Goal: Connect with others: Connect with others

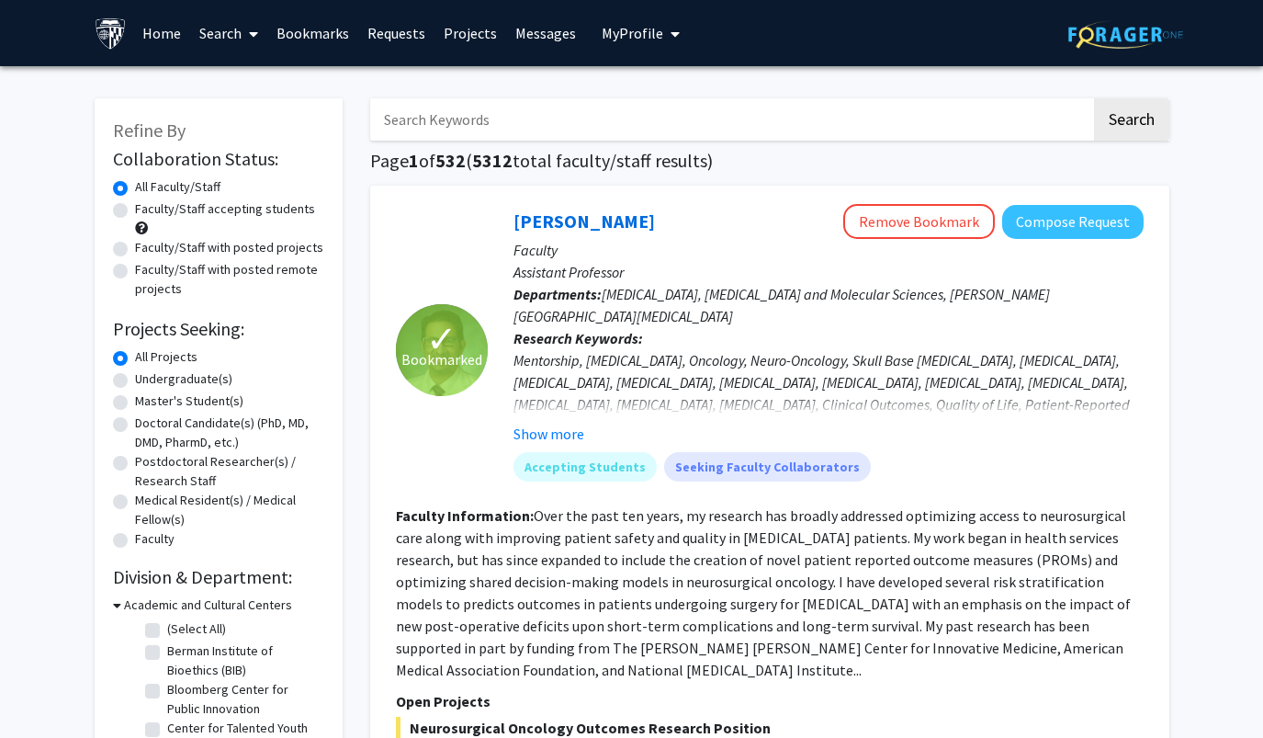
click at [153, 213] on label "Faculty/Staff accepting students" at bounding box center [225, 208] width 180 height 19
click at [147, 211] on input "Faculty/Staff accepting students" at bounding box center [141, 205] width 12 height 12
radio input "true"
click at [161, 387] on label "Undergraduate(s)" at bounding box center [183, 378] width 97 height 19
click at [147, 381] on input "Undergraduate(s)" at bounding box center [141, 375] width 12 height 12
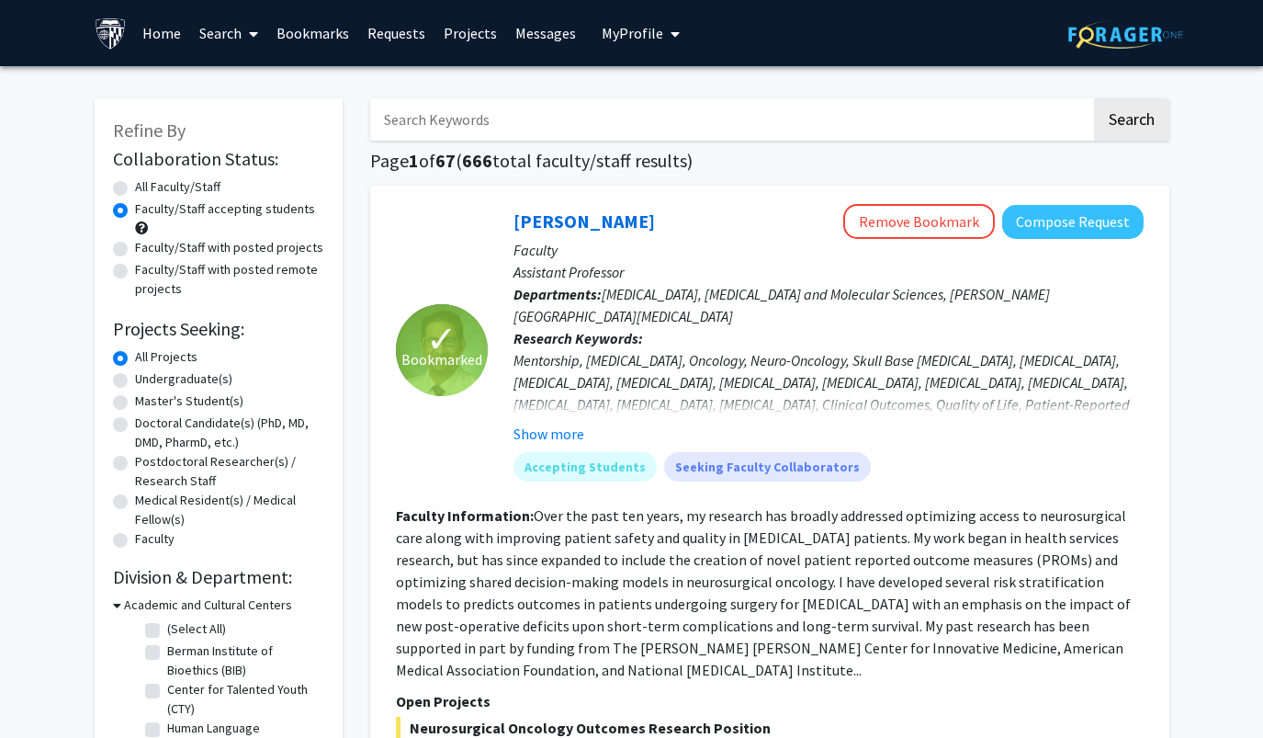
radio input "true"
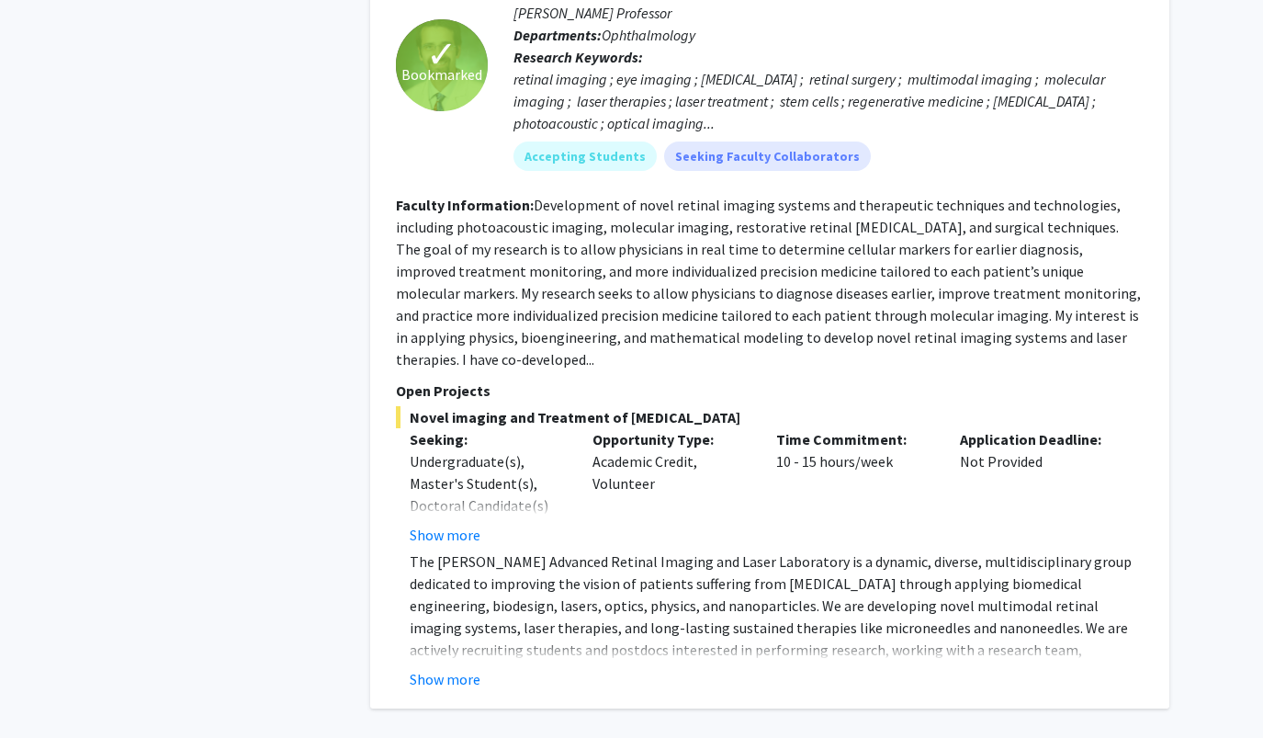
scroll to position [7914, 0]
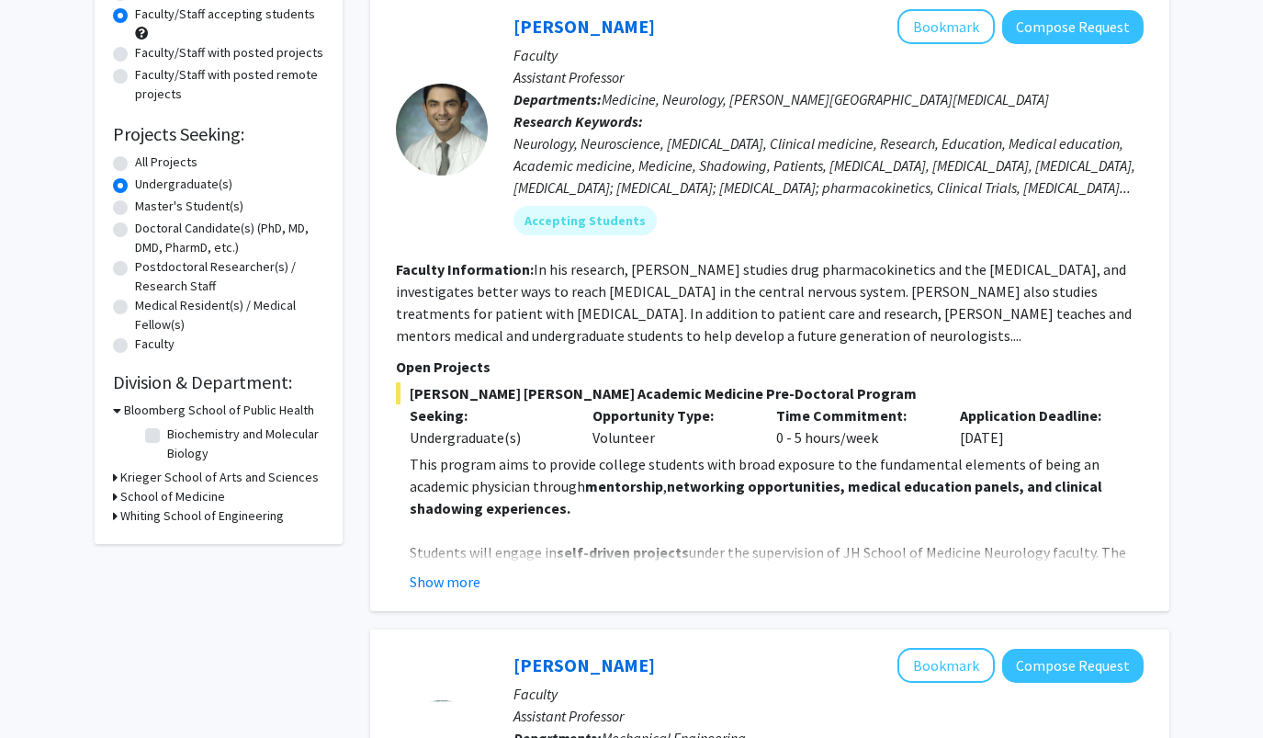
scroll to position [191, 0]
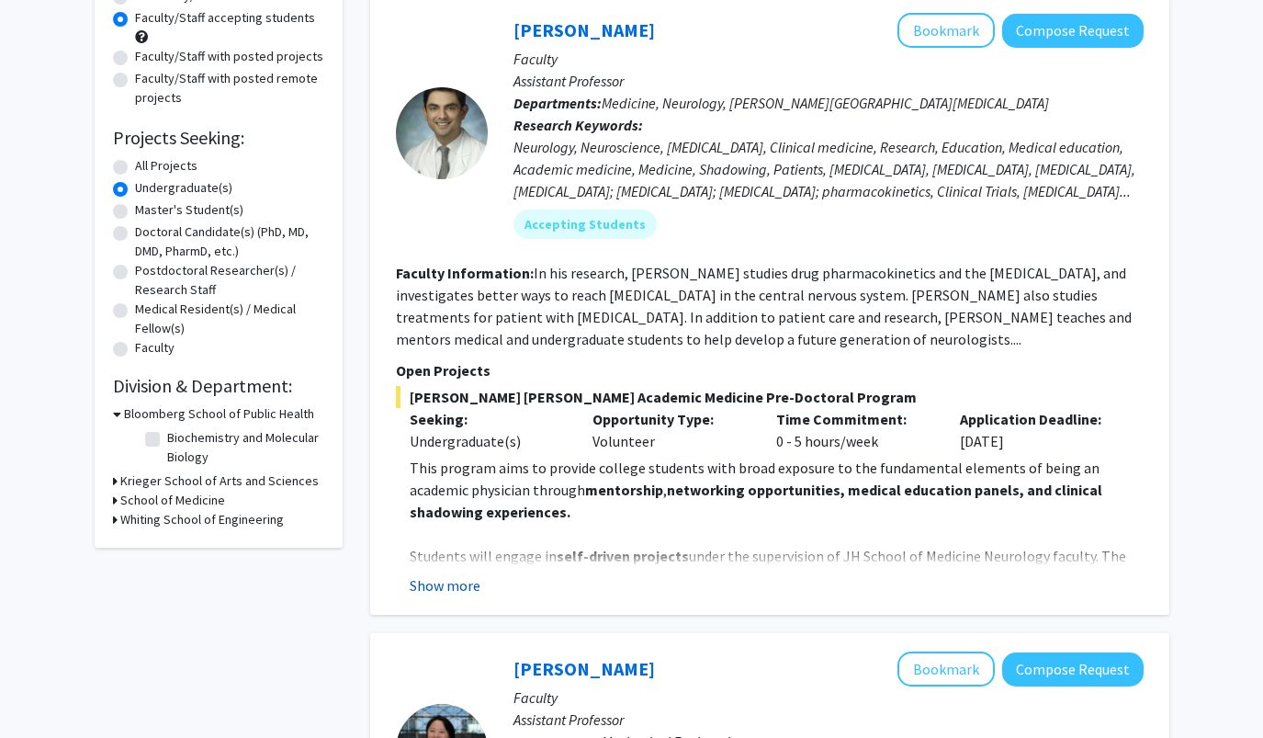
click at [445, 583] on button "Show more" at bounding box center [445, 585] width 71 height 22
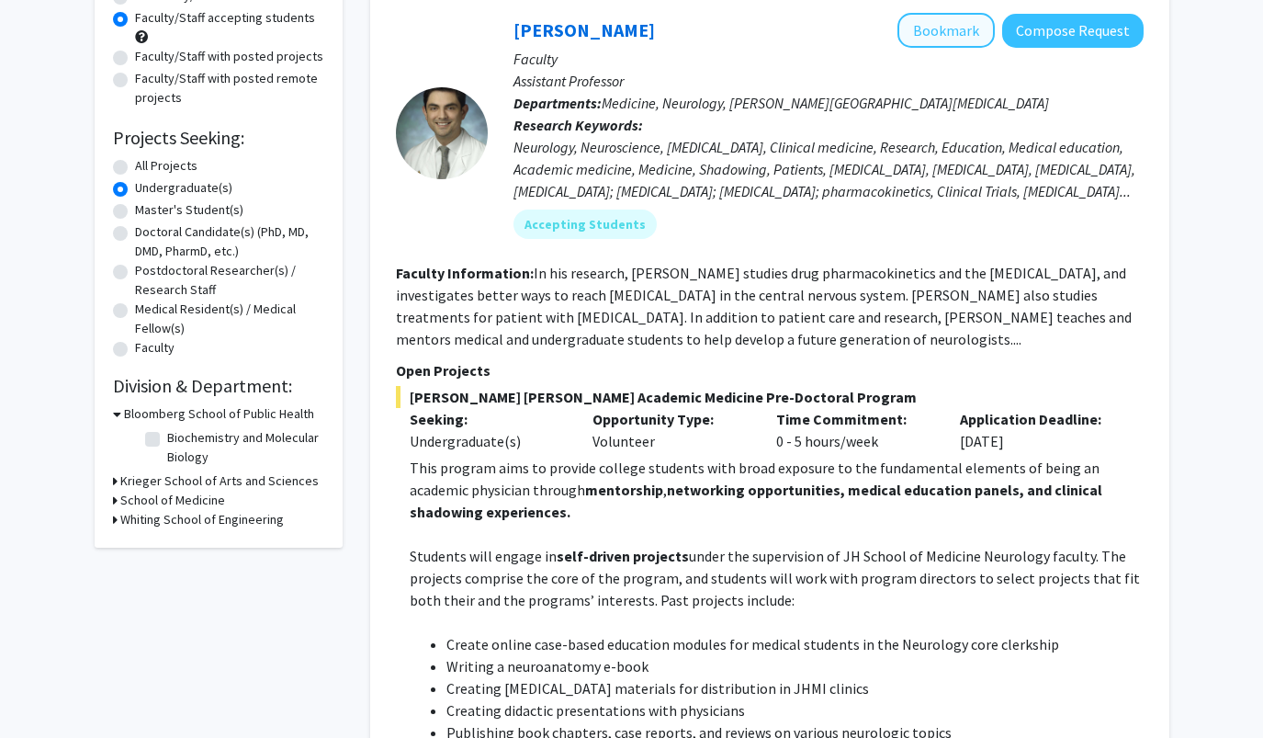
click at [950, 40] on button "Bookmark" at bounding box center [946, 30] width 97 height 35
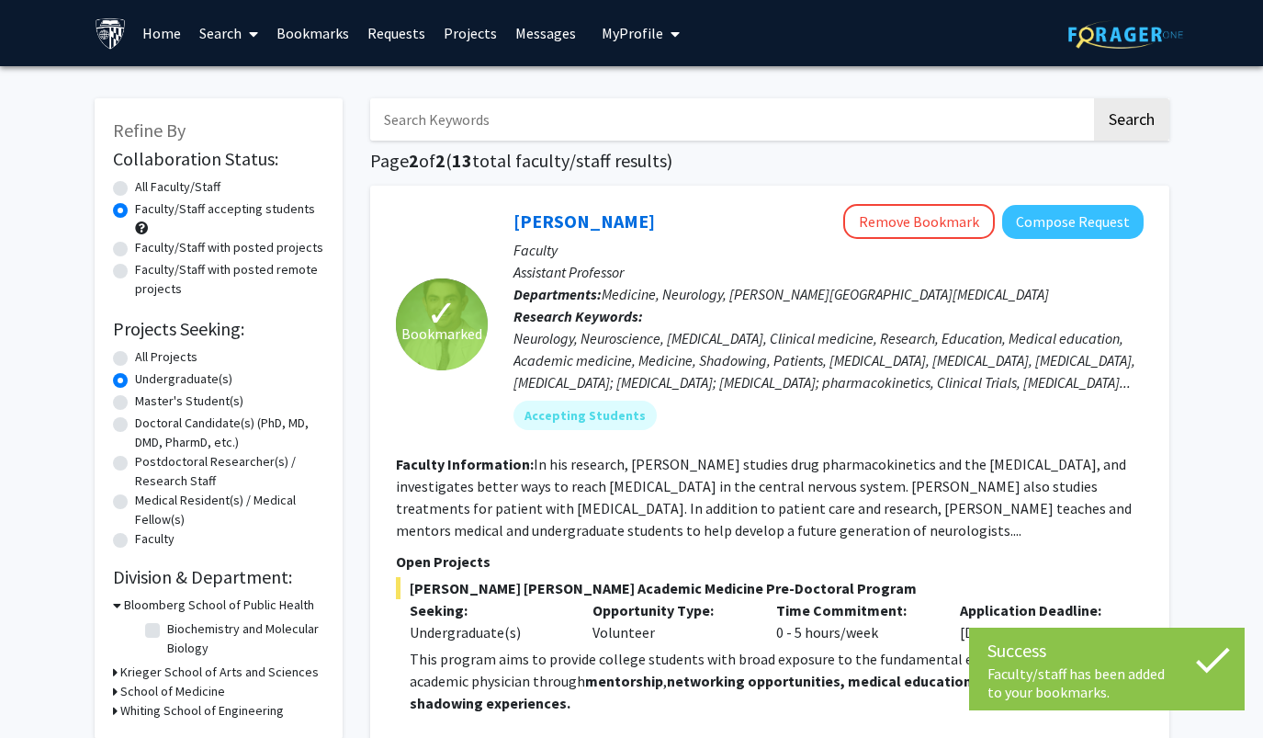
scroll to position [0, 0]
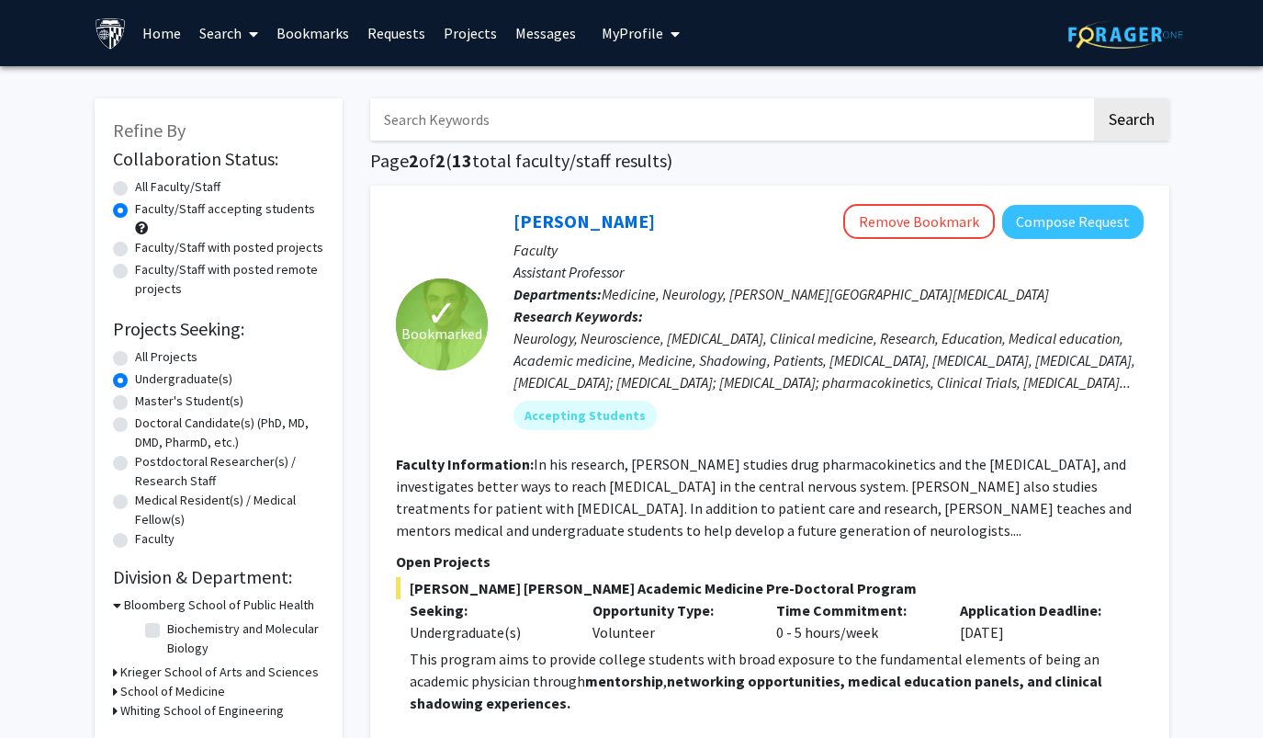
click at [320, 36] on link "Bookmarks" at bounding box center [312, 33] width 91 height 64
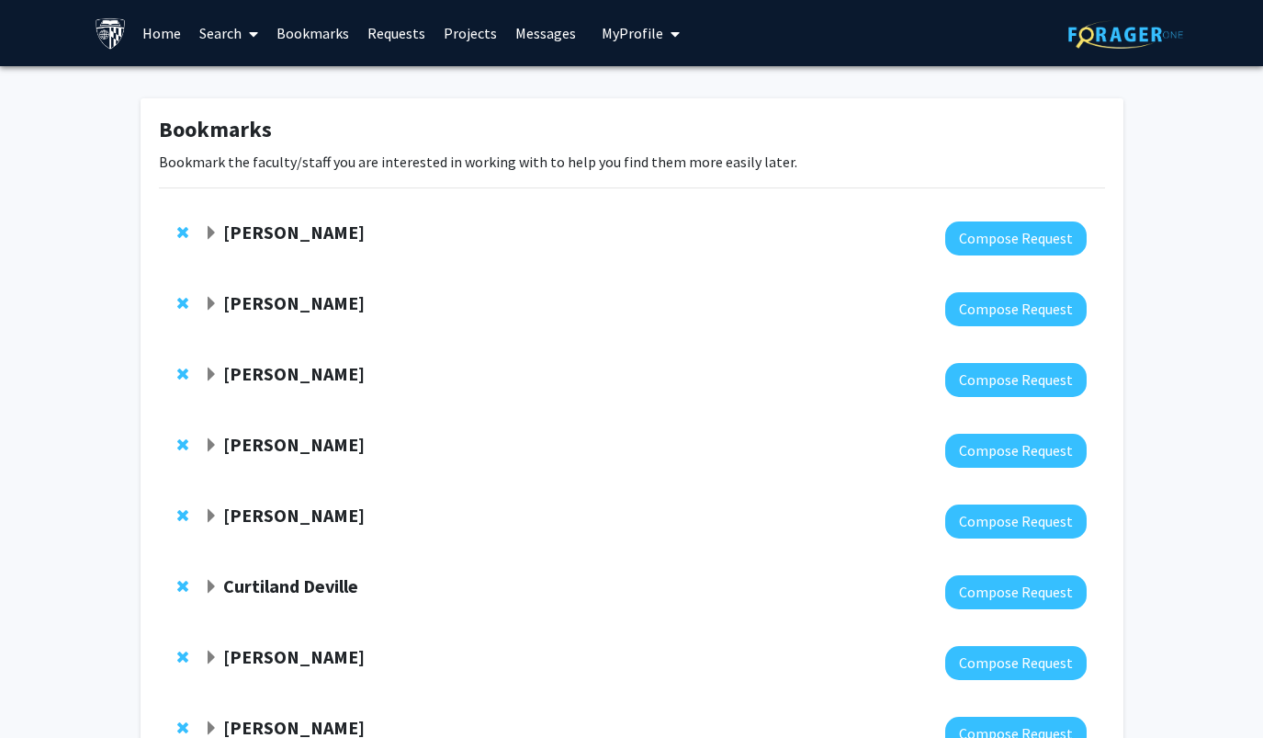
click at [208, 237] on span "Expand Harrison Bai Bookmark" at bounding box center [211, 233] width 15 height 15
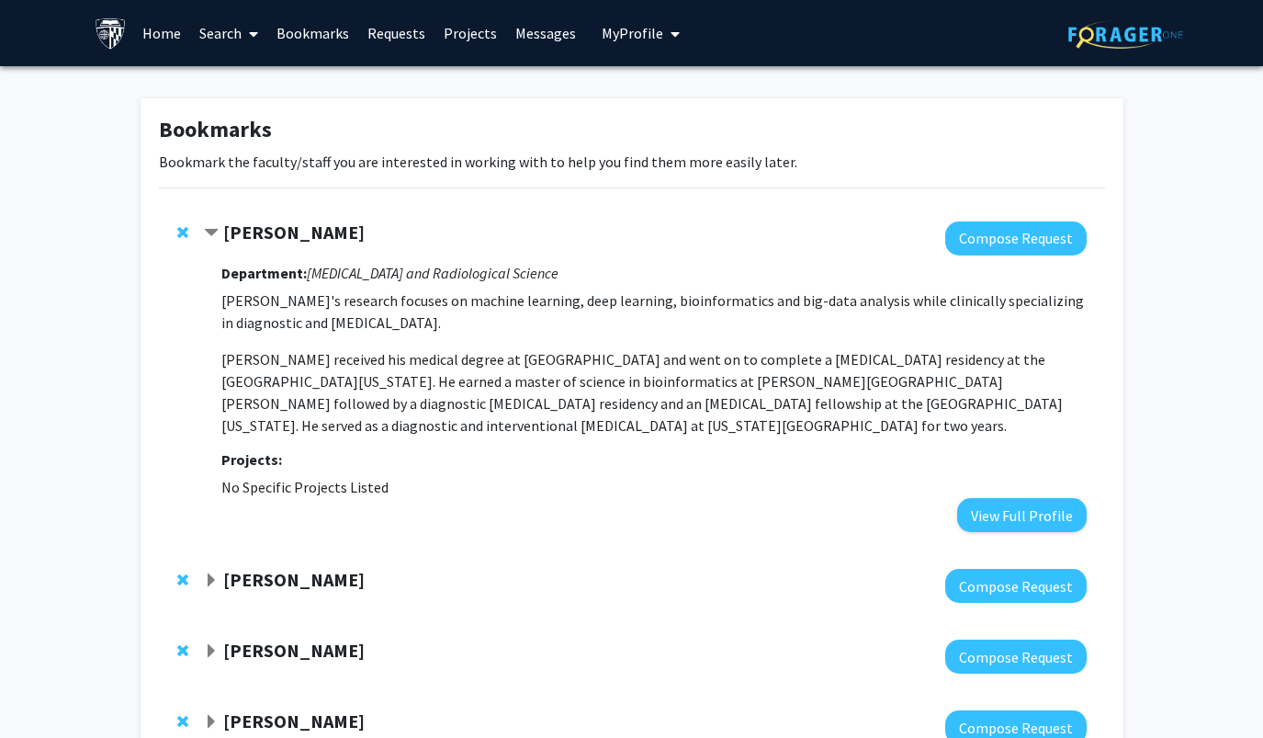
click at [208, 237] on span "Contract Harrison Bai Bookmark" at bounding box center [211, 233] width 15 height 15
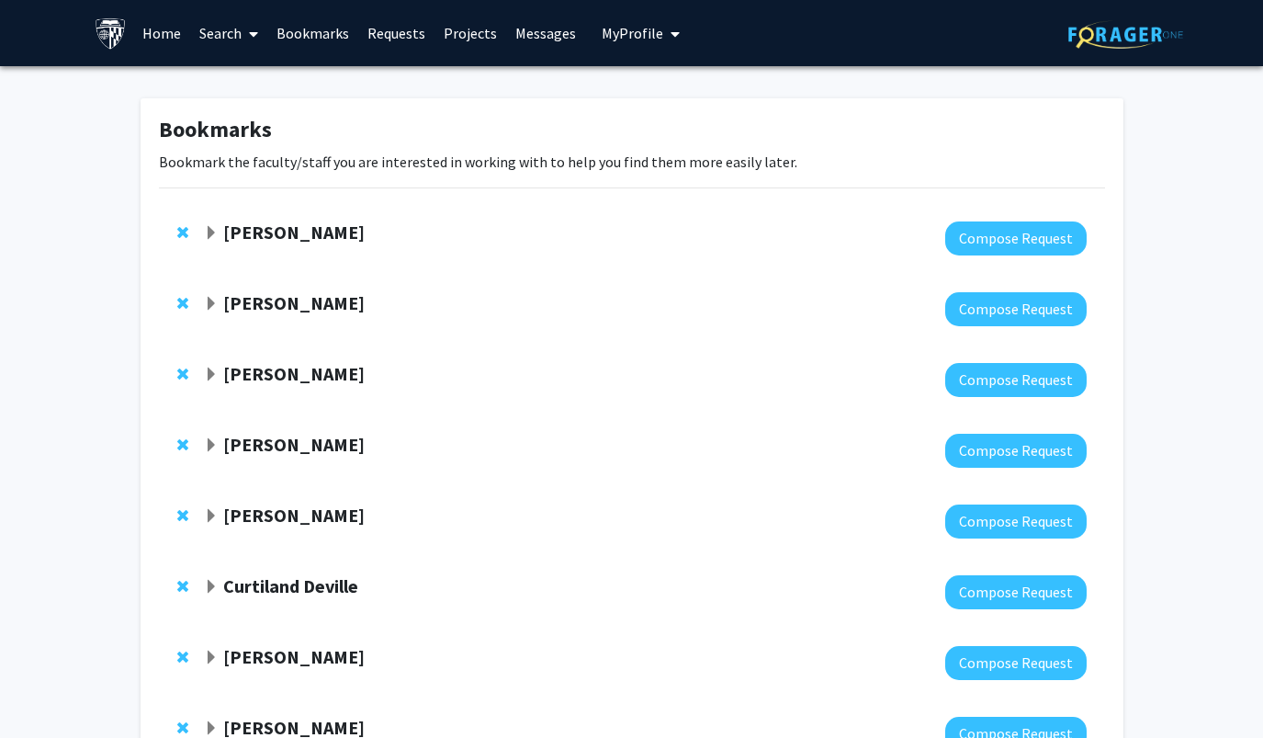
click at [258, 32] on icon at bounding box center [253, 34] width 9 height 15
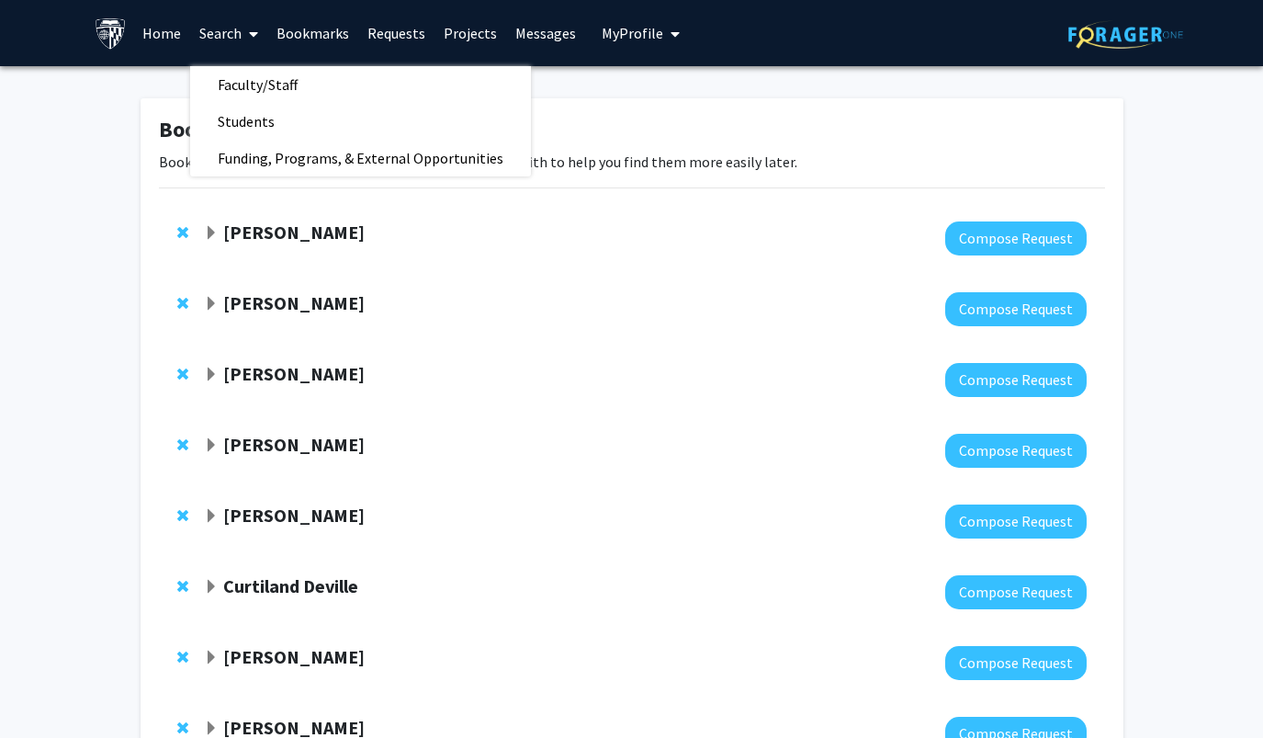
click at [330, 39] on link "Bookmarks" at bounding box center [312, 33] width 91 height 64
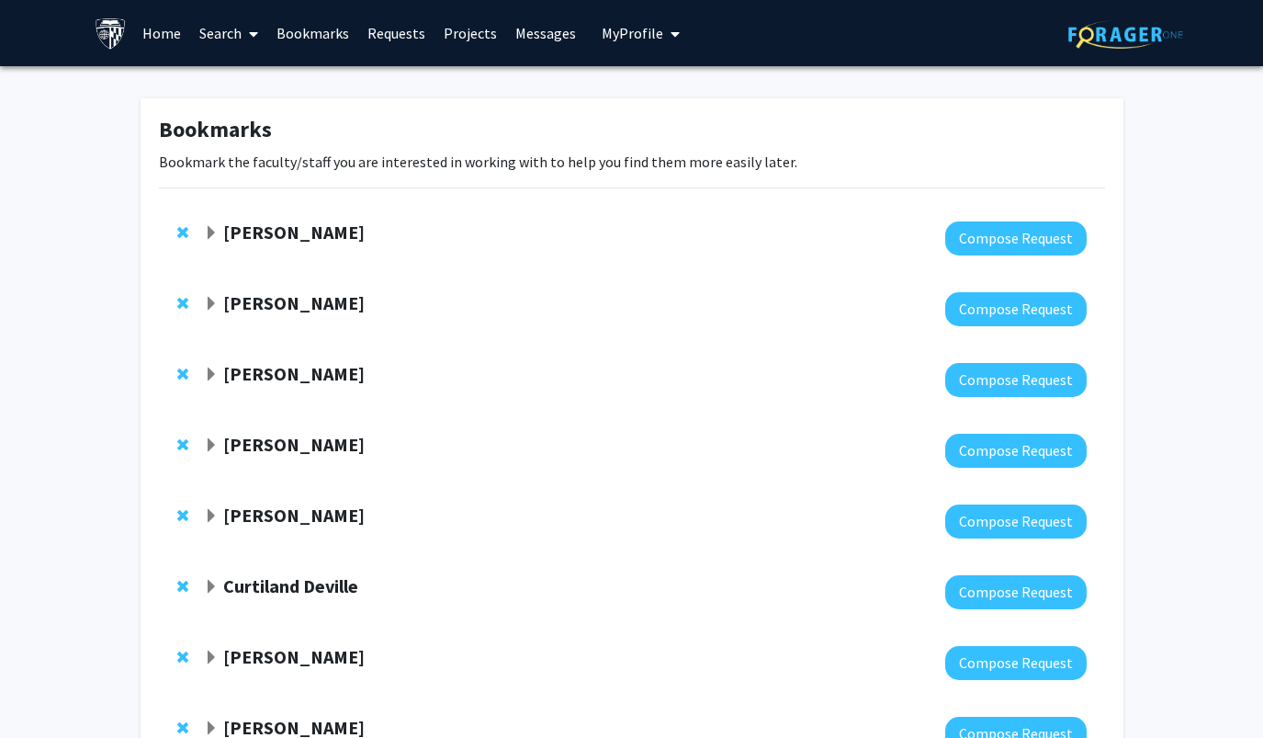
click at [330, 39] on link "Bookmarks" at bounding box center [312, 33] width 91 height 64
click at [235, 37] on link "Search" at bounding box center [228, 33] width 77 height 64
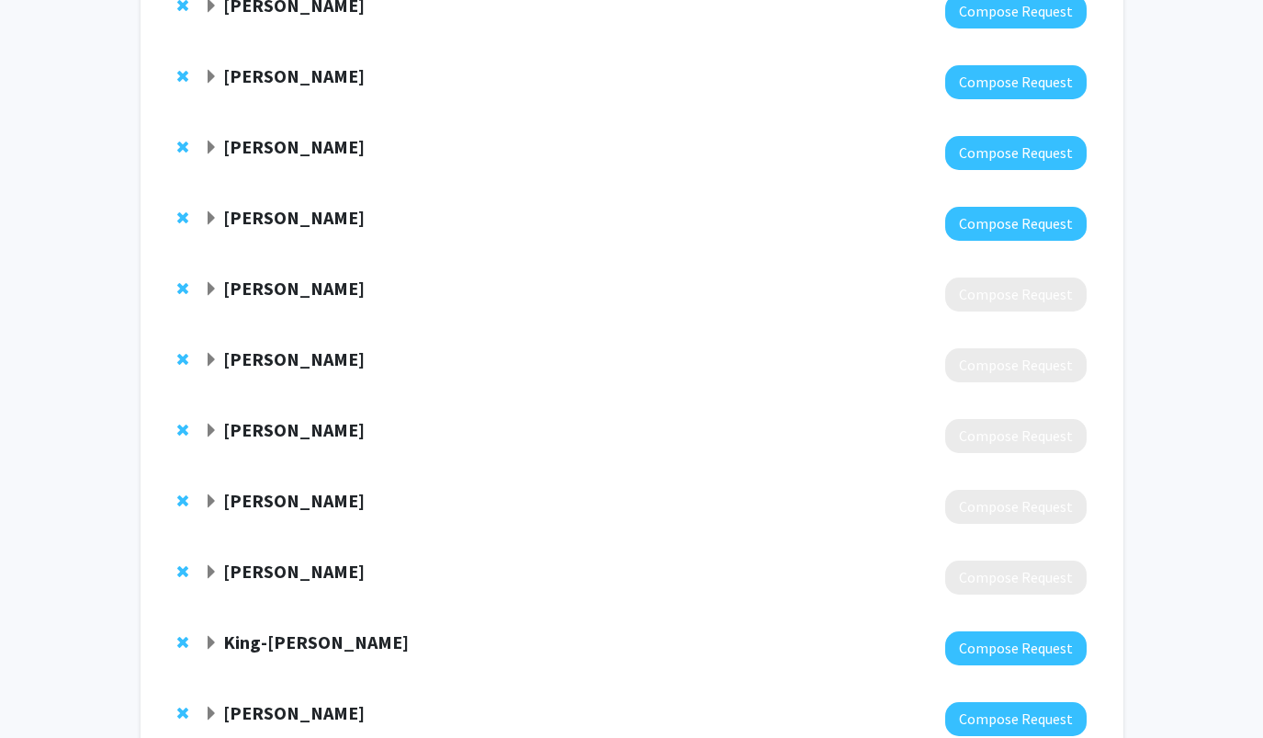
scroll to position [856, 0]
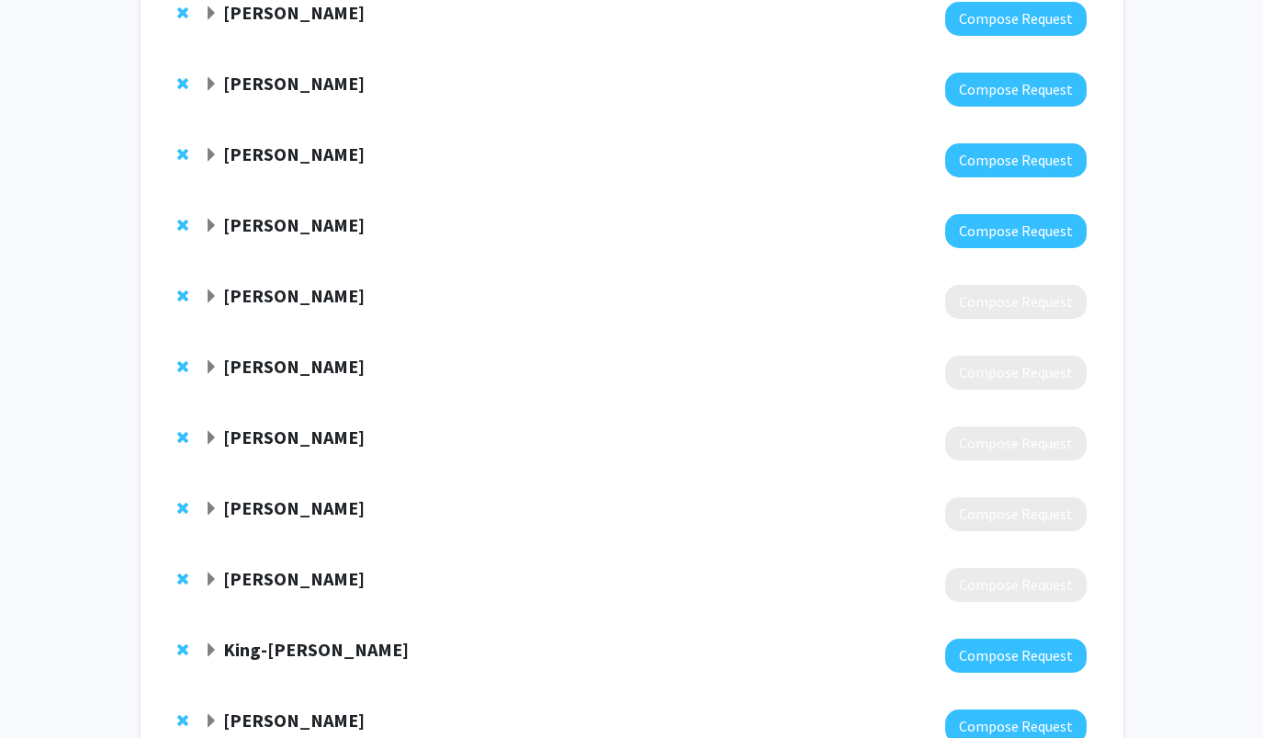
click at [213, 300] on span "Expand Maureen Gilmore Bookmark" at bounding box center [211, 296] width 15 height 15
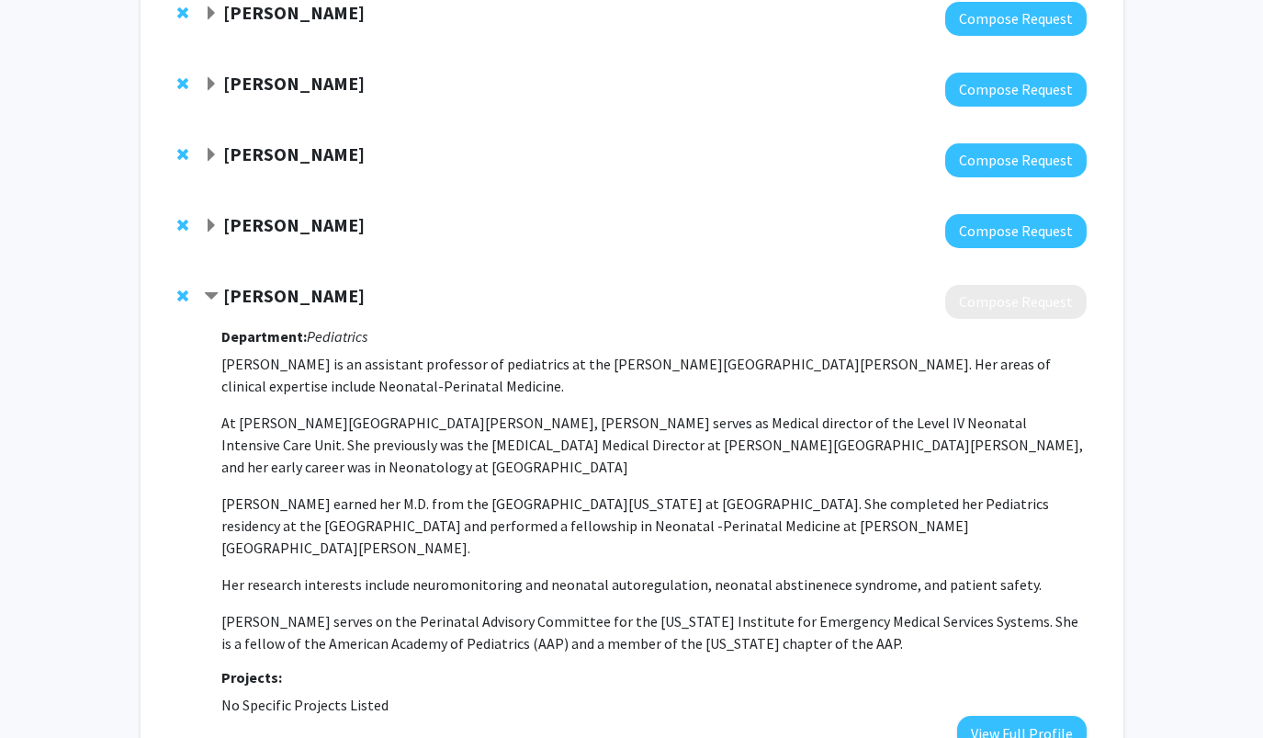
click at [213, 299] on span "Contract Maureen Gilmore Bookmark" at bounding box center [211, 296] width 15 height 15
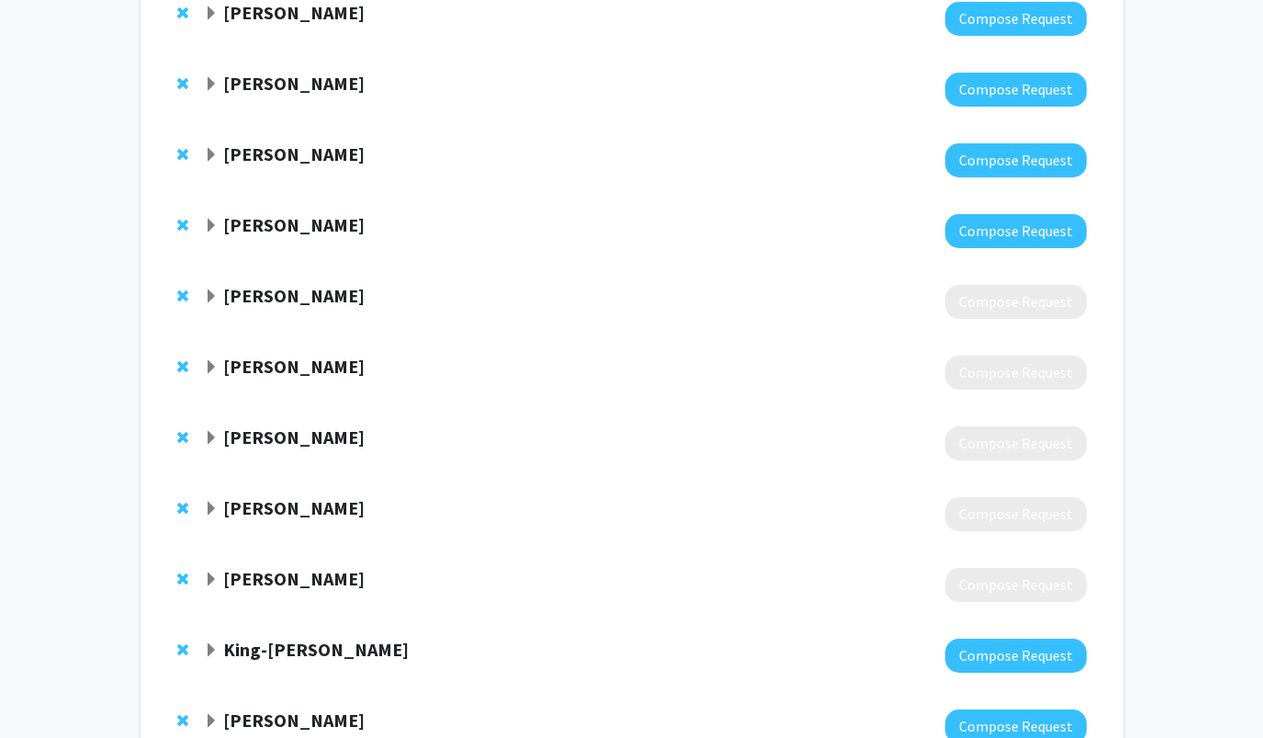
click at [214, 221] on span "Expand Angela Guarda Bookmark" at bounding box center [211, 226] width 15 height 15
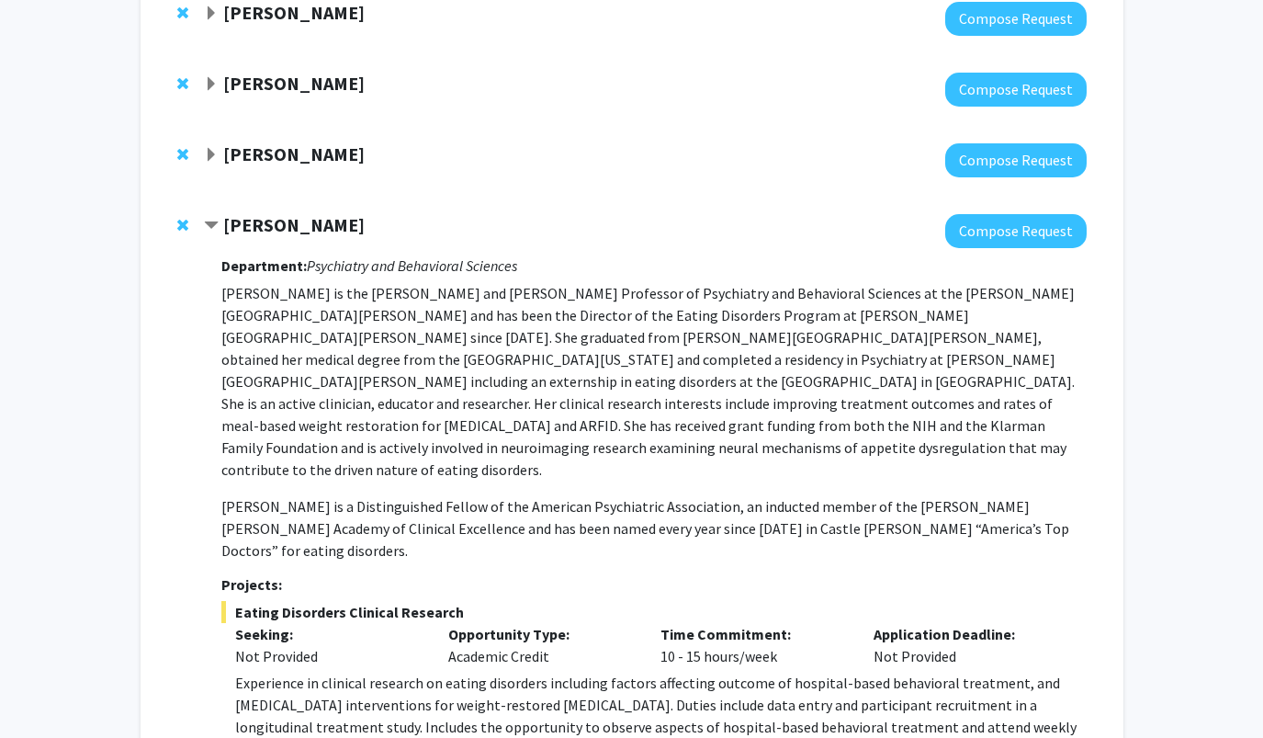
click at [214, 221] on span "Contract Angela Guarda Bookmark" at bounding box center [211, 226] width 15 height 15
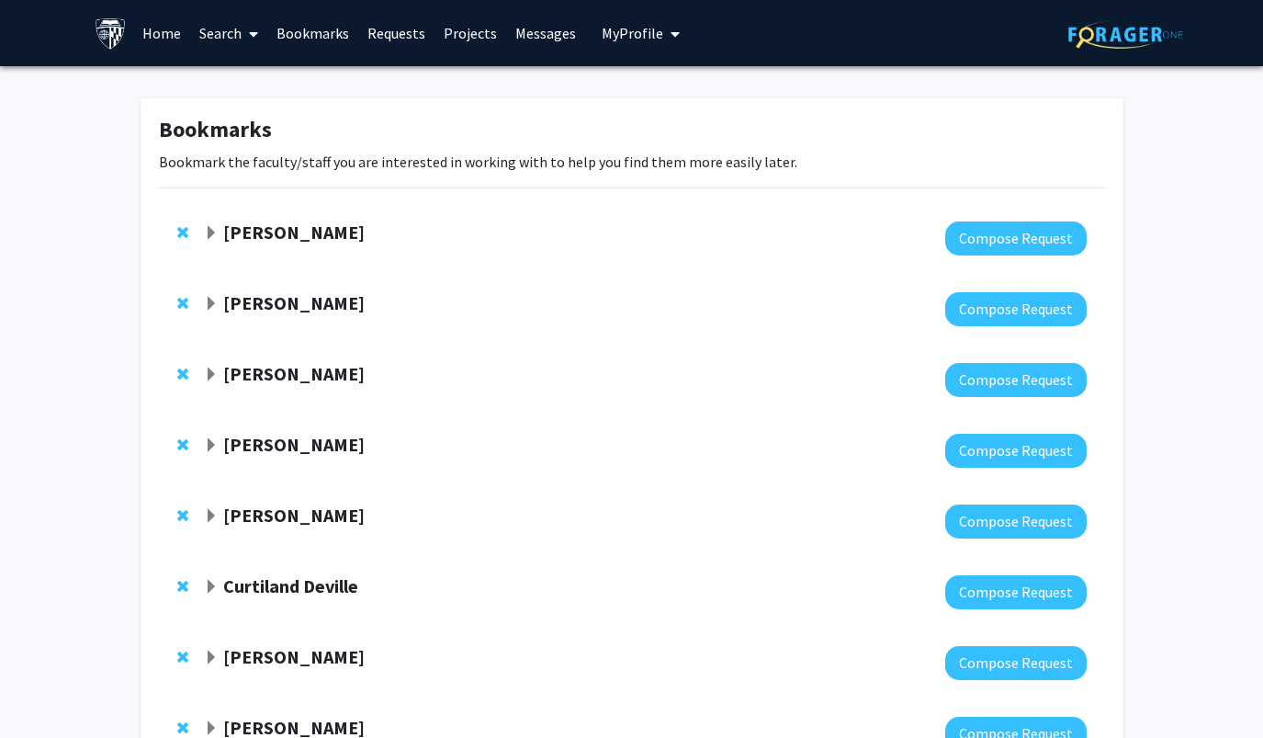
scroll to position [0, 0]
click at [167, 38] on link "Home" at bounding box center [161, 33] width 57 height 64
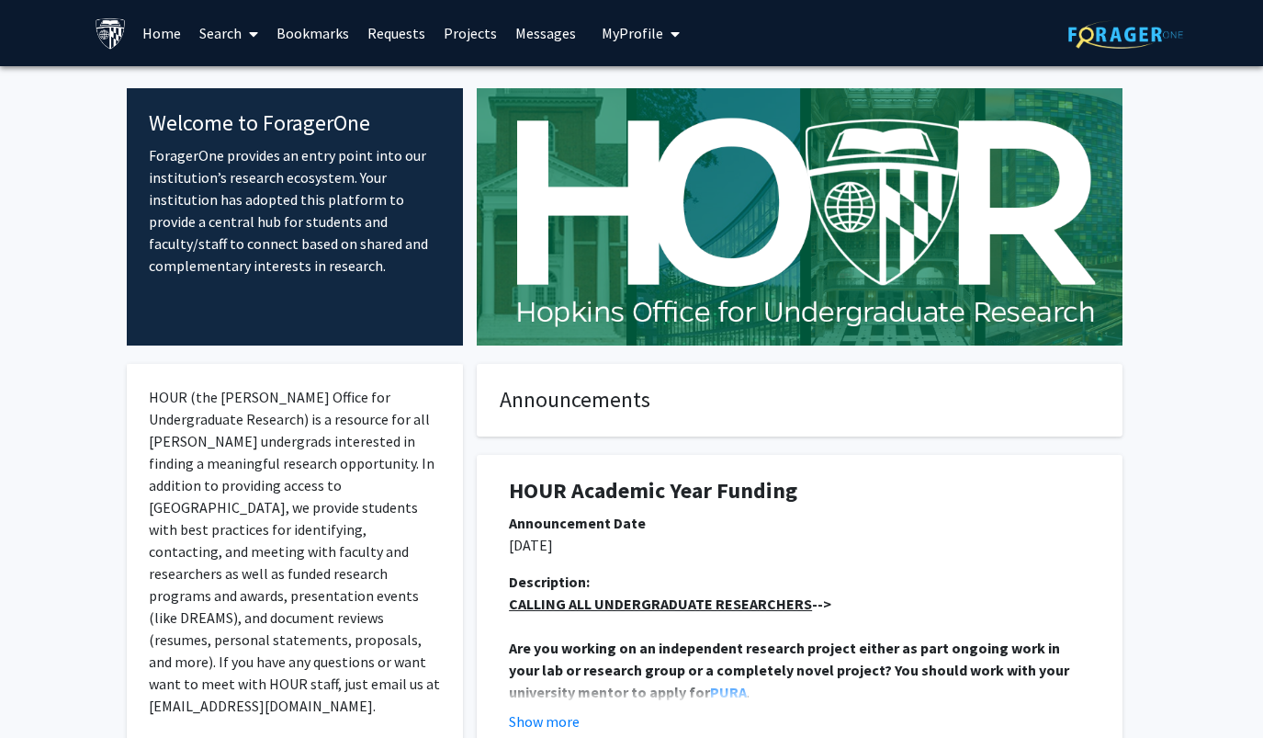
click at [255, 41] on icon at bounding box center [253, 34] width 9 height 15
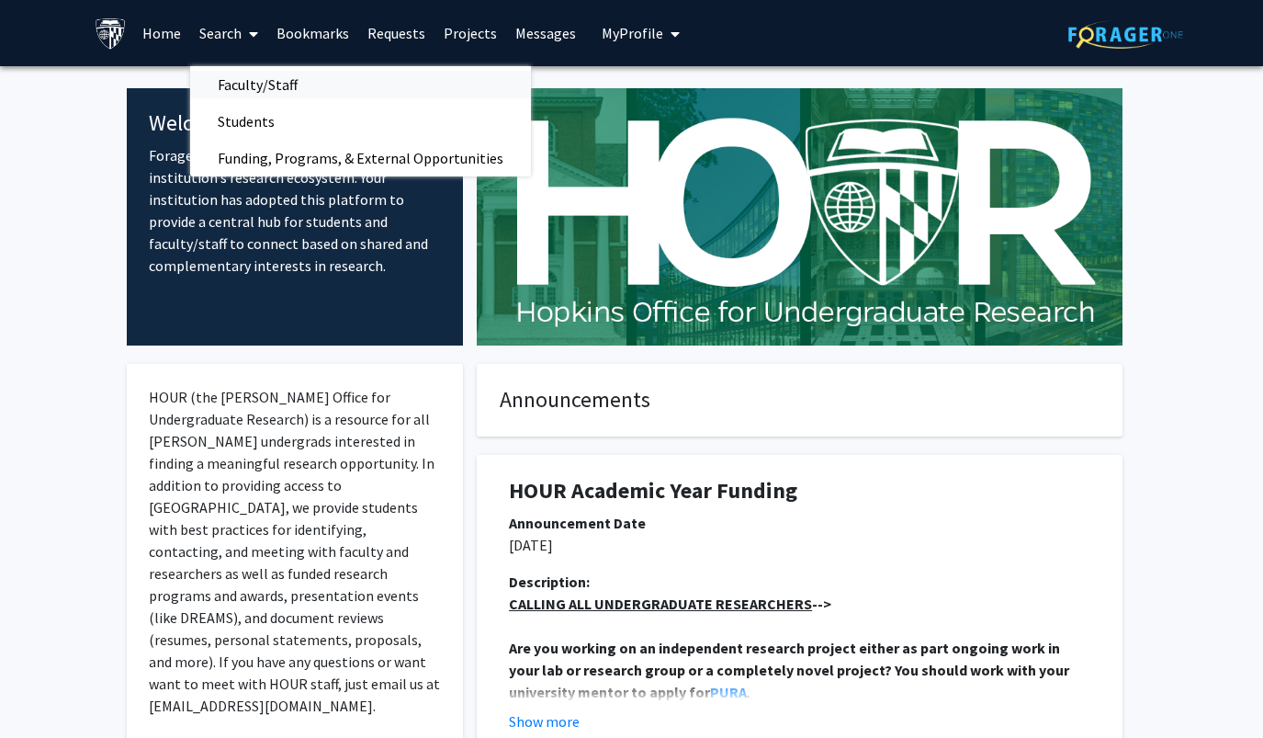
click at [263, 82] on span "Faculty/Staff" at bounding box center [257, 84] width 135 height 37
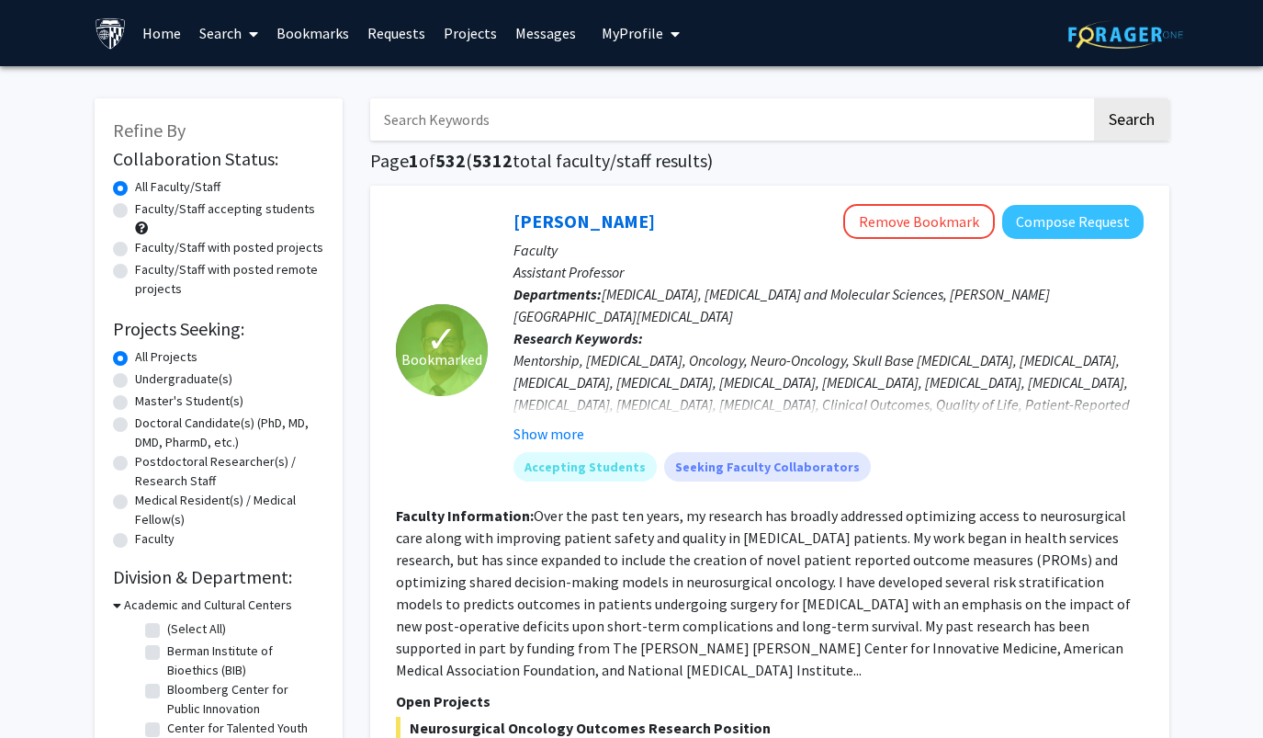
click at [196, 208] on label "Faculty/Staff accepting students" at bounding box center [225, 208] width 180 height 19
click at [147, 208] on input "Faculty/Staff accepting students" at bounding box center [141, 205] width 12 height 12
radio input "true"
click at [184, 376] on label "Undergraduate(s)" at bounding box center [183, 378] width 97 height 19
click at [147, 376] on input "Undergraduate(s)" at bounding box center [141, 375] width 12 height 12
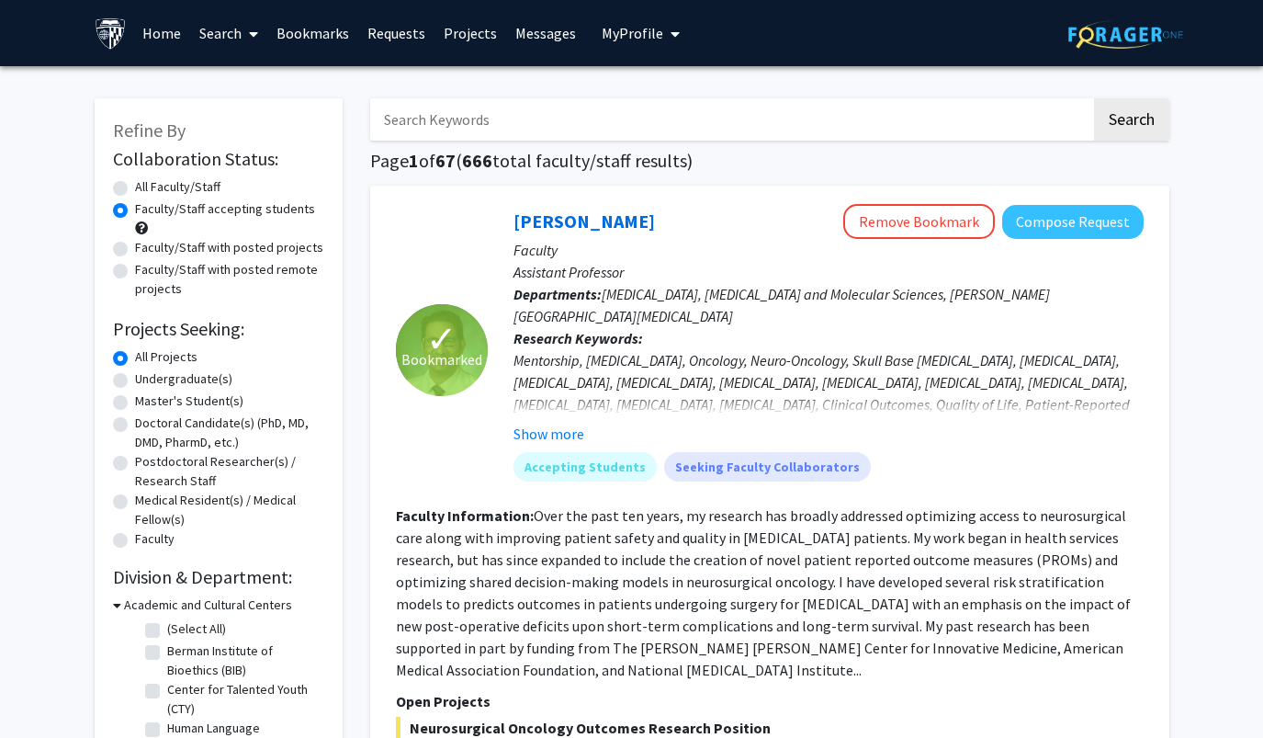
radio input "true"
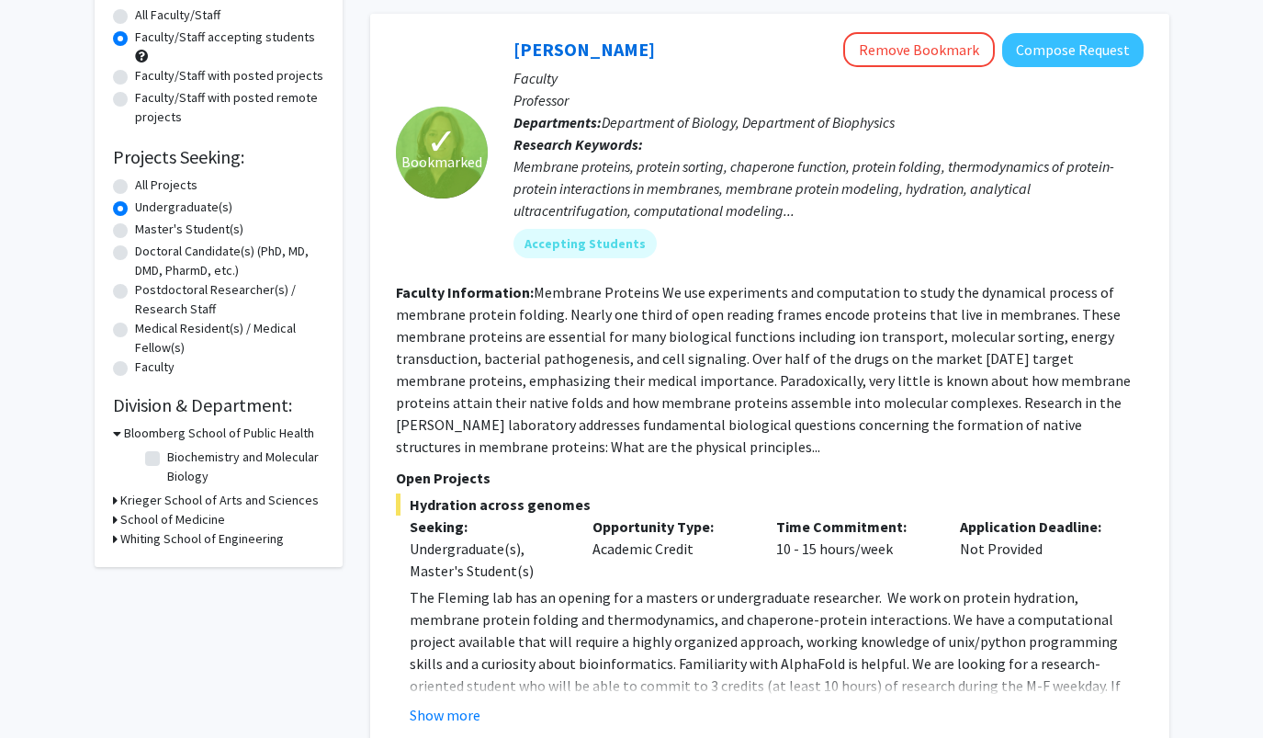
scroll to position [177, 0]
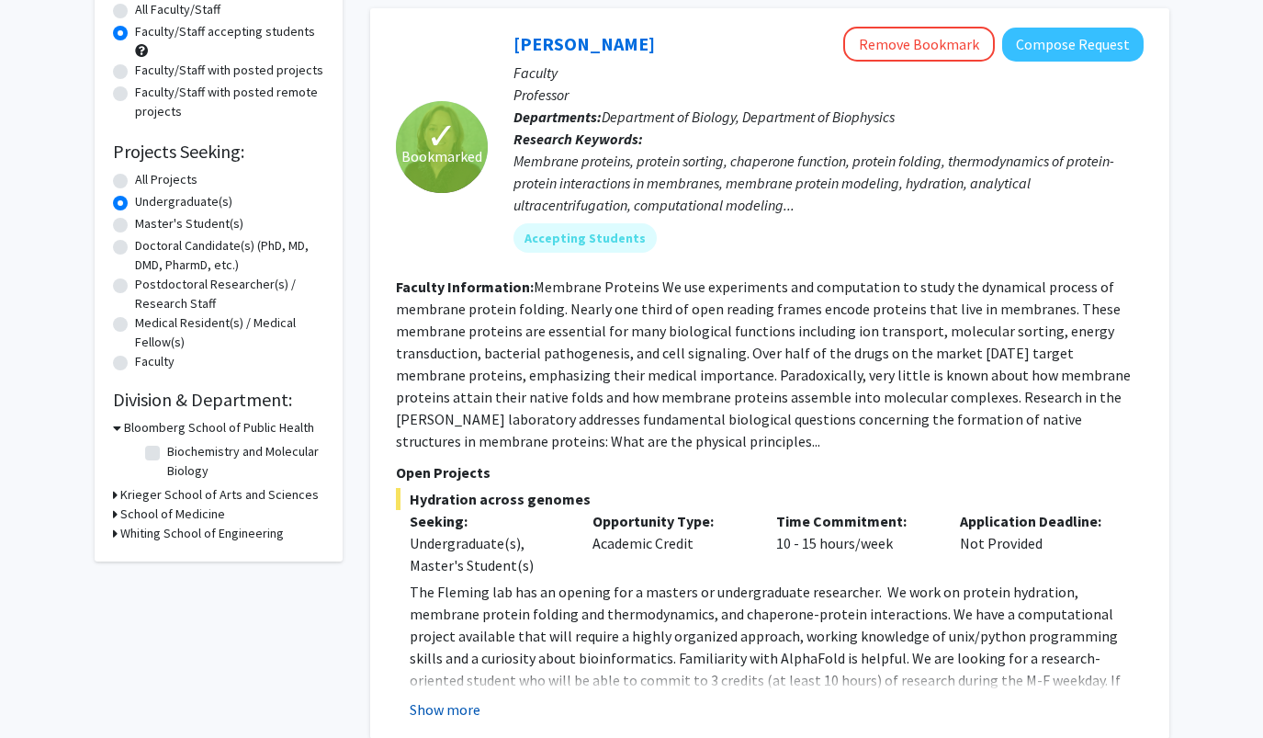
click at [464, 710] on button "Show more" at bounding box center [445, 709] width 71 height 22
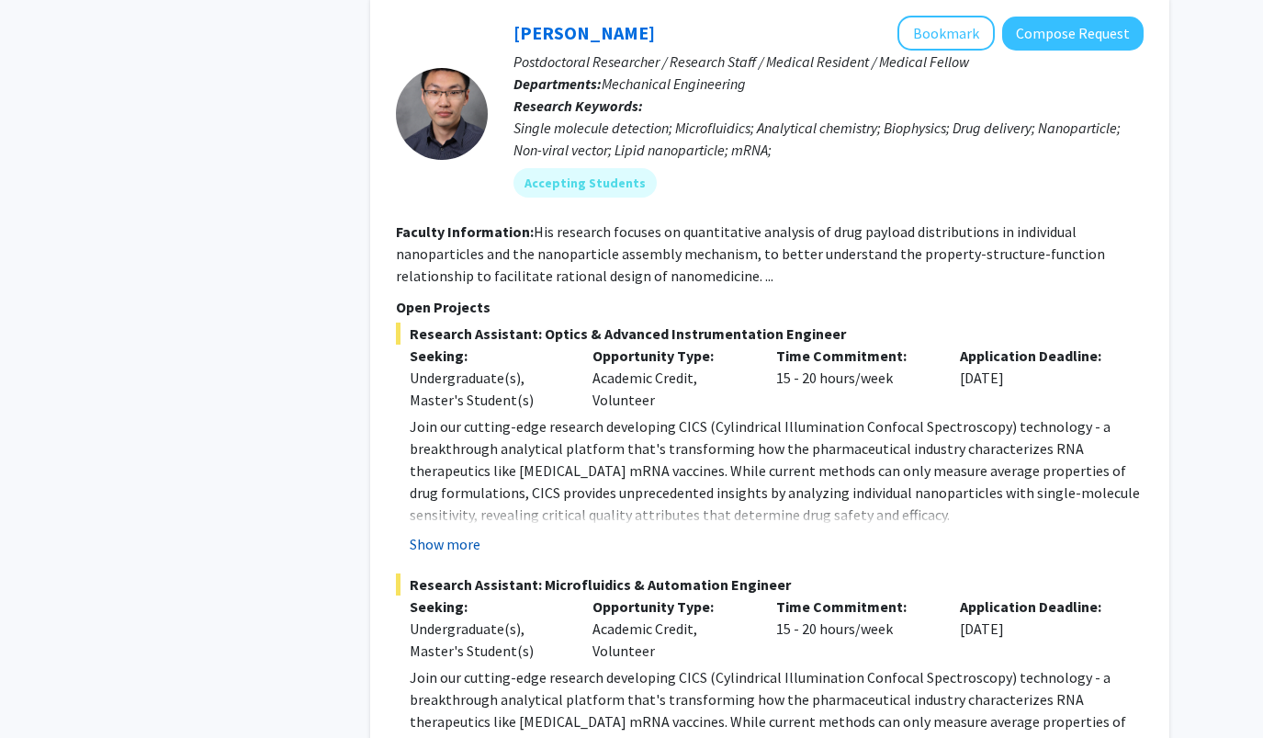
scroll to position [1160, 0]
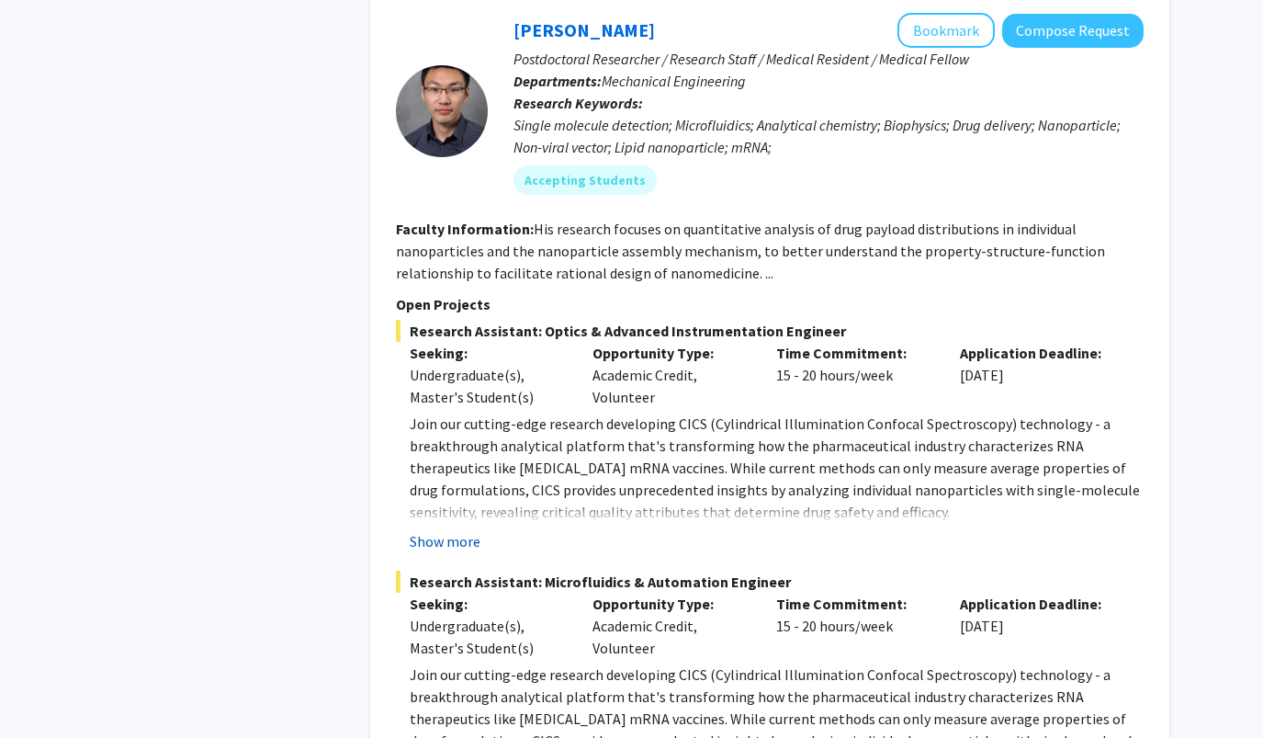
click at [443, 549] on button "Show more" at bounding box center [445, 541] width 71 height 22
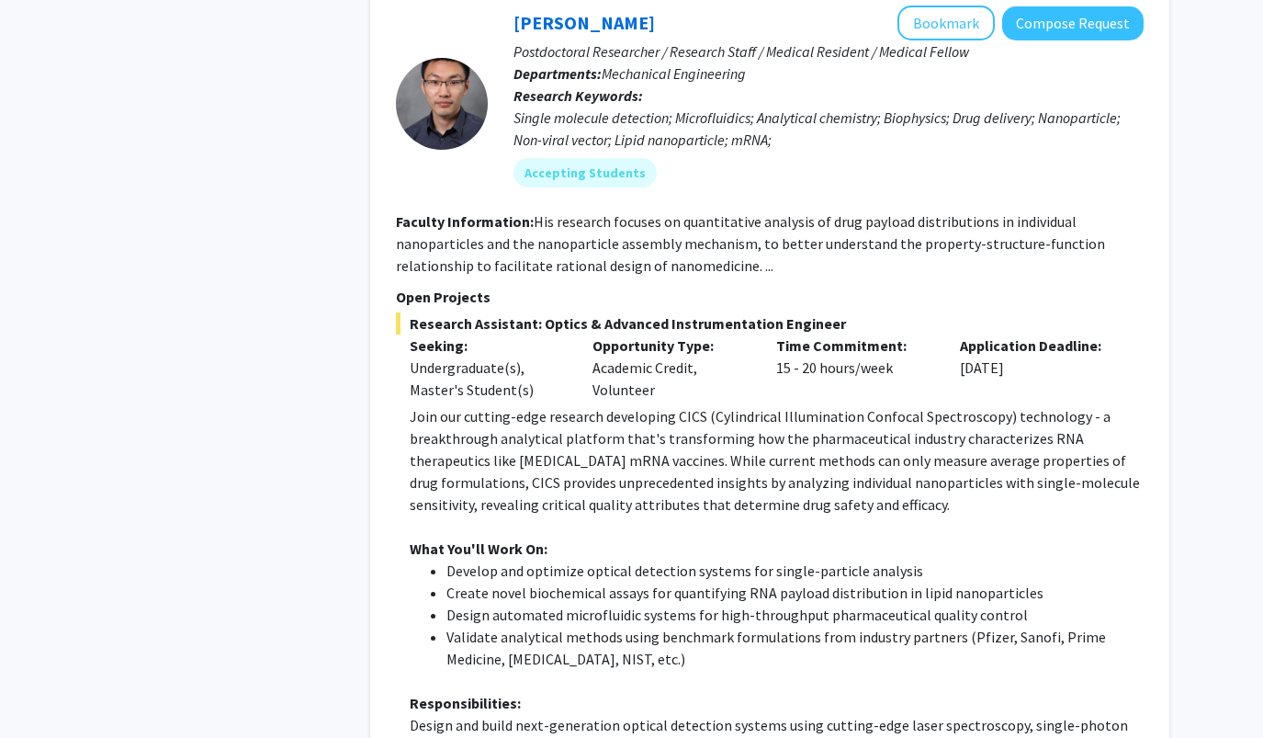
scroll to position [1171, 0]
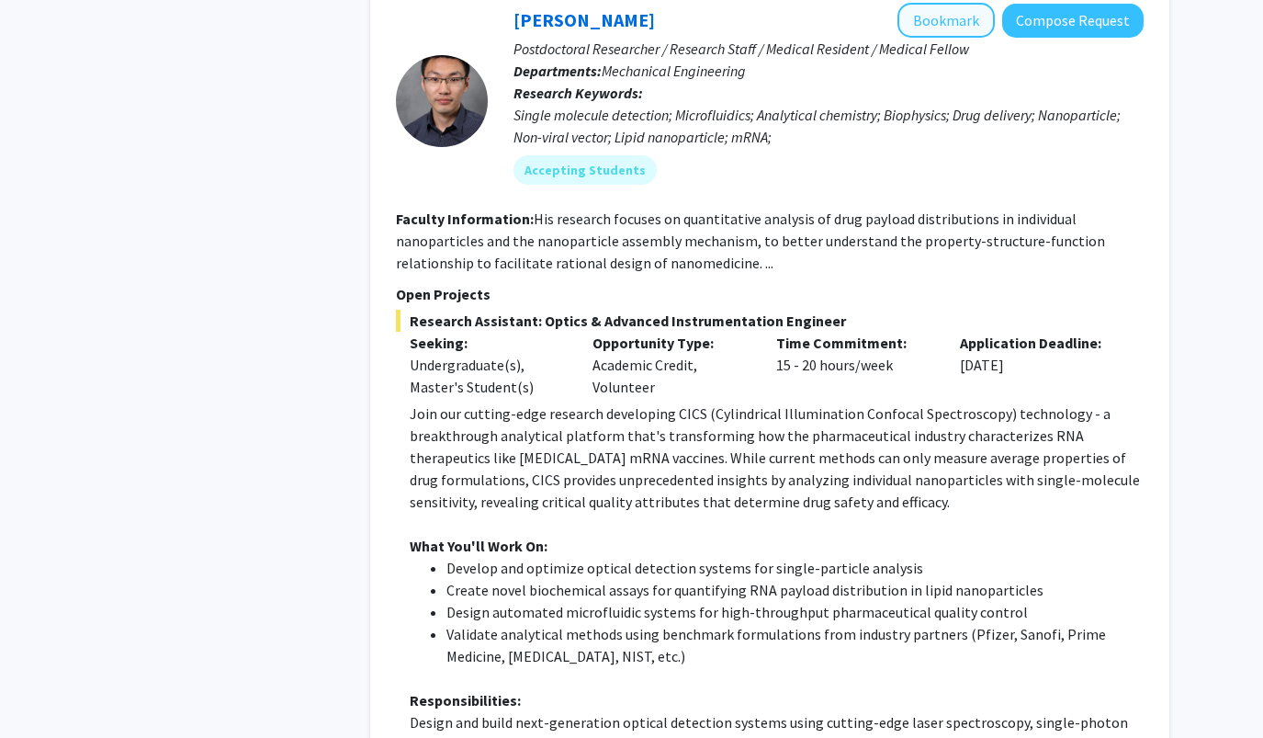
click at [930, 30] on button "Bookmark" at bounding box center [946, 20] width 97 height 35
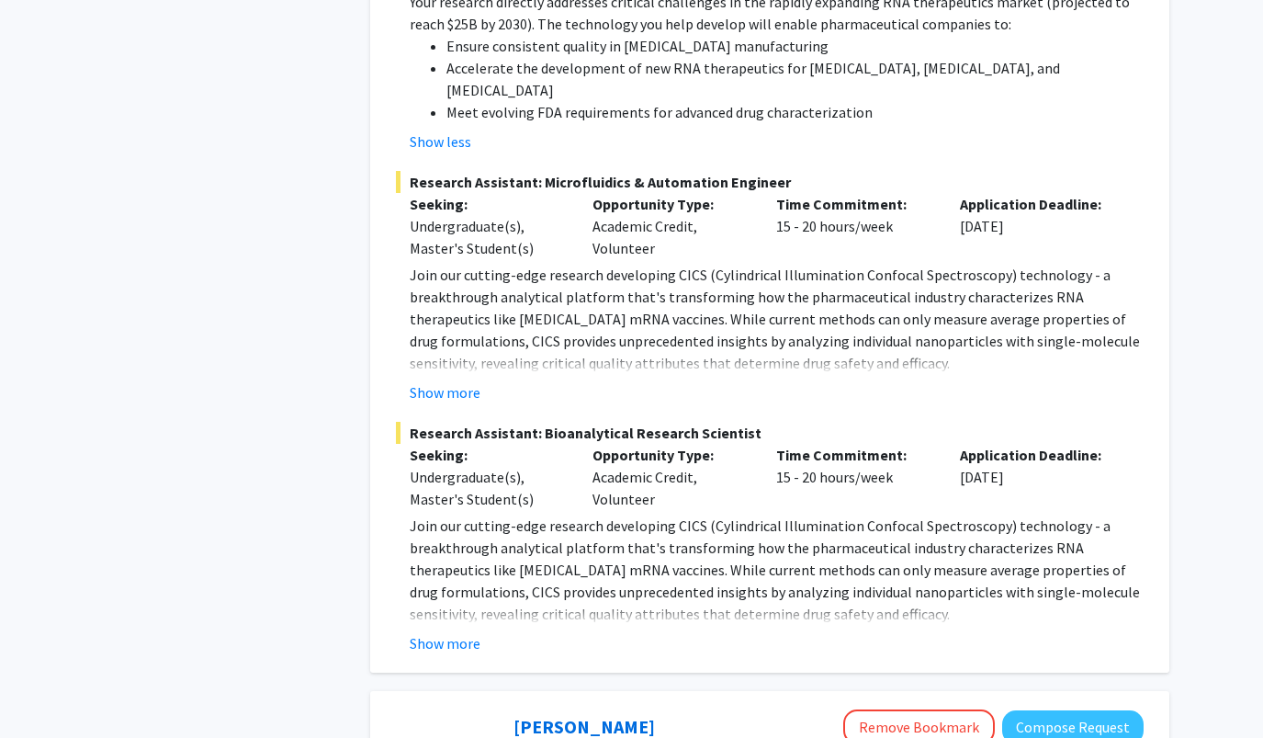
scroll to position [2183, 0]
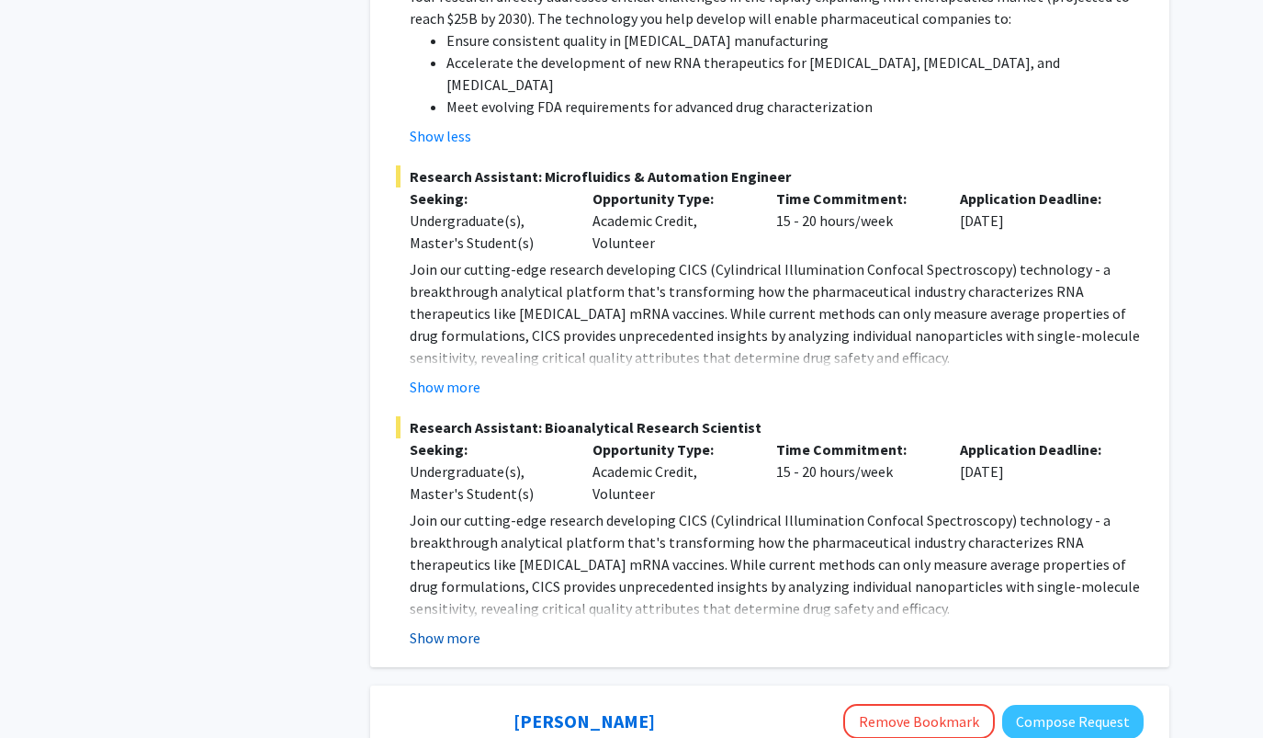
click at [445, 627] on button "Show more" at bounding box center [445, 638] width 71 height 22
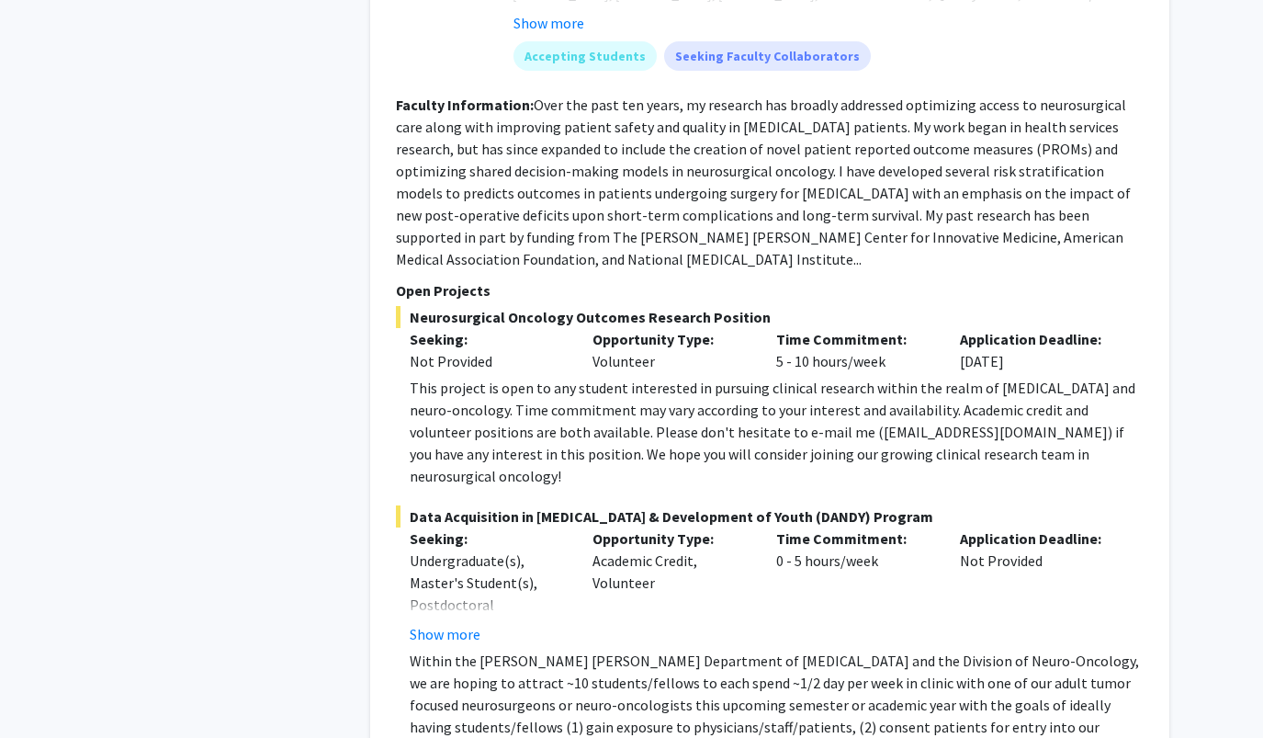
scroll to position [3801, 0]
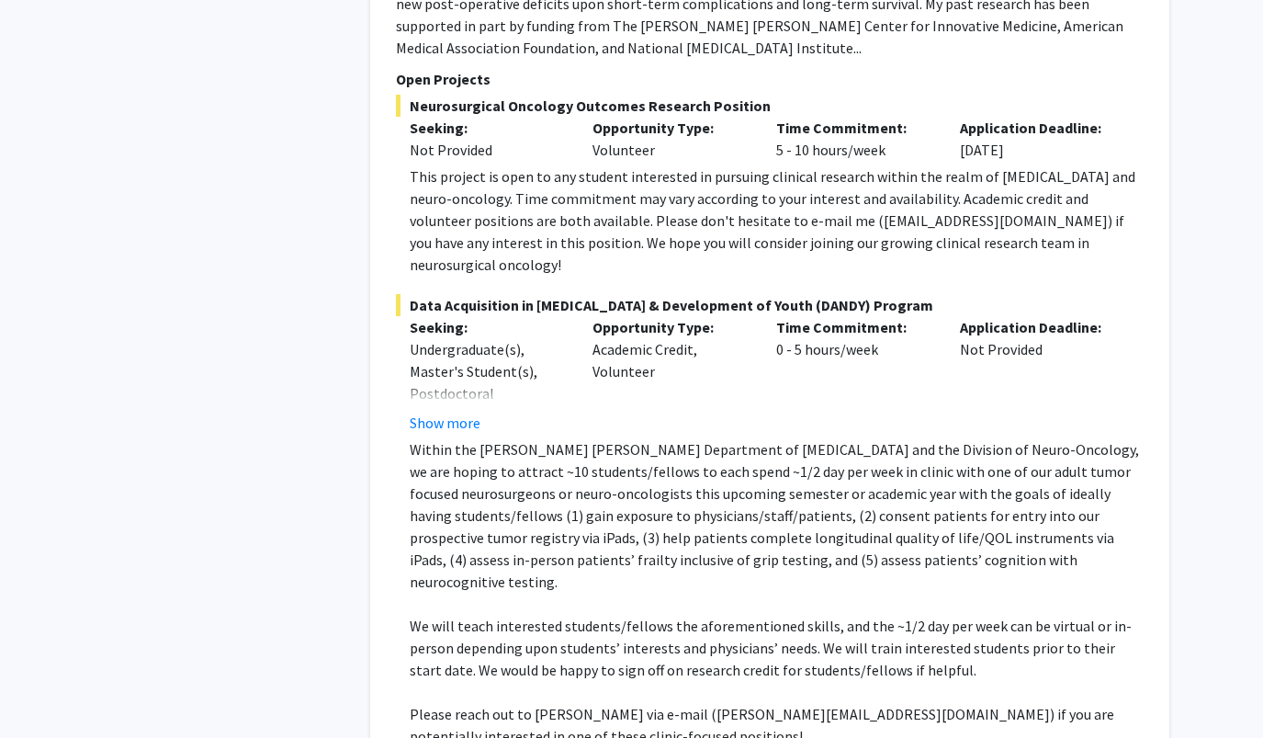
scroll to position [4010, 0]
click at [424, 413] on button "Show more" at bounding box center [445, 424] width 71 height 22
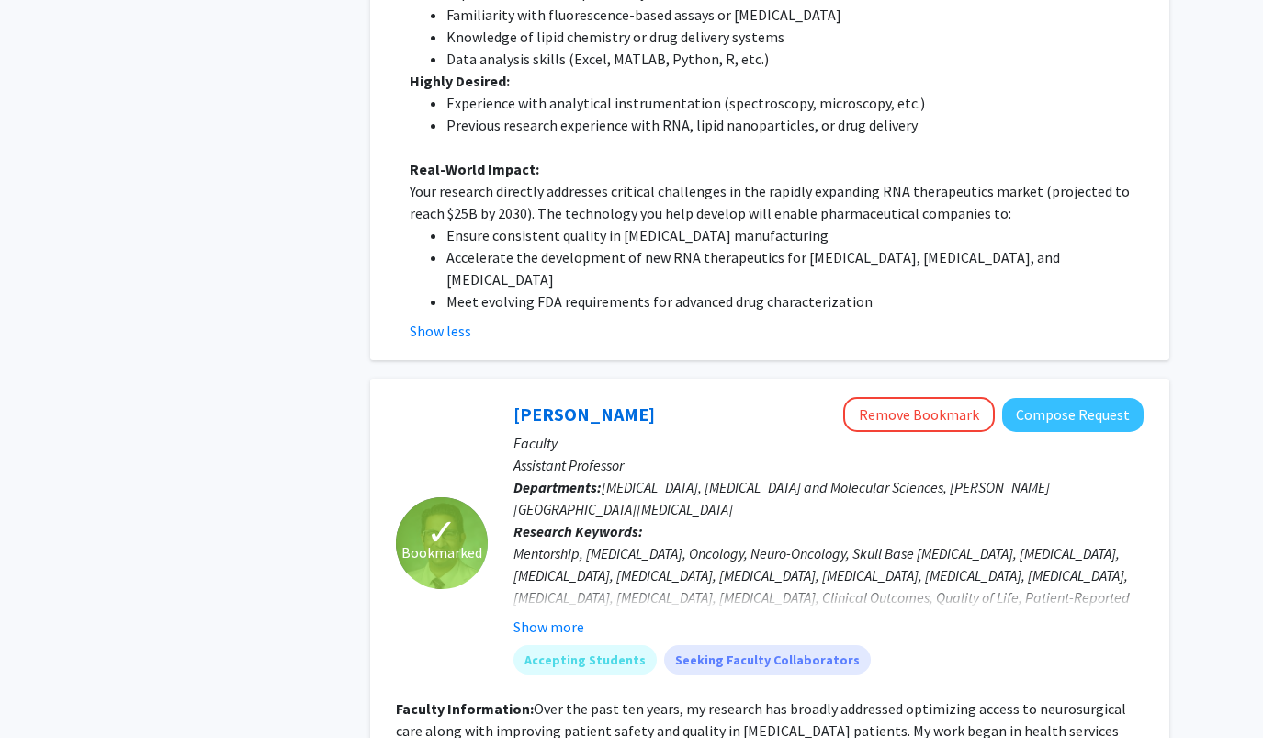
scroll to position [3193, 0]
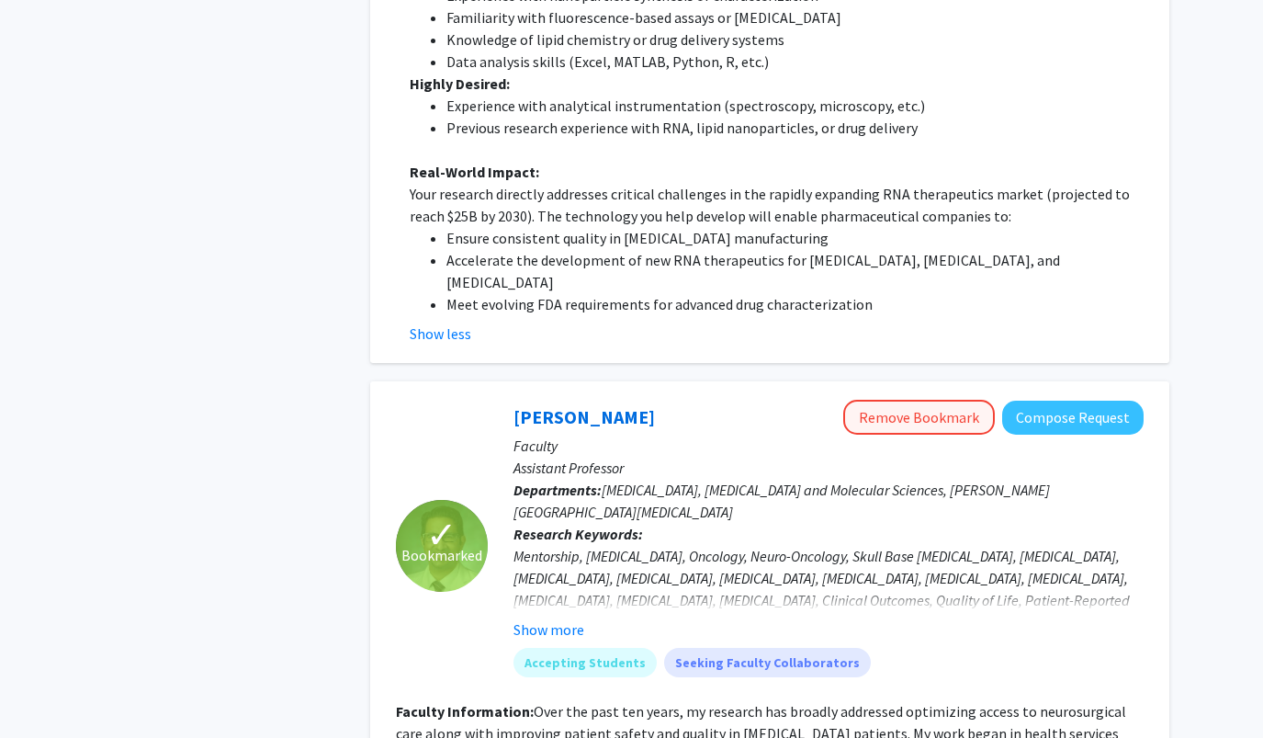
click at [889, 400] on button "Remove Bookmark" at bounding box center [919, 417] width 152 height 35
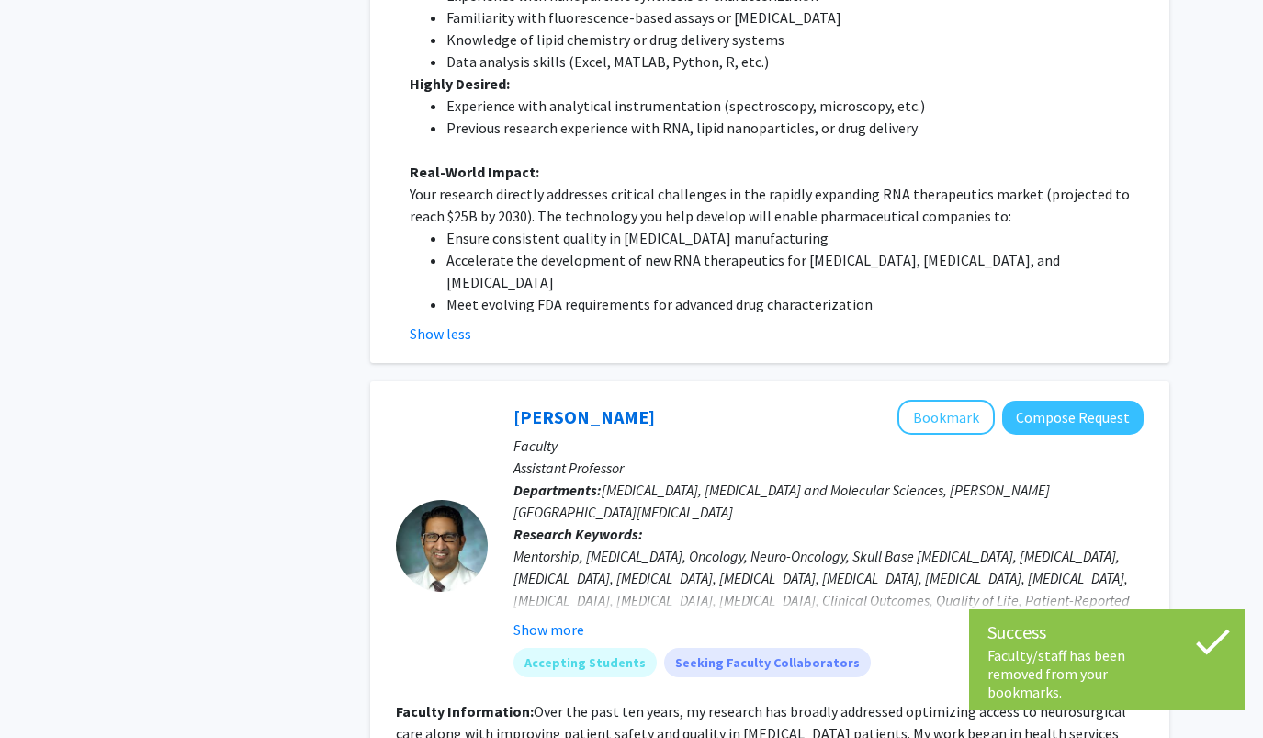
click at [888, 400] on div "Raj Mukherjee Bookmark Compose Request" at bounding box center [829, 417] width 630 height 35
click at [916, 400] on button "Bookmark" at bounding box center [946, 417] width 97 height 35
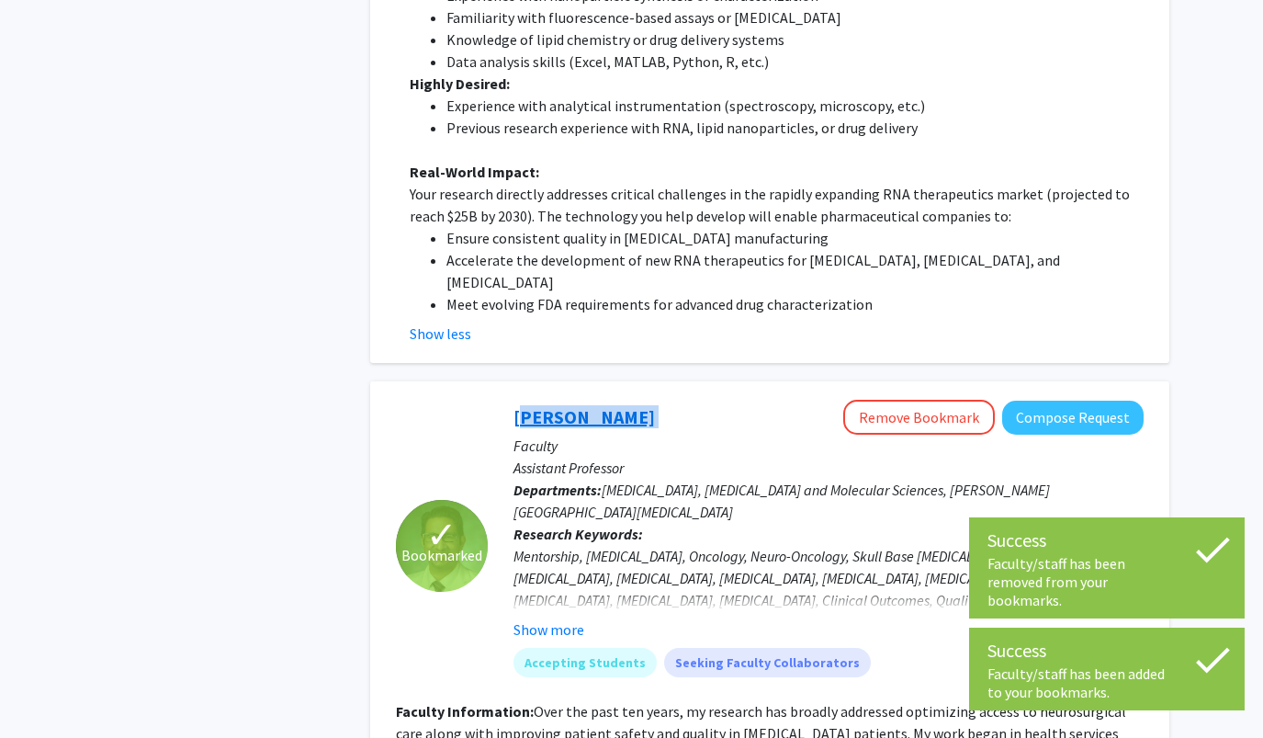
drag, startPoint x: 504, startPoint y: 380, endPoint x: 514, endPoint y: 379, distance: 9.4
click at [514, 400] on div "Raj Mukherjee Remove Bookmark Compose Request Faculty Assistant Professor Depar…" at bounding box center [816, 545] width 656 height 291
copy link "[PERSON_NAME]"
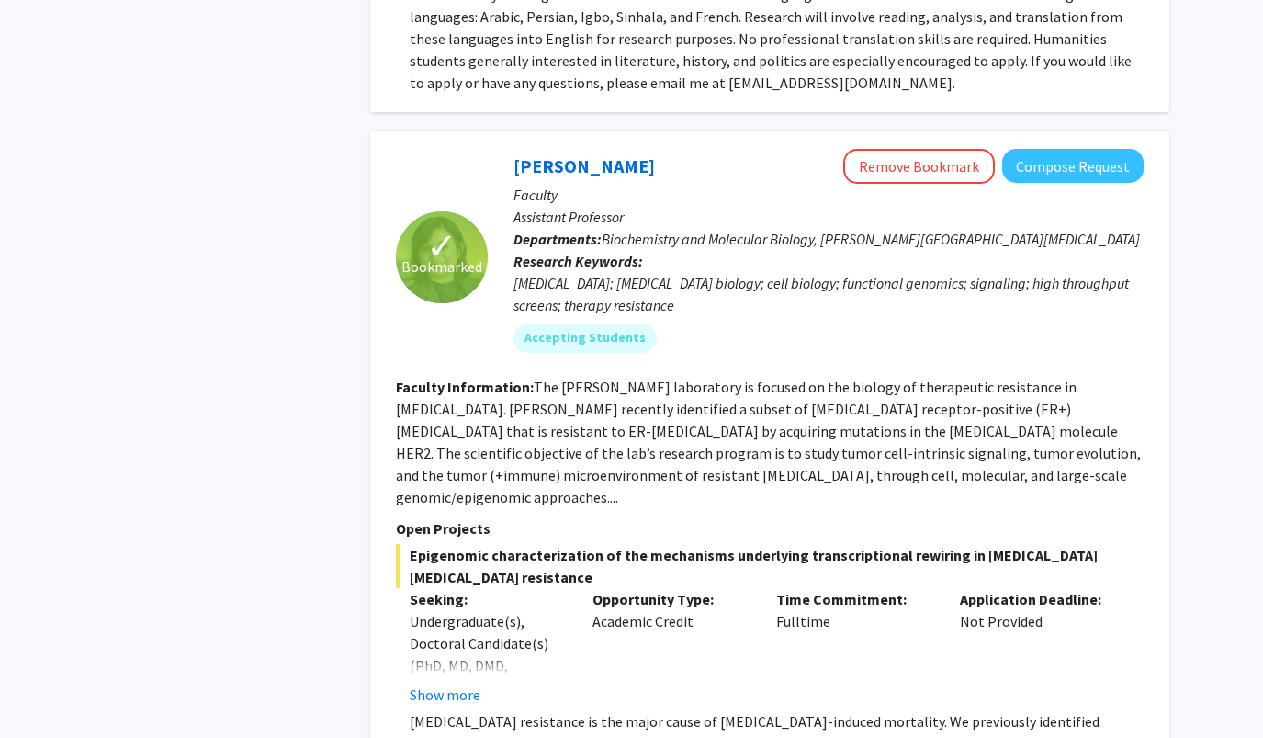
scroll to position [5578, 0]
click at [473, 685] on button "Show more" at bounding box center [445, 696] width 71 height 22
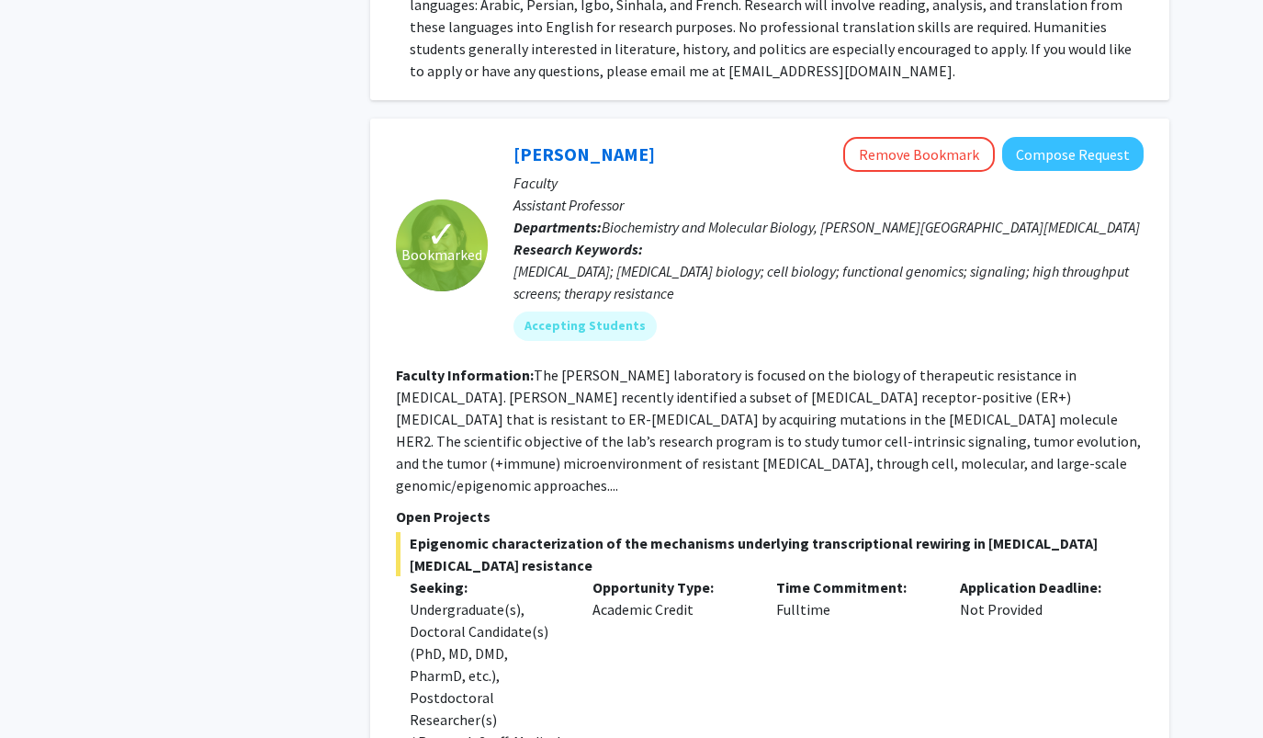
scroll to position [5585, 0]
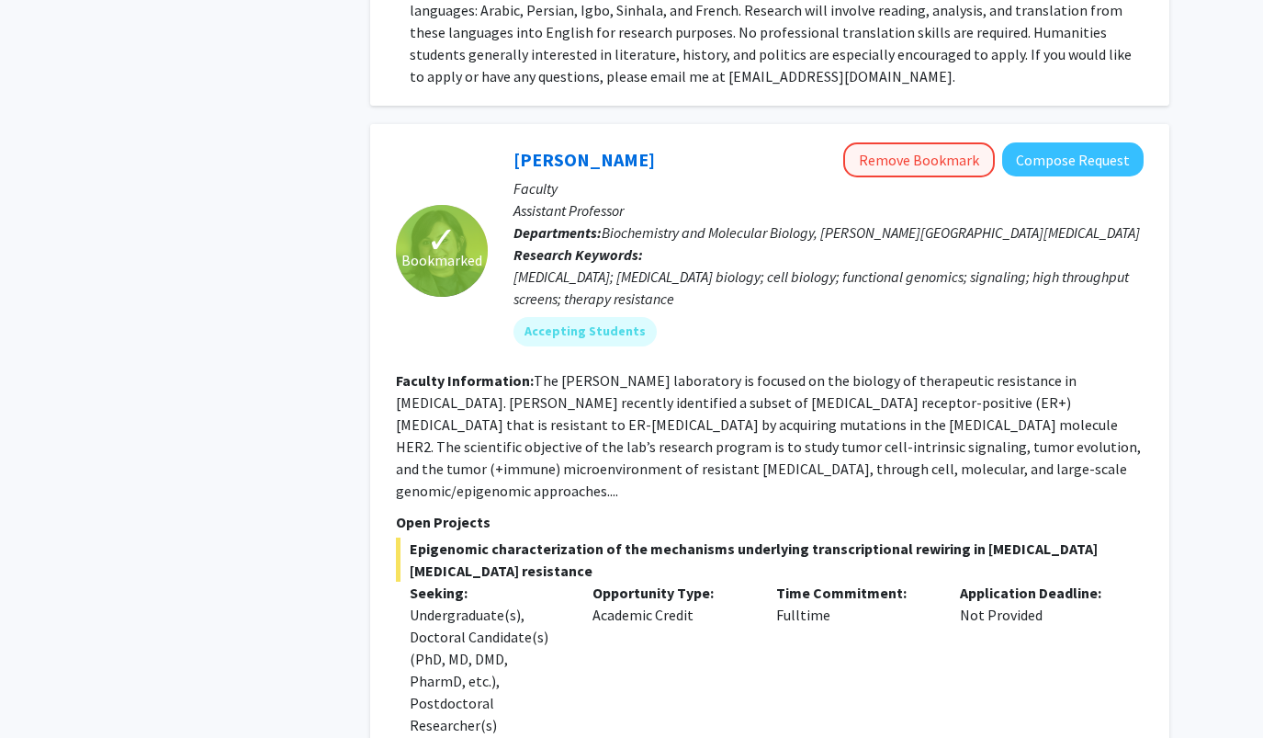
click at [873, 142] on button "Remove Bookmark" at bounding box center [919, 159] width 152 height 35
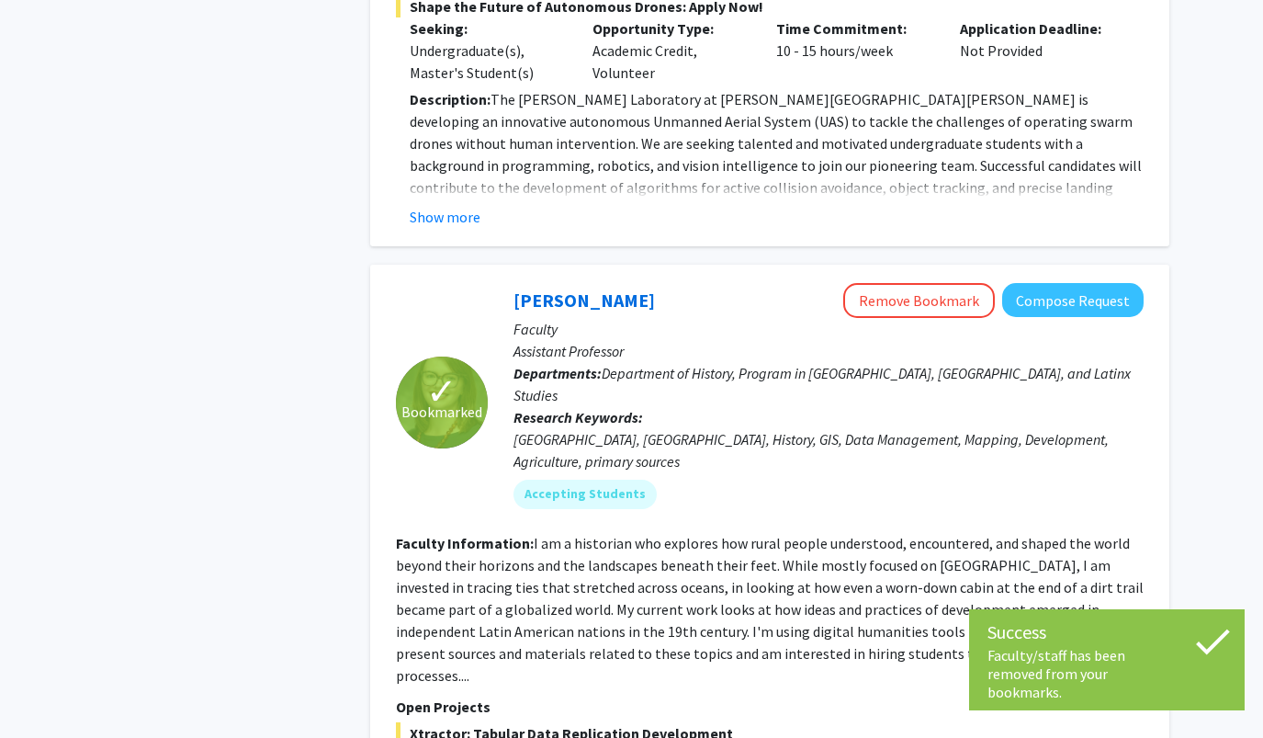
scroll to position [7308, 0]
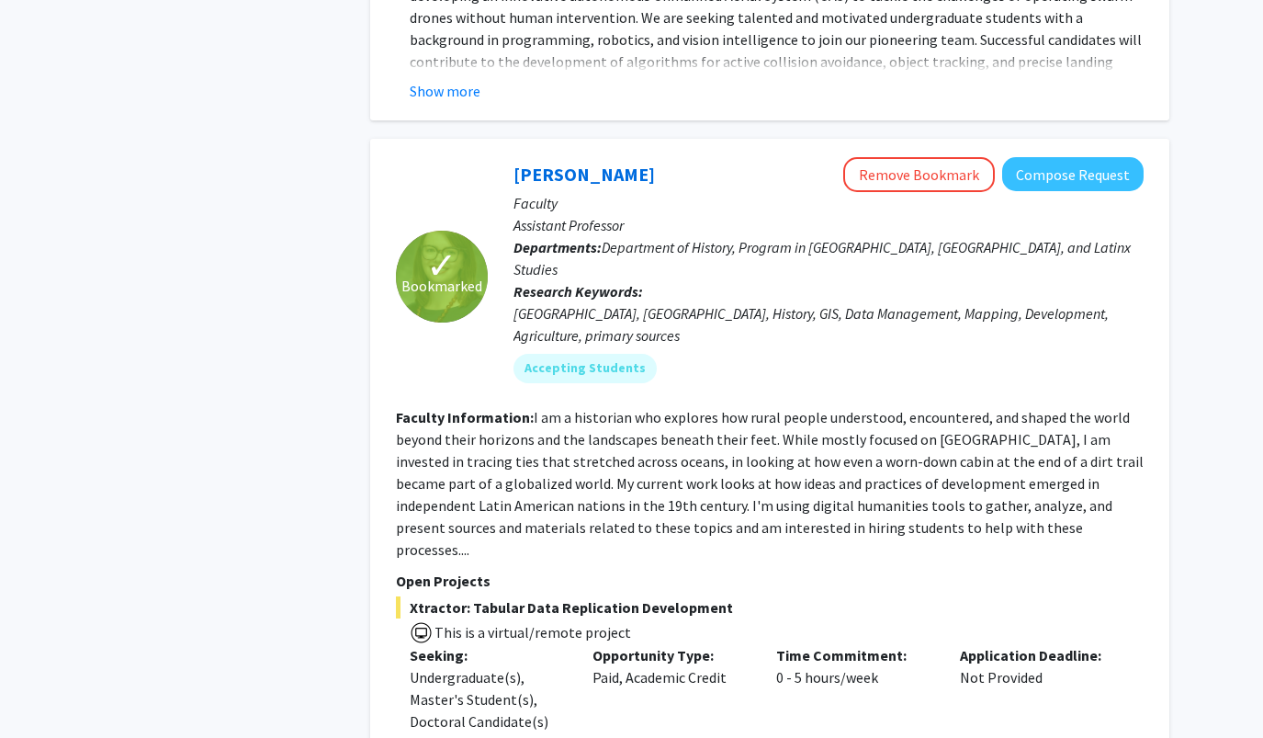
scroll to position [7467, 0]
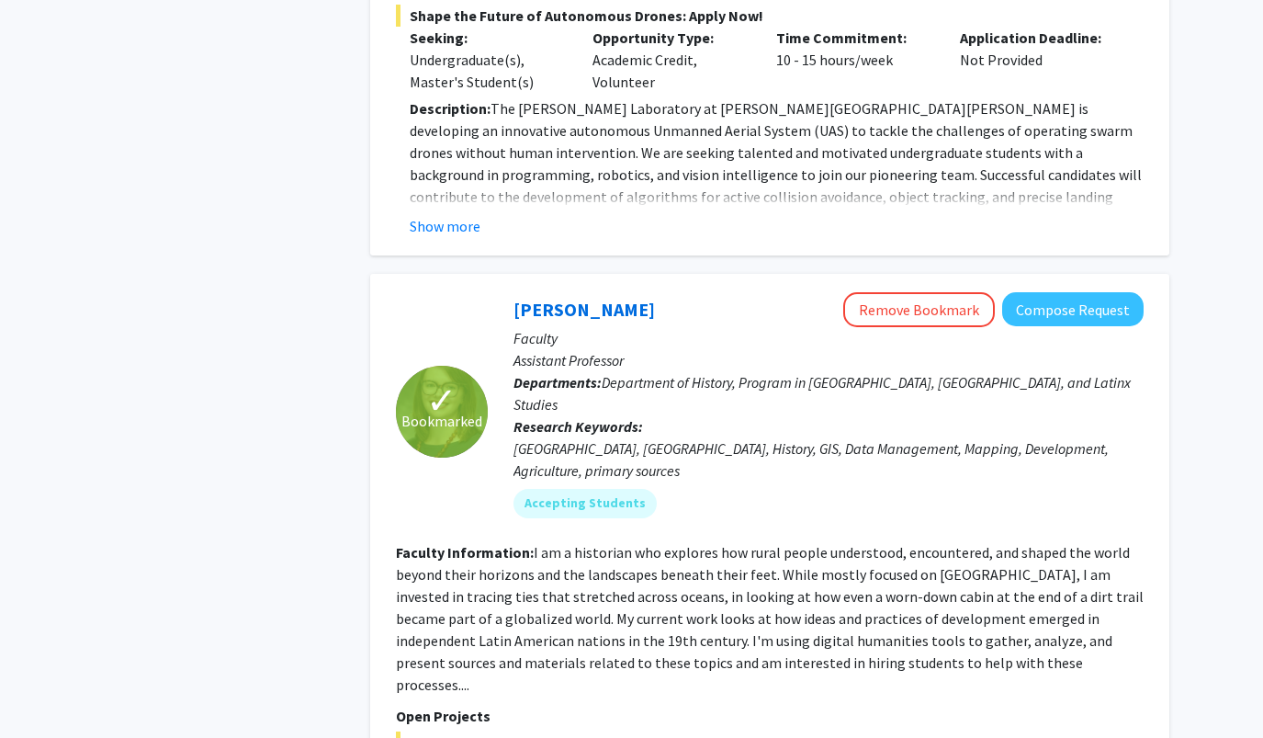
scroll to position [7293, 0]
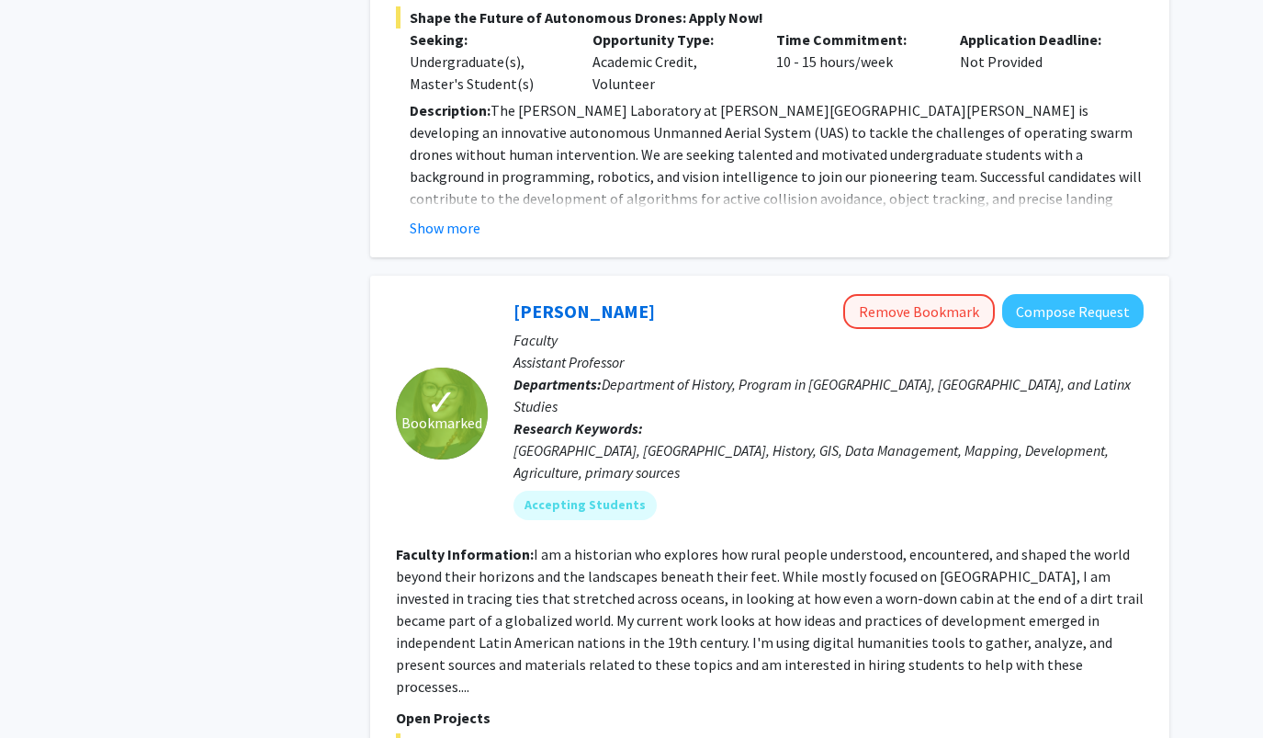
click at [903, 294] on button "Remove Bookmark" at bounding box center [919, 311] width 152 height 35
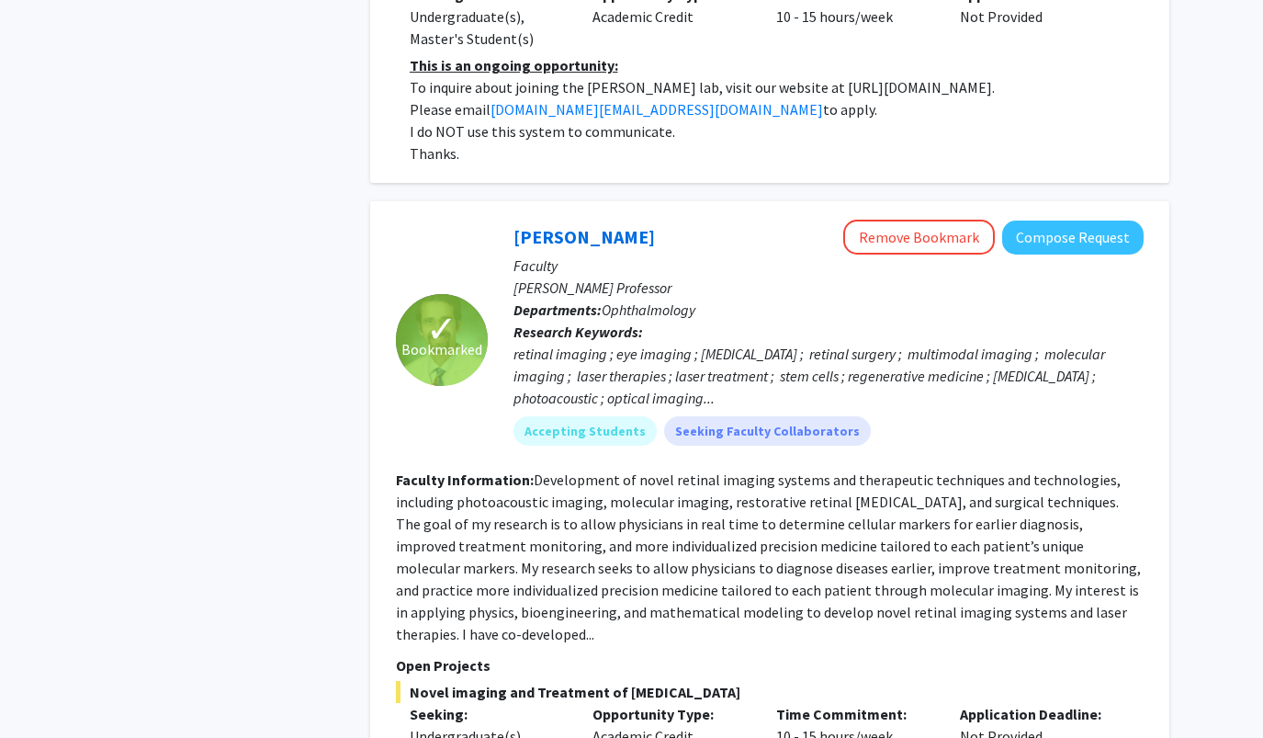
scroll to position [10171, 0]
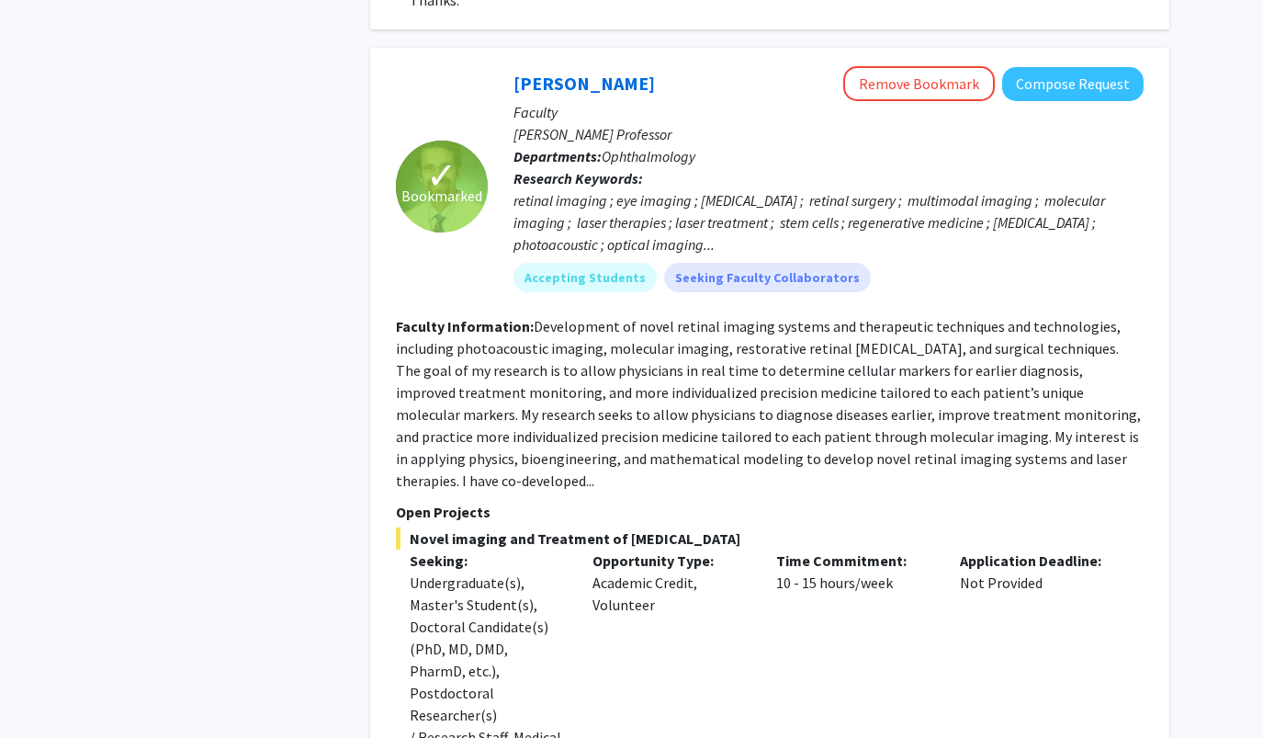
scroll to position [10331, 0]
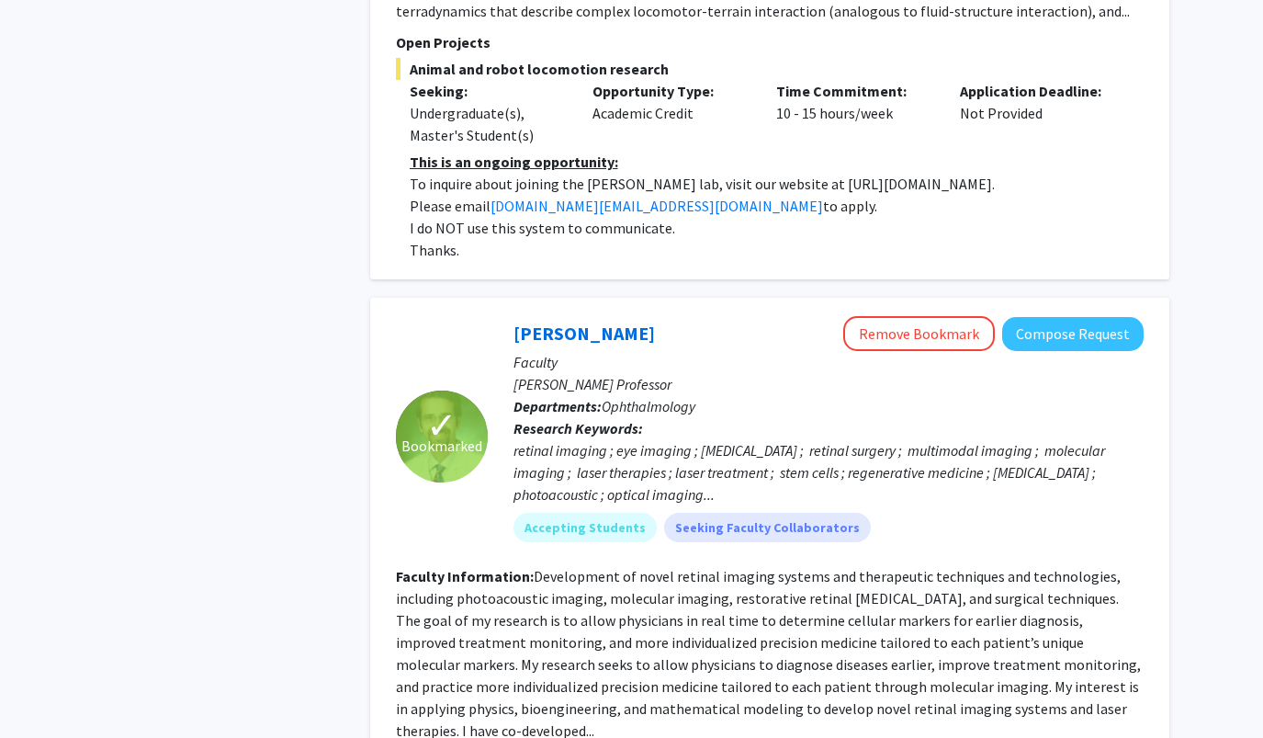
scroll to position [9902, 0]
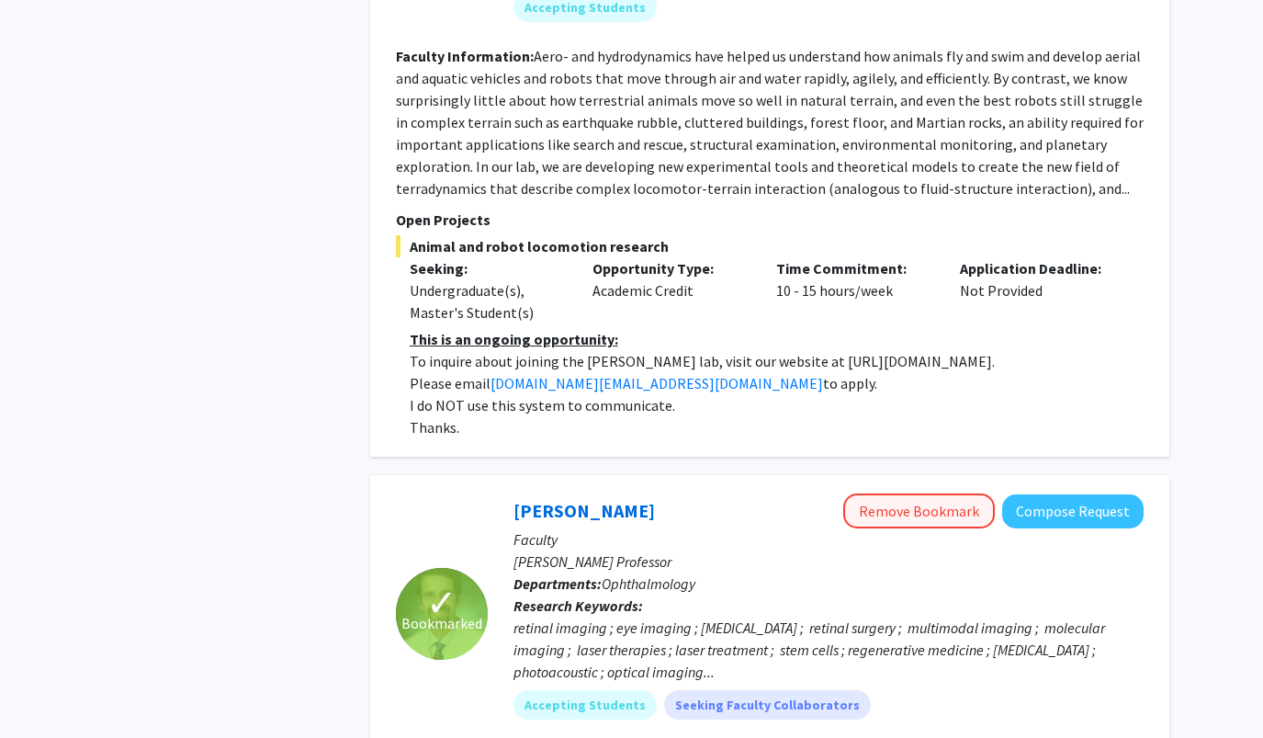
click at [868, 493] on button "Remove Bookmark" at bounding box center [919, 510] width 152 height 35
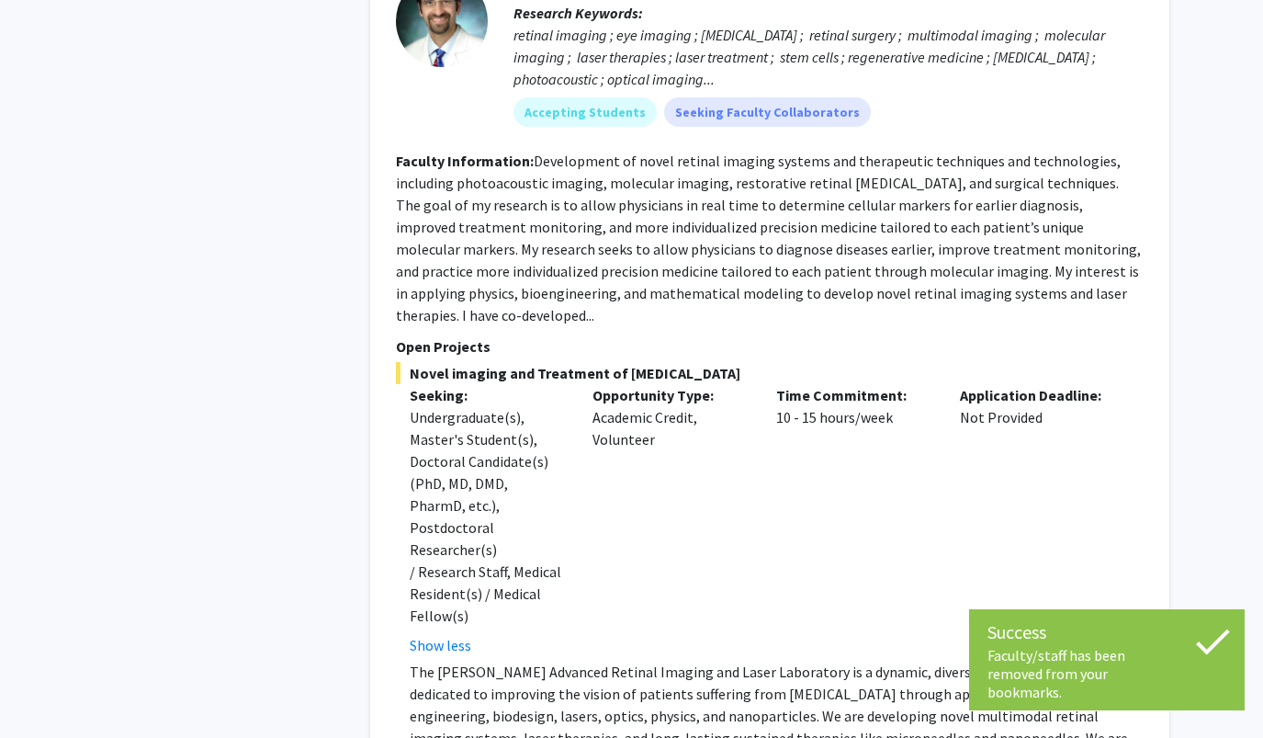
scroll to position [10494, 0]
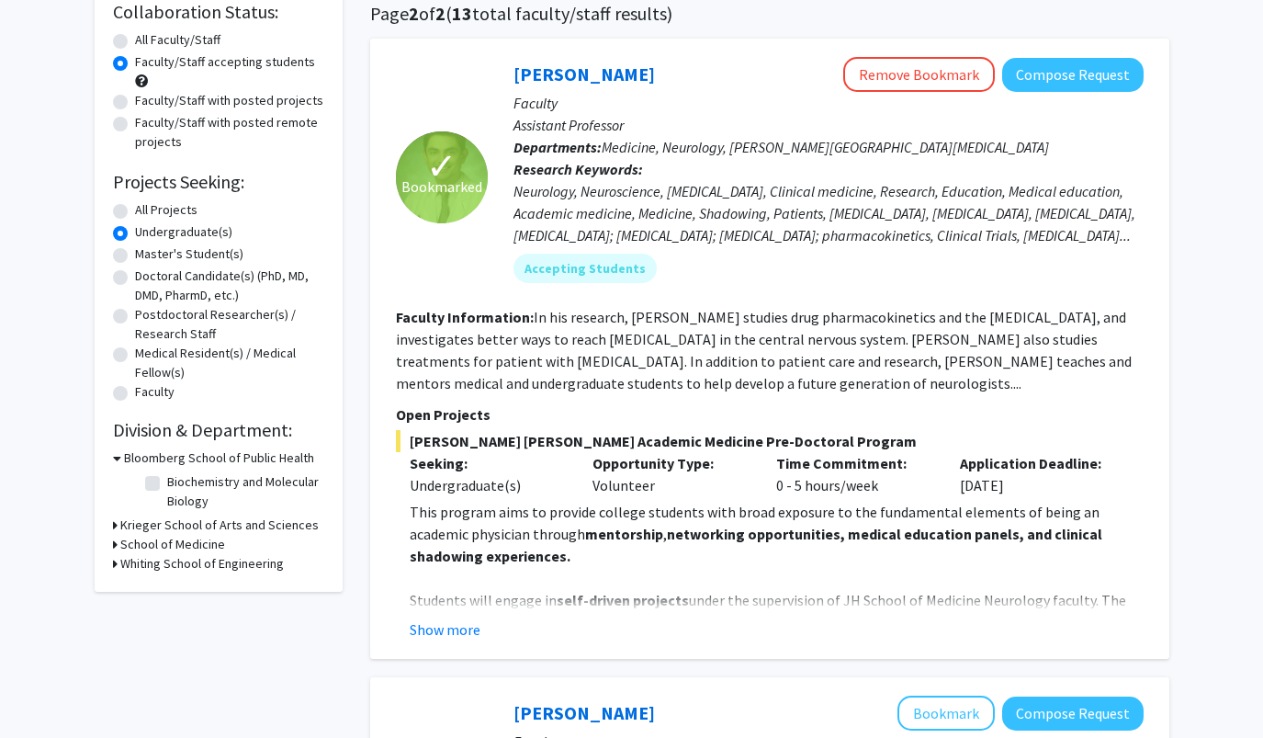
scroll to position [144, 0]
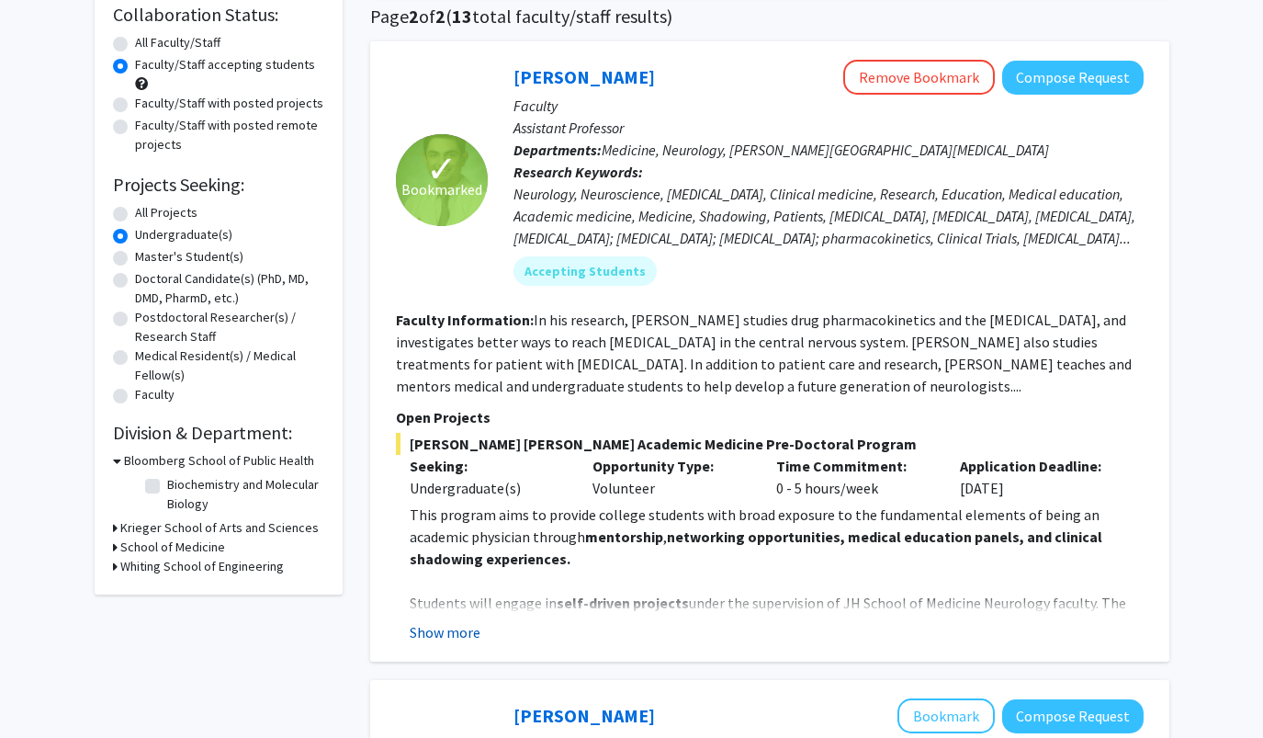
click at [450, 639] on button "Show more" at bounding box center [445, 632] width 71 height 22
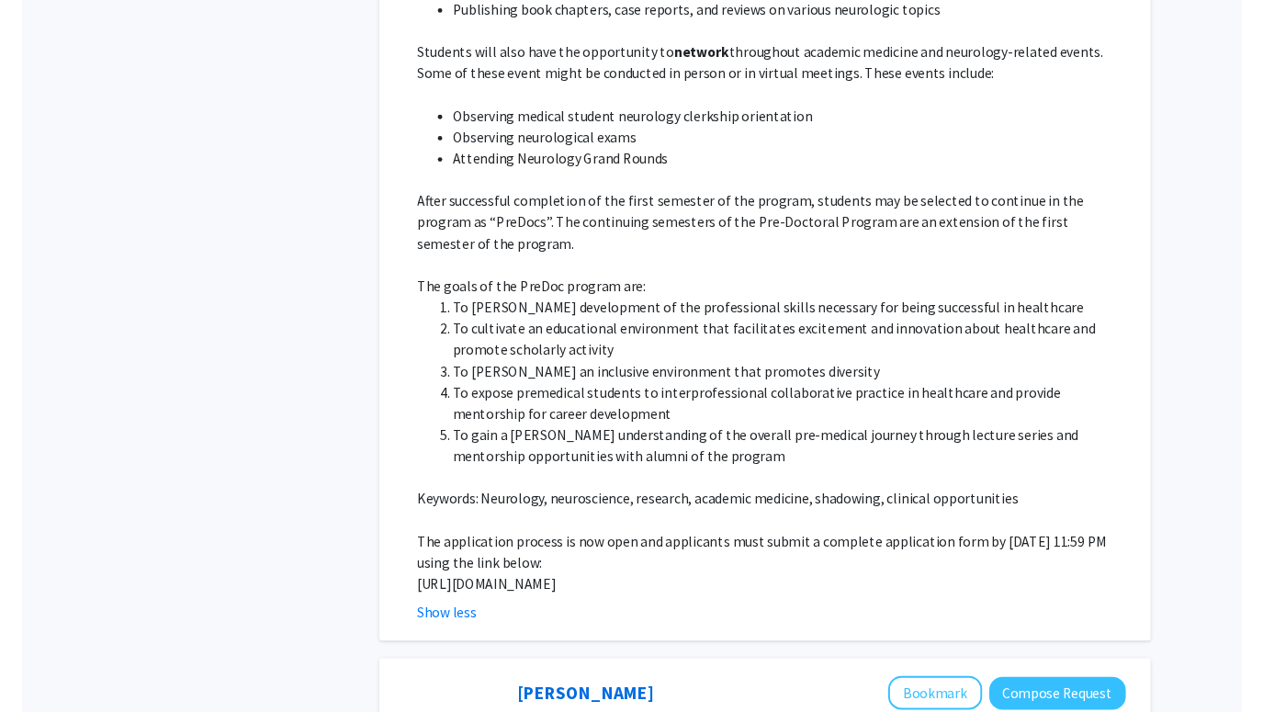
scroll to position [915, 0]
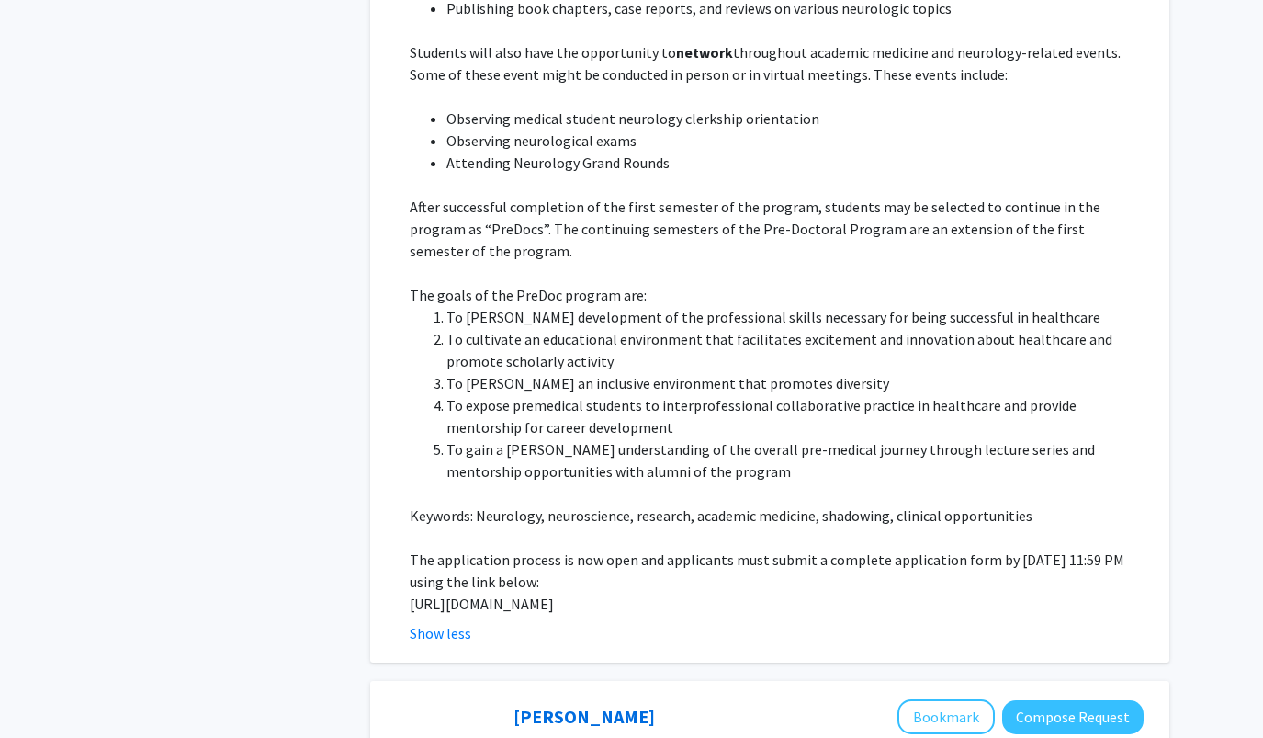
drag, startPoint x: 409, startPoint y: 584, endPoint x: 497, endPoint y: 611, distance: 92.1
click at [496, 612] on p "https://docs.google.com/forms/d/e/1FAIpQLSfs9lKRobckOITW585IvGZb3cvsBE6oiZybaV9…" at bounding box center [777, 604] width 734 height 22
copy p "https://docs.google.com/forms/d/e/1FAIpQLSfs9lKRobckOITW585IvGZb3cvsBE6oiZybaV9…"
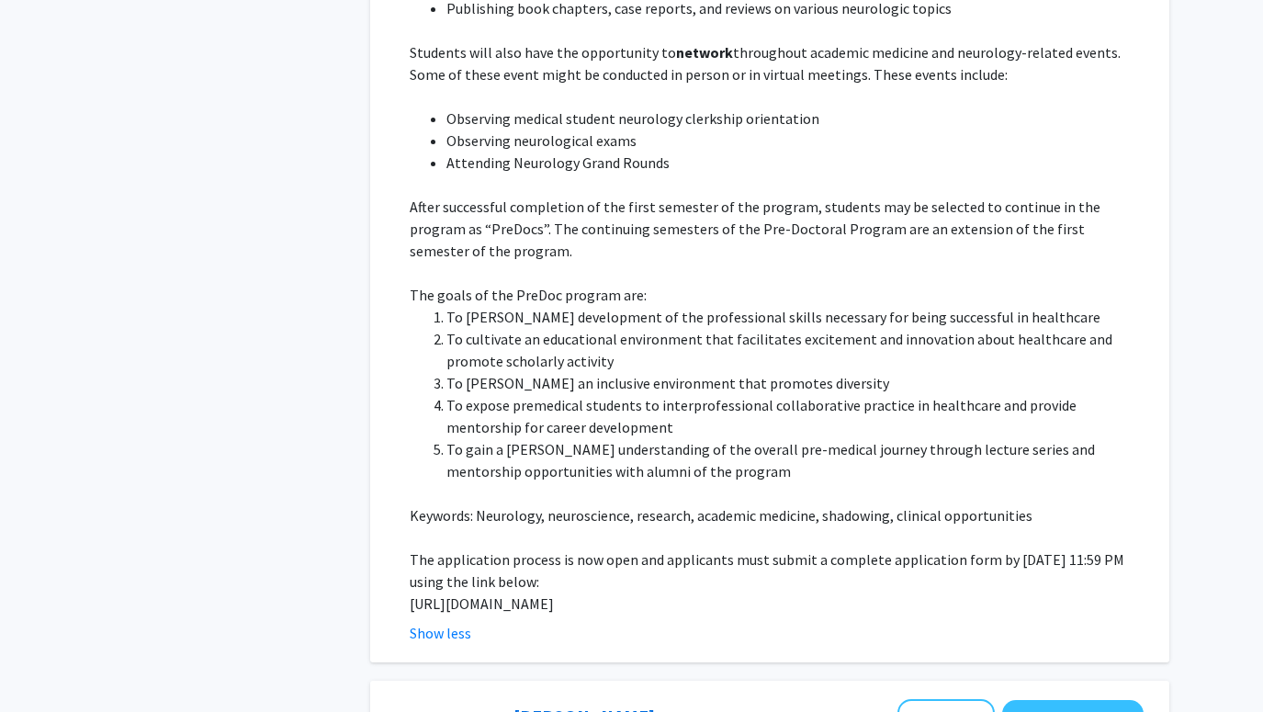
click at [617, 394] on li "To expose premedical students to interprofessional collaborative practice in he…" at bounding box center [795, 416] width 697 height 44
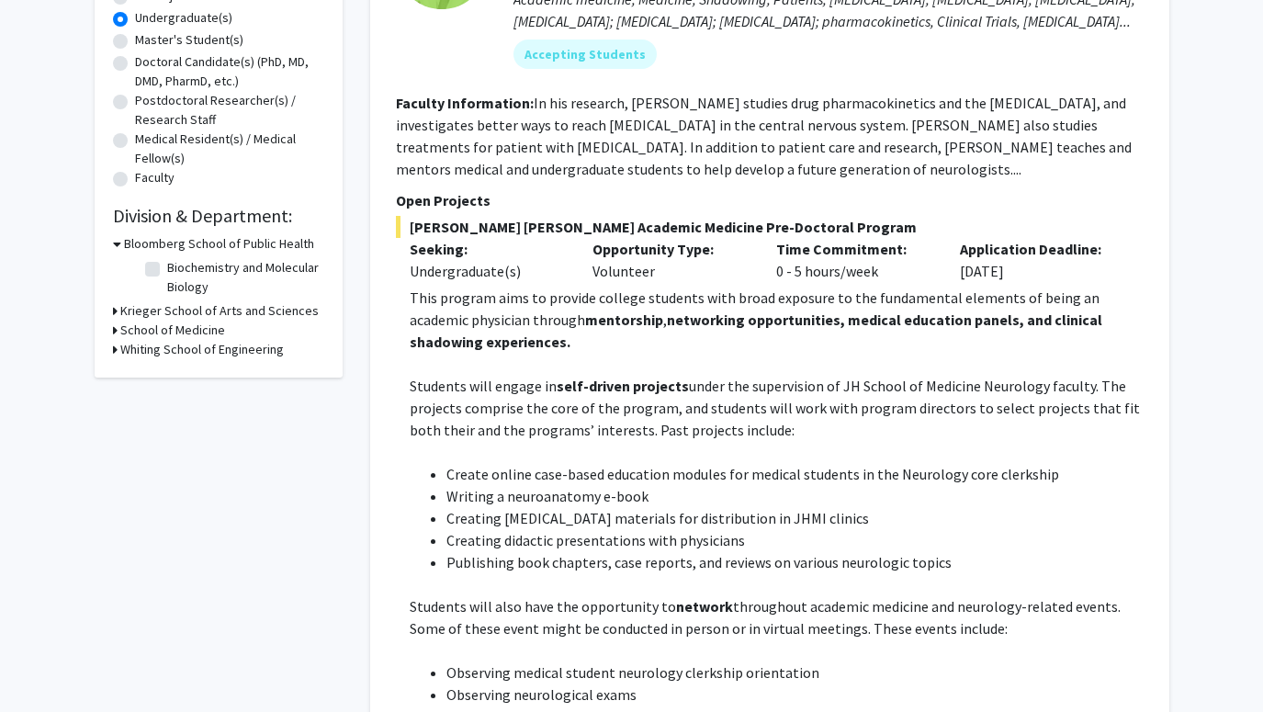
scroll to position [362, 0]
click at [601, 372] on p at bounding box center [777, 363] width 734 height 22
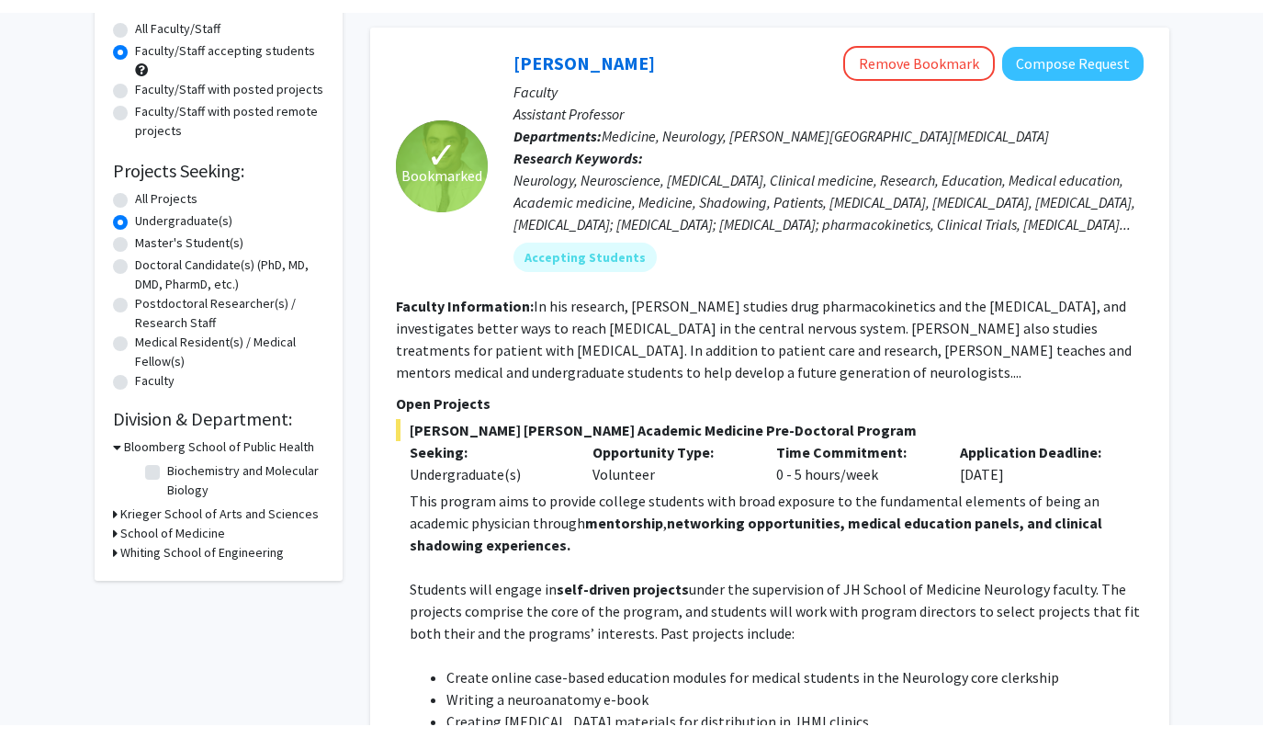
scroll to position [165, 0]
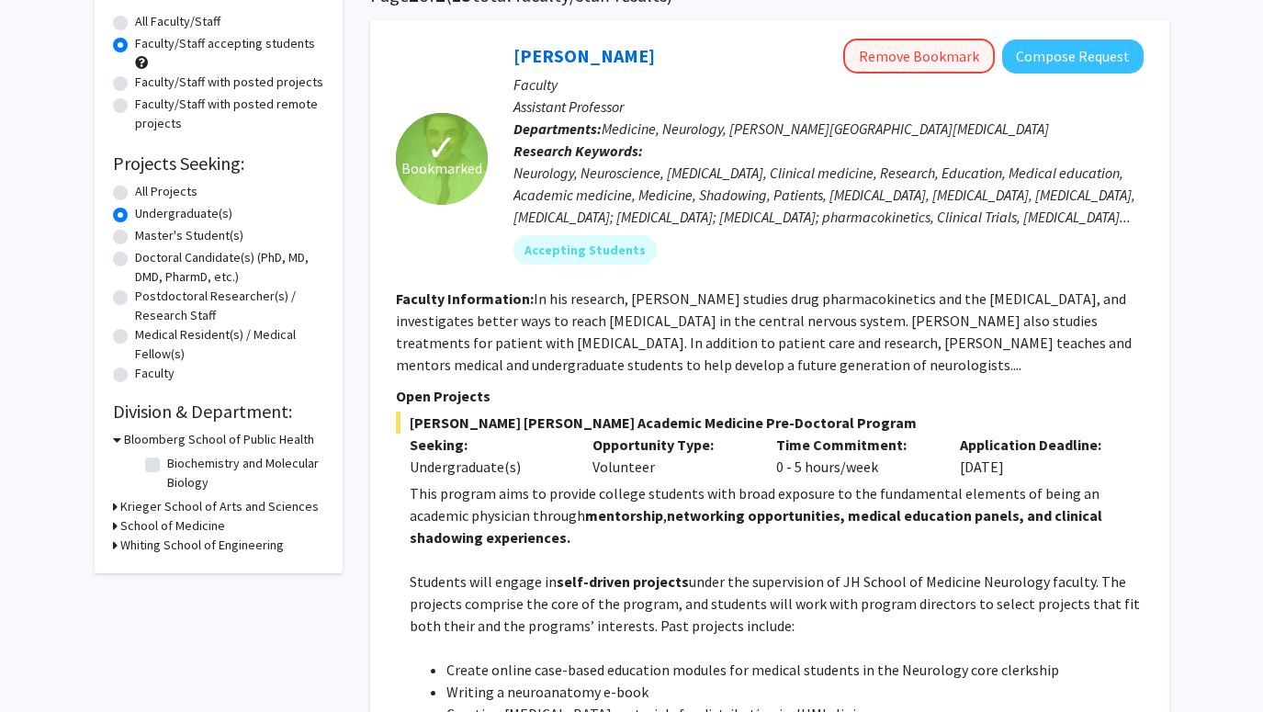
click at [900, 66] on button "Remove Bookmark" at bounding box center [919, 56] width 152 height 35
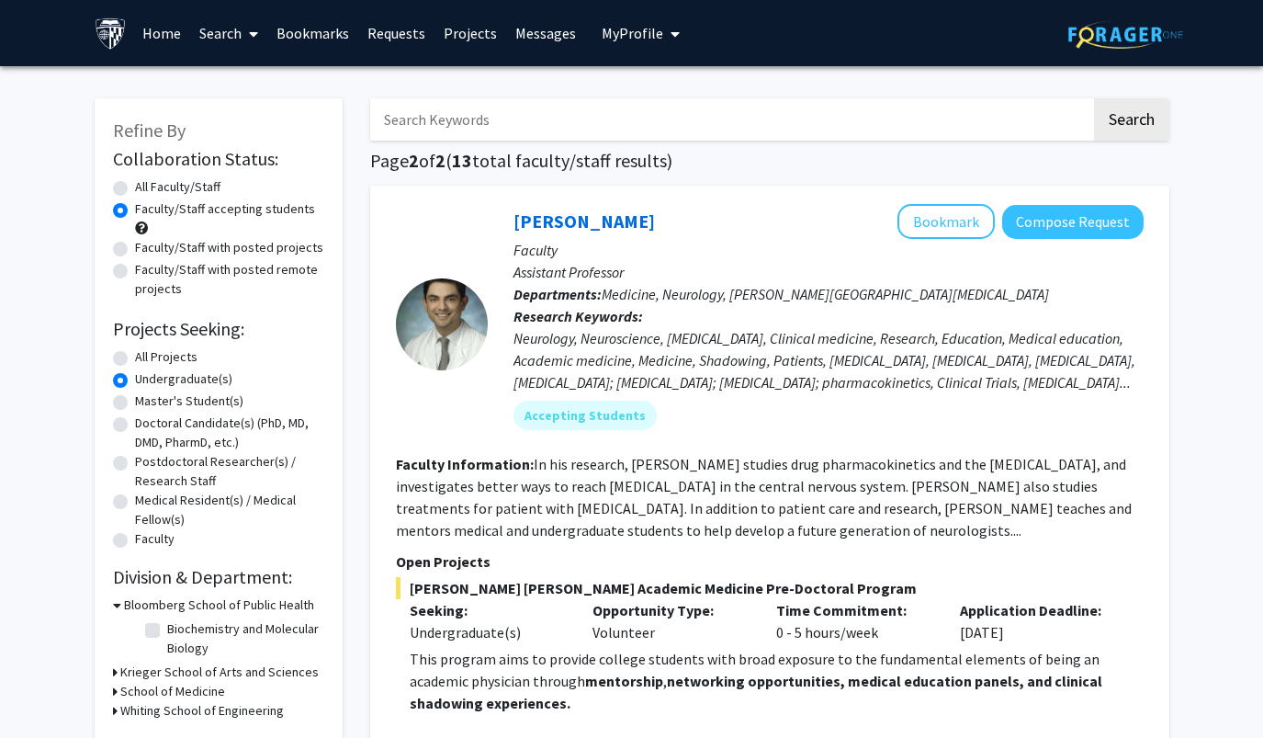
scroll to position [0, 0]
click at [298, 38] on link "Bookmarks" at bounding box center [312, 33] width 91 height 64
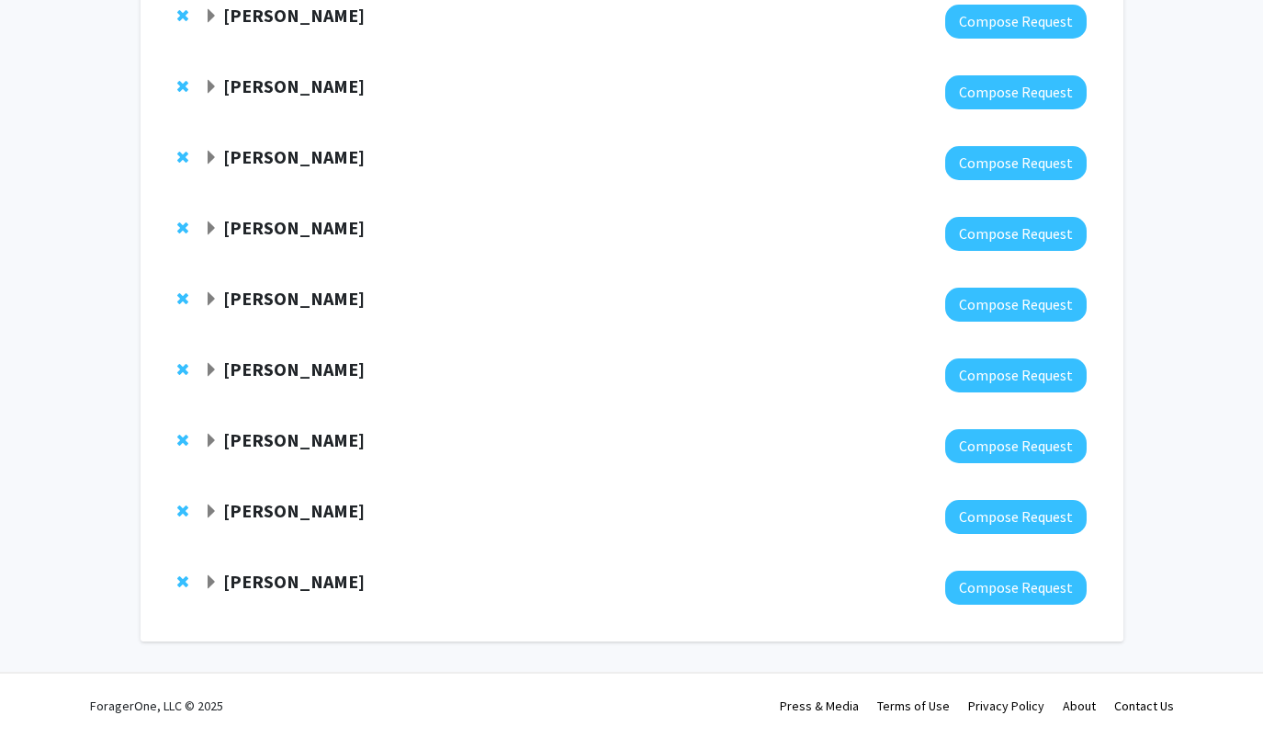
scroll to position [1421, 0]
click at [259, 568] on div "Sixuan Li Compose Request" at bounding box center [632, 587] width 946 height 71
click at [236, 584] on strong "[PERSON_NAME]" at bounding box center [293, 581] width 141 height 23
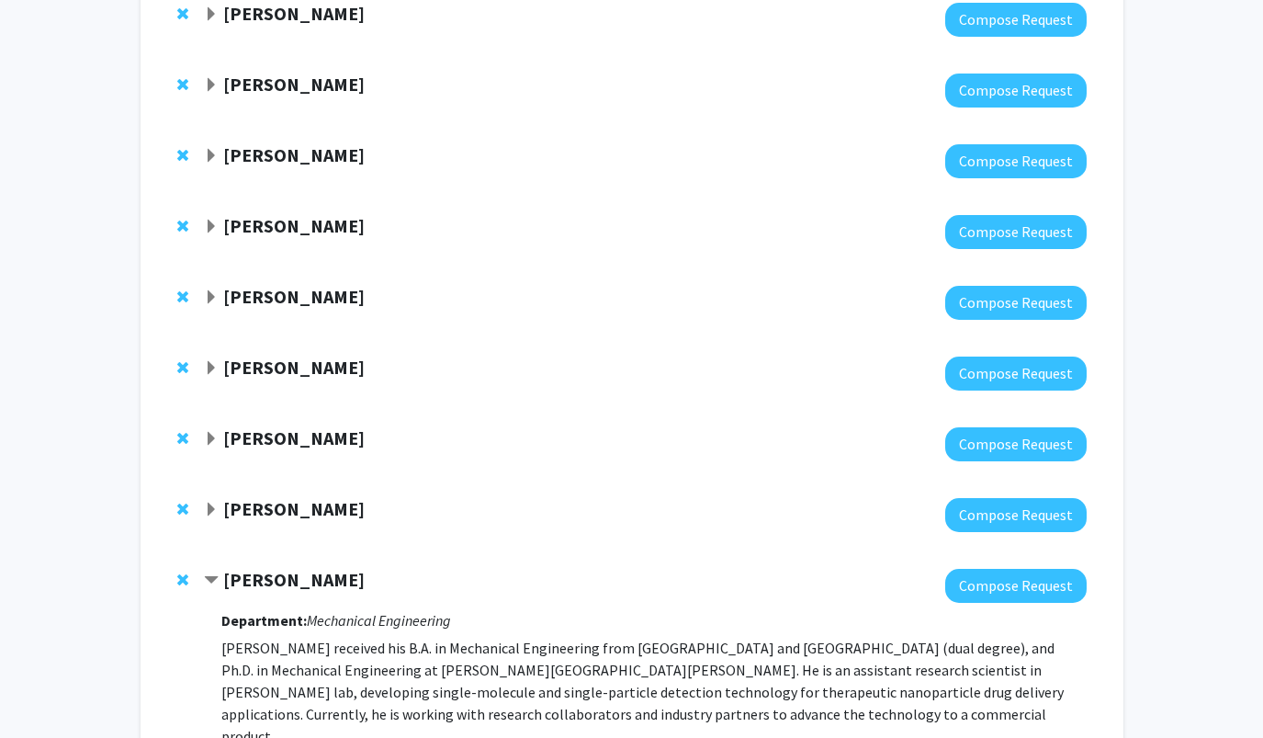
click at [236, 585] on strong "[PERSON_NAME]" at bounding box center [293, 579] width 141 height 23
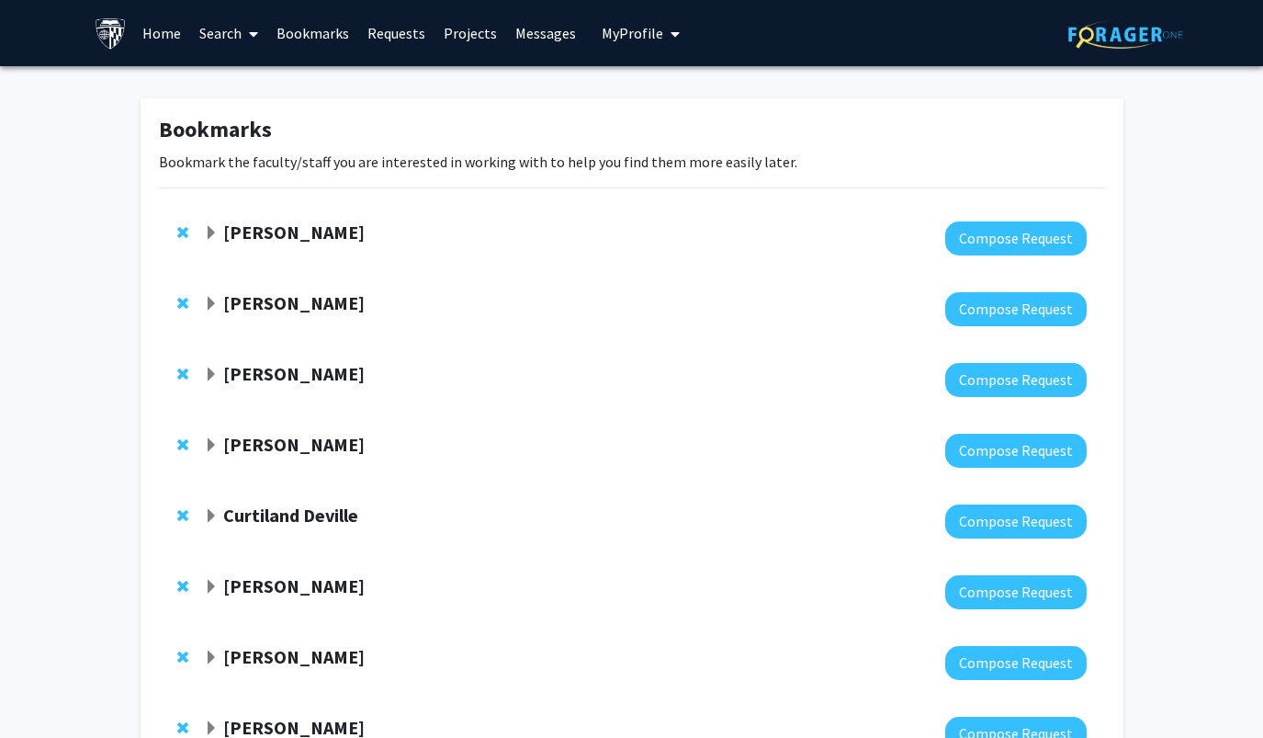
scroll to position [0, 0]
click at [234, 241] on strong "[PERSON_NAME]" at bounding box center [293, 232] width 141 height 23
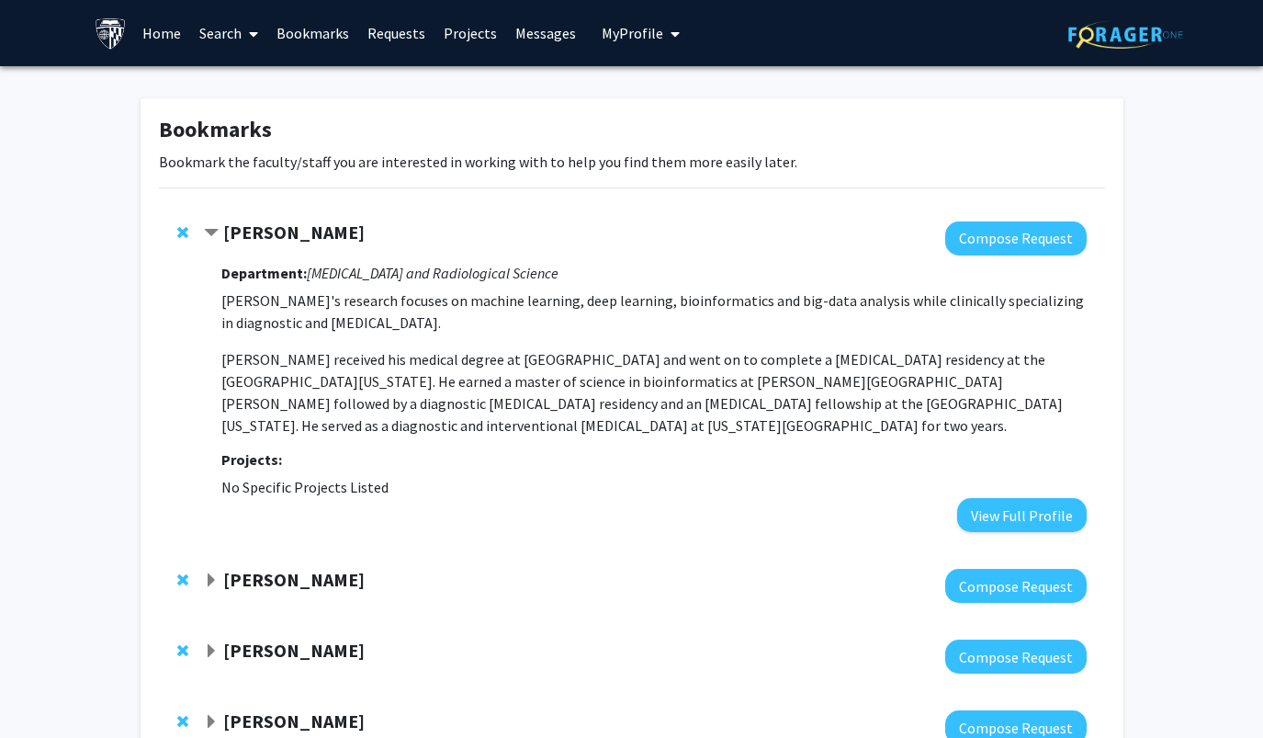
click at [266, 239] on strong "[PERSON_NAME]" at bounding box center [293, 232] width 141 height 23
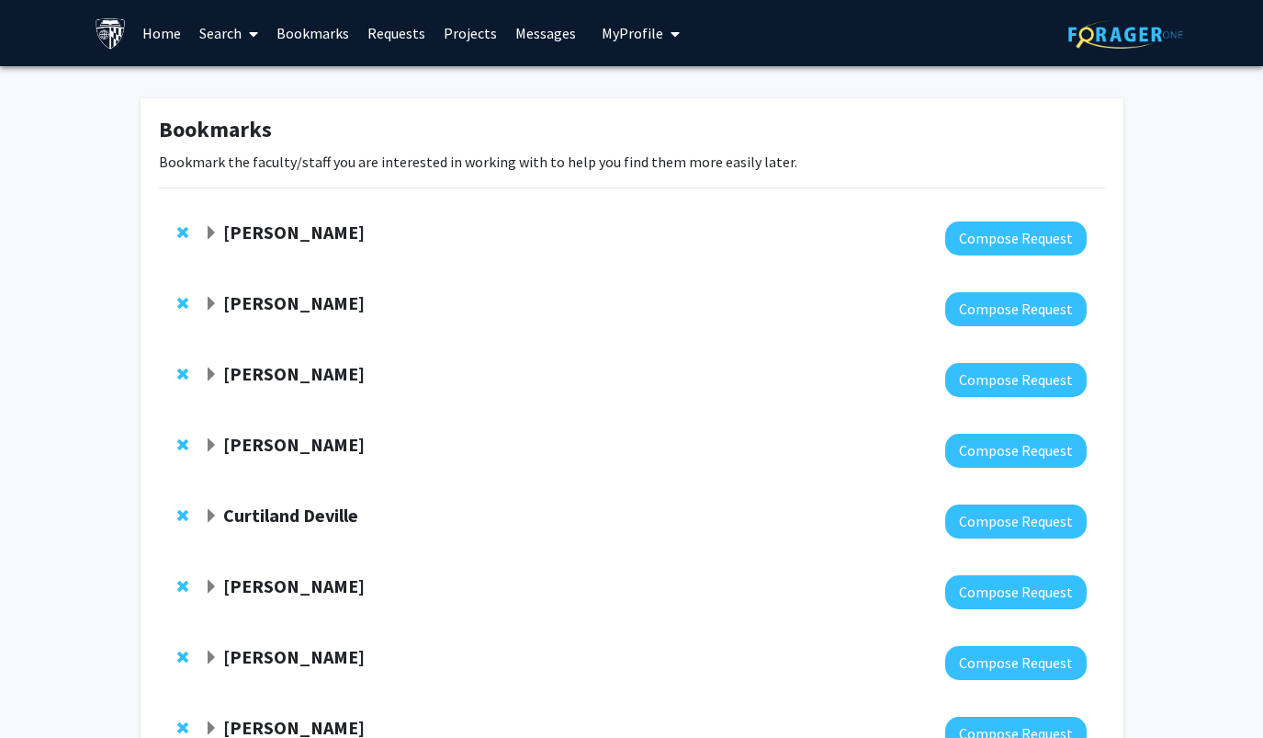
click at [266, 239] on strong "[PERSON_NAME]" at bounding box center [293, 232] width 141 height 23
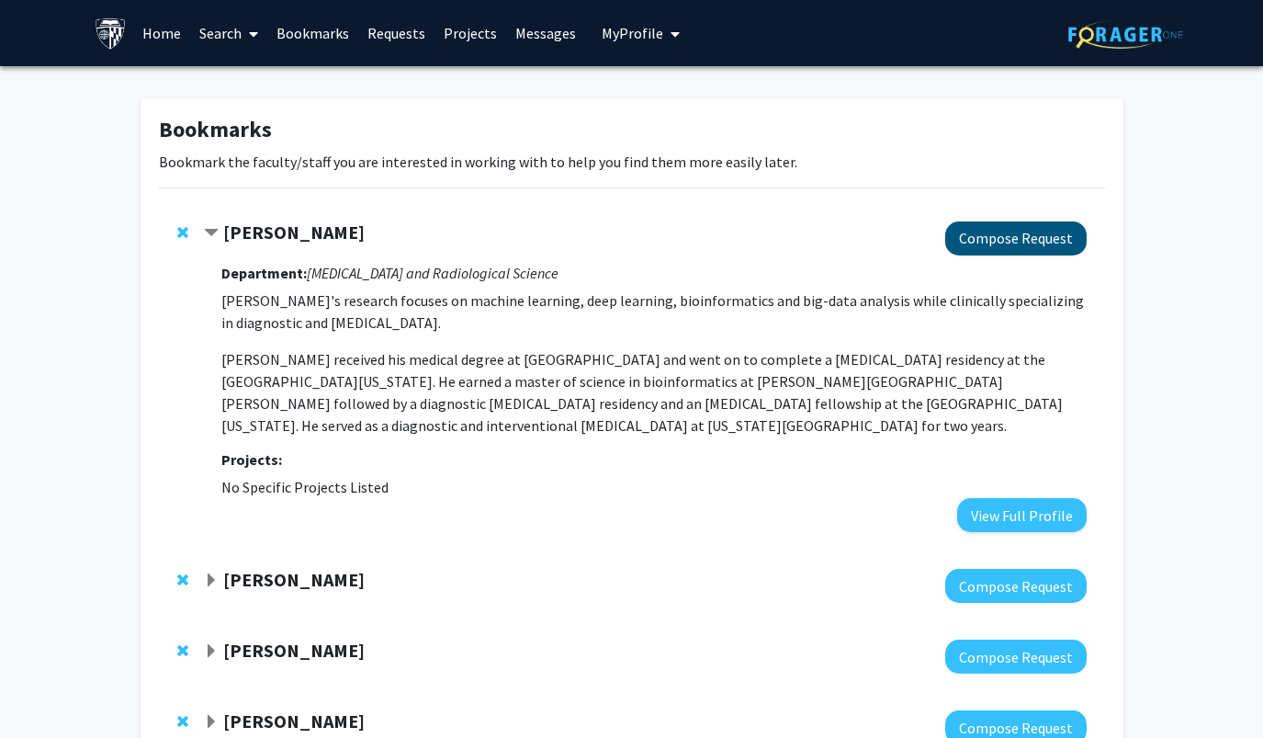
click at [956, 243] on button "Compose Request" at bounding box center [1015, 238] width 141 height 34
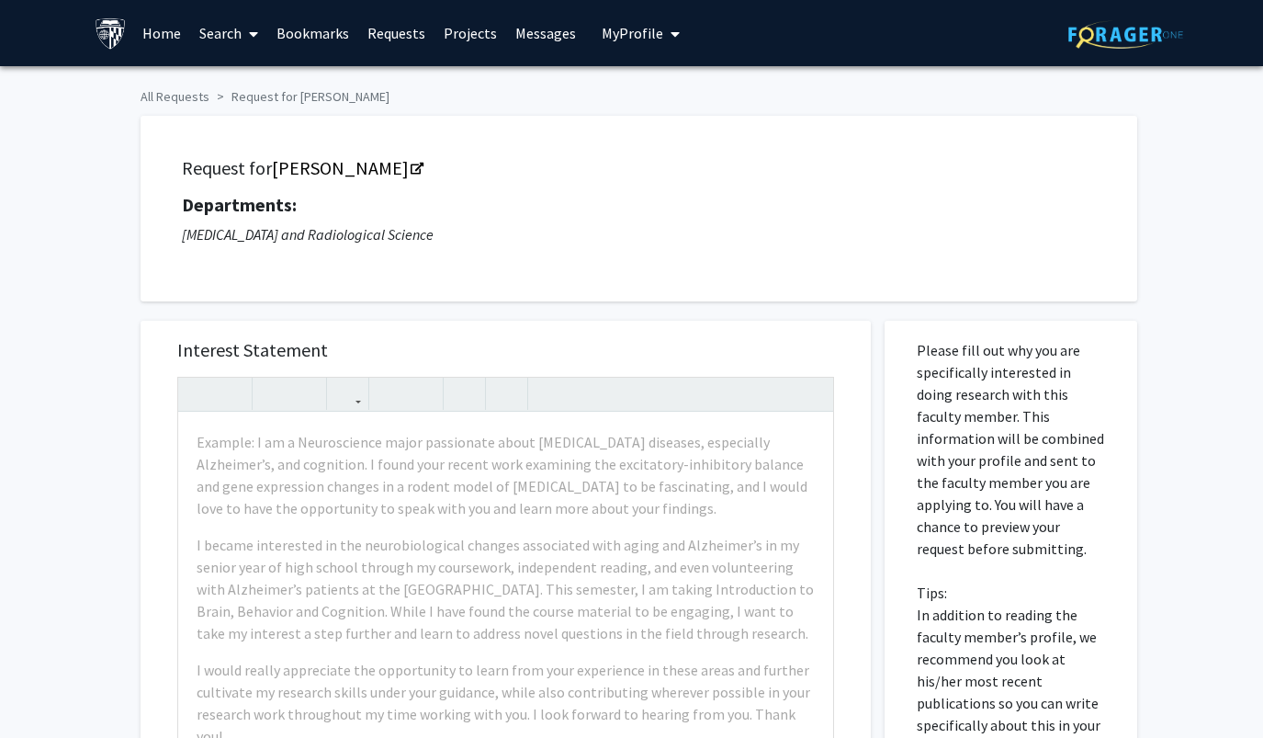
click at [403, 345] on h5 "Interest Statement" at bounding box center [505, 350] width 657 height 22
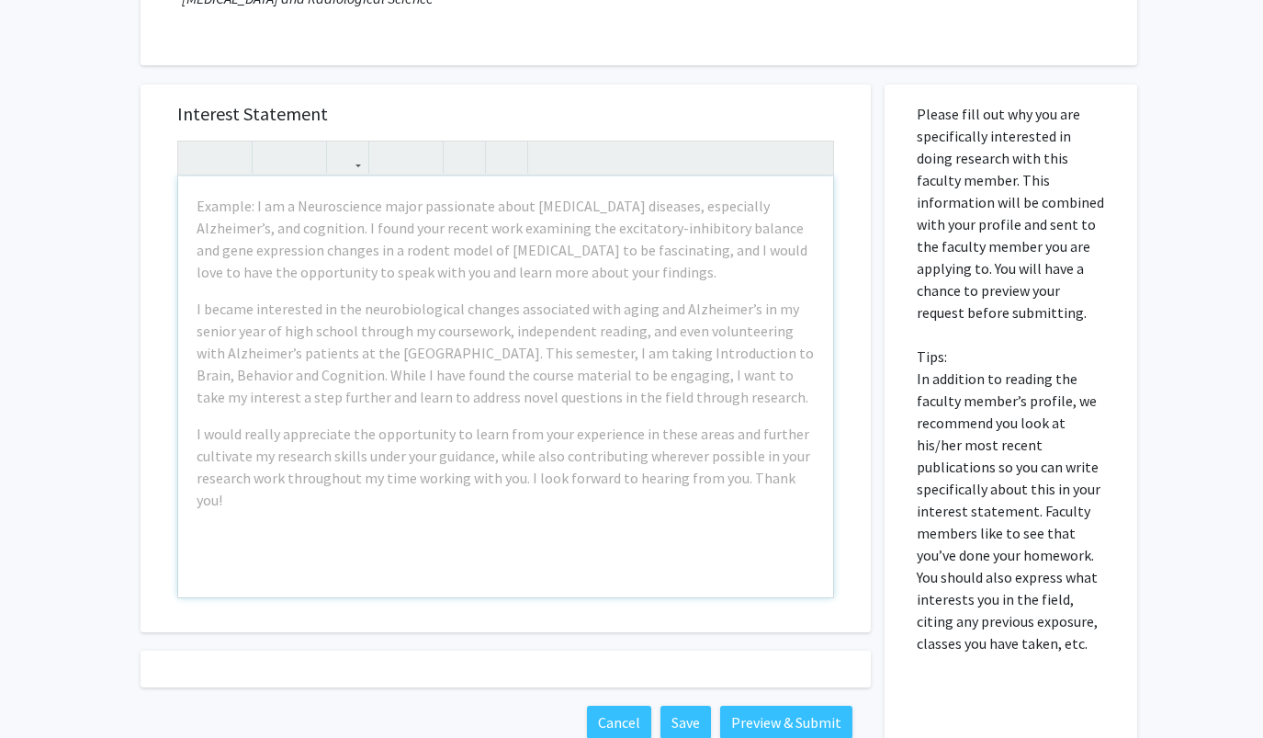
scroll to position [233, 0]
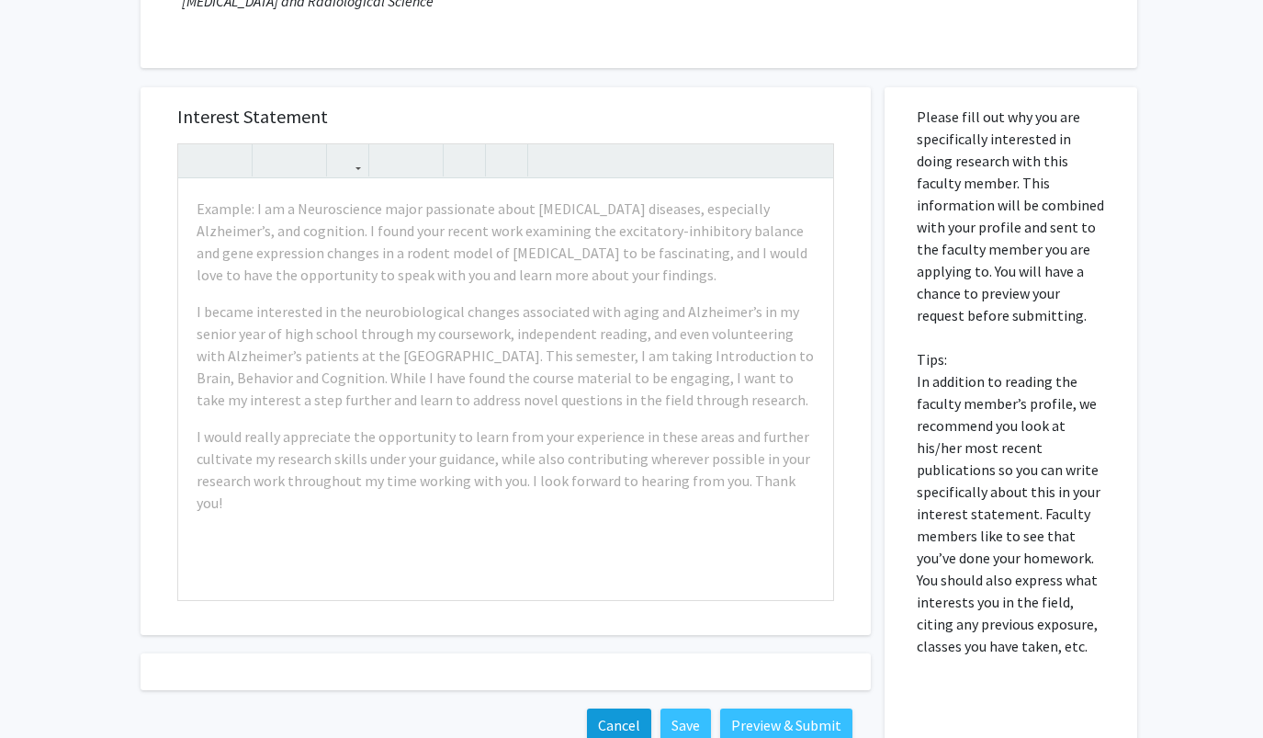
click at [641, 726] on button "Cancel" at bounding box center [619, 724] width 64 height 33
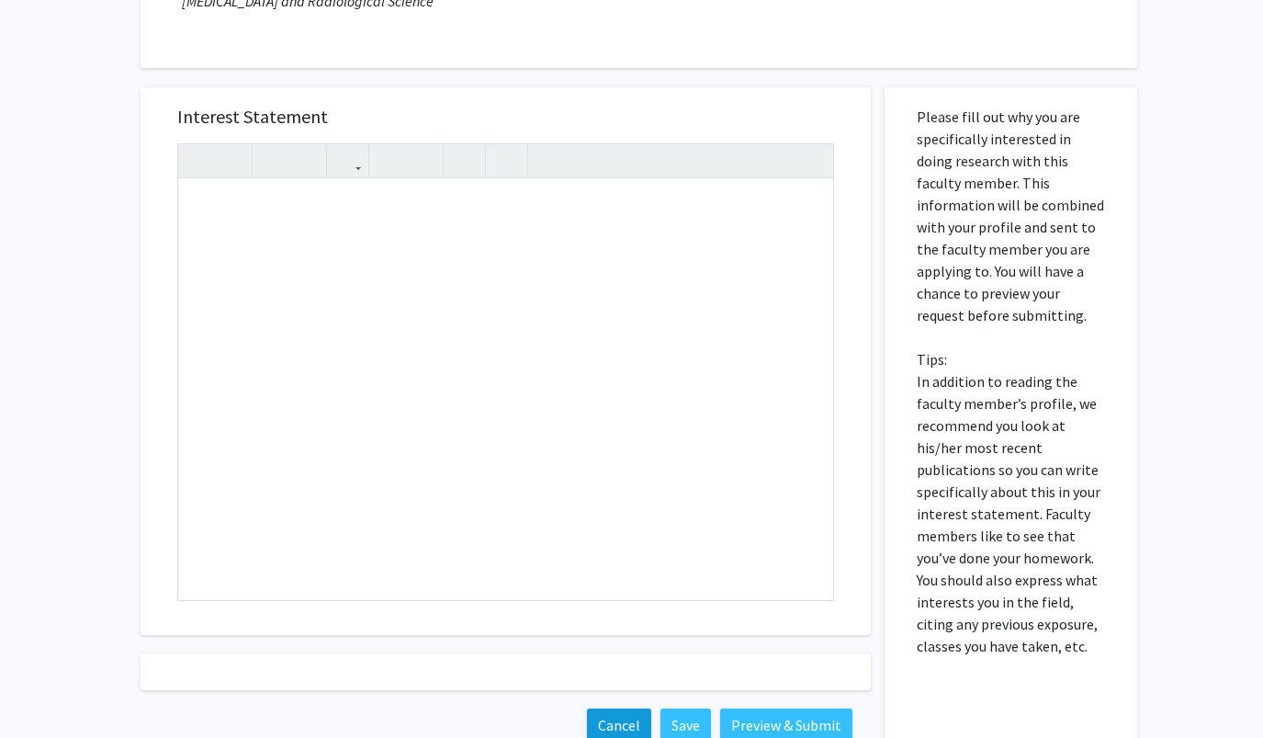
click at [609, 730] on button "Cancel" at bounding box center [619, 724] width 64 height 33
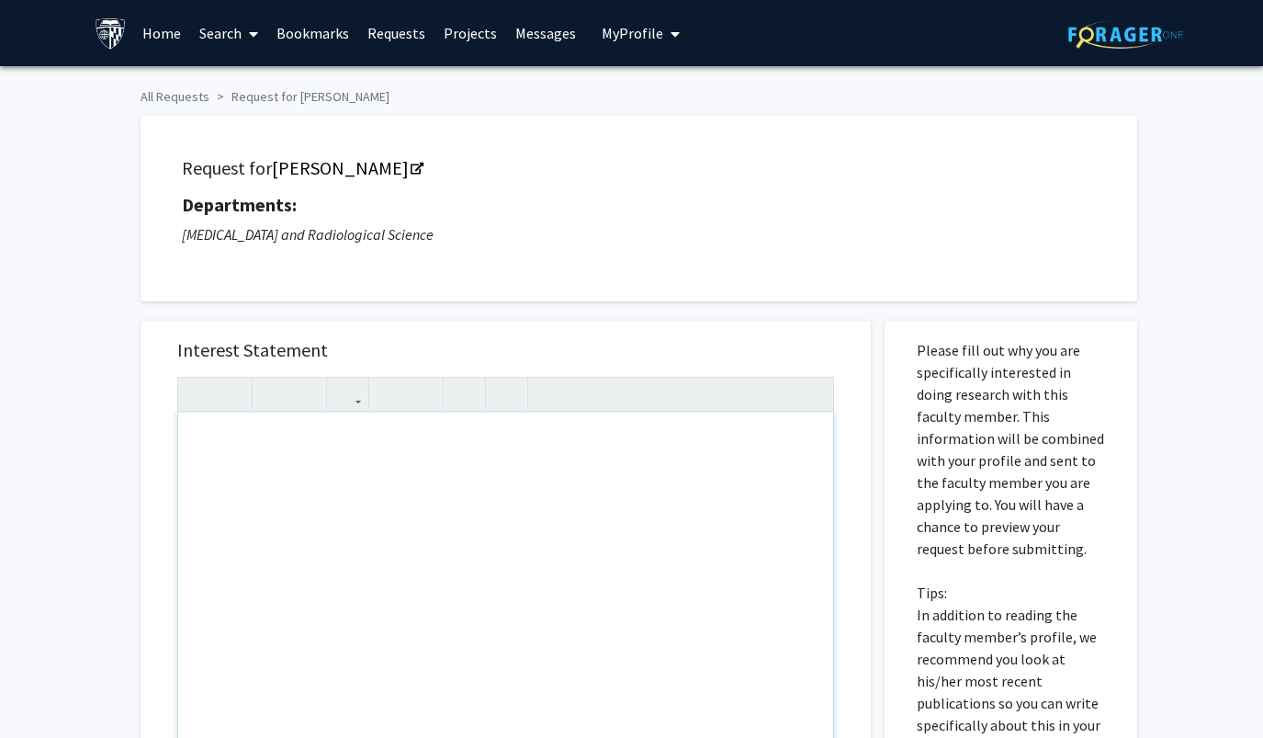
scroll to position [0, 0]
click at [376, 178] on link "[PERSON_NAME]" at bounding box center [347, 167] width 150 height 23
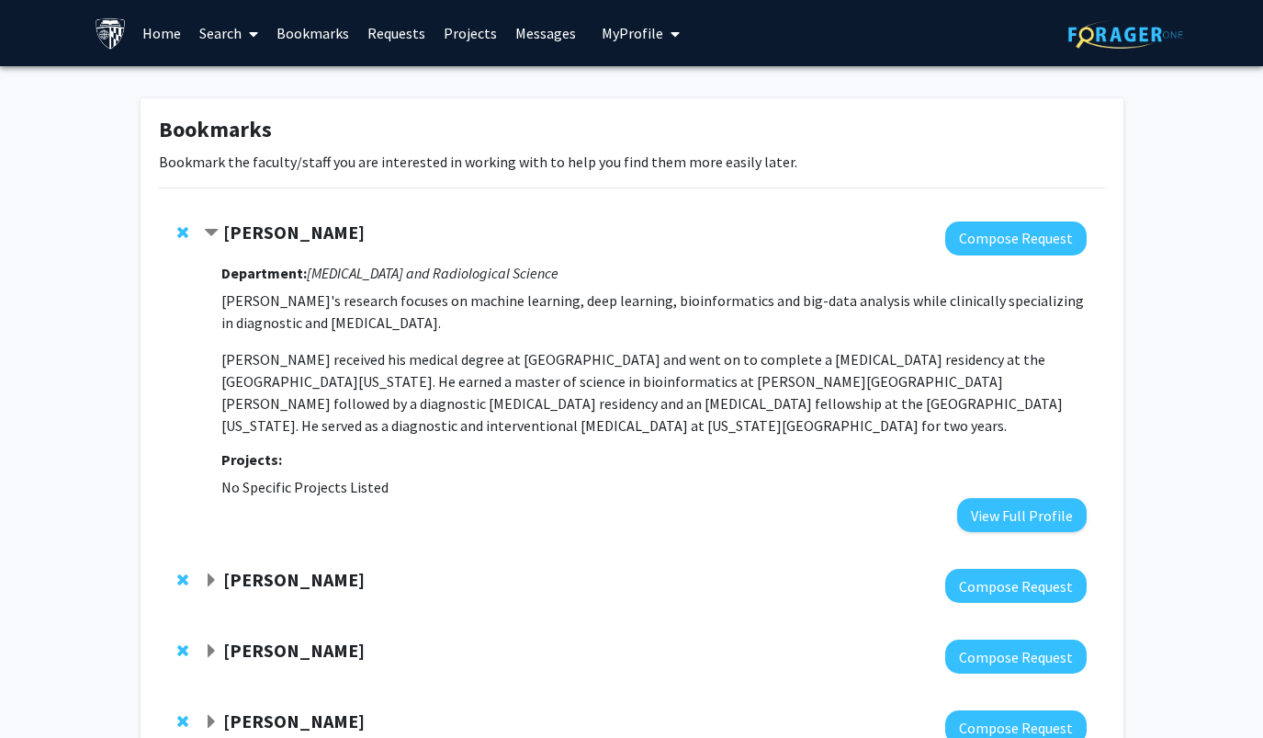
click at [310, 32] on link "Bookmarks" at bounding box center [312, 33] width 91 height 64
click at [305, 41] on link "Bookmarks" at bounding box center [312, 33] width 91 height 64
click at [211, 235] on span "Contract Harrison Bai Bookmark" at bounding box center [211, 233] width 15 height 15
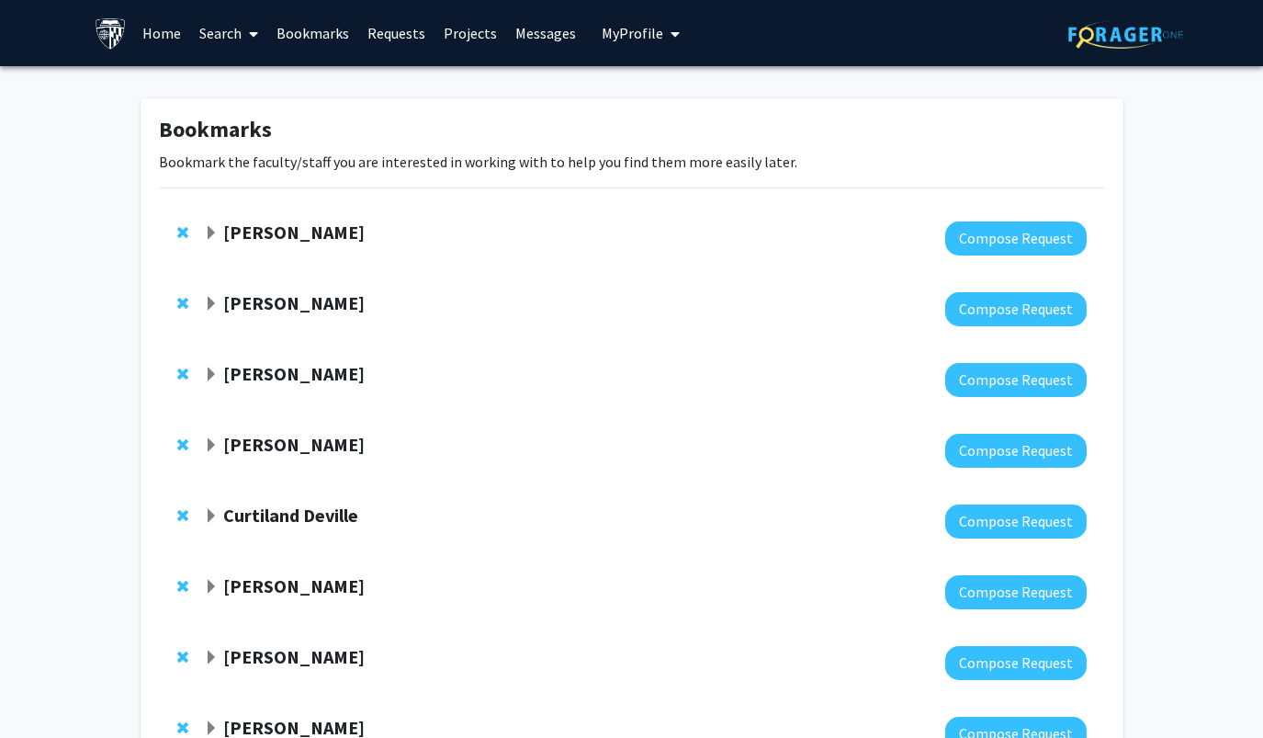
click at [173, 225] on div "Harrison Bai Compose Request" at bounding box center [632, 238] width 946 height 71
click at [179, 232] on span "Remove Harrison Bai from bookmarks" at bounding box center [182, 232] width 11 height 15
click at [259, 237] on strong "Bunmi Ogungbe" at bounding box center [293, 232] width 141 height 23
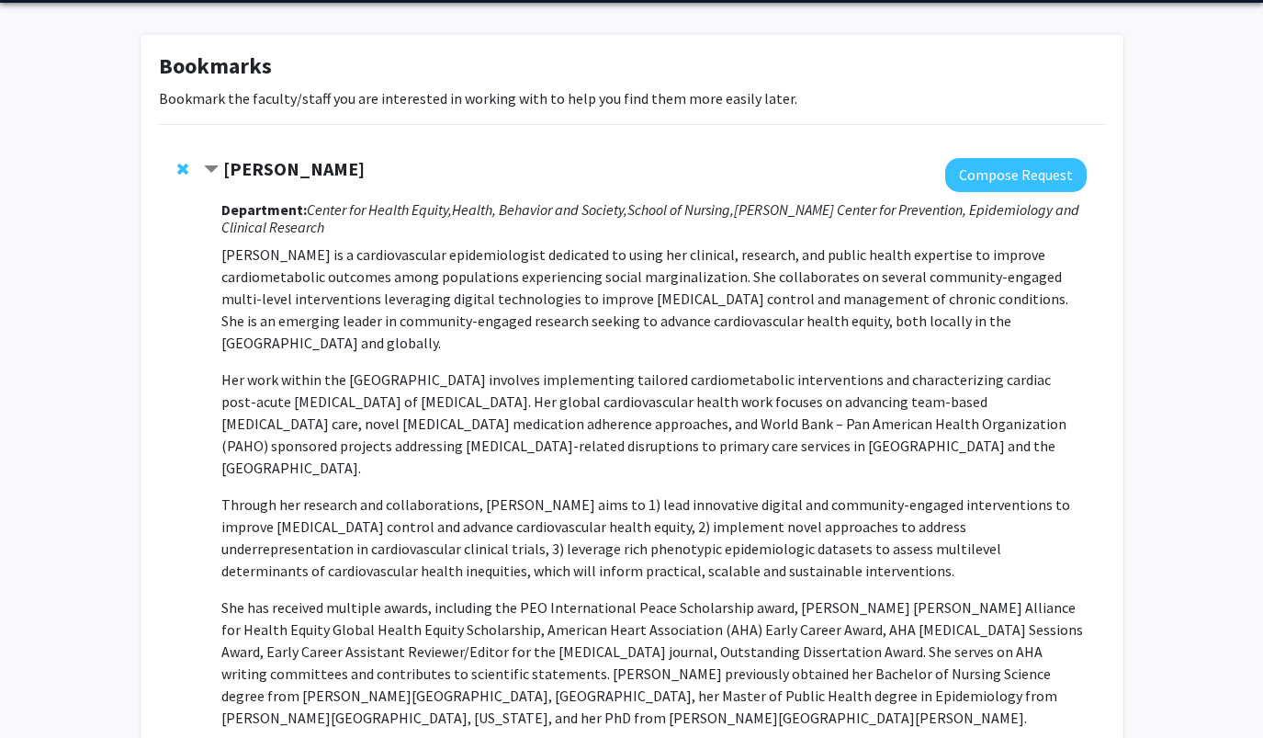
scroll to position [54, 0]
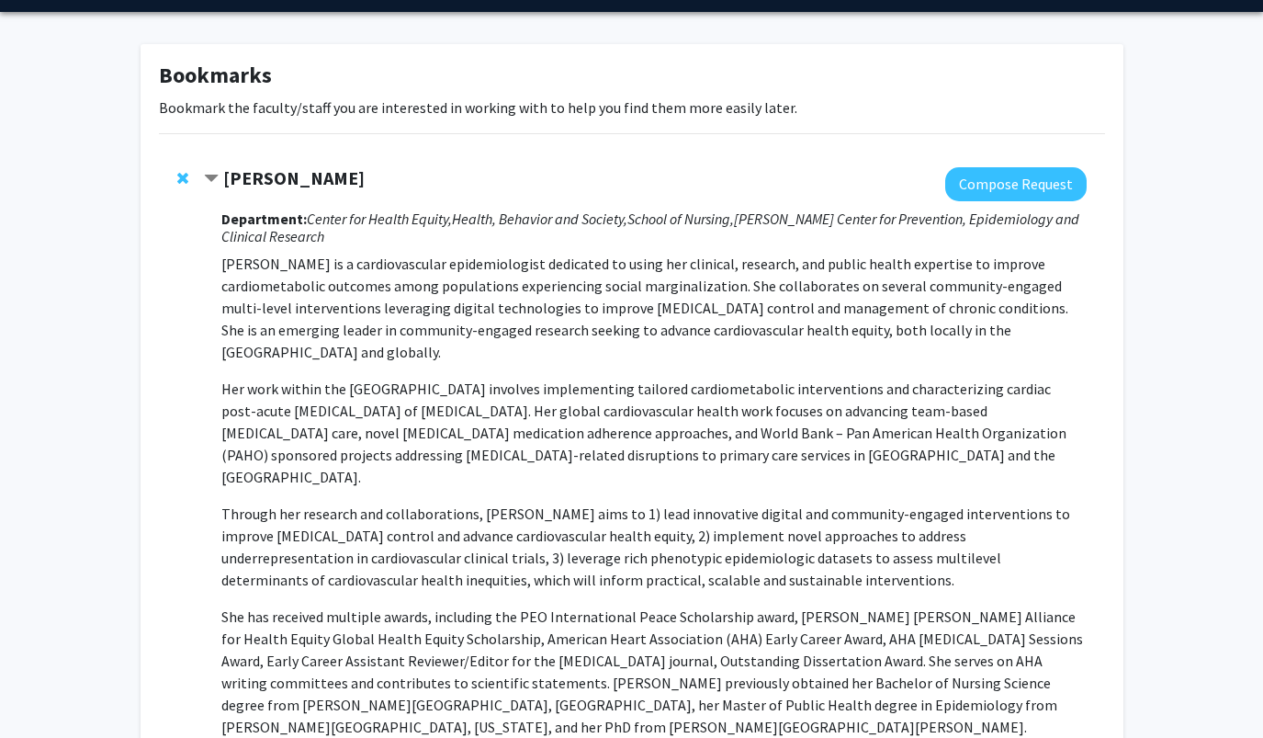
click at [249, 183] on strong "Bunmi Ogungbe" at bounding box center [293, 177] width 141 height 23
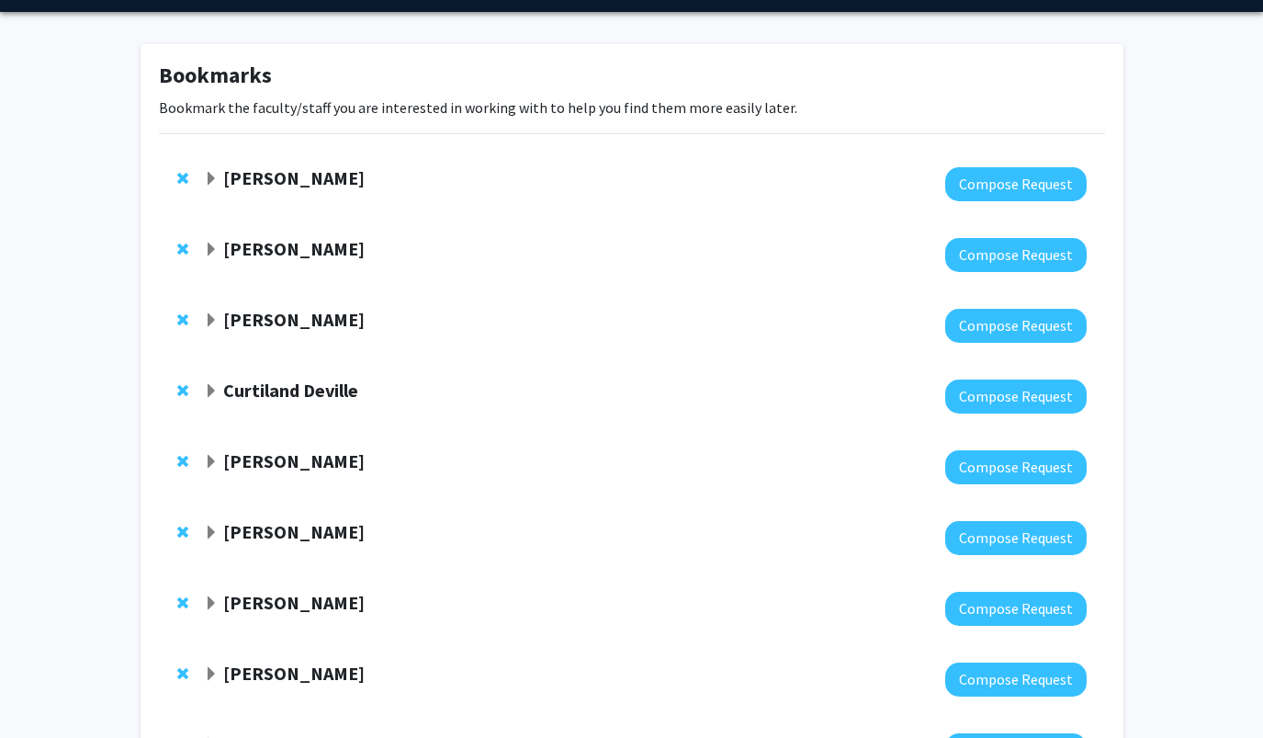
click at [249, 249] on strong "Karen Fleming" at bounding box center [293, 248] width 141 height 23
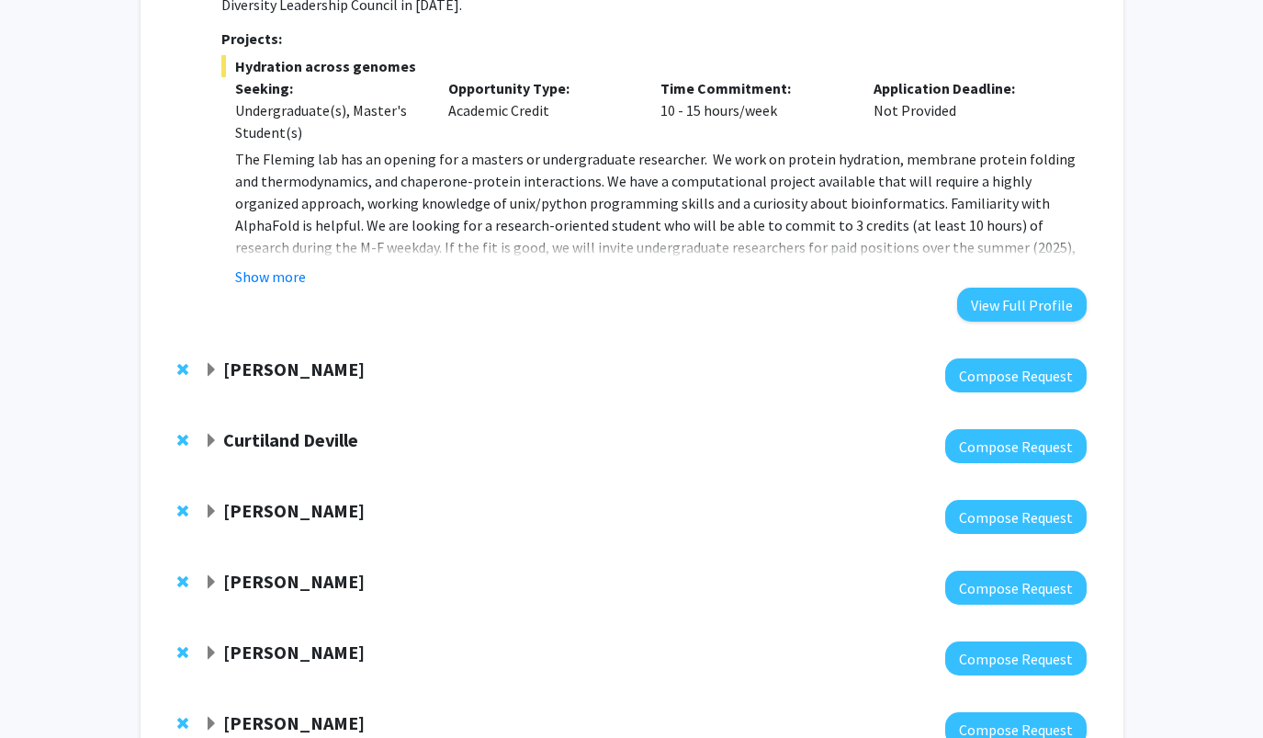
scroll to position [721, 0]
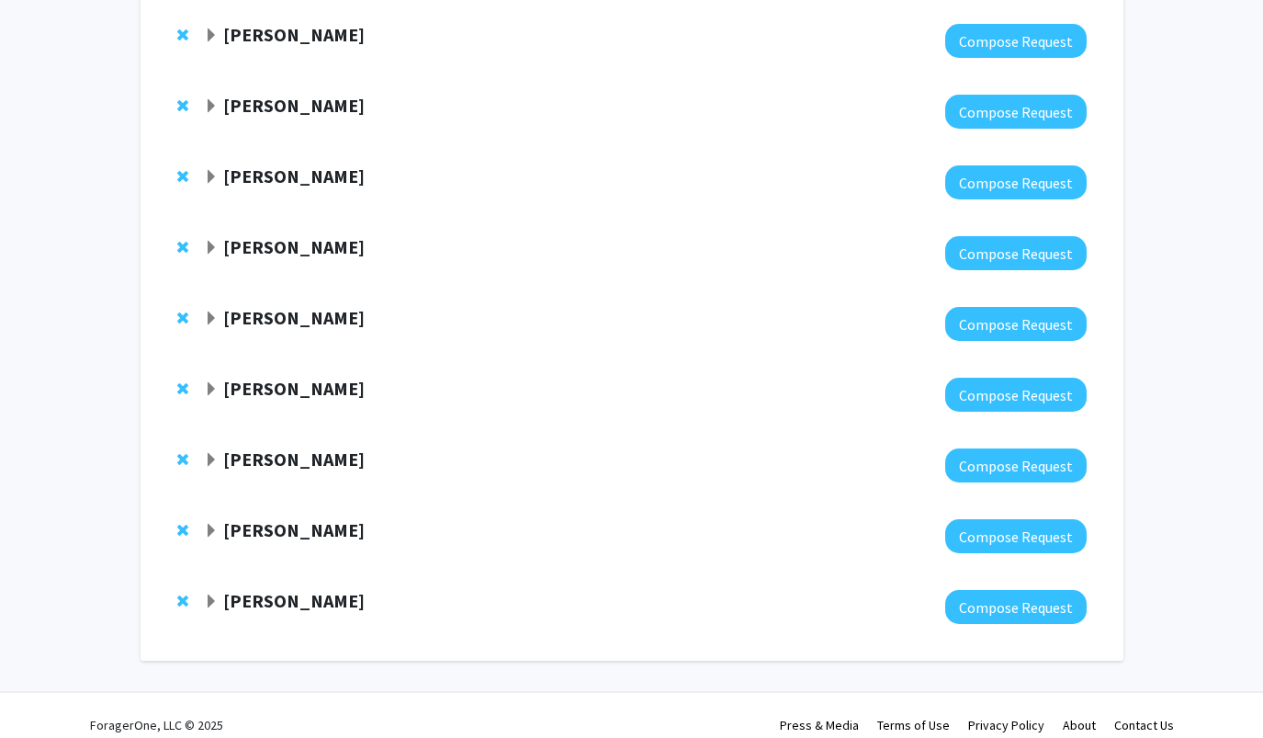
click at [266, 589] on strong "[PERSON_NAME]" at bounding box center [293, 600] width 141 height 23
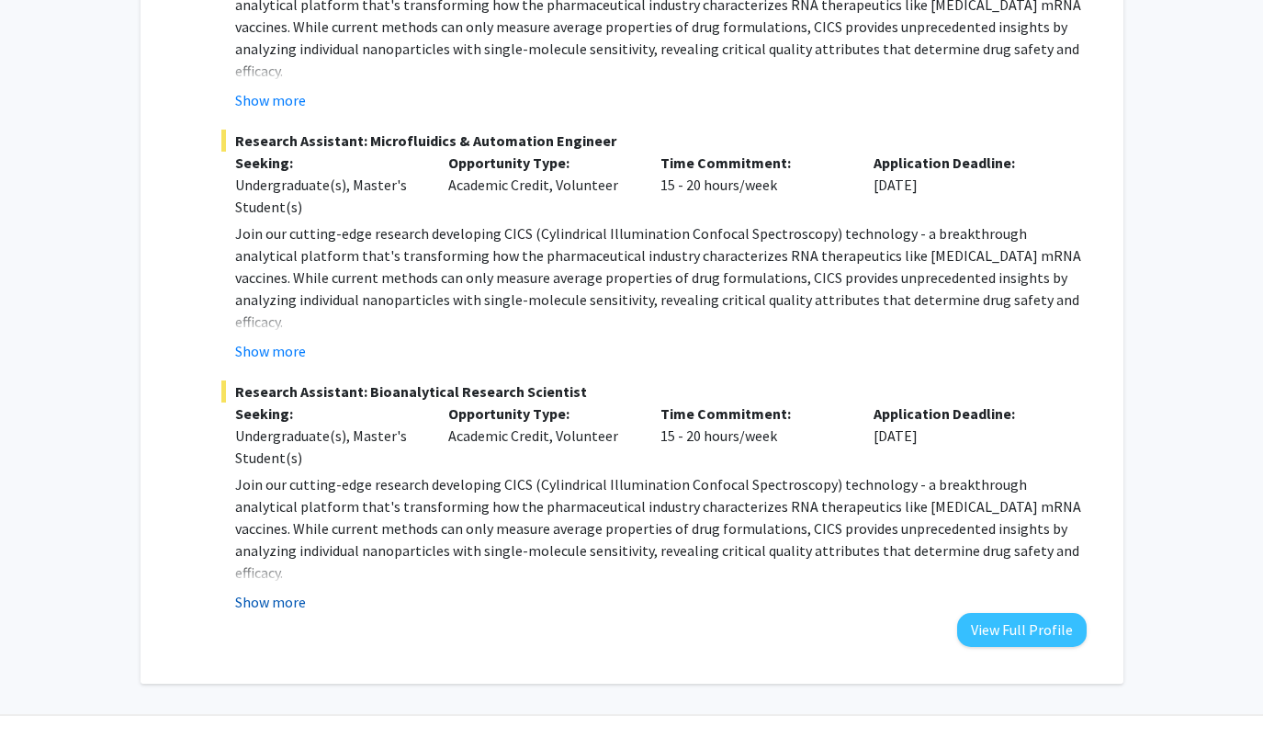
scroll to position [2951, 0]
click at [246, 592] on button "Show more" at bounding box center [270, 603] width 71 height 22
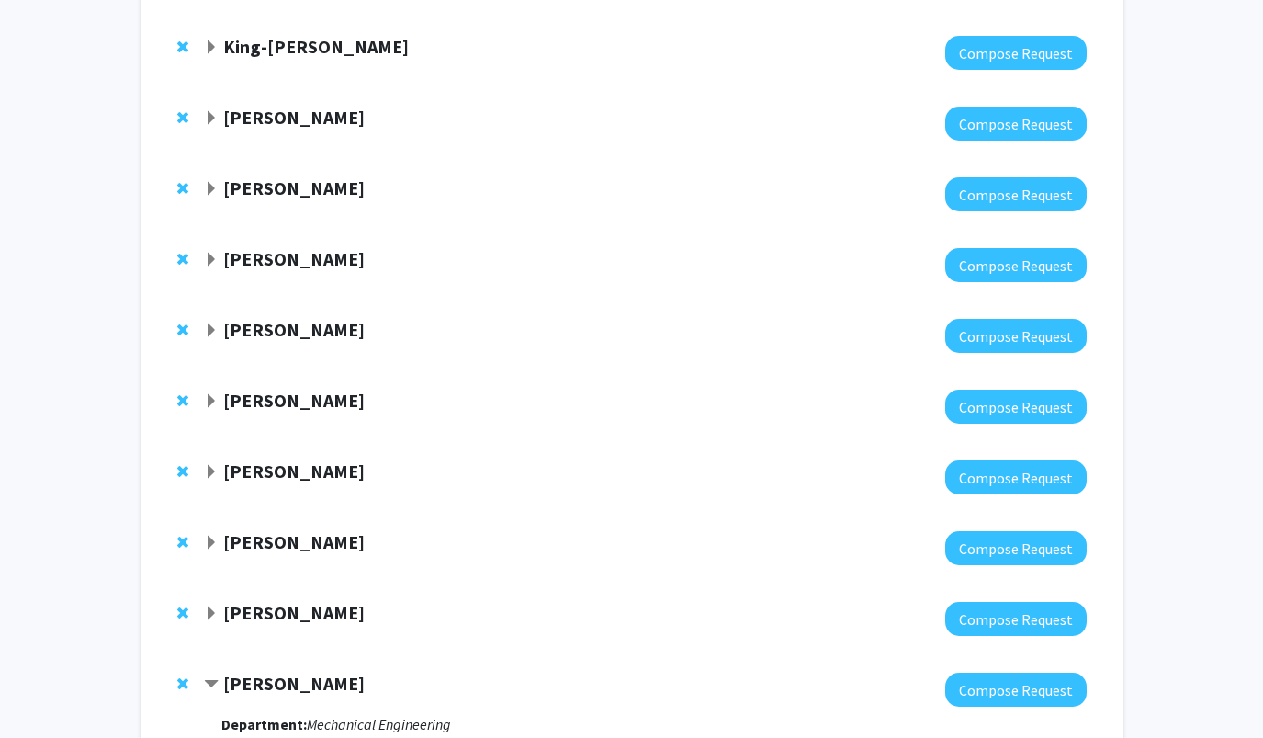
scroll to position [1938, 0]
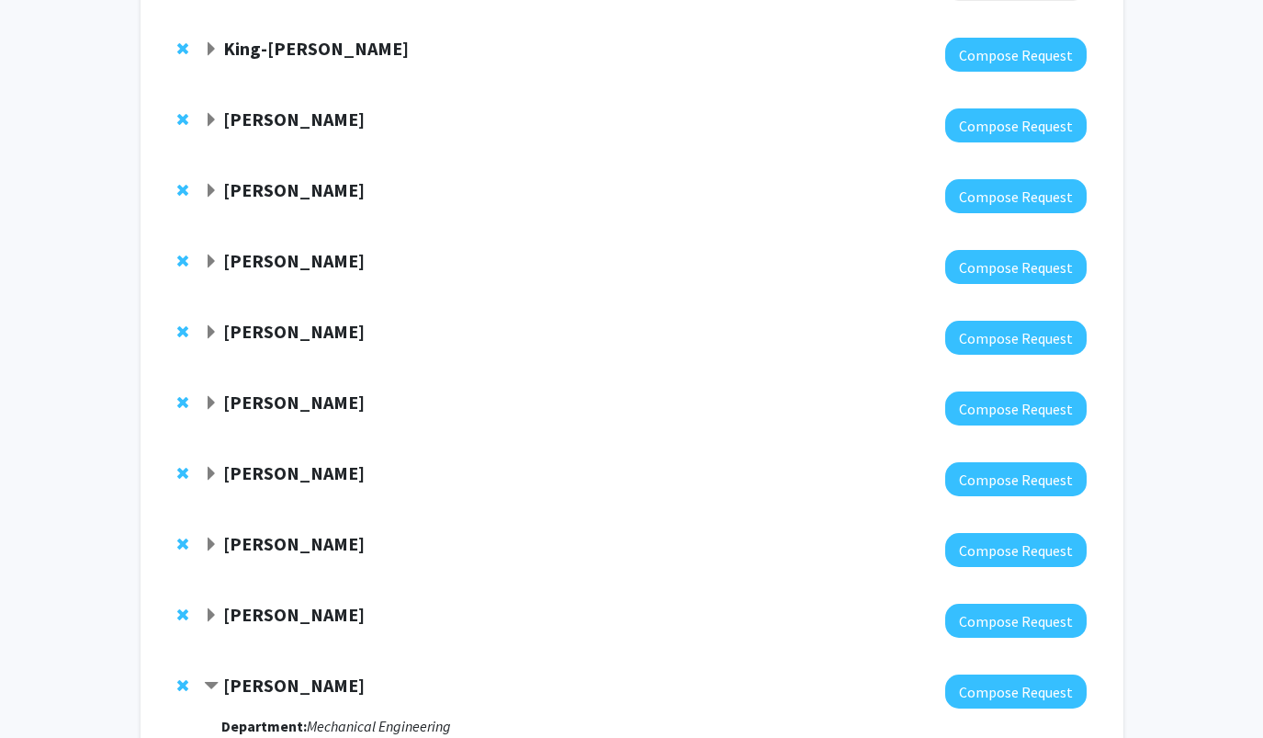
click at [181, 678] on span "Remove Sixuan Li from bookmarks" at bounding box center [182, 685] width 11 height 15
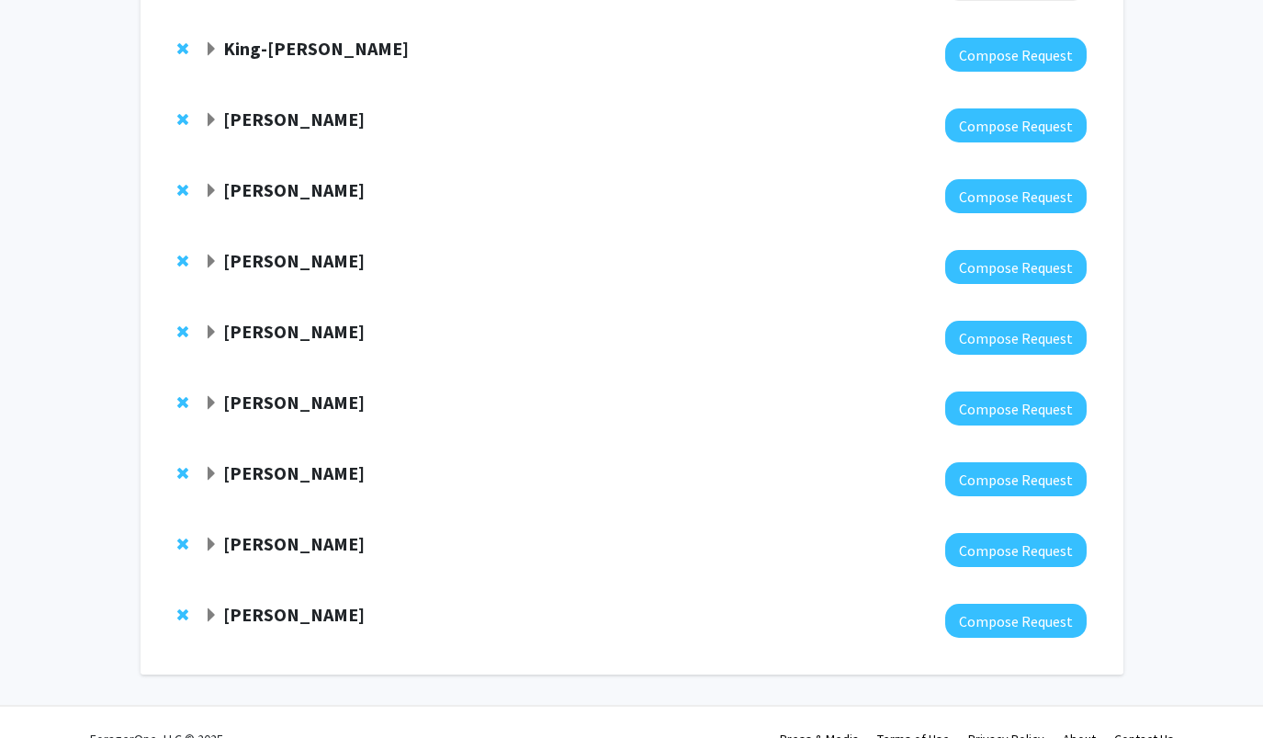
click at [213, 608] on span "Expand Zainab Rustam Bookmark" at bounding box center [211, 615] width 15 height 15
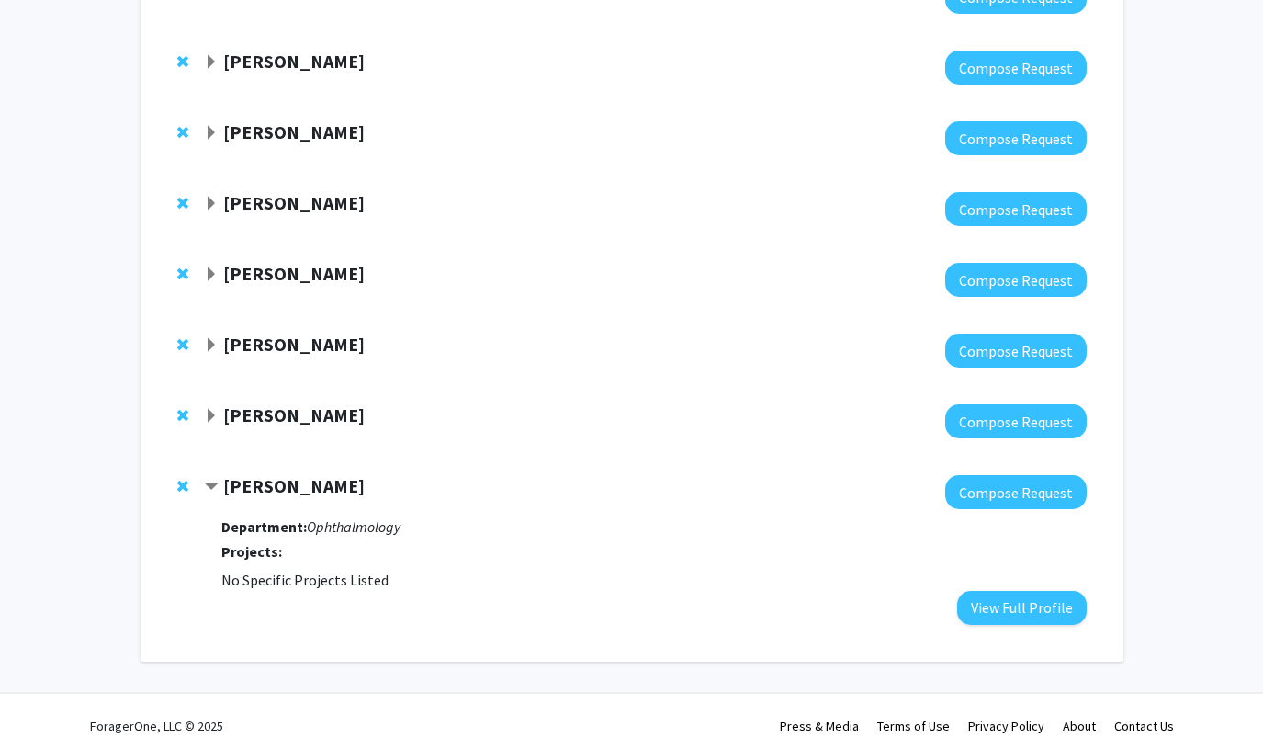
scroll to position [2065, 0]
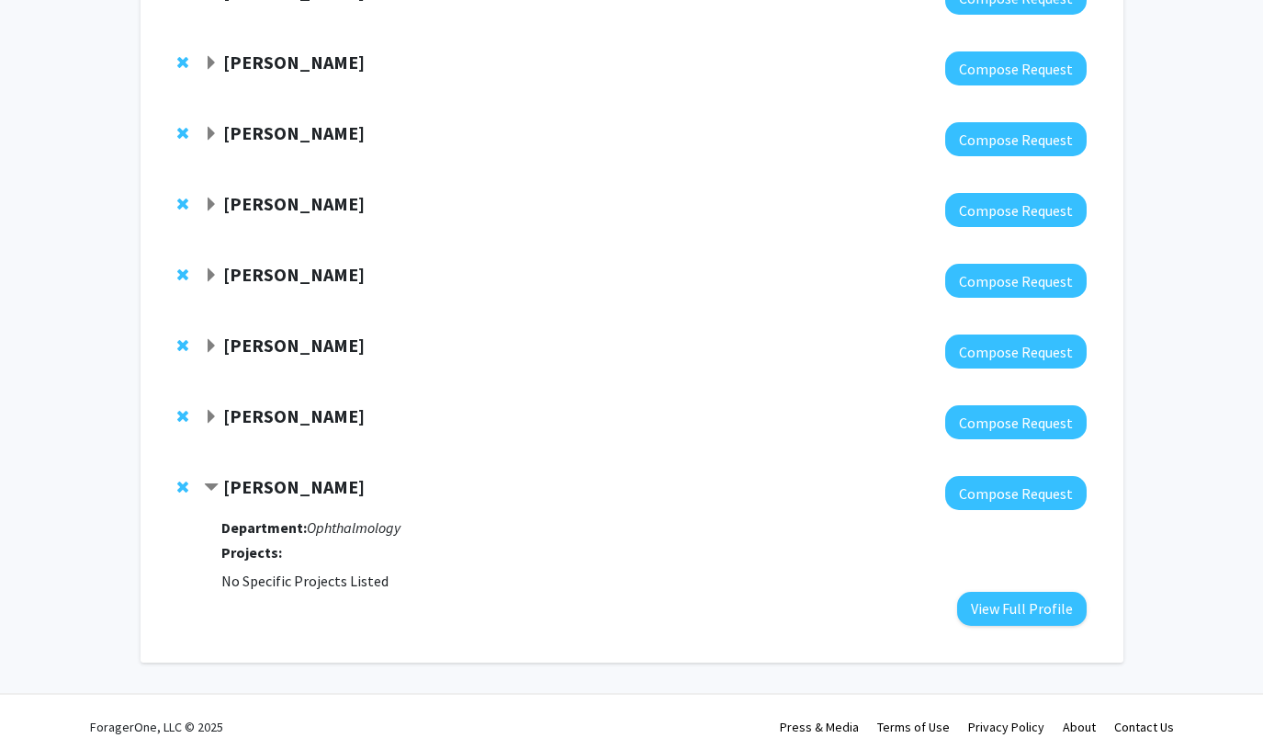
click at [187, 480] on span "Remove Zainab Rustam from bookmarks" at bounding box center [182, 487] width 11 height 15
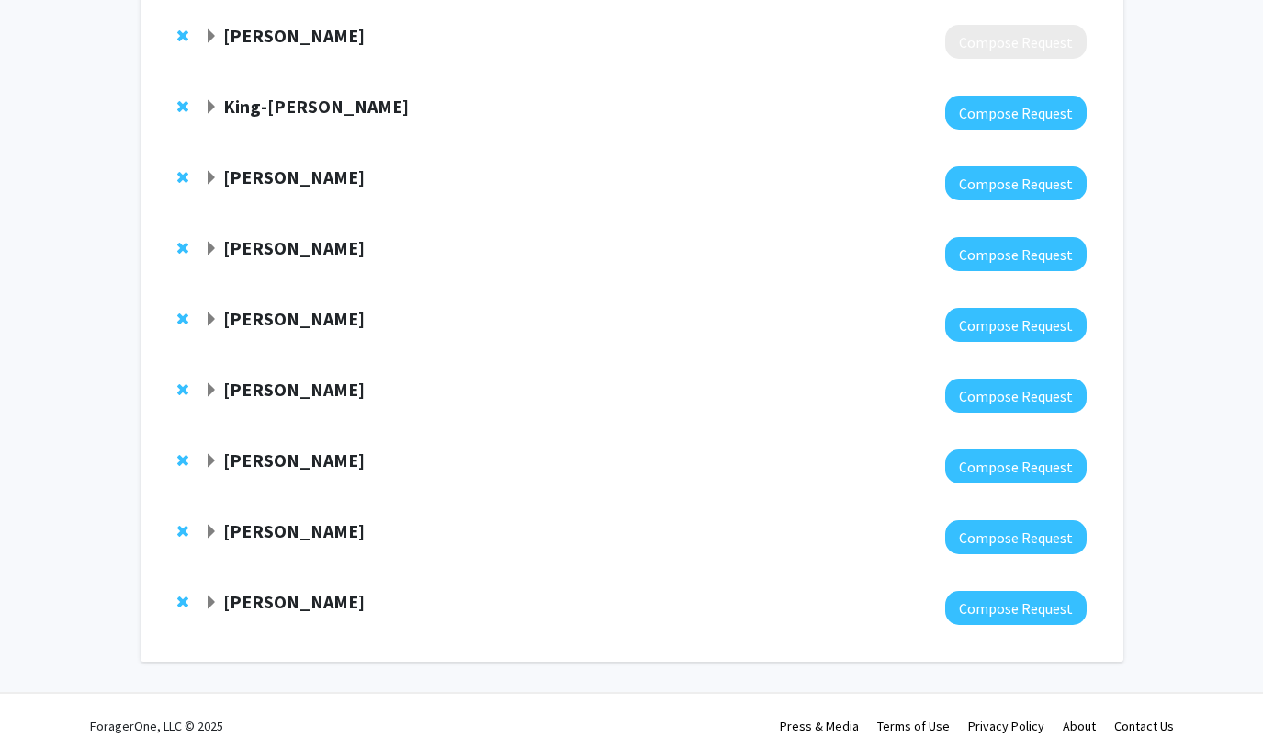
click at [182, 594] on span "Remove Gregory Kirk from bookmarks" at bounding box center [182, 601] width 11 height 15
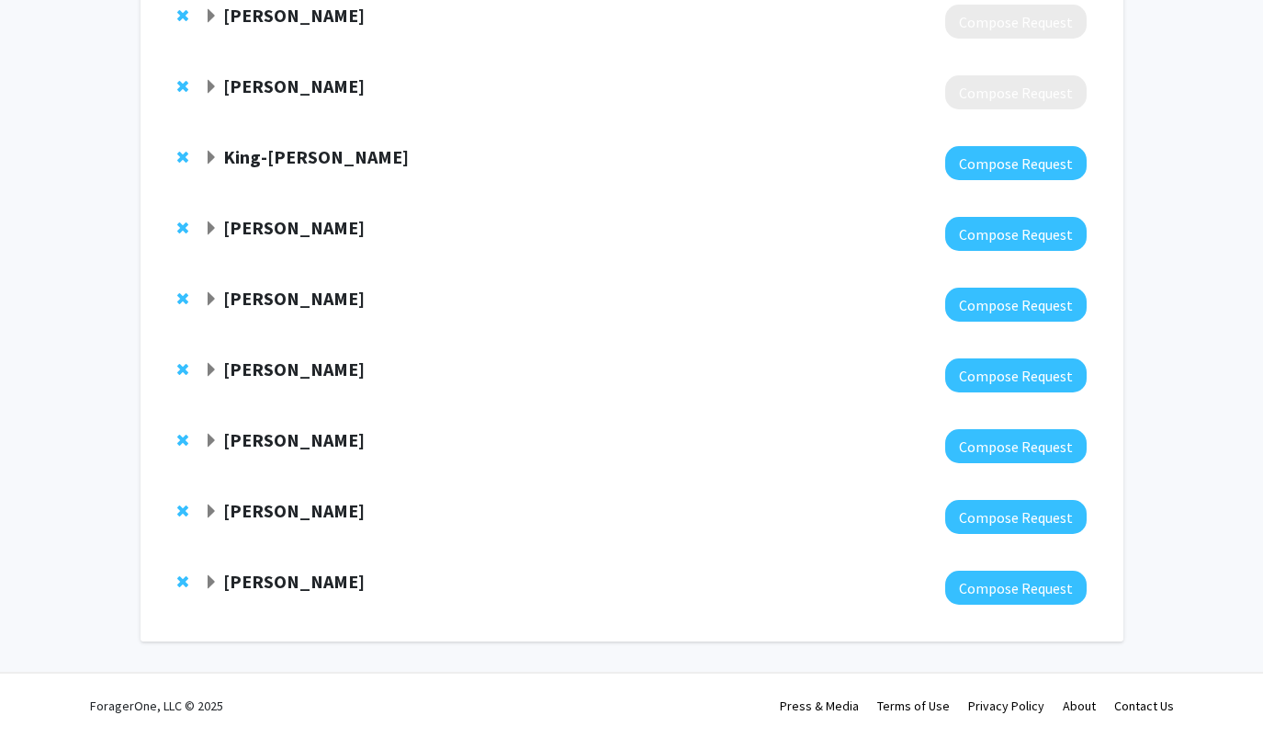
scroll to position [1809, 0]
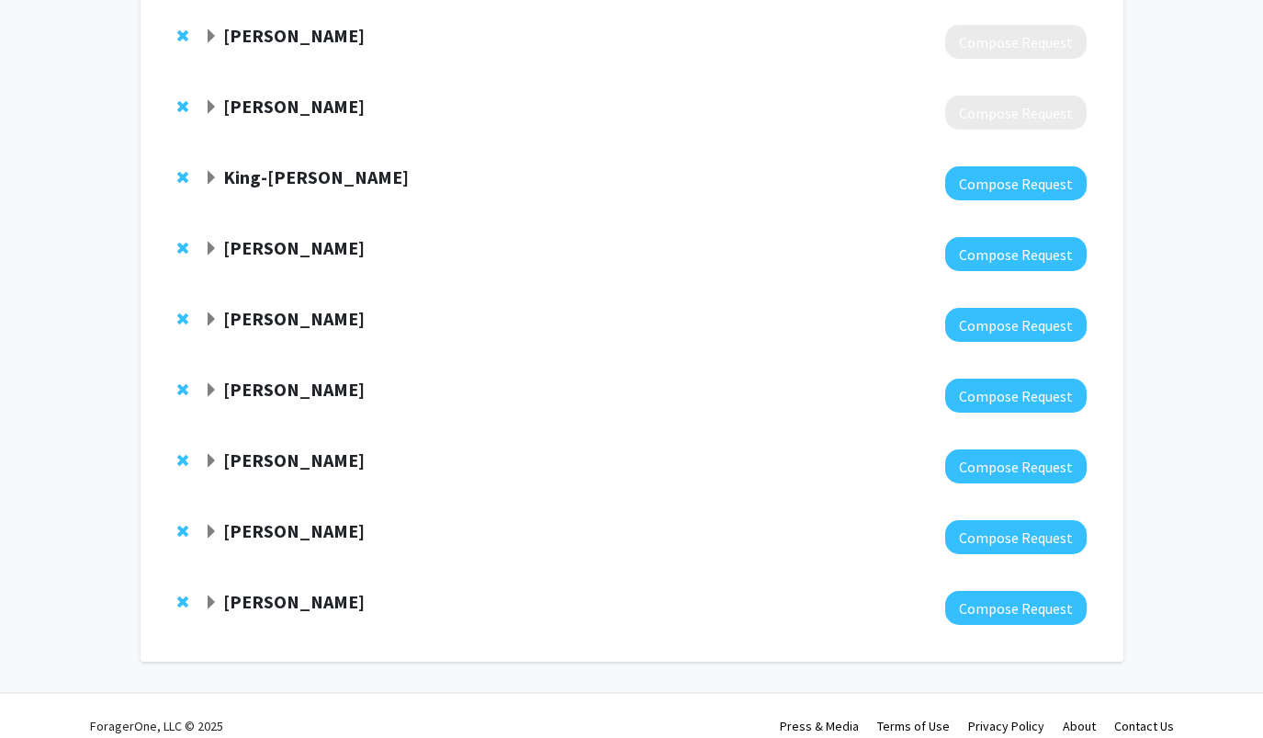
click at [228, 590] on strong "Kenneth Witwer" at bounding box center [293, 601] width 141 height 23
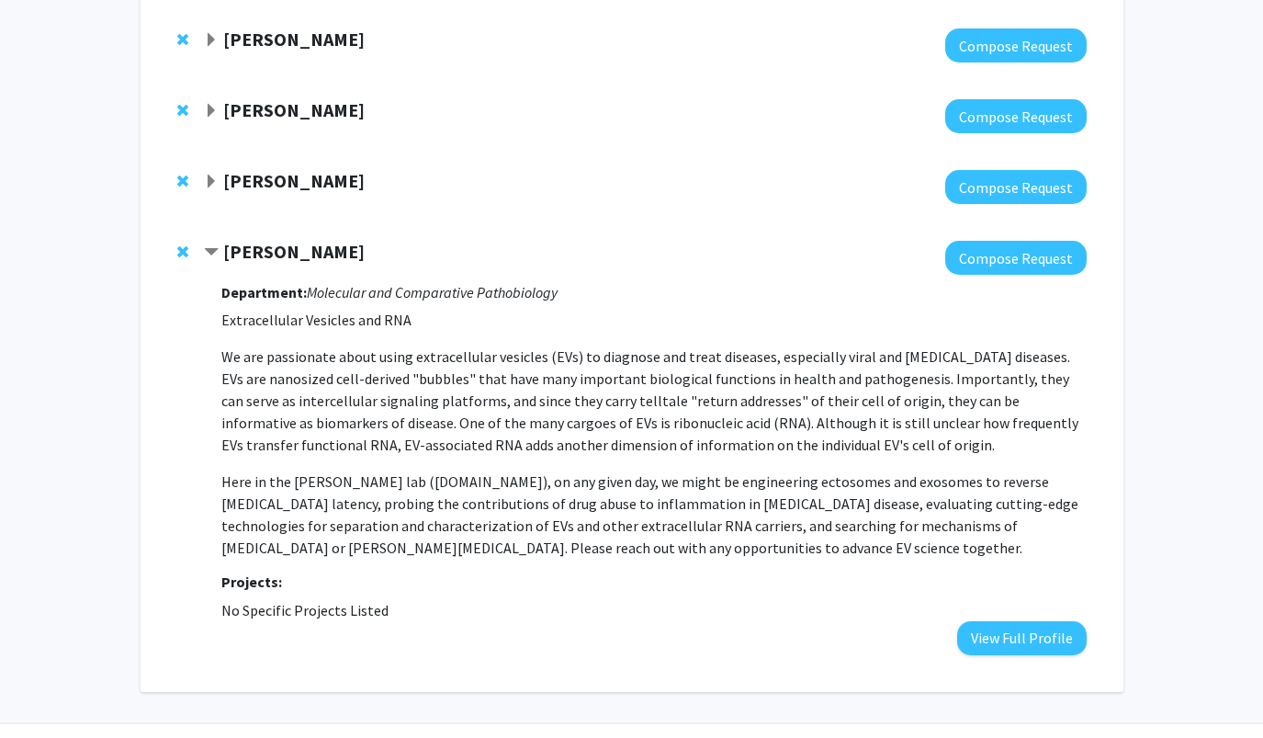
scroll to position [2165, 0]
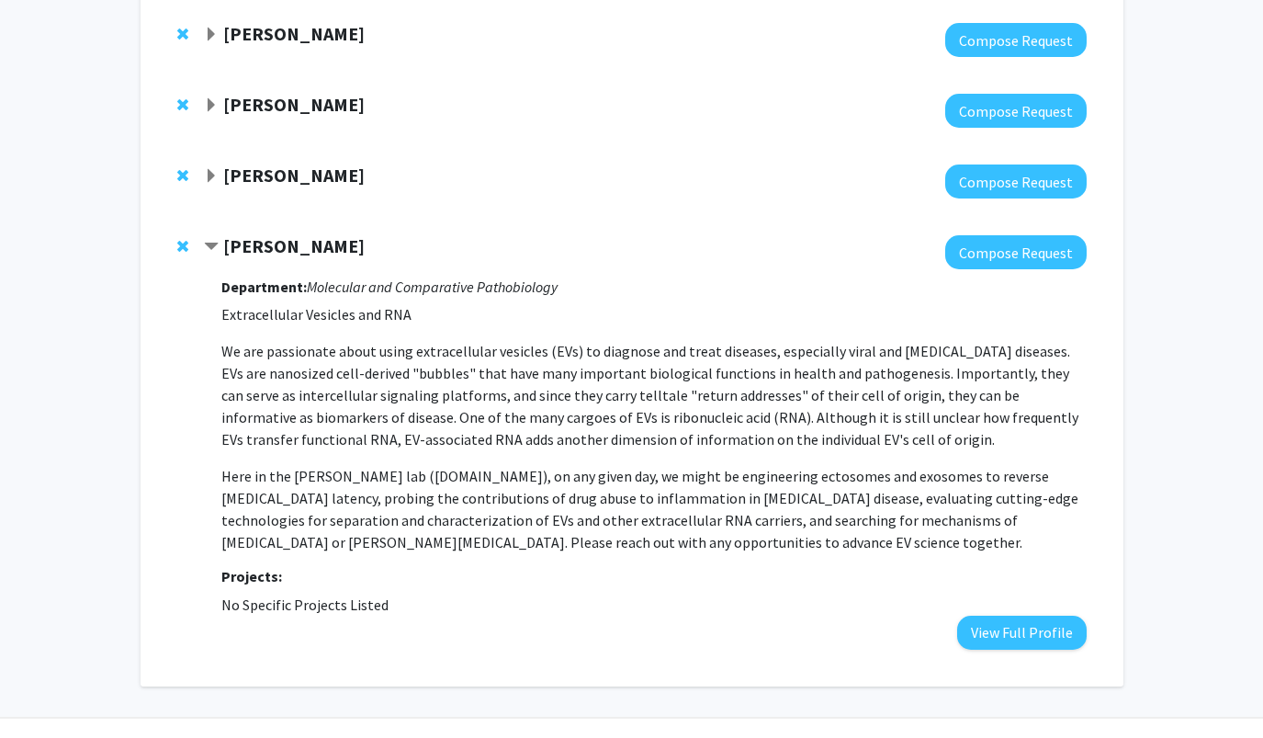
click at [171, 229] on div "Kenneth Witwer Compose Request Department: Molecular and Comparative Pathobiolo…" at bounding box center [632, 442] width 946 height 450
click at [179, 239] on span "Remove Kenneth Witwer from bookmarks" at bounding box center [182, 246] width 11 height 15
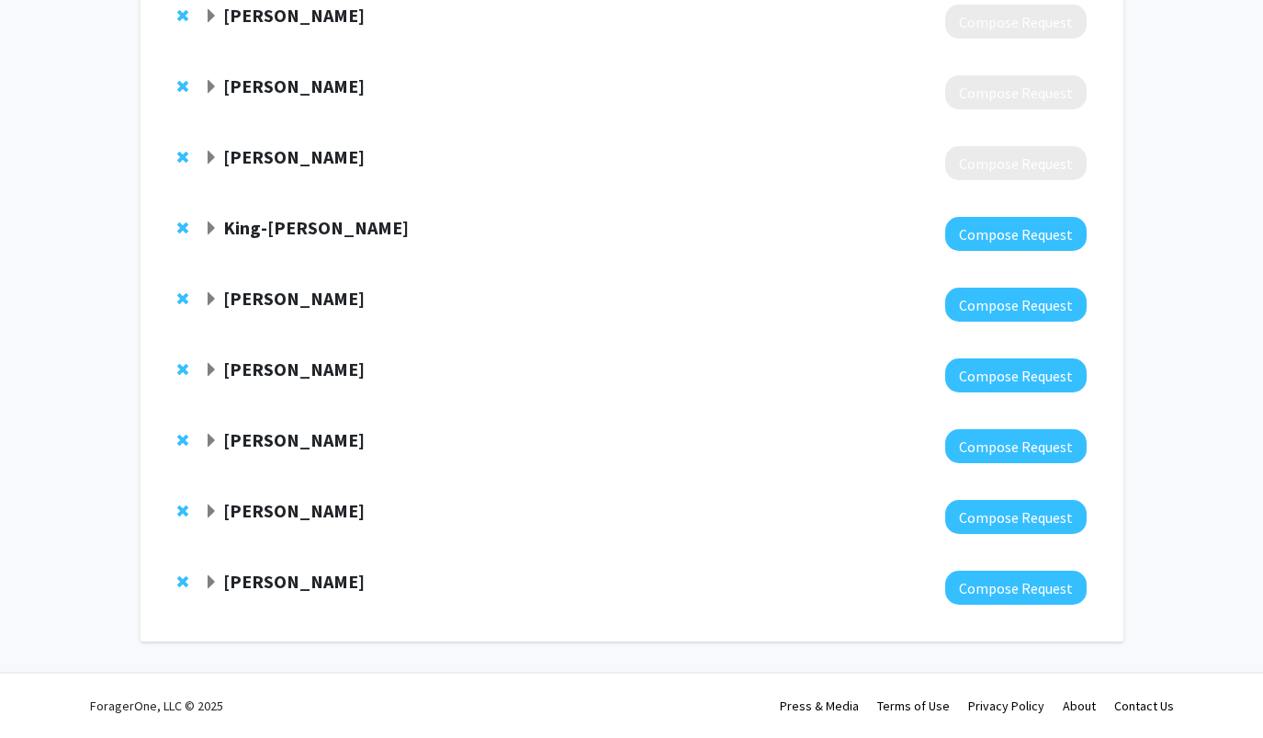
scroll to position [1738, 0]
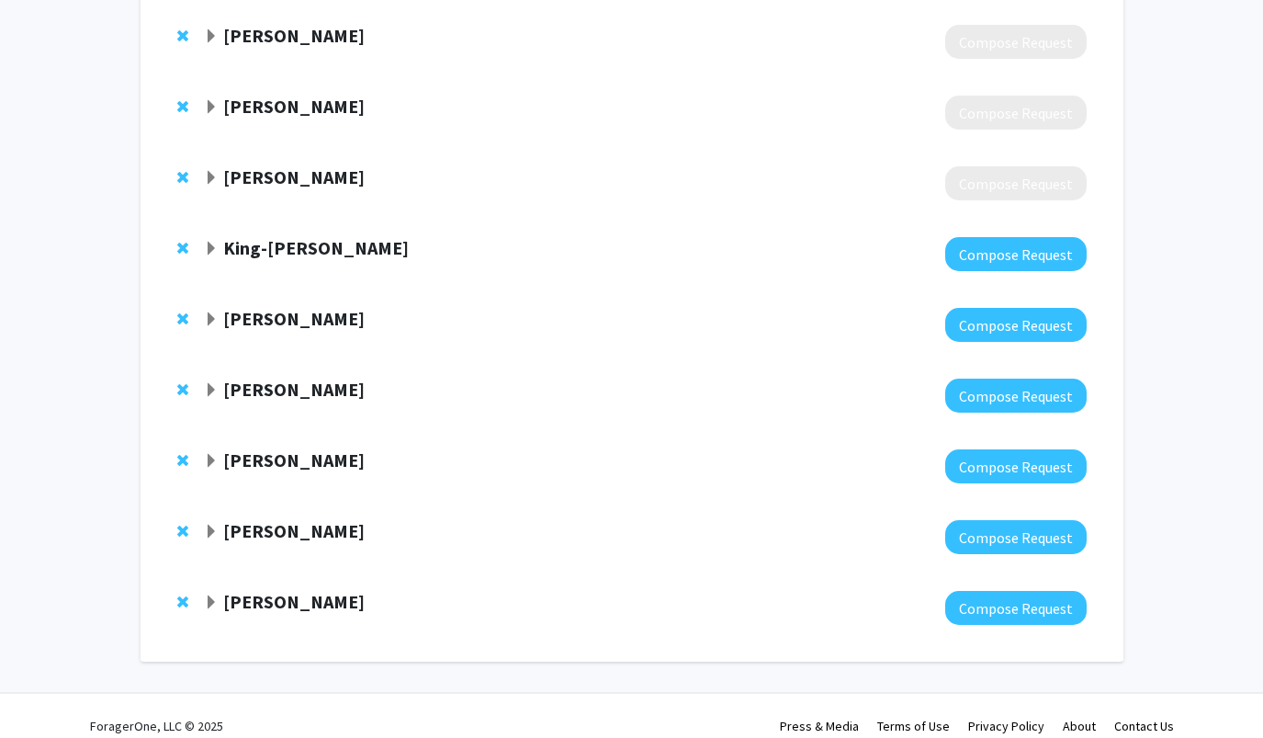
click at [249, 593] on div "Renee Boss" at bounding box center [402, 602] width 397 height 23
click at [250, 590] on strong "Renee Boss" at bounding box center [293, 601] width 141 height 23
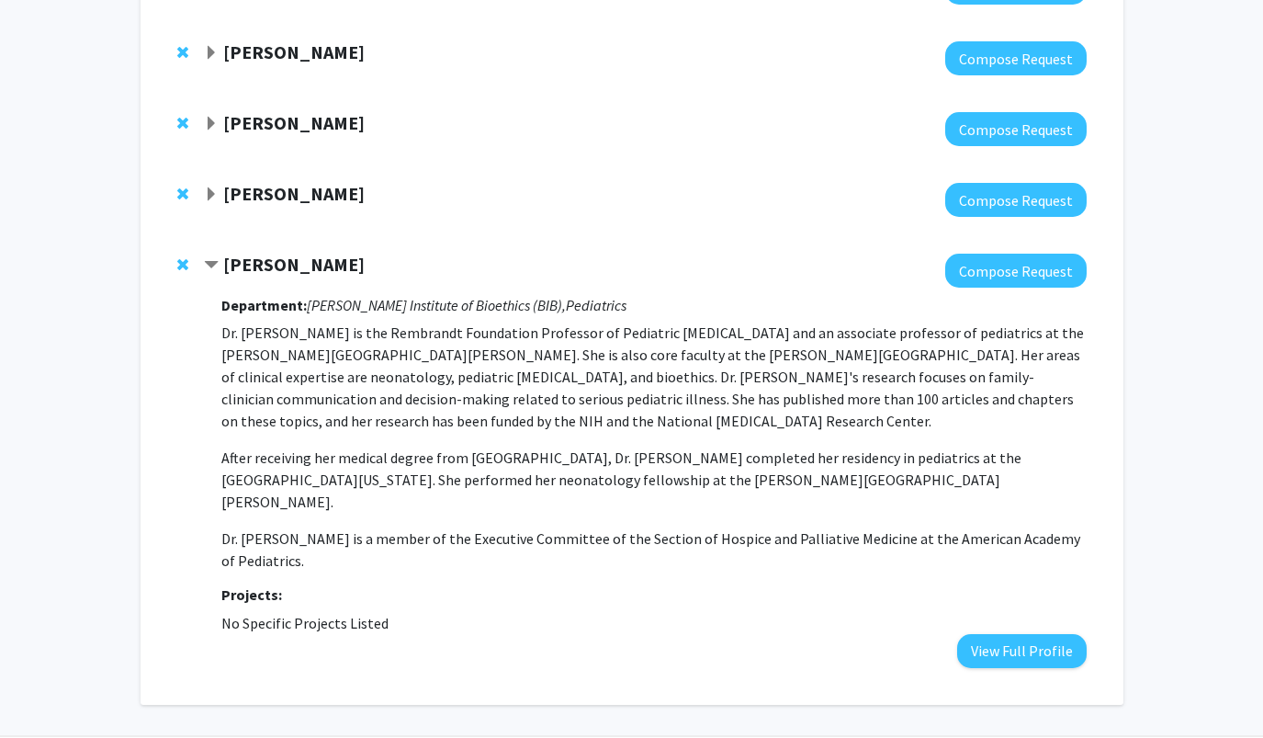
scroll to position [2074, 0]
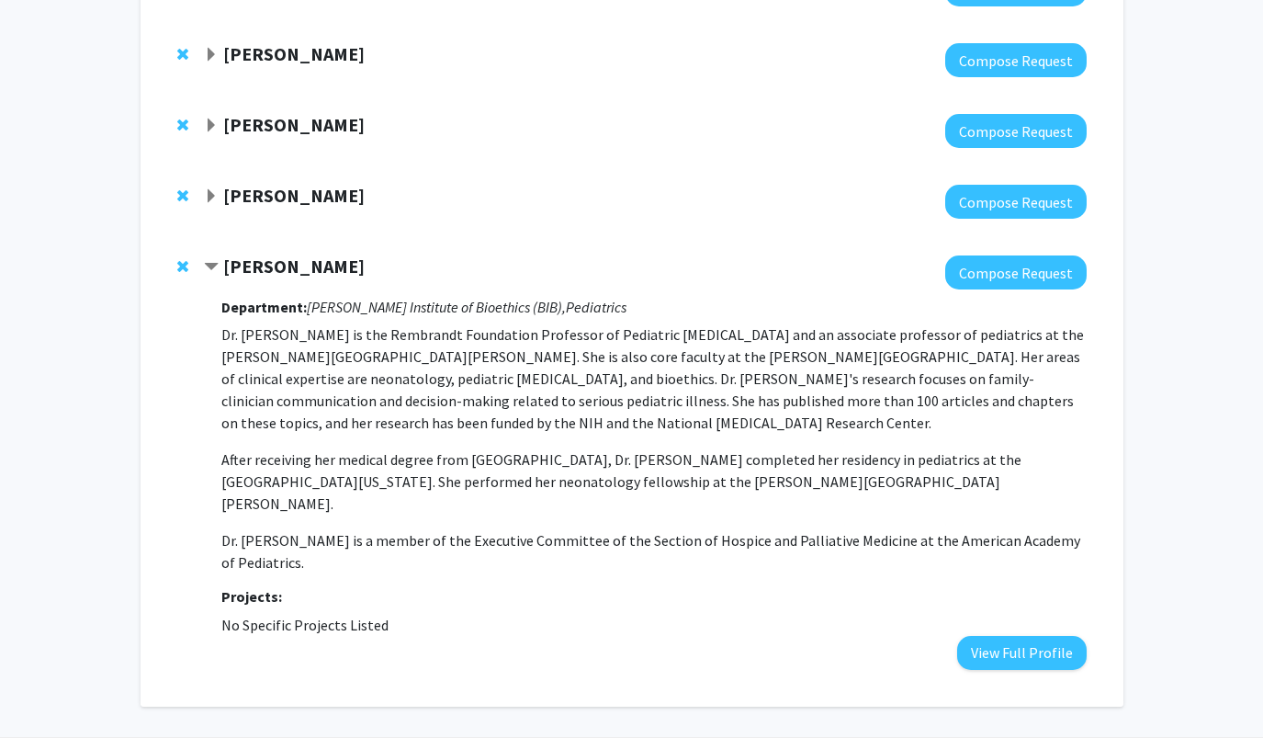
click at [177, 259] on span "Remove Renee Boss from bookmarks" at bounding box center [182, 266] width 11 height 15
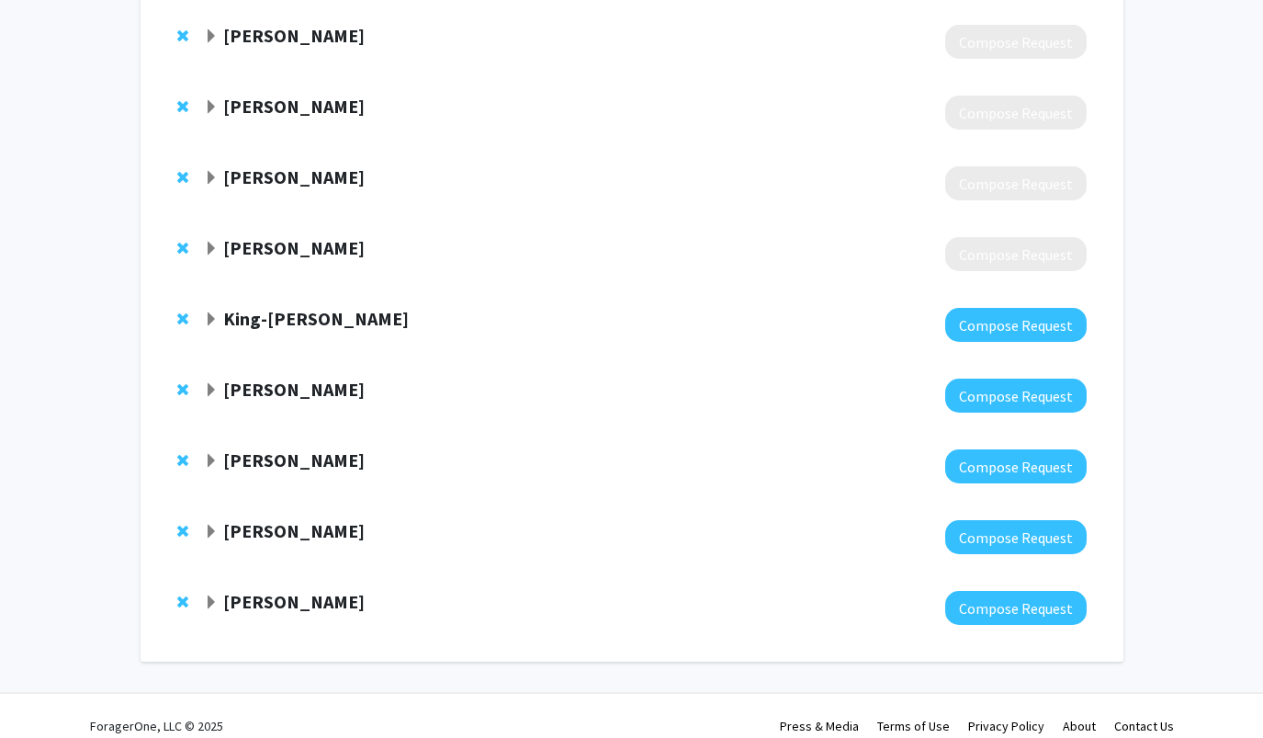
click at [219, 595] on span "Expand Mostafa Borahay Bookmark" at bounding box center [211, 602] width 15 height 15
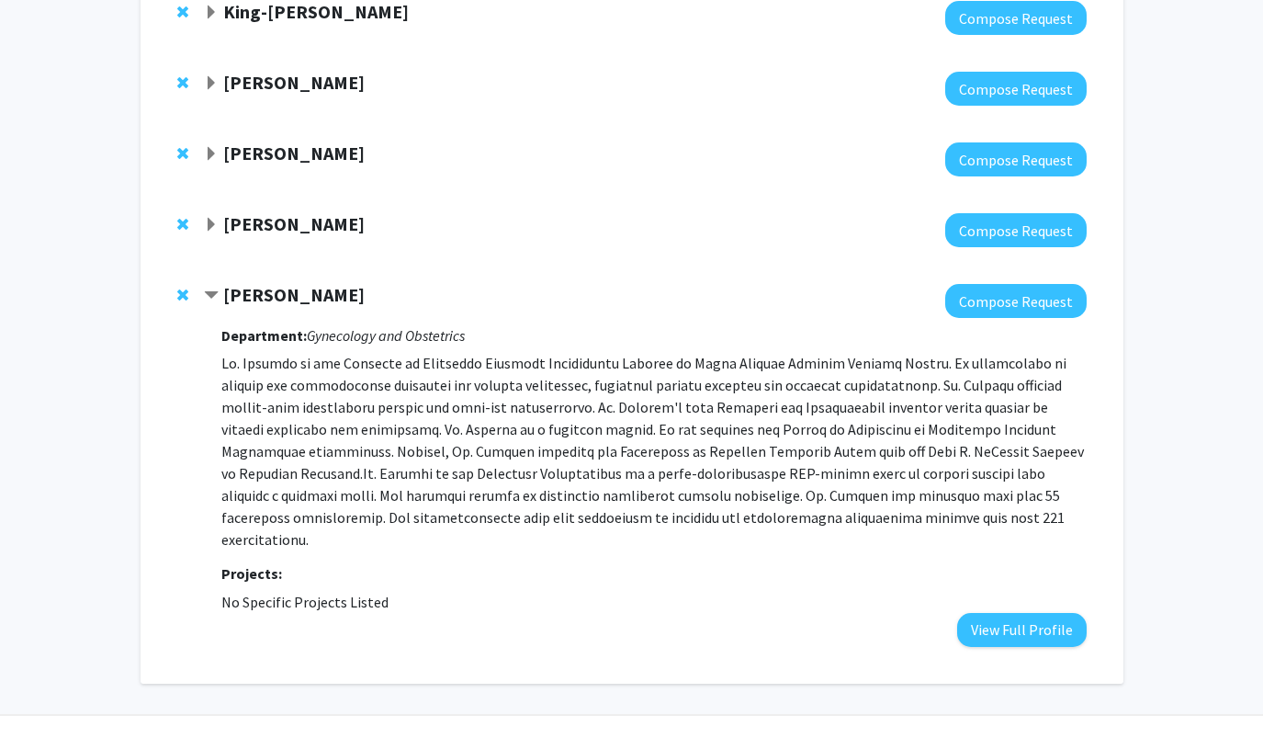
scroll to position [1974, 0]
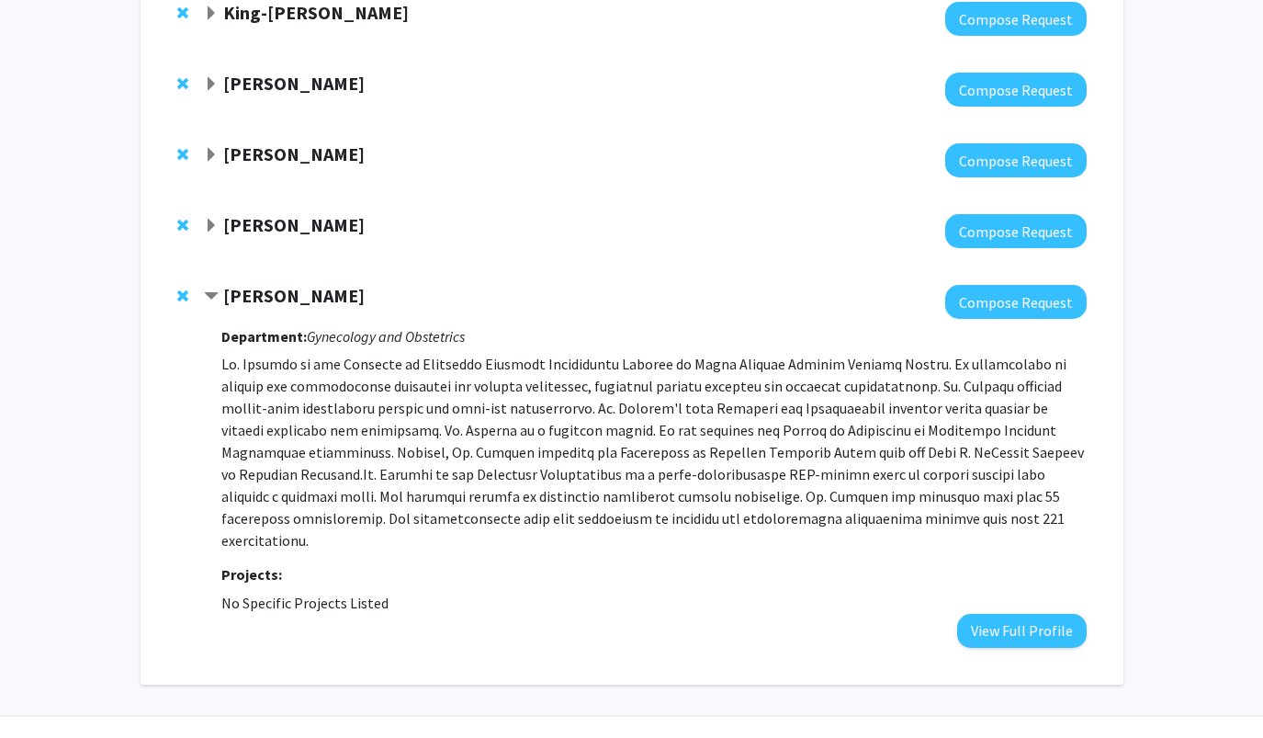
click at [177, 289] on span "Remove Mostafa Borahay from bookmarks" at bounding box center [182, 296] width 11 height 15
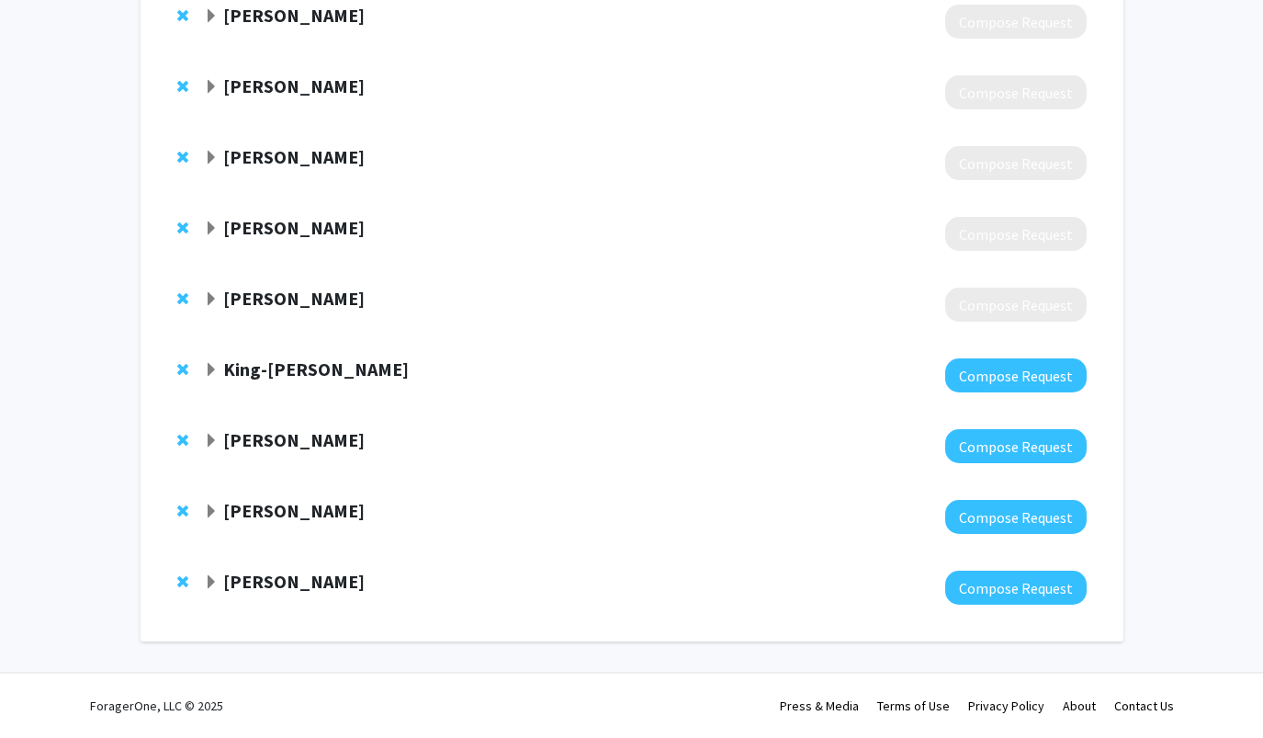
scroll to position [1597, 0]
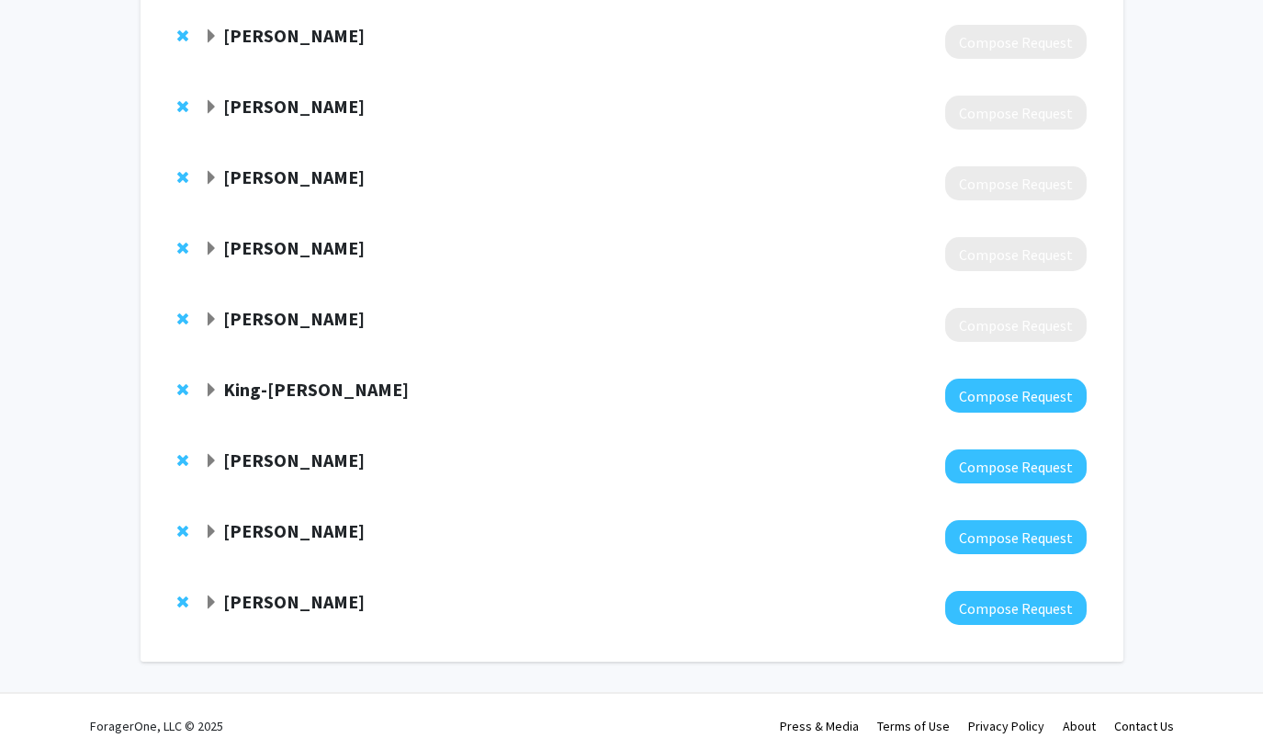
click at [254, 448] on strong "Eric Oliver" at bounding box center [293, 459] width 141 height 23
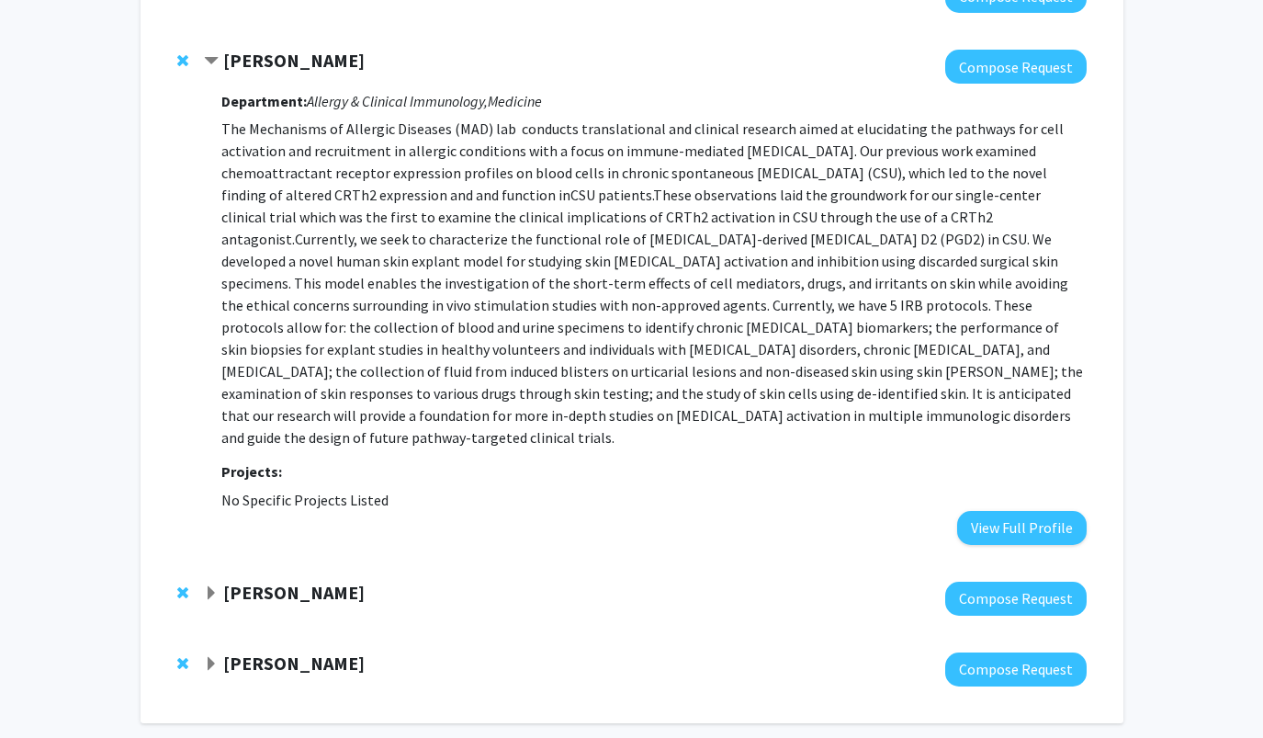
scroll to position [2009, 0]
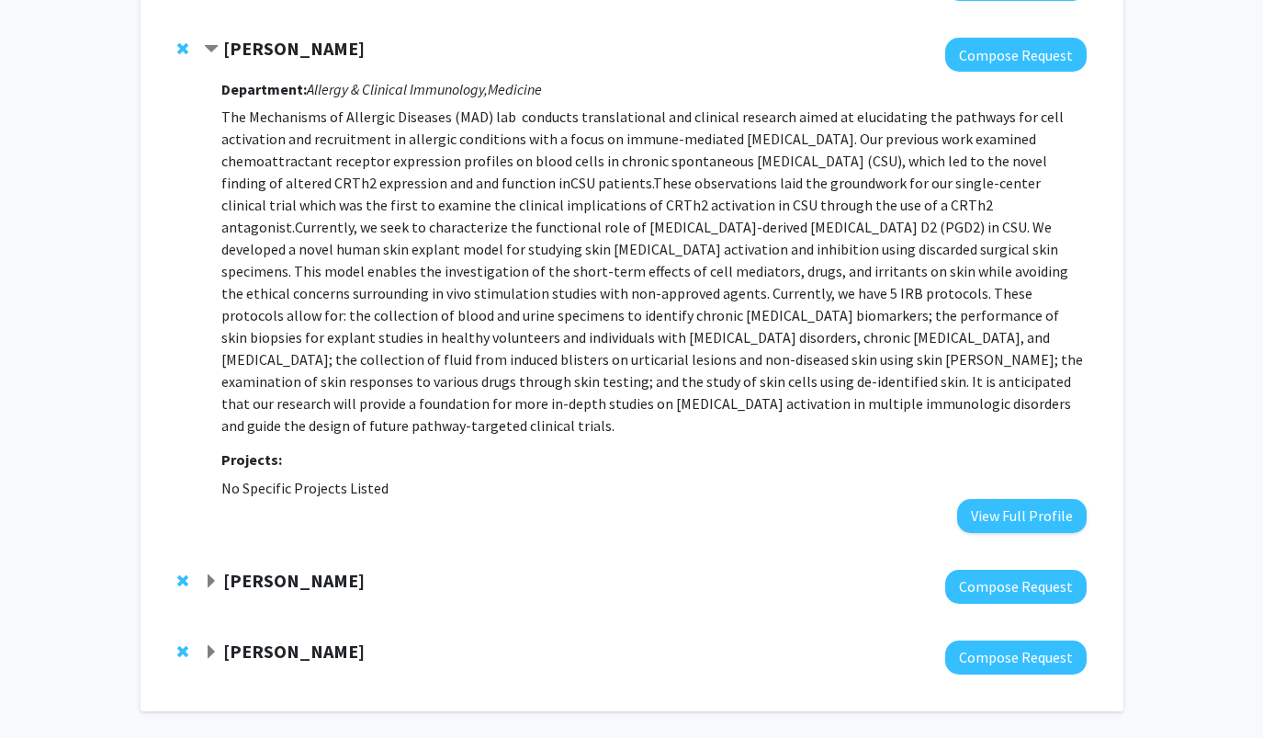
click at [188, 38] on div at bounding box center [186, 49] width 18 height 22
click at [187, 41] on span "Remove Eric Oliver from bookmarks" at bounding box center [182, 48] width 11 height 15
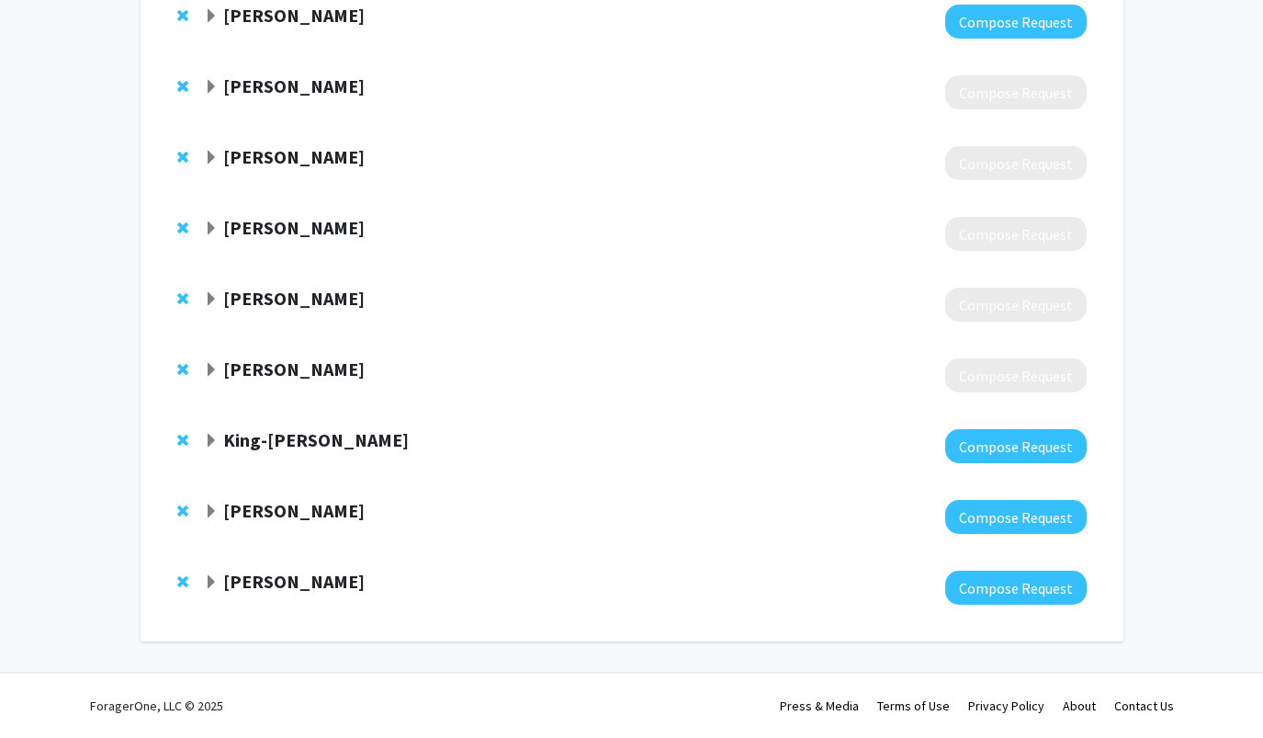
scroll to position [1526, 0]
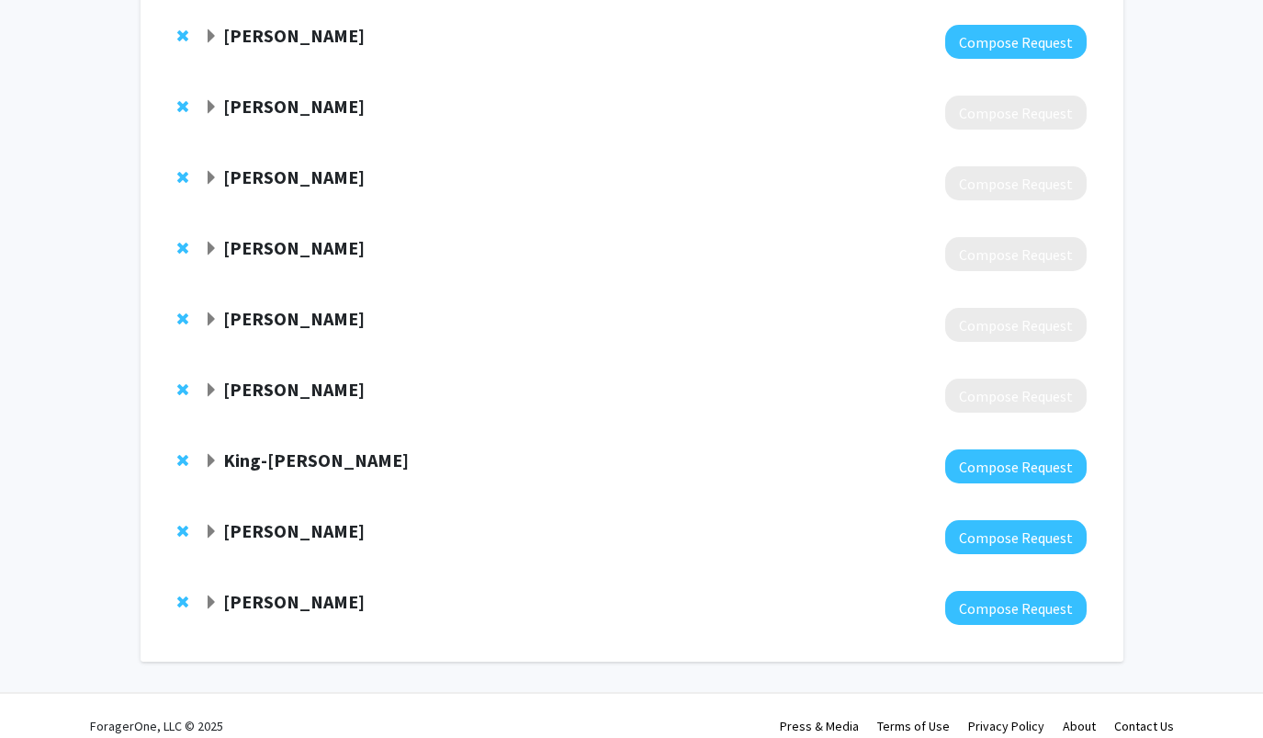
click at [217, 100] on span "Expand Maureen Gilmore Bookmark" at bounding box center [211, 107] width 15 height 15
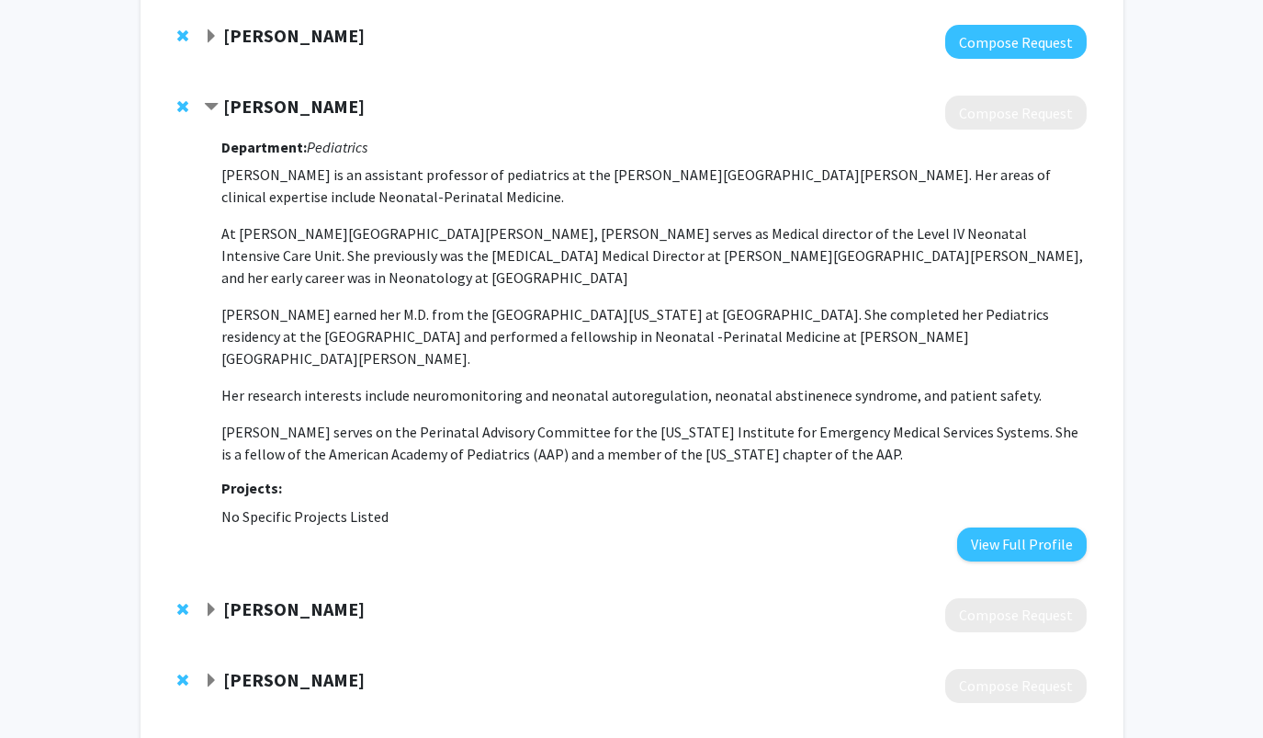
click at [177, 99] on span "Remove Maureen Gilmore from bookmarks" at bounding box center [182, 106] width 11 height 15
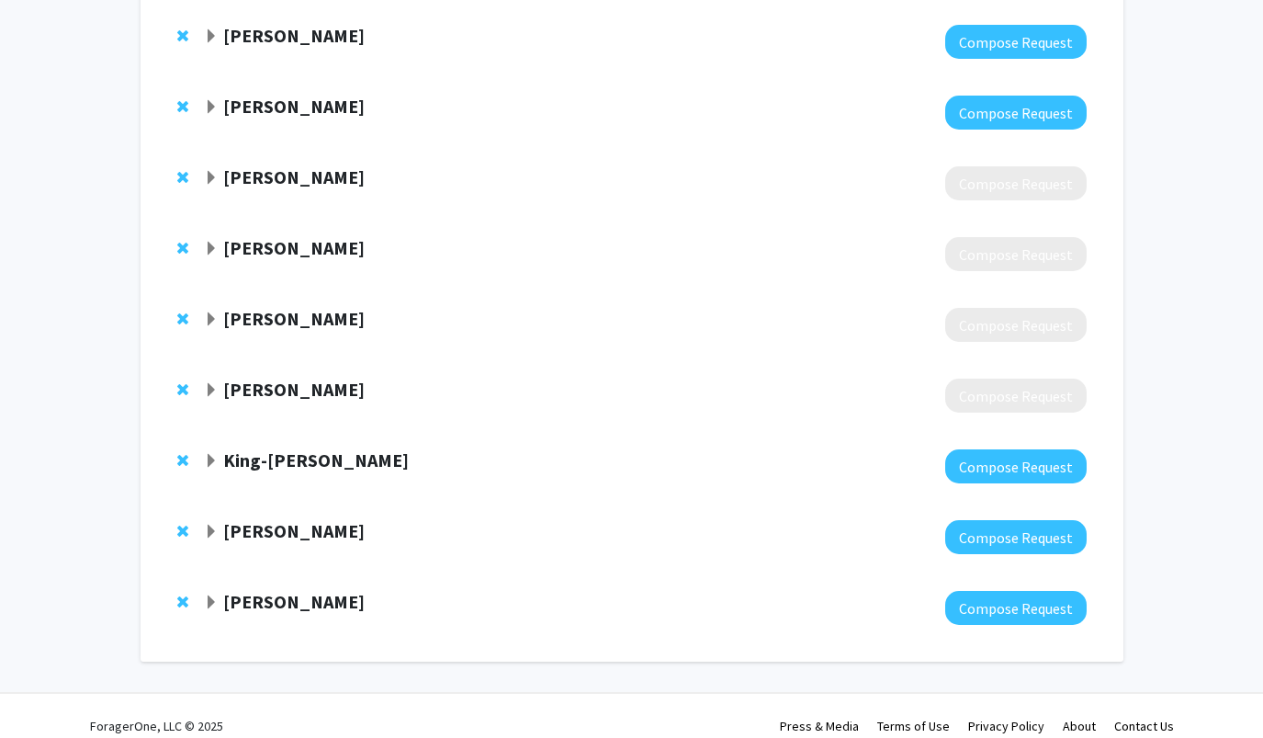
click at [175, 162] on div "Jennifer Fundora Compose Request" at bounding box center [632, 183] width 946 height 71
click at [216, 171] on span "Expand Jennifer Fundora Bookmark" at bounding box center [211, 178] width 15 height 15
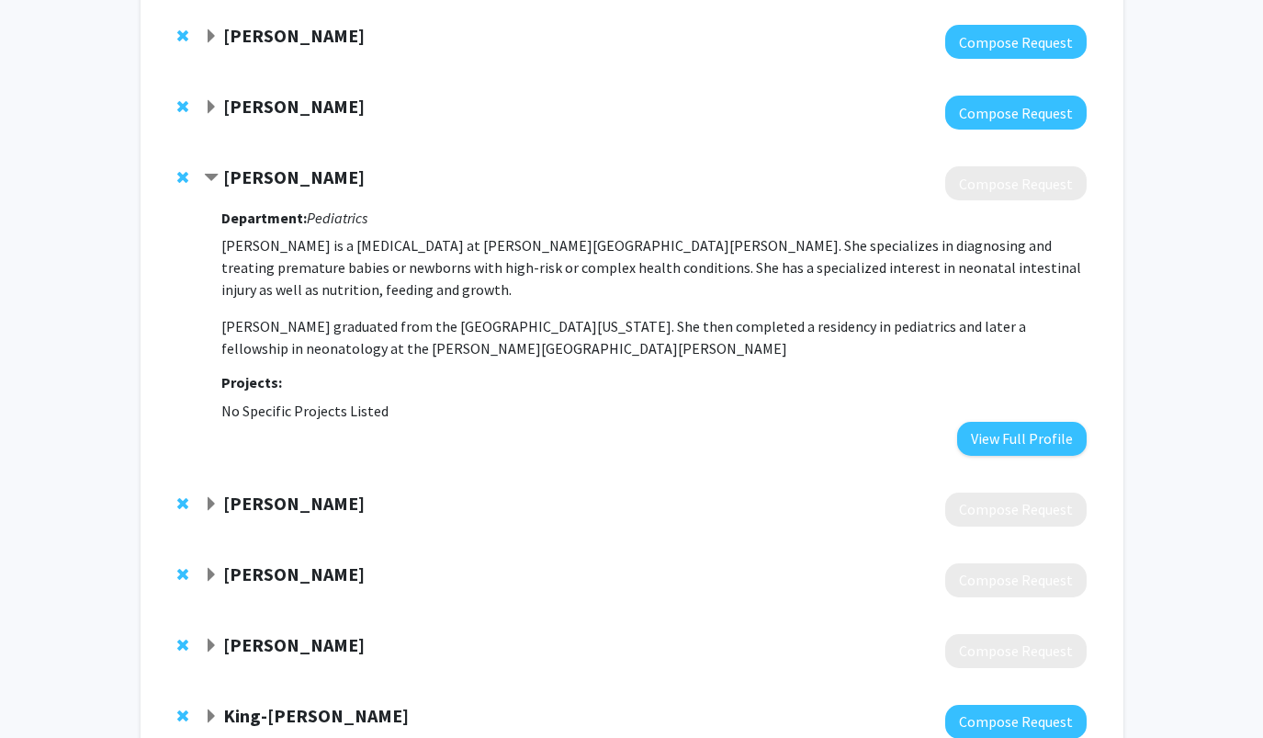
click at [184, 170] on span "Remove Jennifer Fundora from bookmarks" at bounding box center [182, 177] width 11 height 15
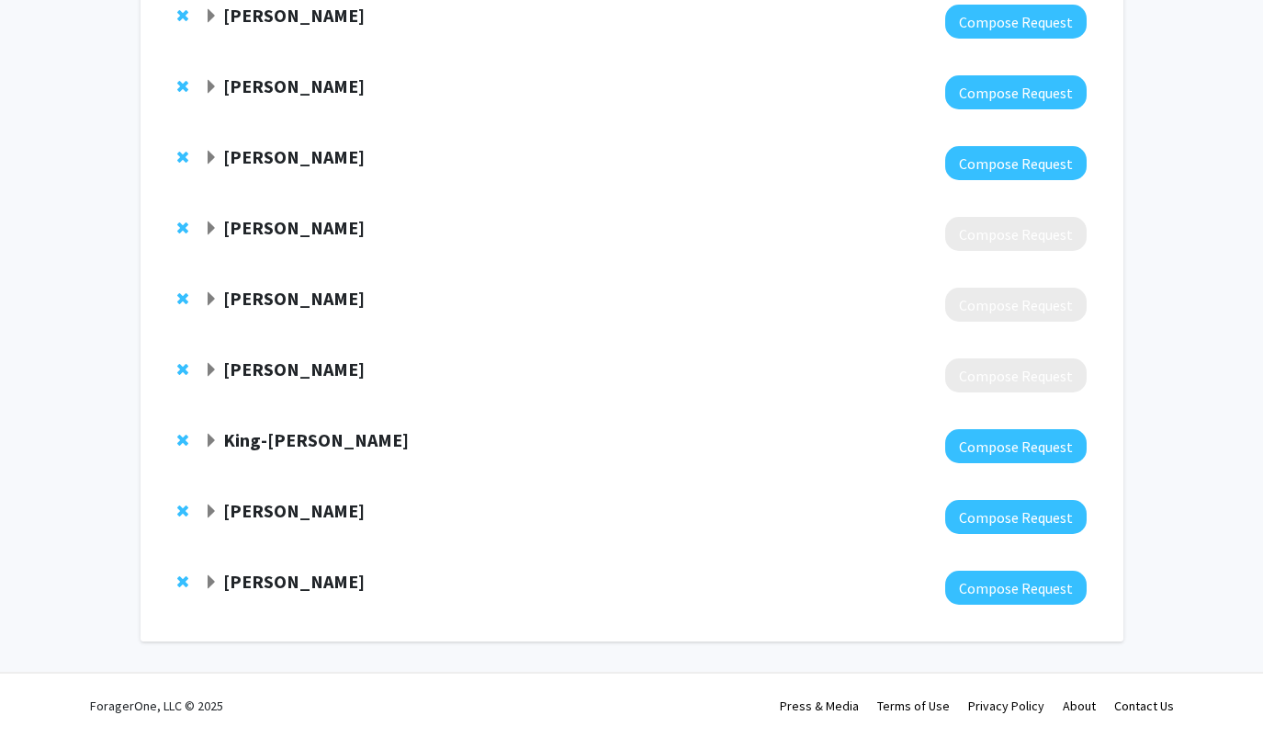
scroll to position [1385, 0]
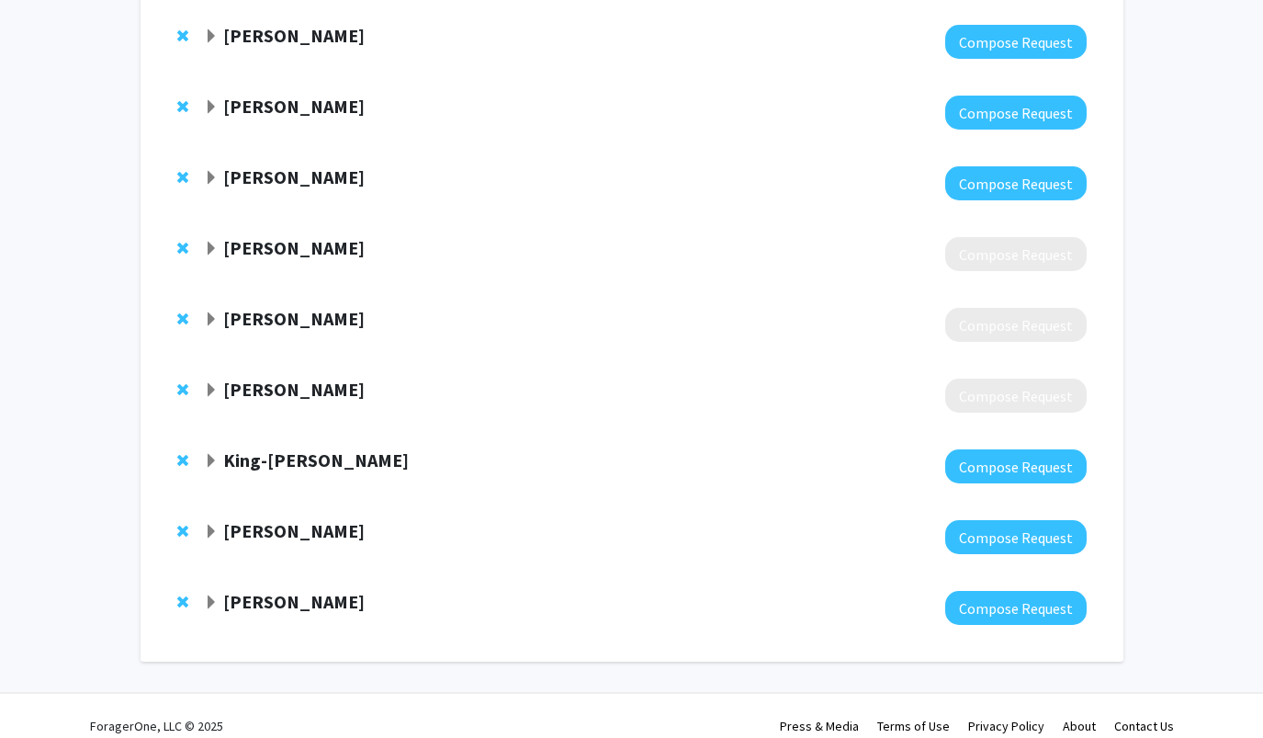
click at [215, 242] on span "Expand Julia Johnson Bookmark" at bounding box center [211, 249] width 15 height 15
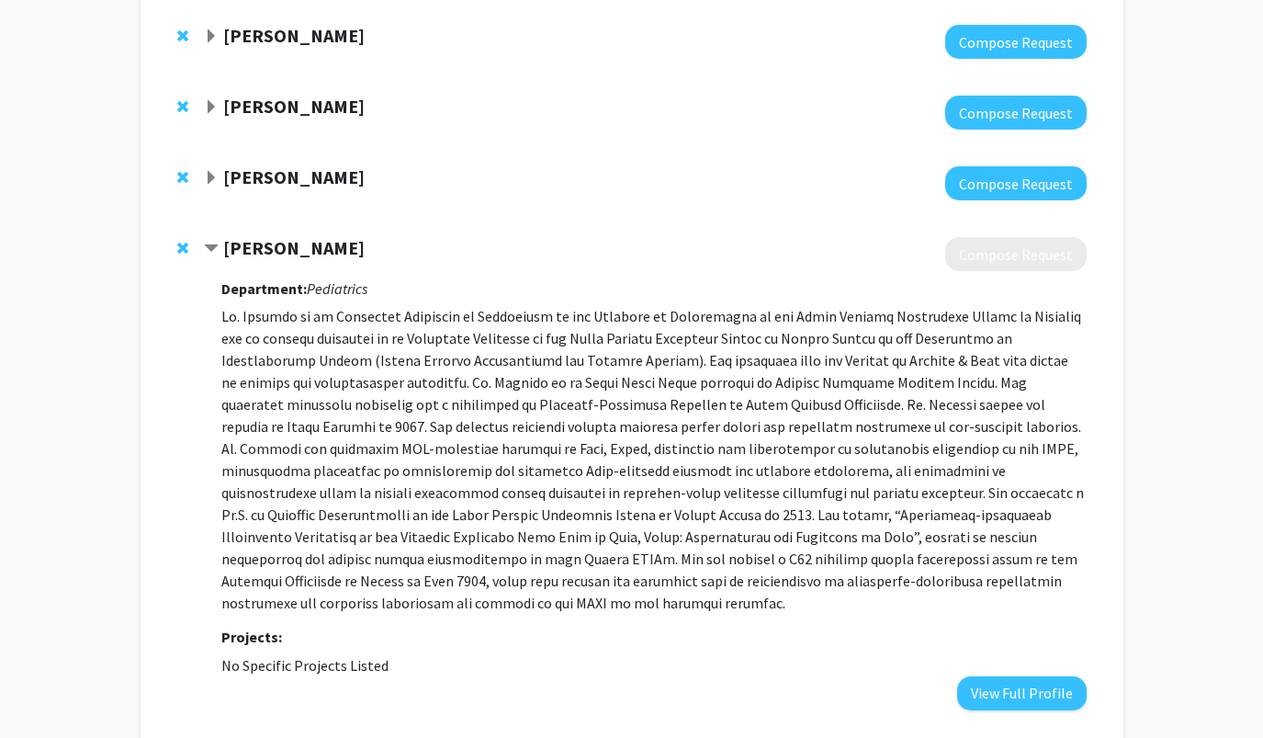
click at [189, 237] on div at bounding box center [186, 248] width 18 height 22
click at [187, 241] on span "Remove Julia Johnson from bookmarks" at bounding box center [182, 248] width 11 height 15
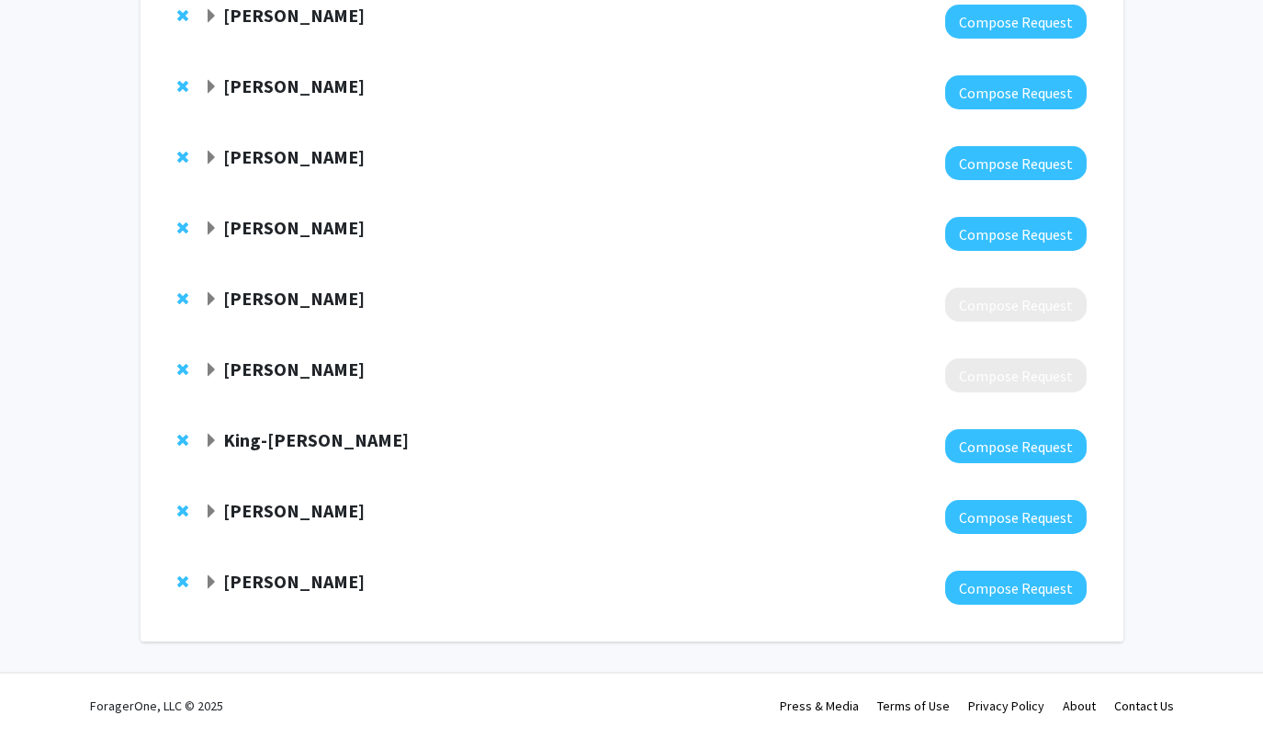
scroll to position [1314, 0]
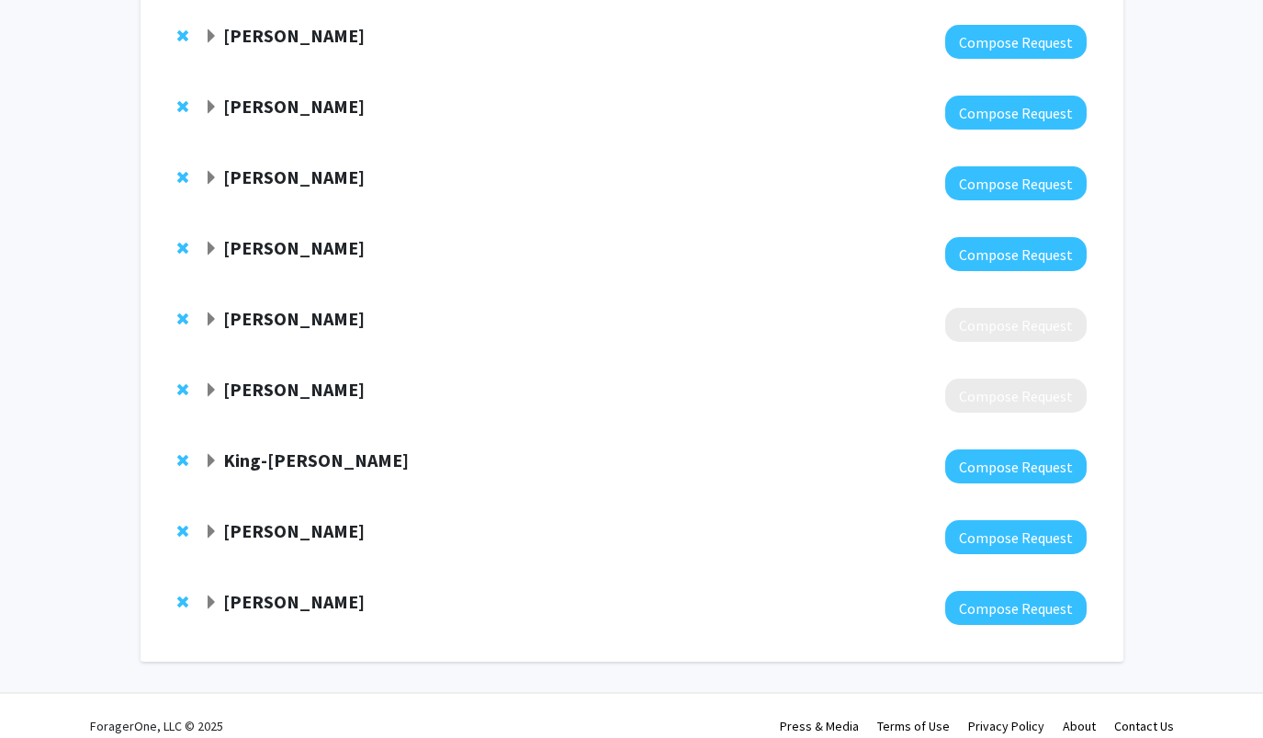
click at [247, 307] on strong "Christopher Golden" at bounding box center [293, 318] width 141 height 23
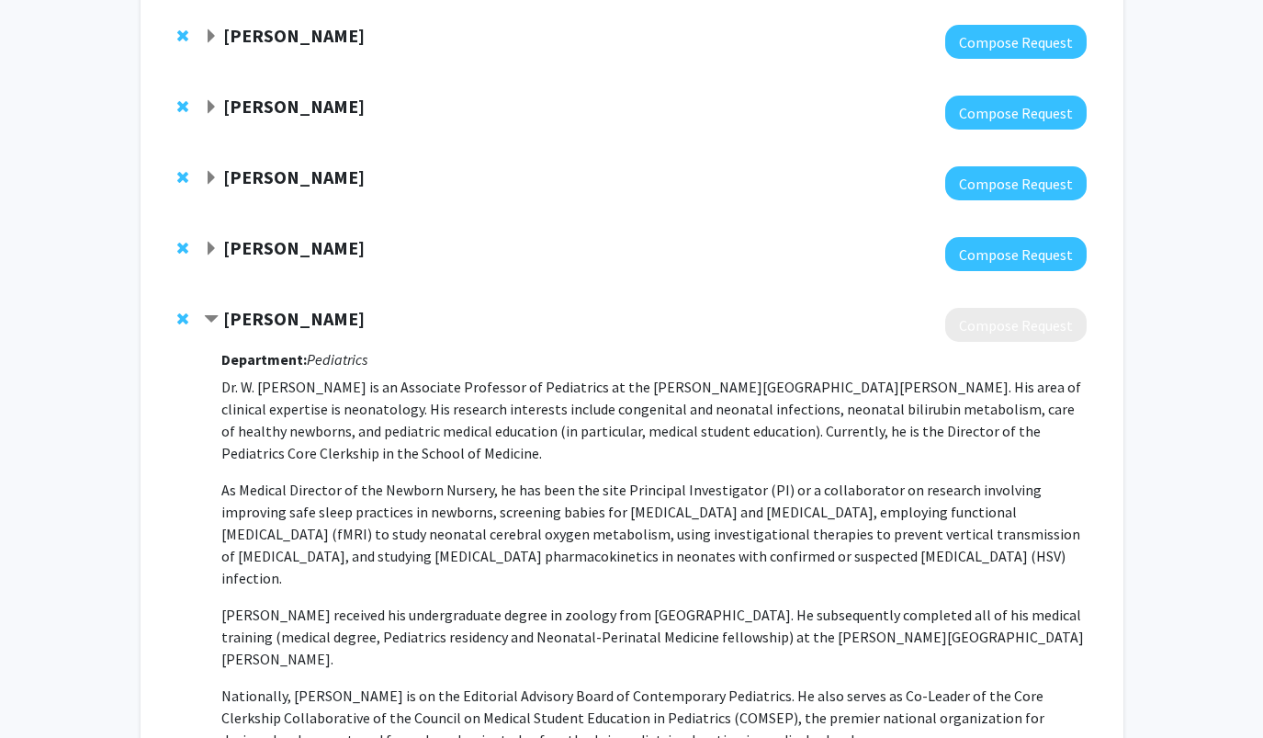
click at [185, 311] on span "Remove Christopher Golden from bookmarks" at bounding box center [182, 318] width 11 height 15
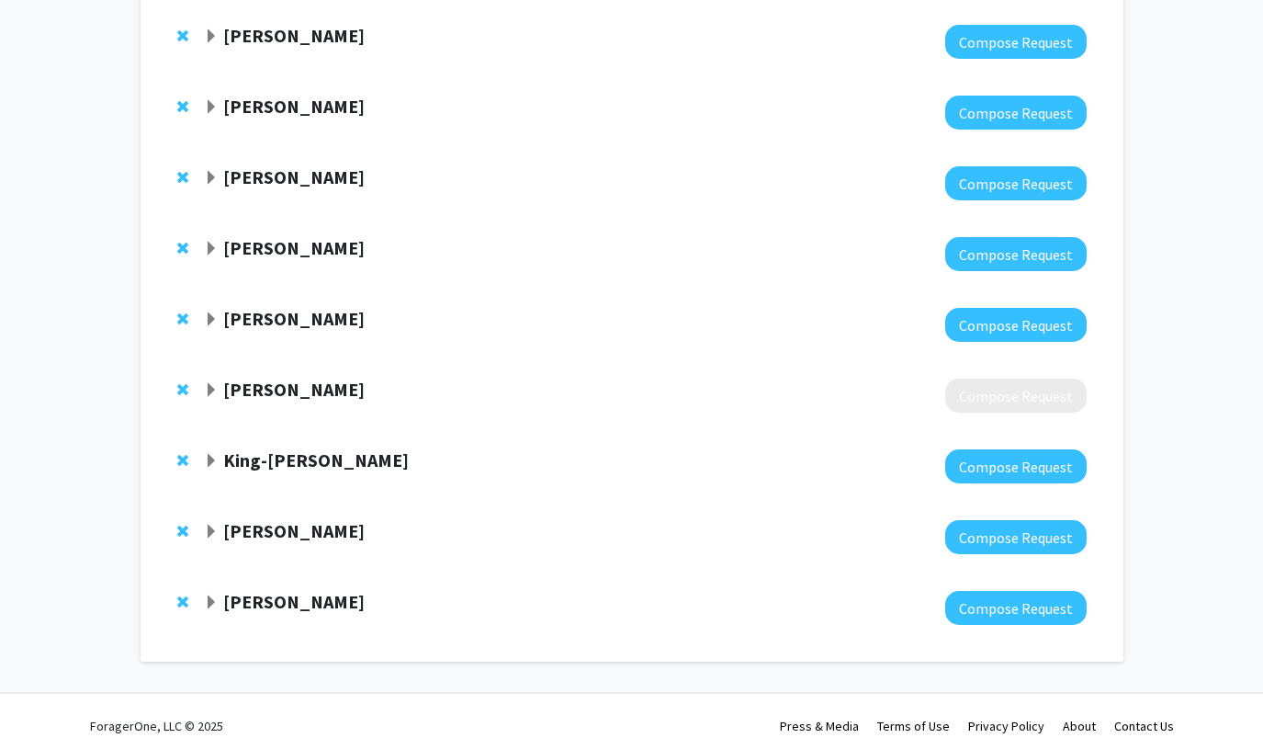
click at [231, 378] on strong "May Chen" at bounding box center [293, 389] width 141 height 23
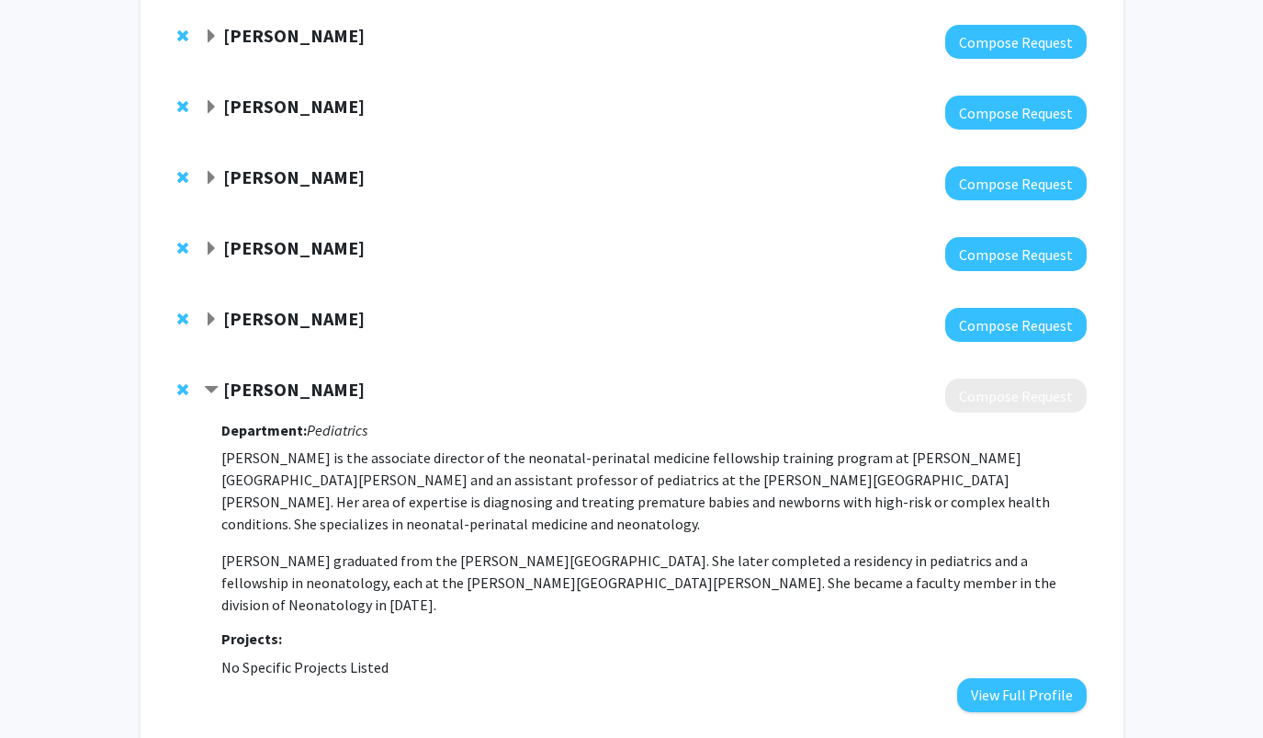
click at [175, 370] on div "May Chen Compose Request Department: Pediatrics May Chen is the associate direc…" at bounding box center [632, 544] width 946 height 369
click at [184, 382] on span "Remove May Chen from bookmarks" at bounding box center [182, 389] width 11 height 15
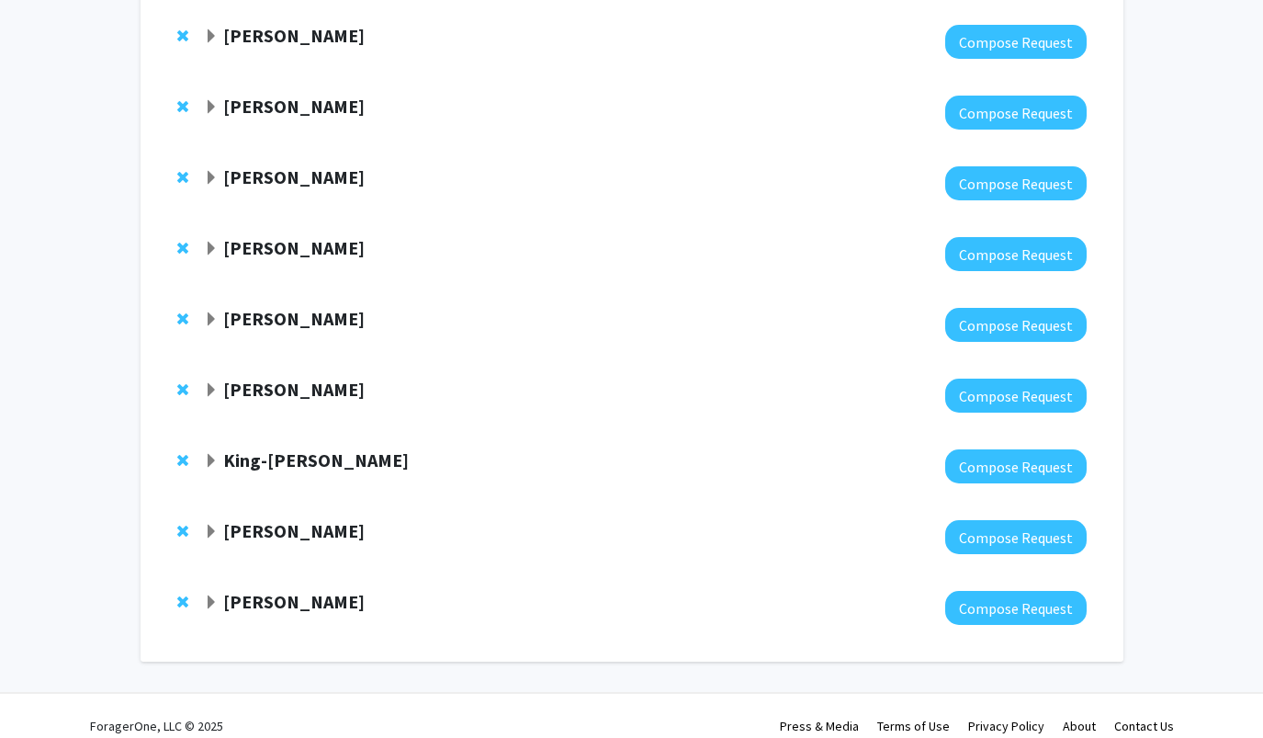
click at [226, 307] on strong "Emily Johnson" at bounding box center [293, 318] width 141 height 23
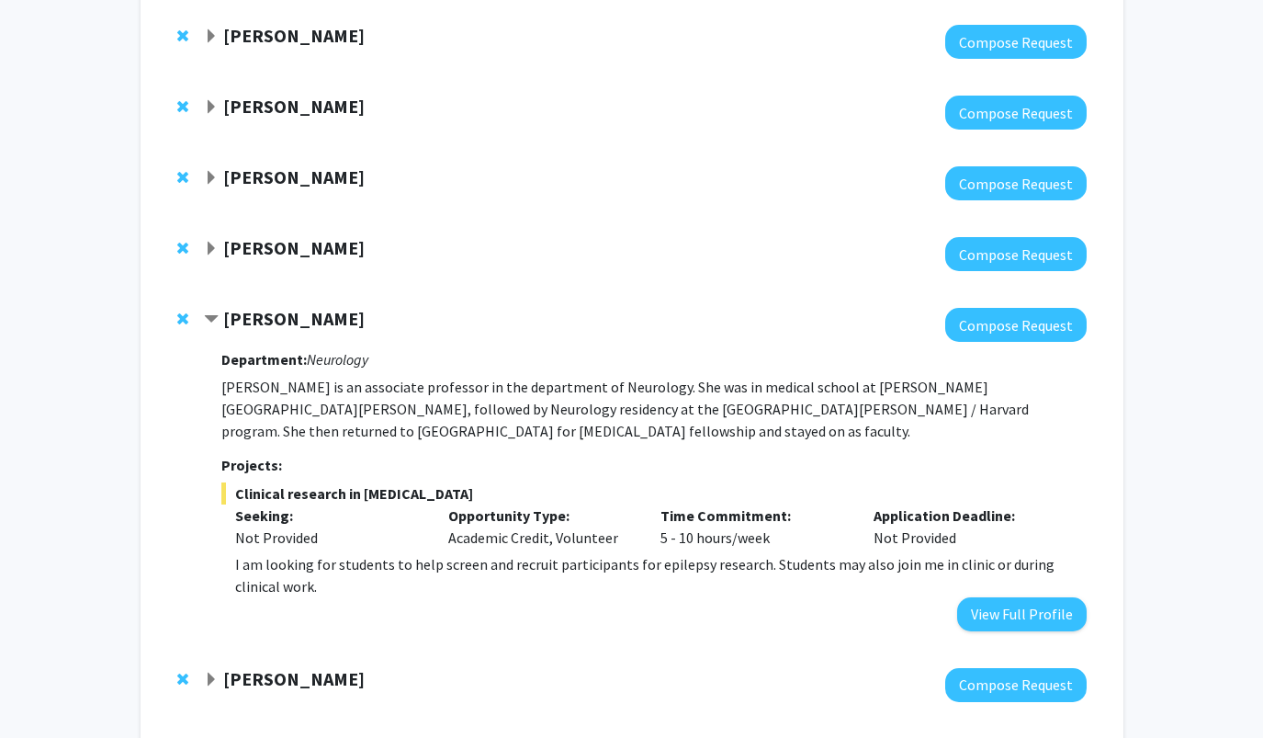
click at [313, 307] on strong "Emily Johnson" at bounding box center [293, 318] width 141 height 23
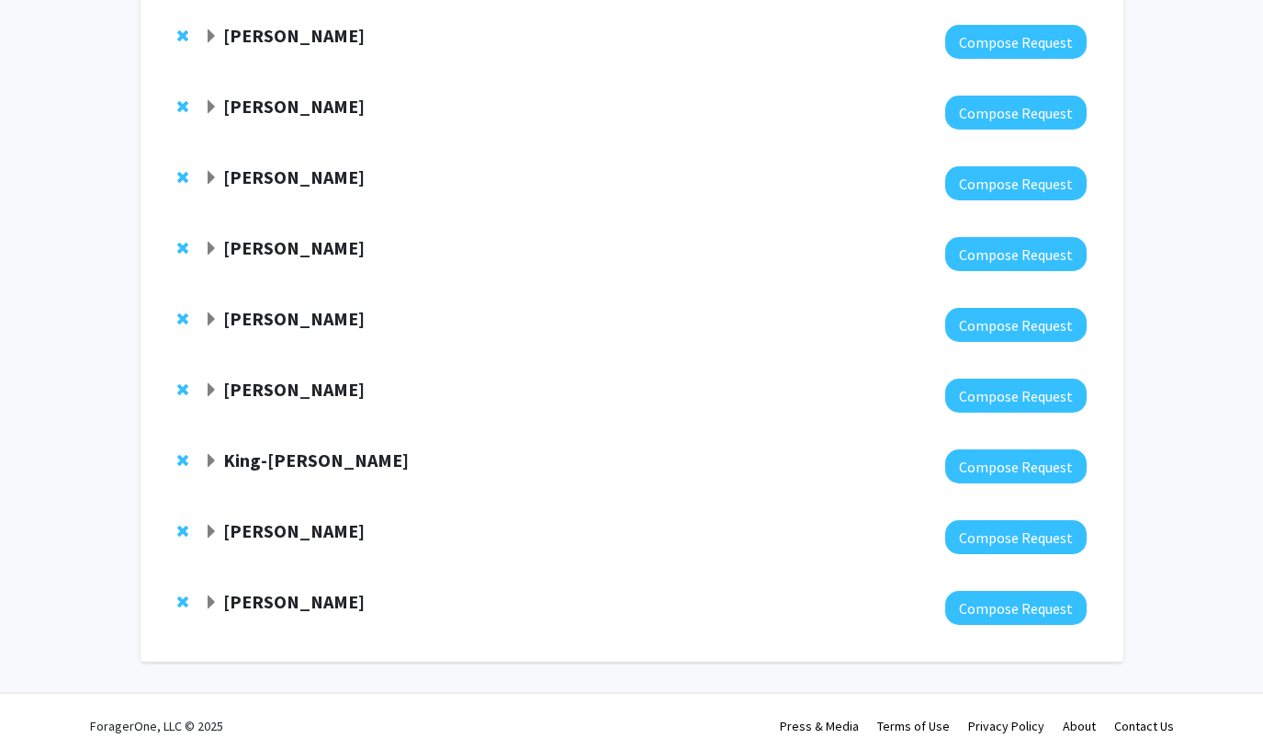
click at [313, 307] on strong "Emily Johnson" at bounding box center [293, 318] width 141 height 23
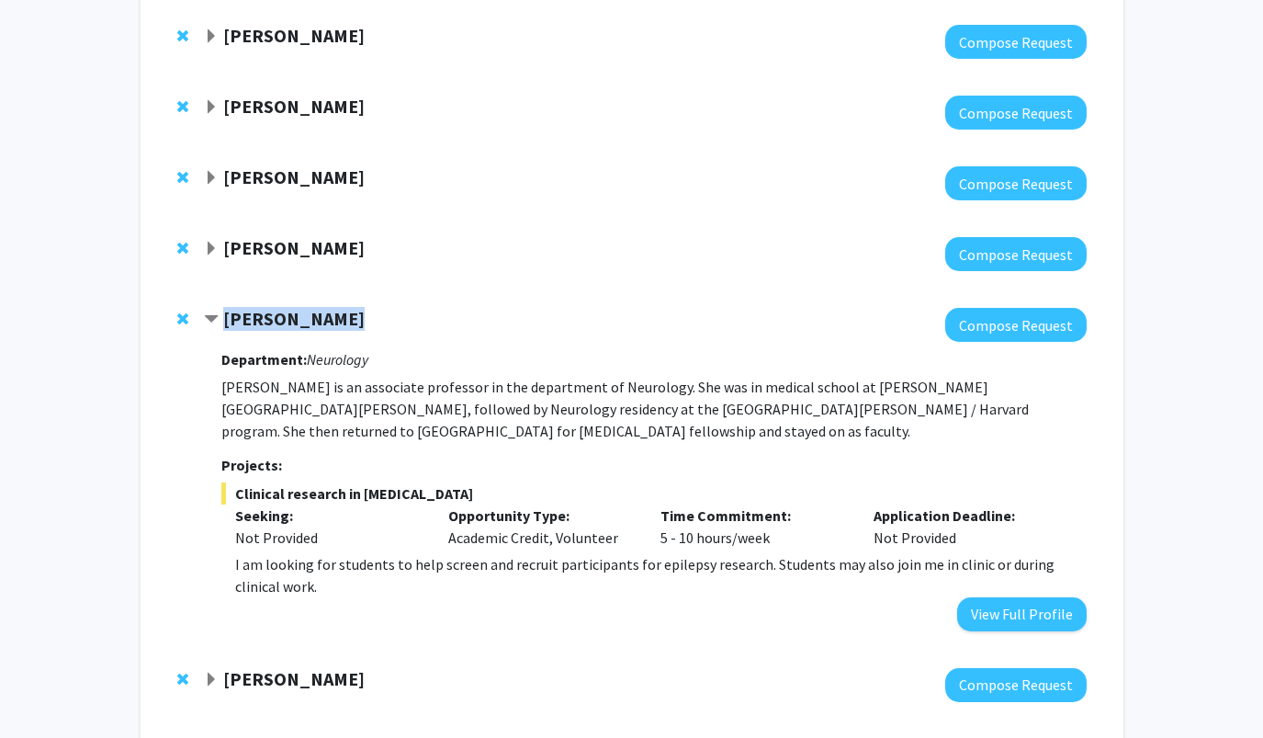
drag, startPoint x: 341, startPoint y: 294, endPoint x: 217, endPoint y: 303, distance: 124.4
click at [218, 308] on div "Emily Johnson" at bounding box center [402, 319] width 397 height 23
copy div "Emily Johnson"
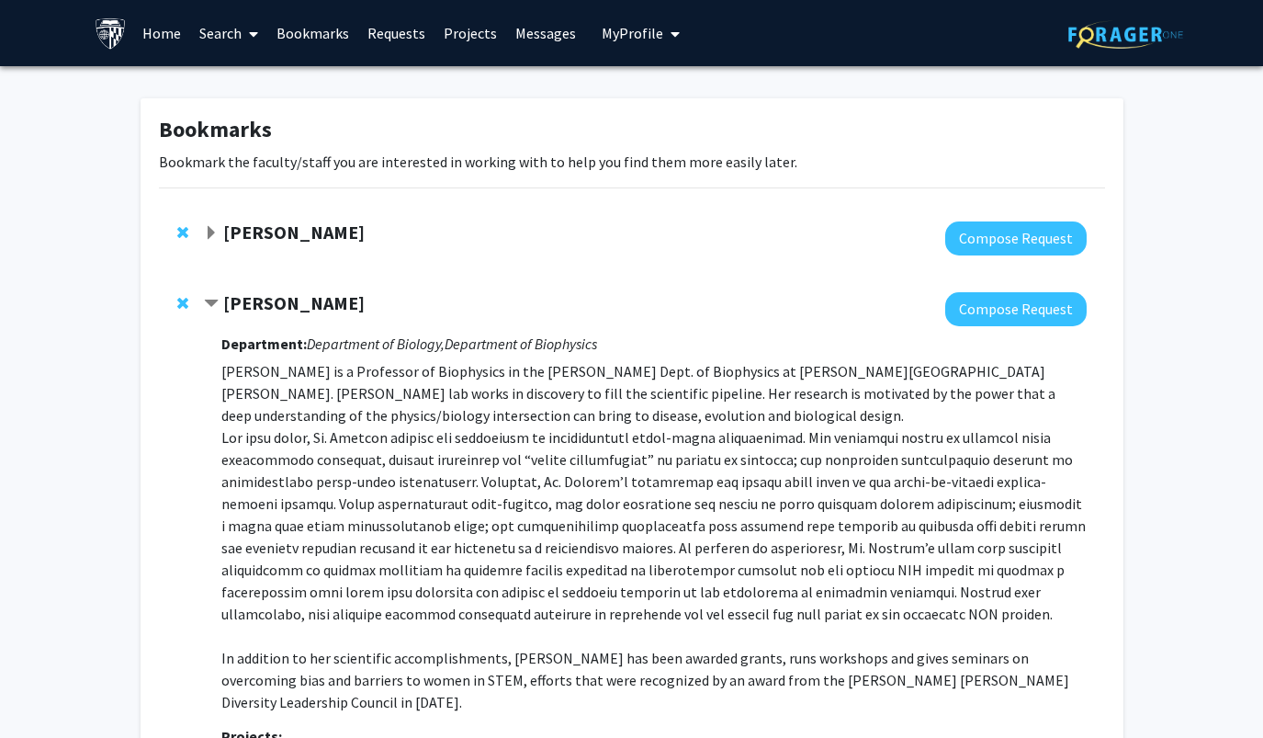
scroll to position [0, 0]
click at [290, 46] on link "Bookmarks" at bounding box center [312, 33] width 91 height 64
click at [231, 41] on link "Search" at bounding box center [228, 33] width 77 height 64
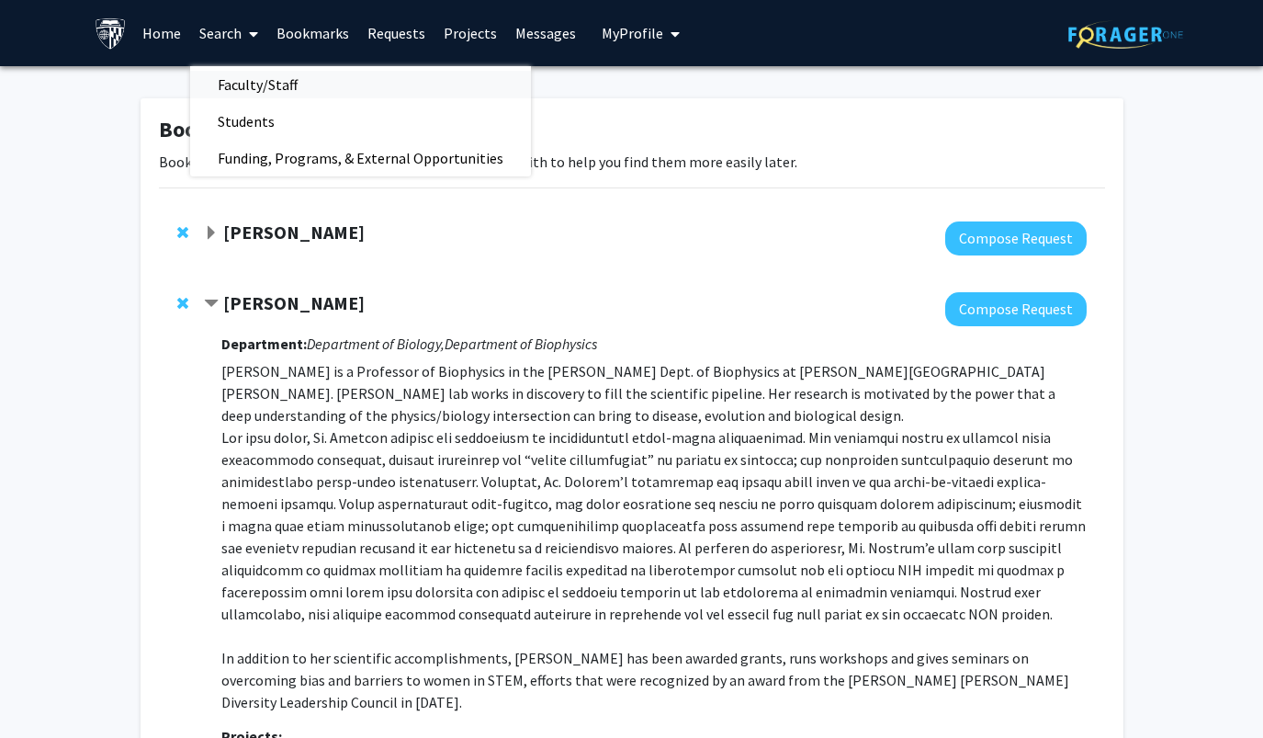
click at [255, 82] on span "Faculty/Staff" at bounding box center [257, 84] width 135 height 37
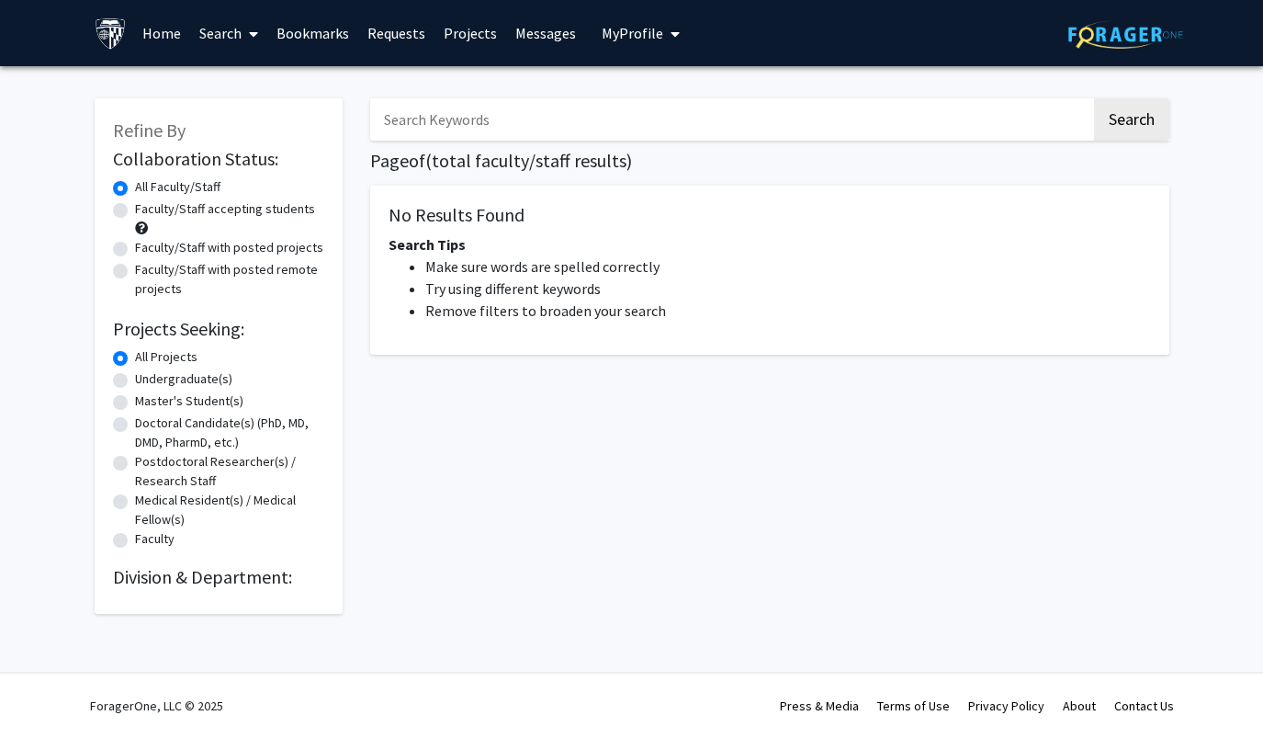
click at [493, 120] on input "Search Keywords" at bounding box center [730, 119] width 721 height 42
paste input "Emily Johnson"
type input "Emily Johnson"
click at [1130, 122] on button "Search" at bounding box center [1131, 119] width 75 height 42
click at [511, 120] on input "Emily Johnson" at bounding box center [730, 119] width 721 height 42
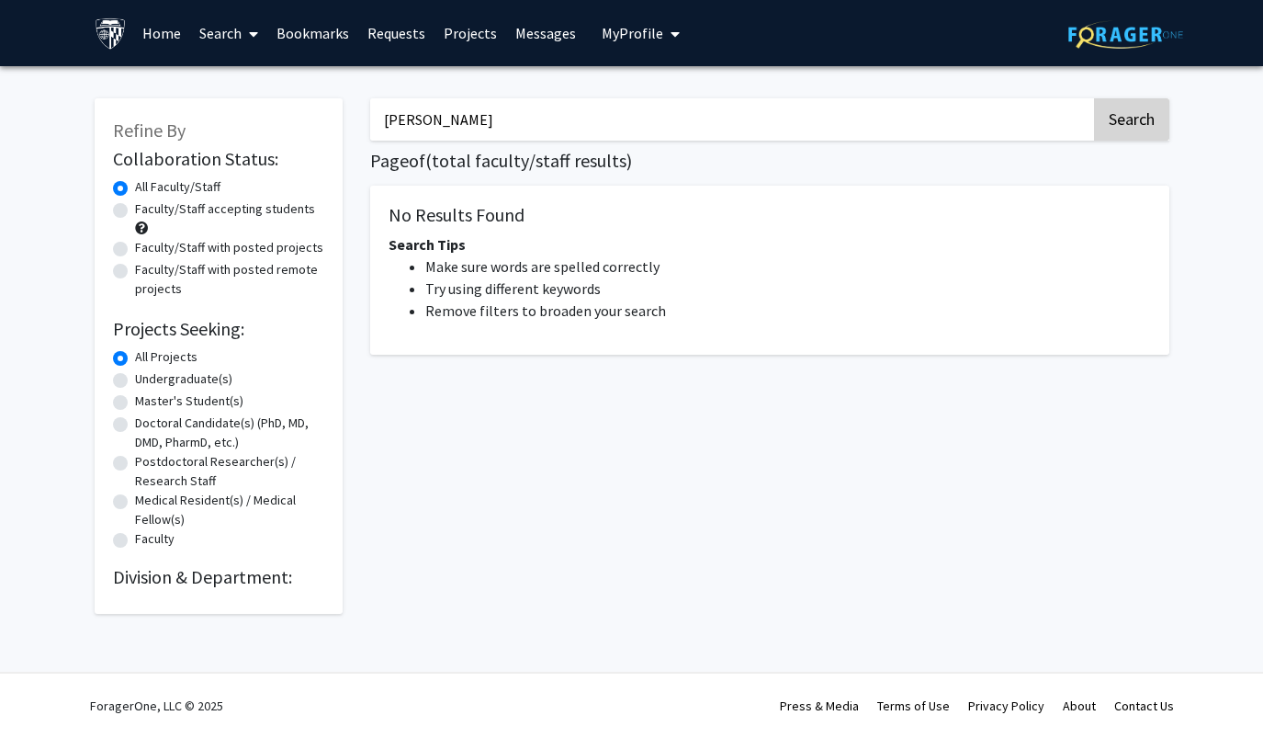
click at [1126, 136] on button "Search" at bounding box center [1131, 119] width 75 height 42
click at [422, 123] on input "Emily Johnson" at bounding box center [730, 119] width 721 height 42
click at [130, 369] on div "All Projects" at bounding box center [218, 358] width 211 height 22
click at [135, 367] on label "All Projects" at bounding box center [166, 356] width 62 height 19
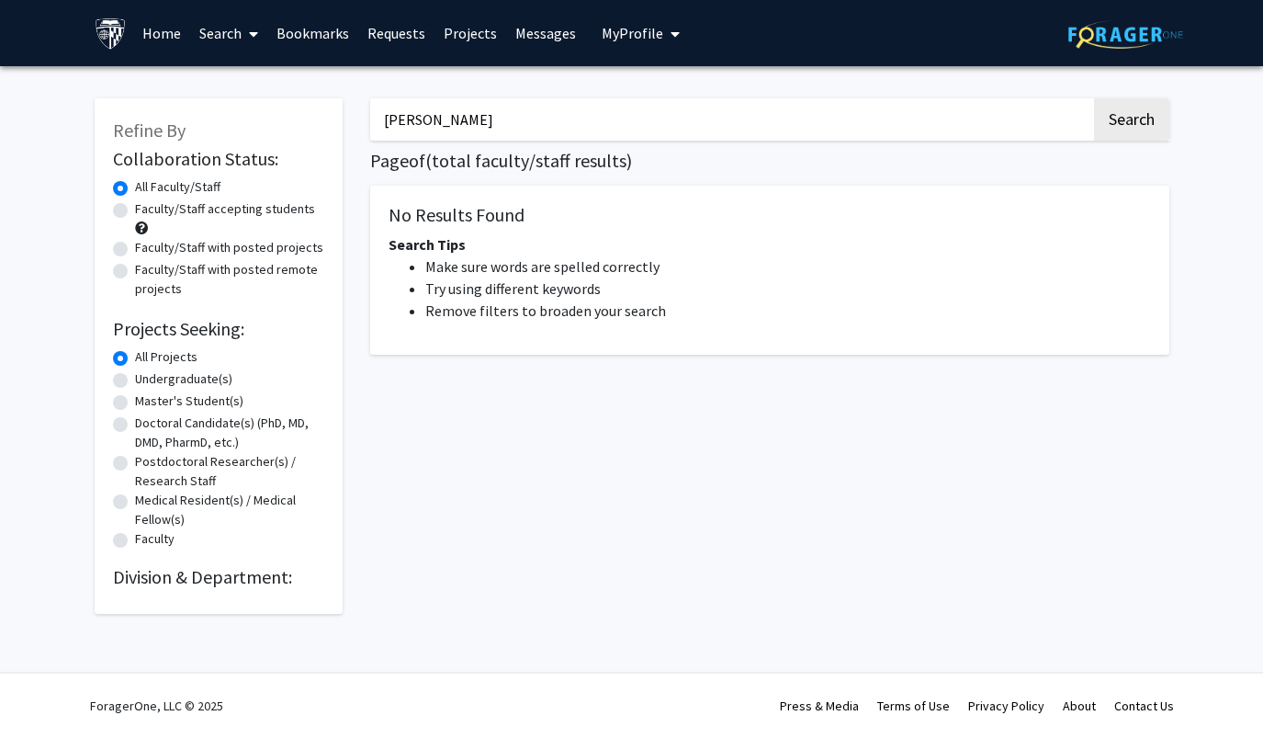
click at [135, 359] on input "All Projects" at bounding box center [141, 353] width 12 height 12
click at [126, 551] on div "Faculty" at bounding box center [218, 540] width 211 height 22
click at [135, 546] on label "Faculty" at bounding box center [155, 538] width 40 height 19
click at [135, 541] on input "Faculty" at bounding box center [141, 535] width 12 height 12
radio input "true"
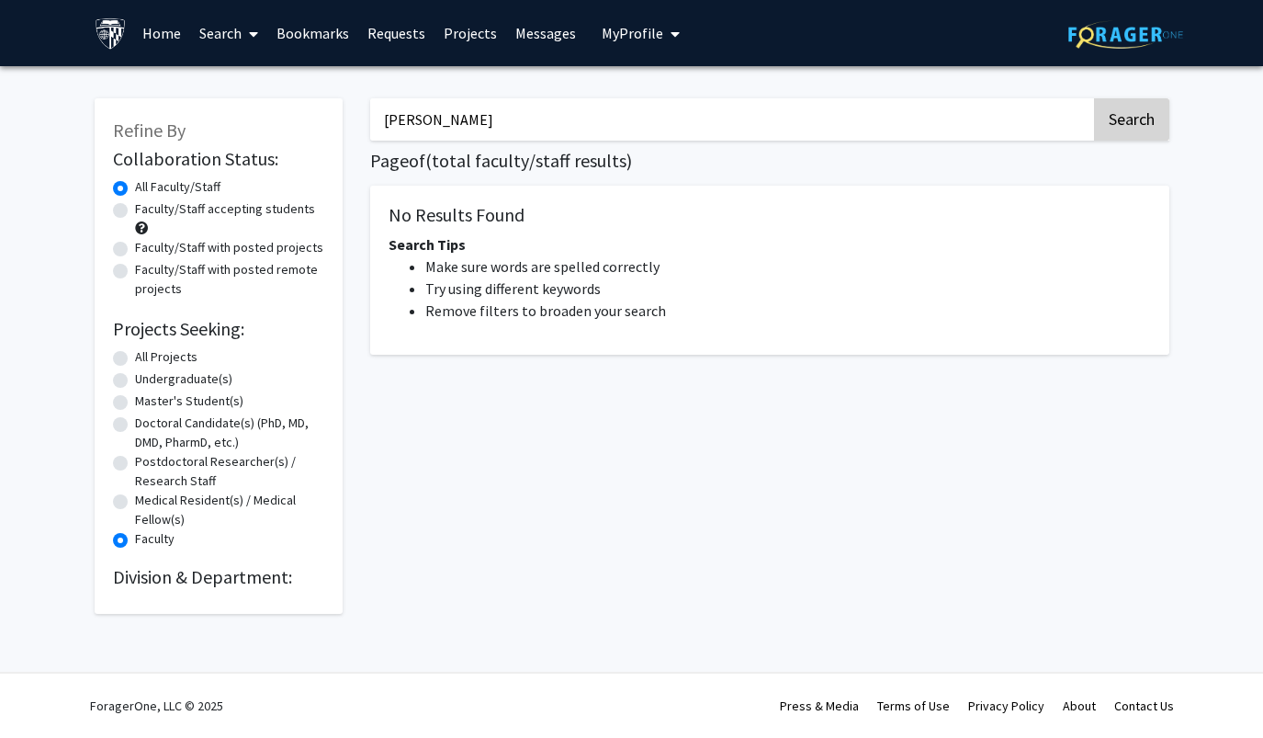
click at [1115, 133] on button "Search" at bounding box center [1131, 119] width 75 height 42
click at [234, 28] on link "Search" at bounding box center [228, 33] width 77 height 64
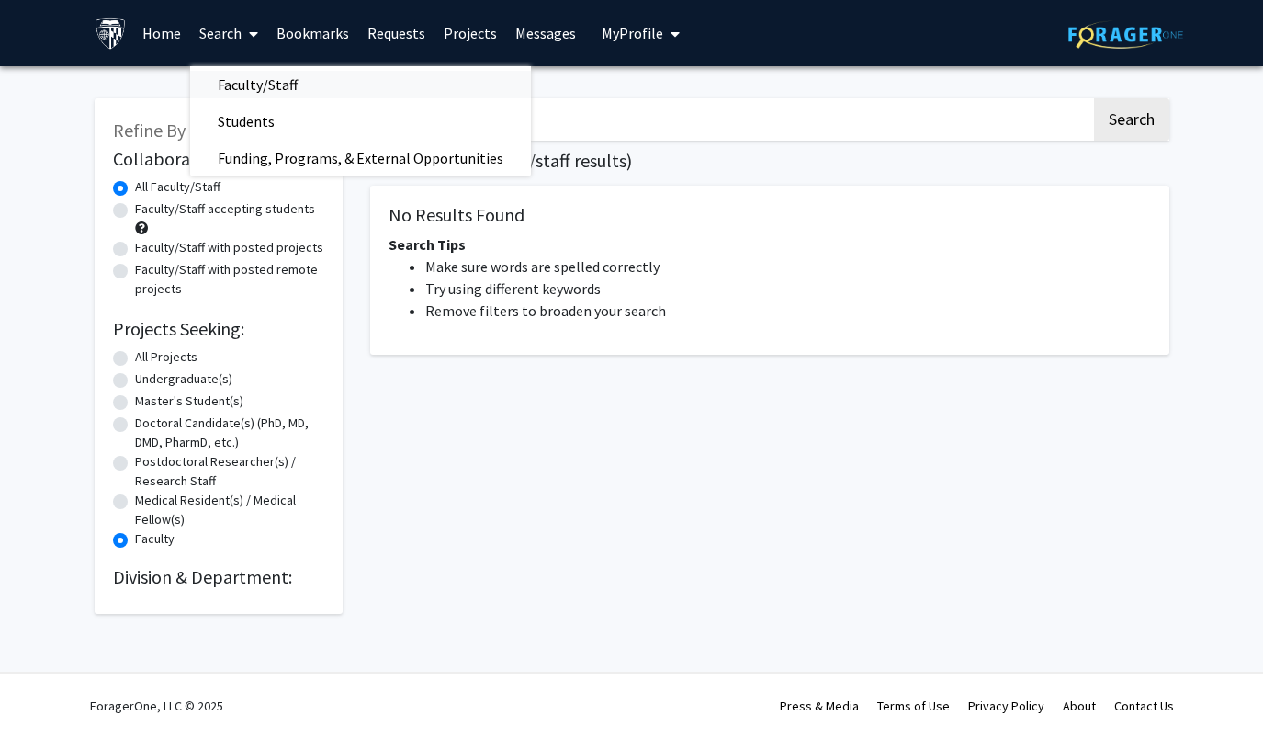
click at [235, 70] on span "Faculty/Staff" at bounding box center [257, 84] width 135 height 37
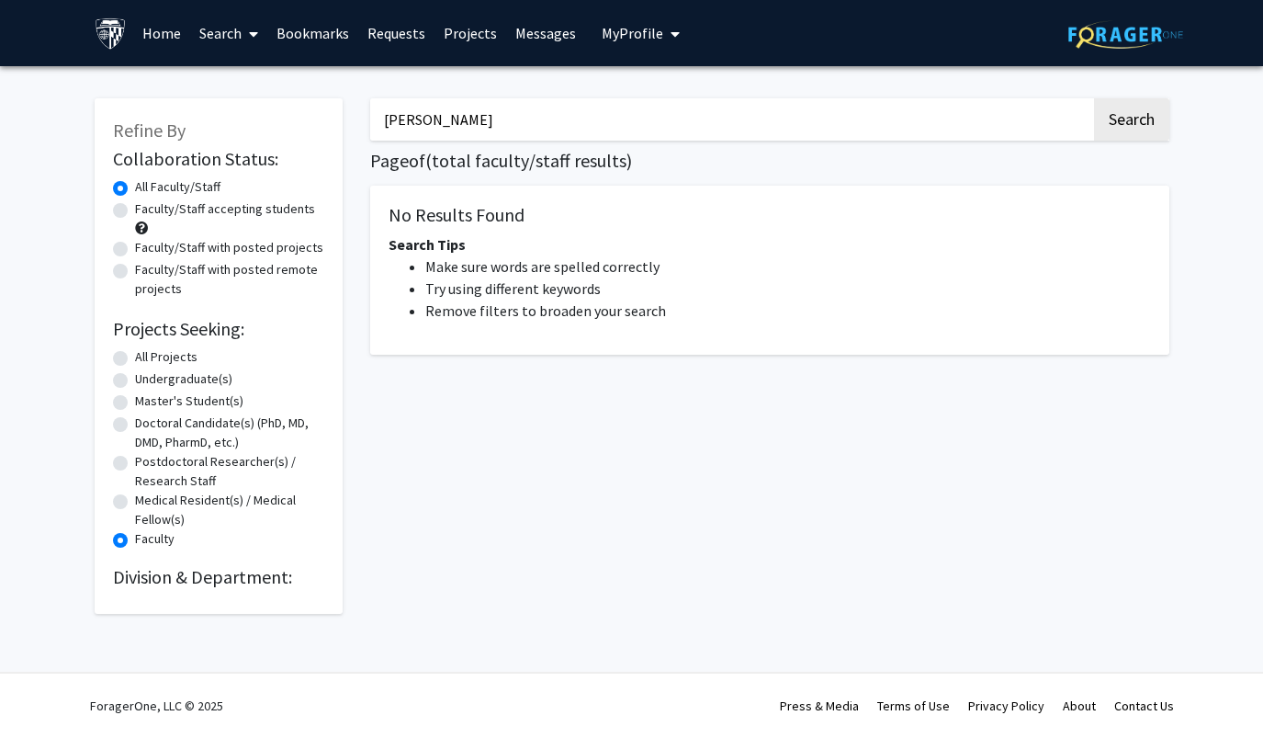
click at [437, 127] on input "Emily Johnson" at bounding box center [730, 119] width 721 height 42
click at [303, 35] on link "Bookmarks" at bounding box center [312, 33] width 91 height 64
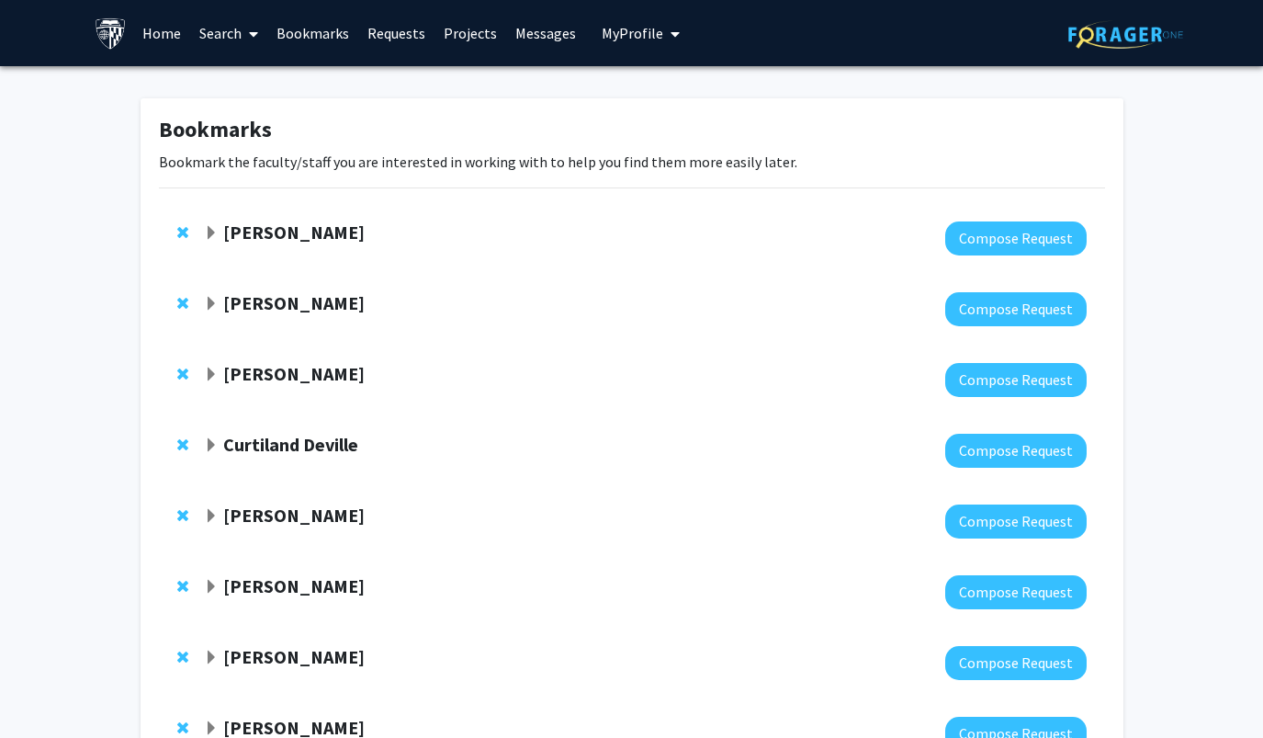
click at [454, 31] on link "Projects" at bounding box center [471, 33] width 72 height 64
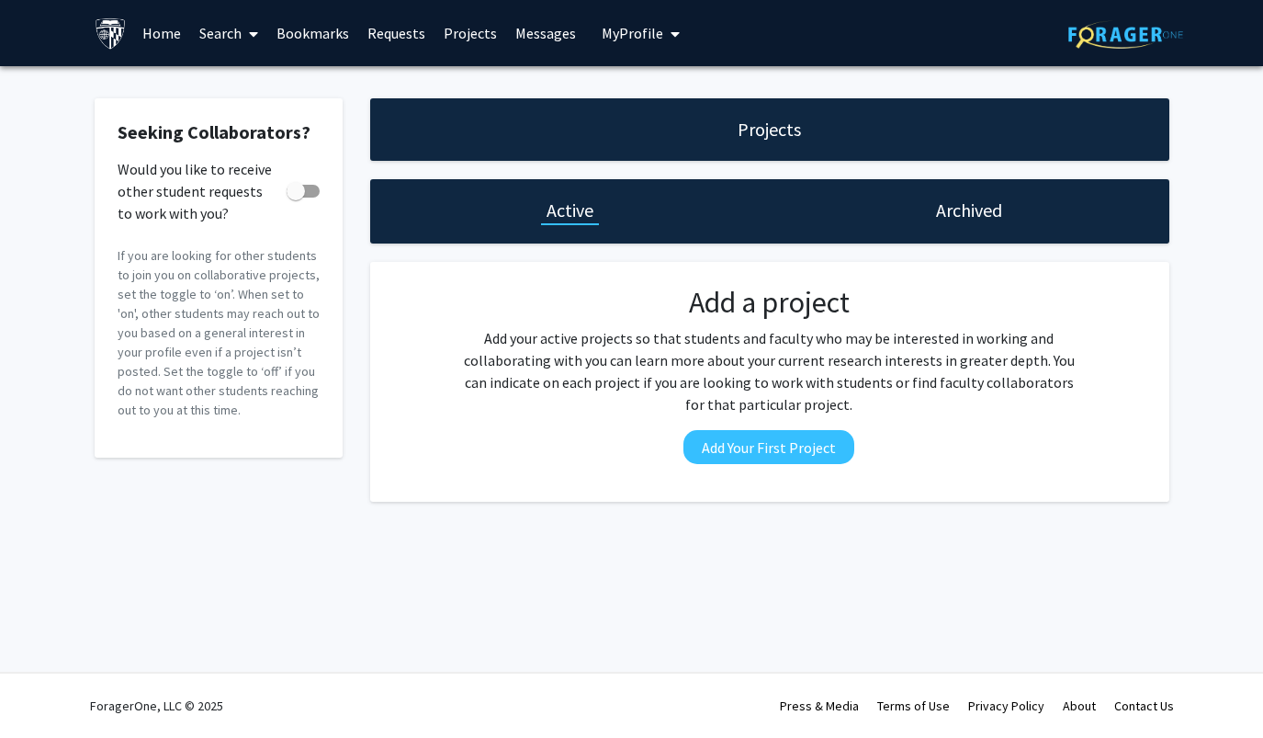
click at [235, 44] on link "Search" at bounding box center [228, 33] width 77 height 64
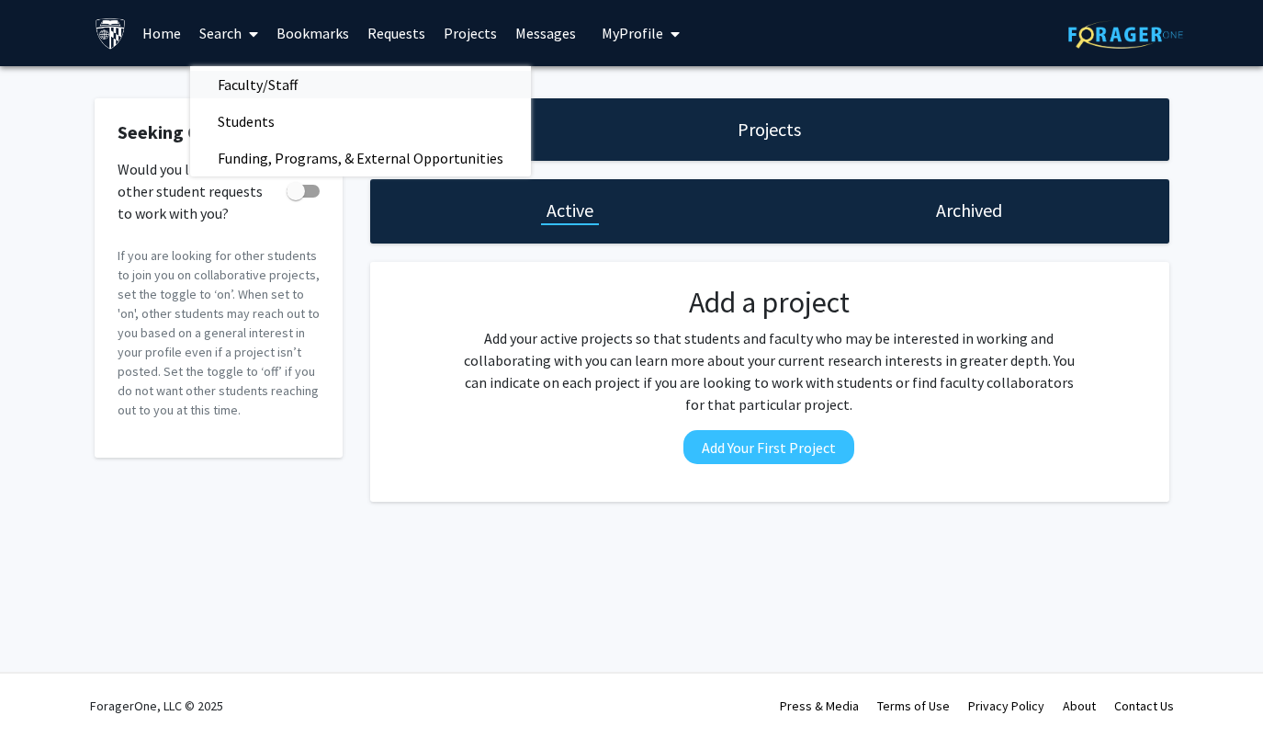
click at [255, 93] on span "Faculty/Staff" at bounding box center [257, 84] width 135 height 37
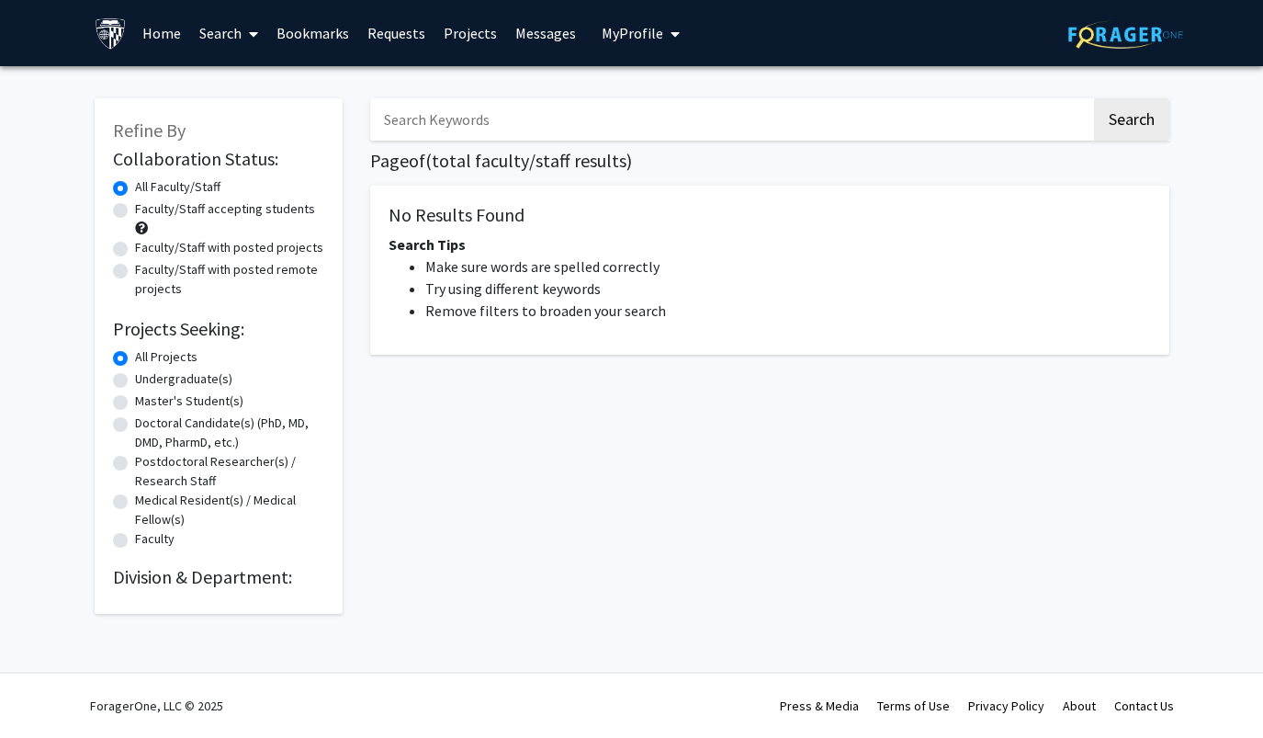
click at [193, 219] on label "Faculty/Staff accepting students" at bounding box center [225, 208] width 180 height 19
click at [147, 211] on input "Faculty/Staff accepting students" at bounding box center [141, 205] width 12 height 12
radio input "true"
click at [175, 388] on label "Undergraduate(s)" at bounding box center [183, 378] width 97 height 19
click at [147, 381] on input "Undergraduate(s)" at bounding box center [141, 375] width 12 height 12
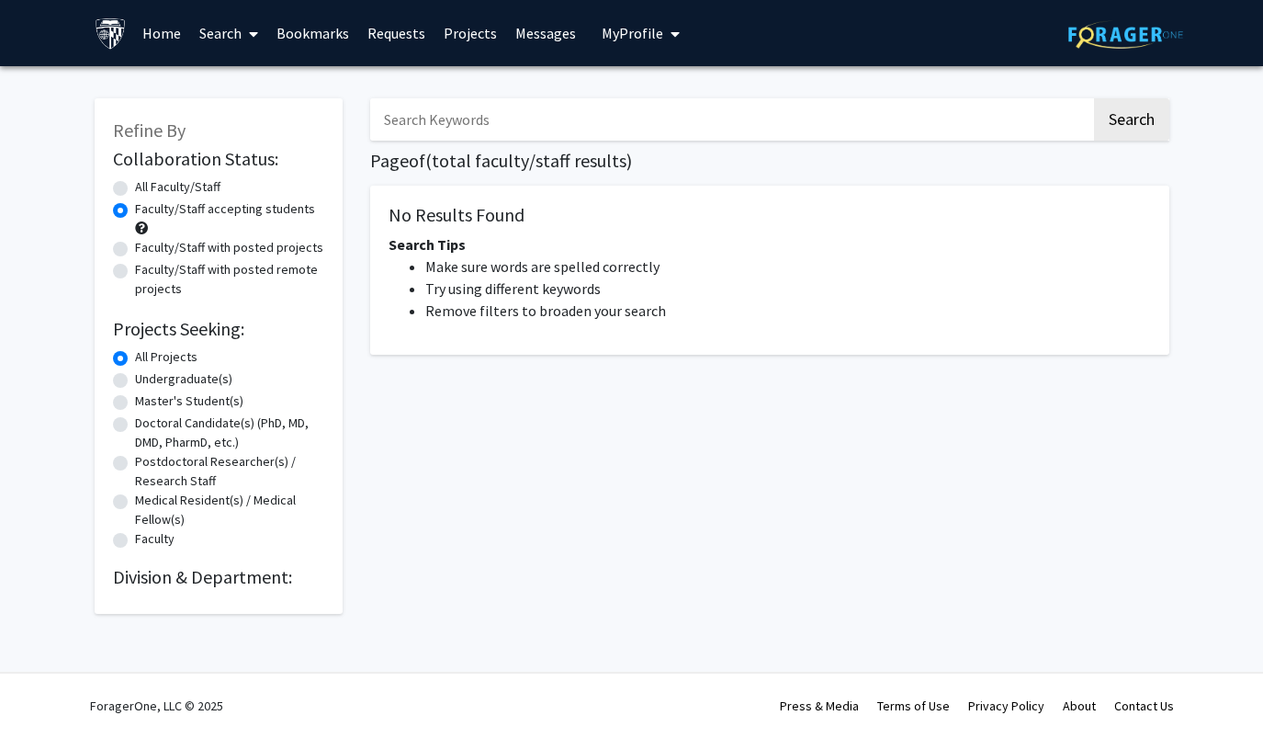
radio input "true"
click at [1101, 124] on button "Search" at bounding box center [1131, 119] width 75 height 42
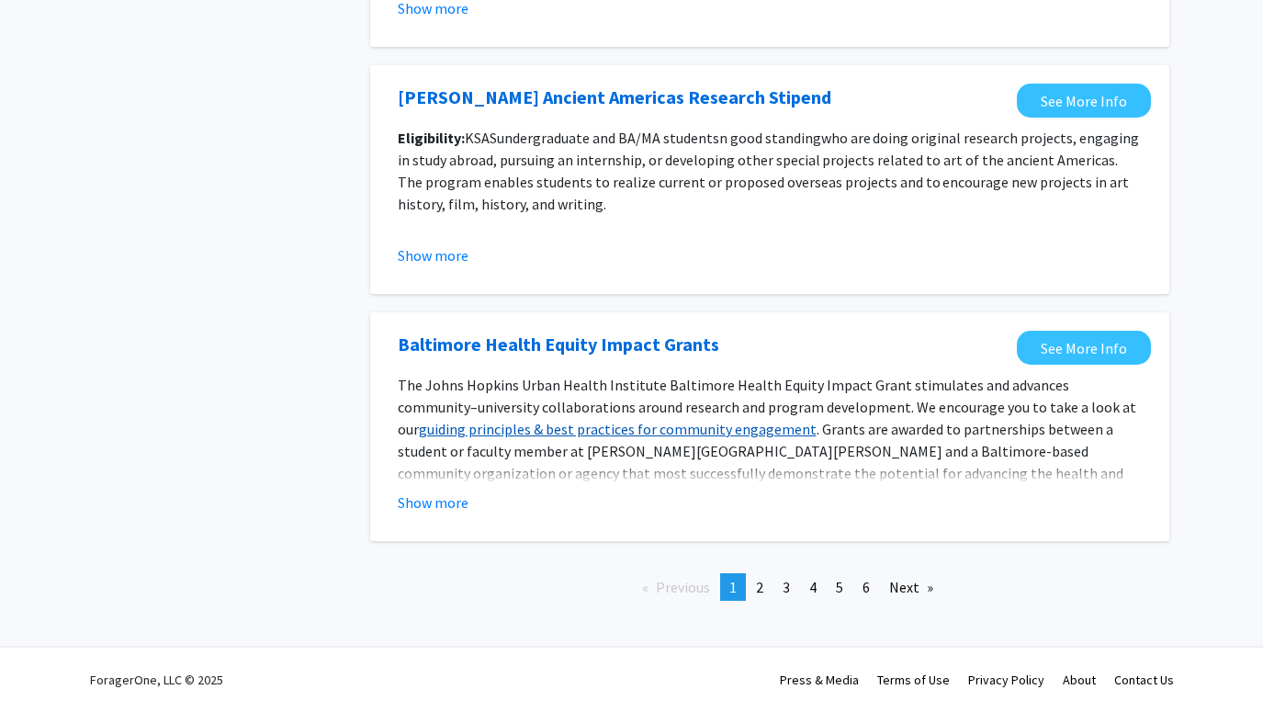
scroll to position [2048, 0]
click at [755, 587] on link "page 2" at bounding box center [760, 587] width 26 height 28
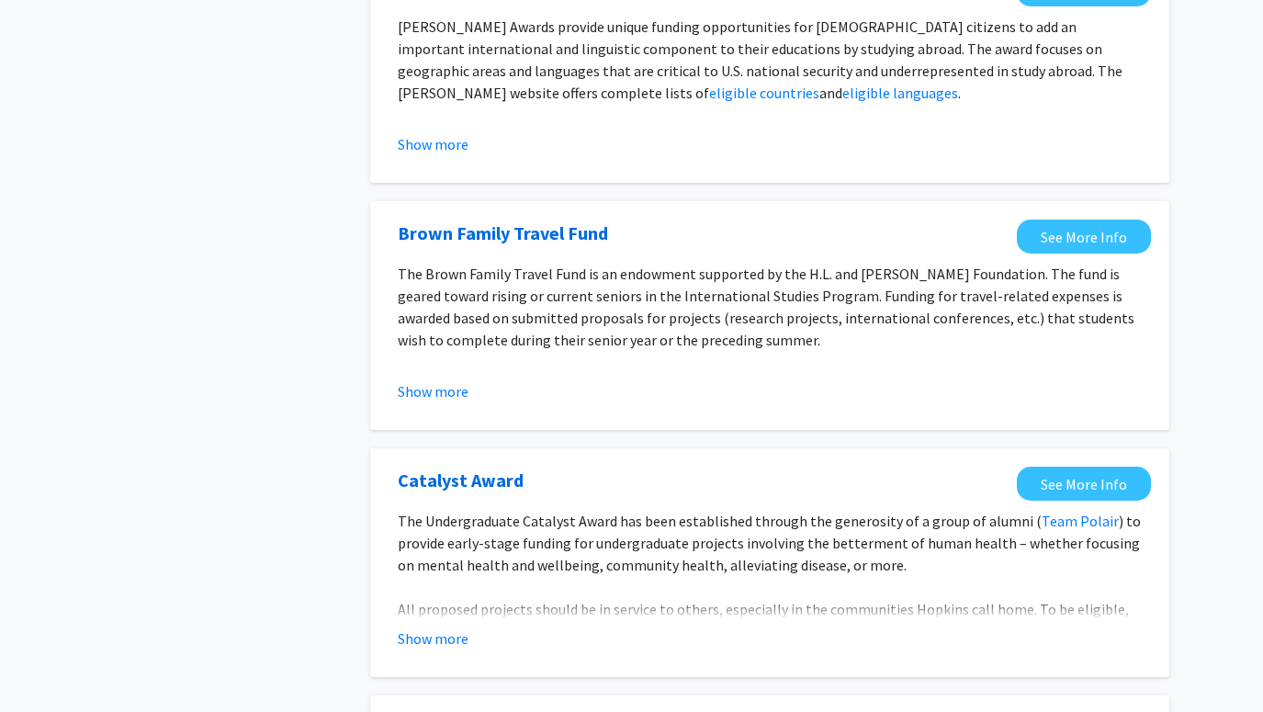
scroll to position [482, 0]
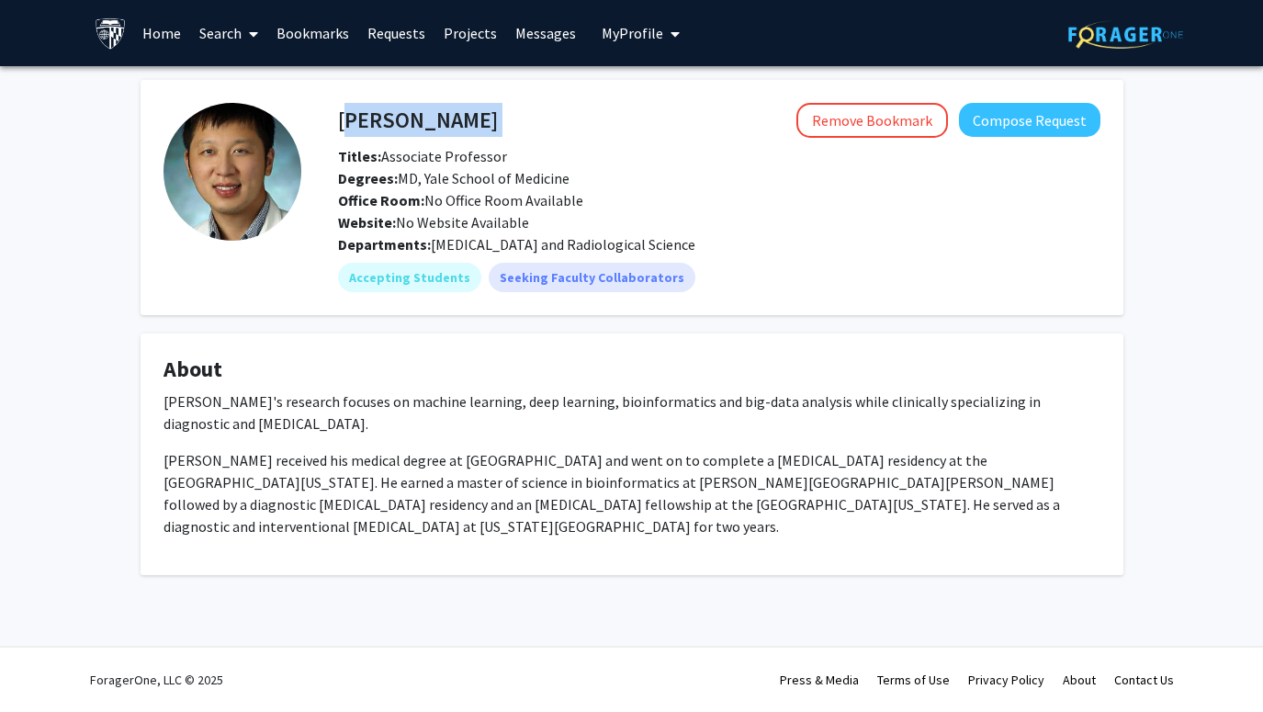
drag, startPoint x: 340, startPoint y: 129, endPoint x: 472, endPoint y: 118, distance: 132.8
click at [472, 118] on div "[PERSON_NAME] Remove Bookmark Compose Request" at bounding box center [719, 120] width 790 height 35
copy h4 "[PERSON_NAME]"
click at [231, 39] on link "Search" at bounding box center [228, 33] width 77 height 64
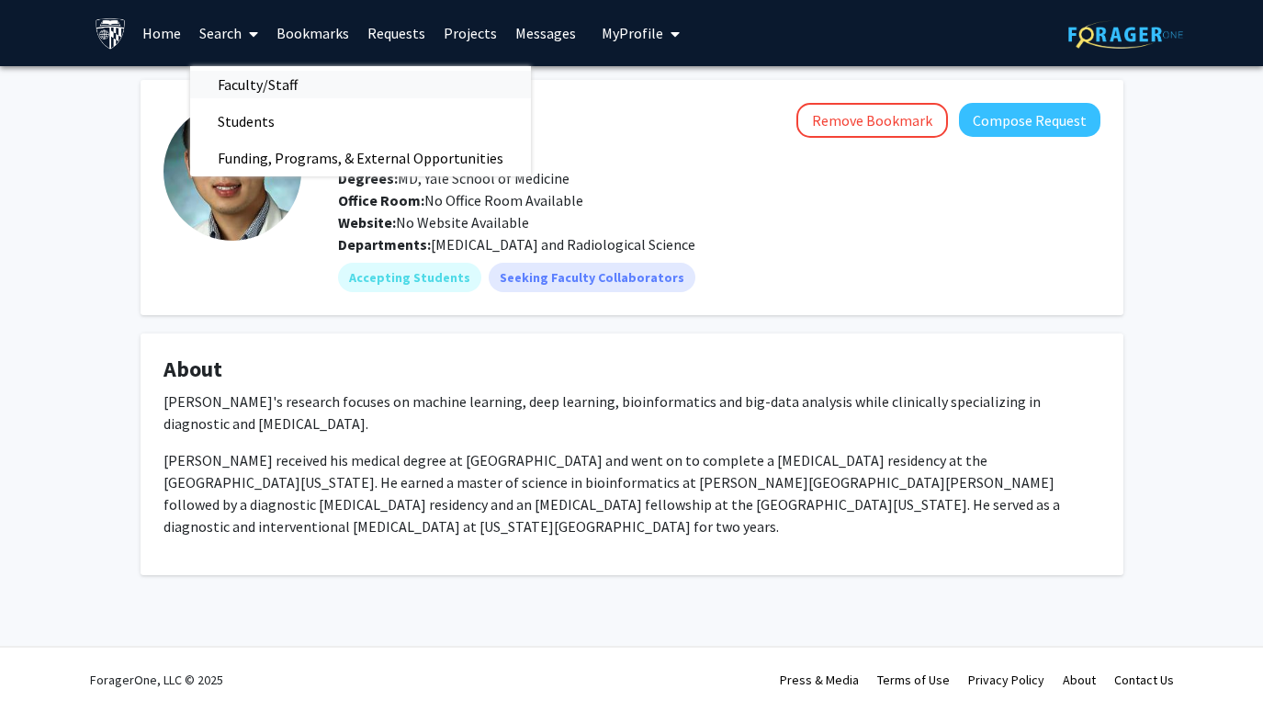
click at [220, 86] on span "Faculty/Staff" at bounding box center [257, 84] width 135 height 37
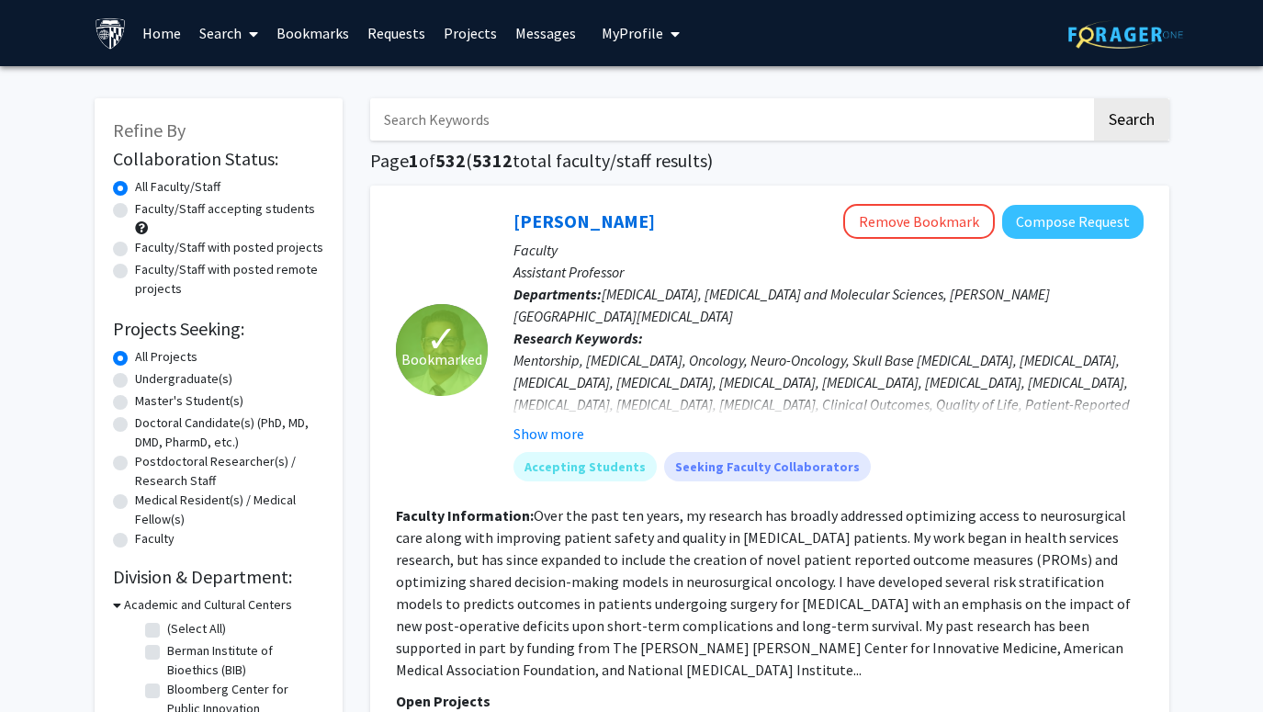
click at [735, 132] on input "Search Keywords" at bounding box center [730, 119] width 721 height 42
paste input "[PERSON_NAME]"
type input "[PERSON_NAME]"
click at [1130, 122] on button "Search" at bounding box center [1131, 119] width 75 height 42
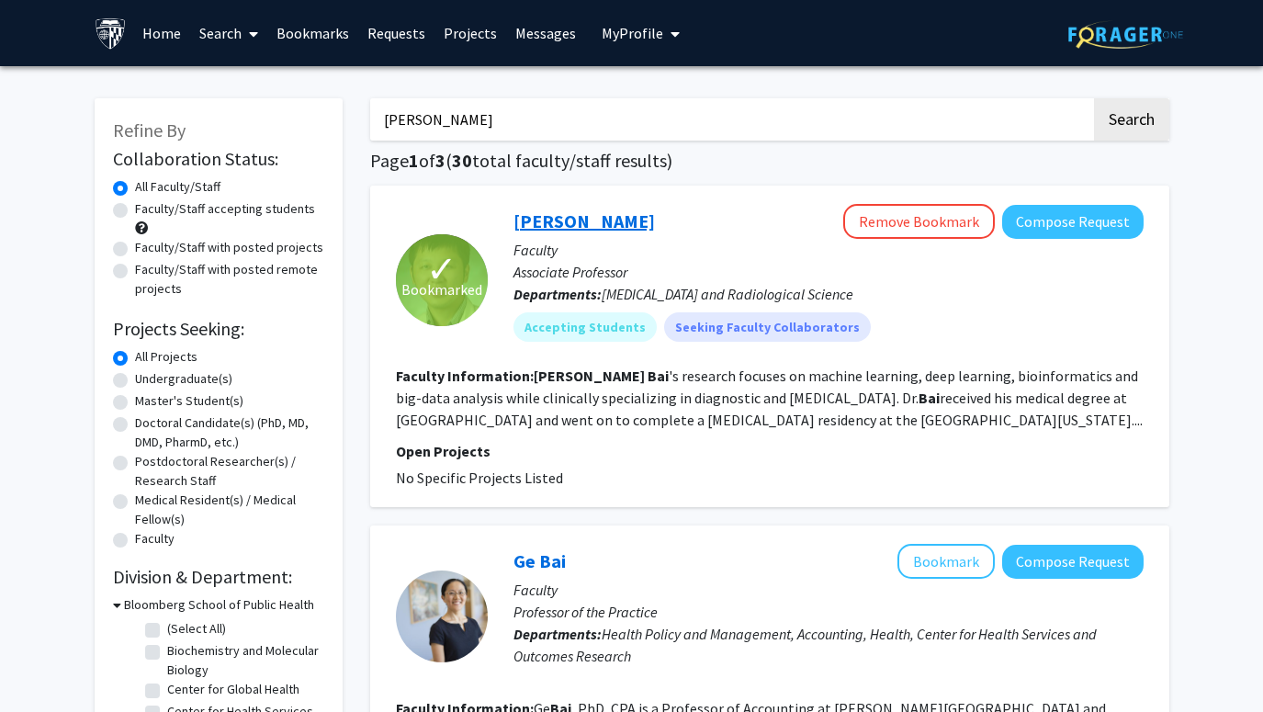
click at [594, 229] on link "[PERSON_NAME]" at bounding box center [584, 220] width 141 height 23
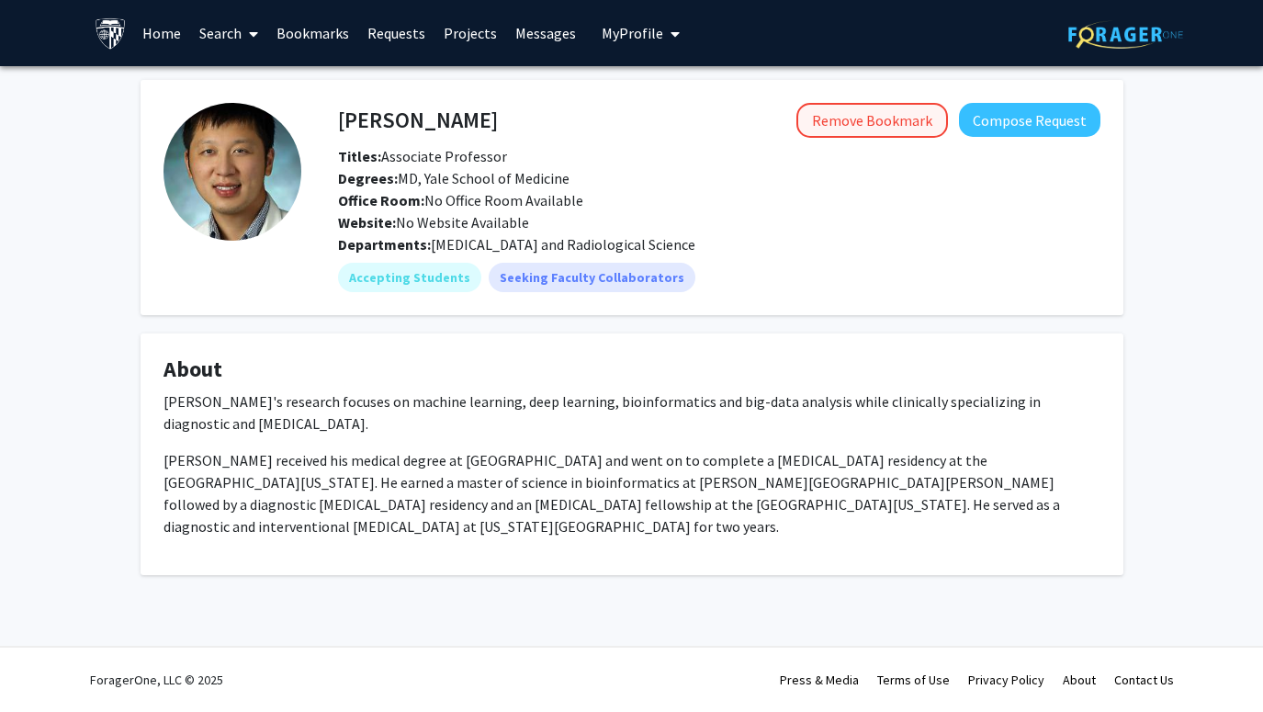
click at [897, 112] on button "Remove Bookmark" at bounding box center [873, 120] width 152 height 35
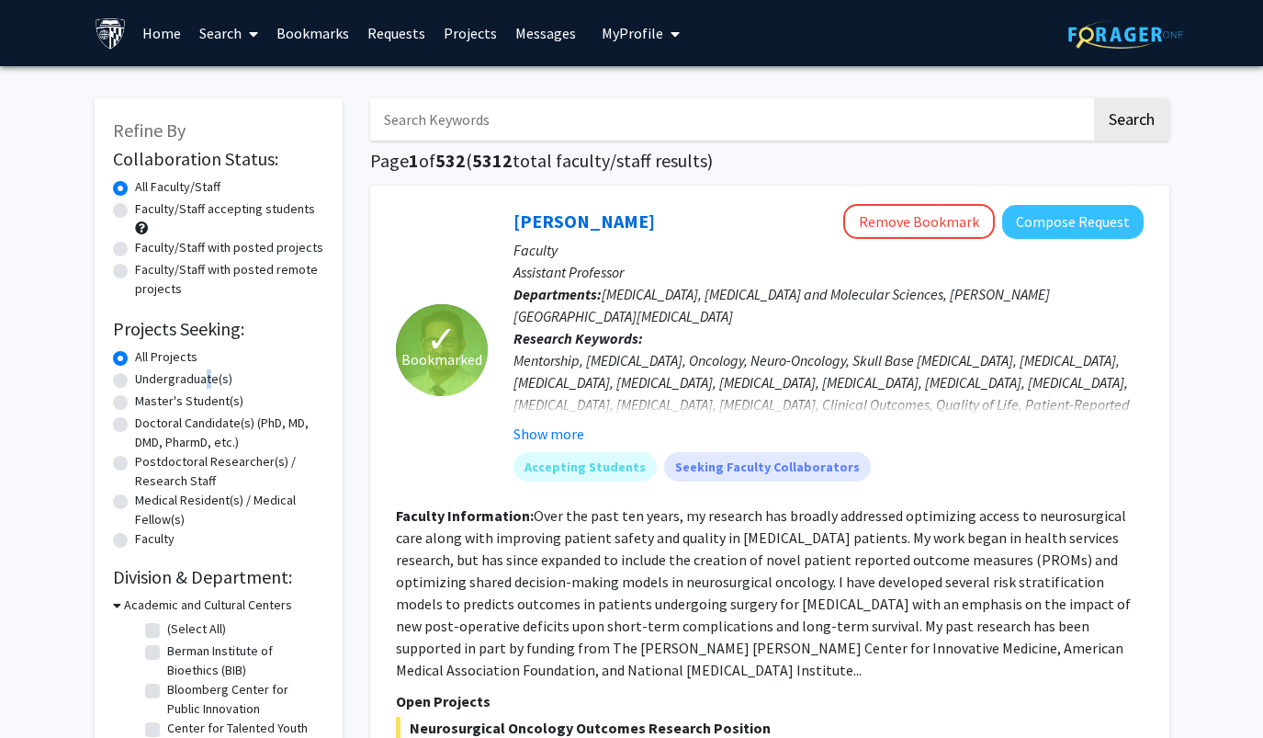
click at [202, 379] on label "Undergraduate(s)" at bounding box center [183, 378] width 97 height 19
click at [147, 379] on input "Undergraduate(s)" at bounding box center [141, 375] width 12 height 12
radio input "true"
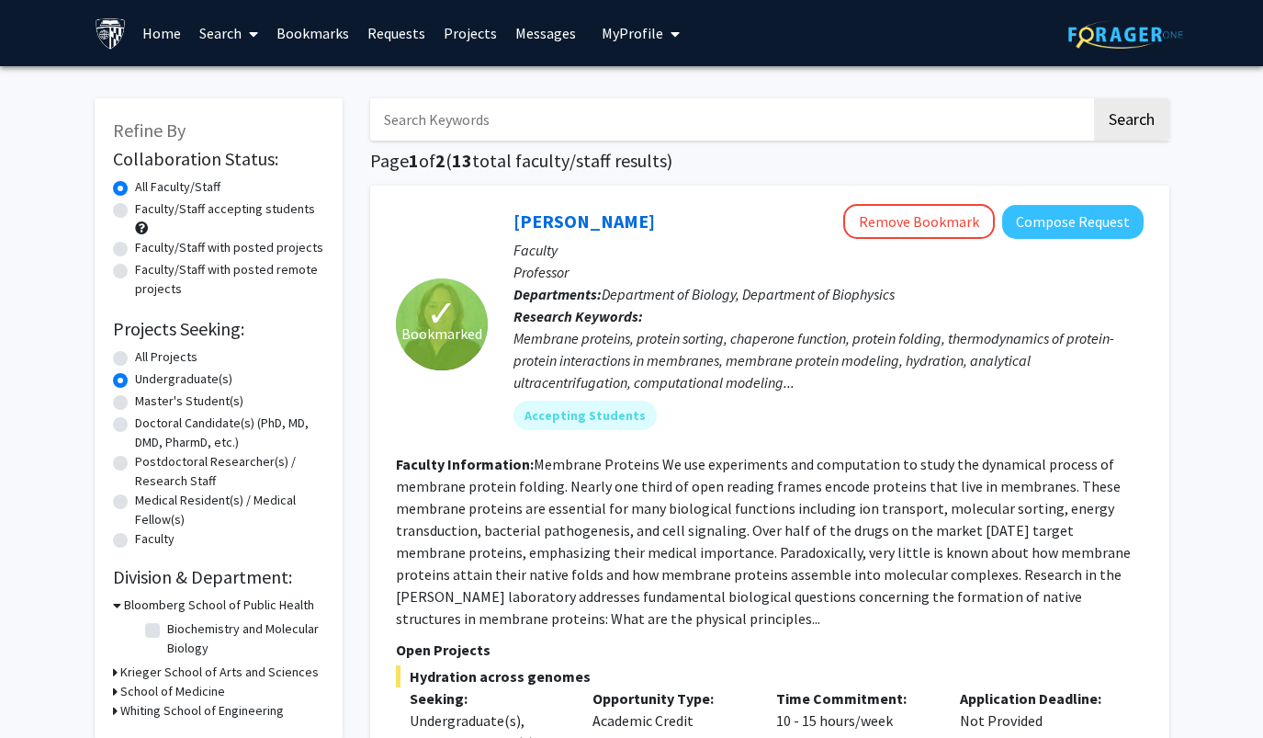
click at [240, 211] on label "Faculty/Staff accepting students" at bounding box center [225, 208] width 180 height 19
click at [147, 211] on input "Faculty/Staff accepting students" at bounding box center [141, 205] width 12 height 12
radio input "true"
click at [294, 21] on link "Bookmarks" at bounding box center [312, 33] width 91 height 64
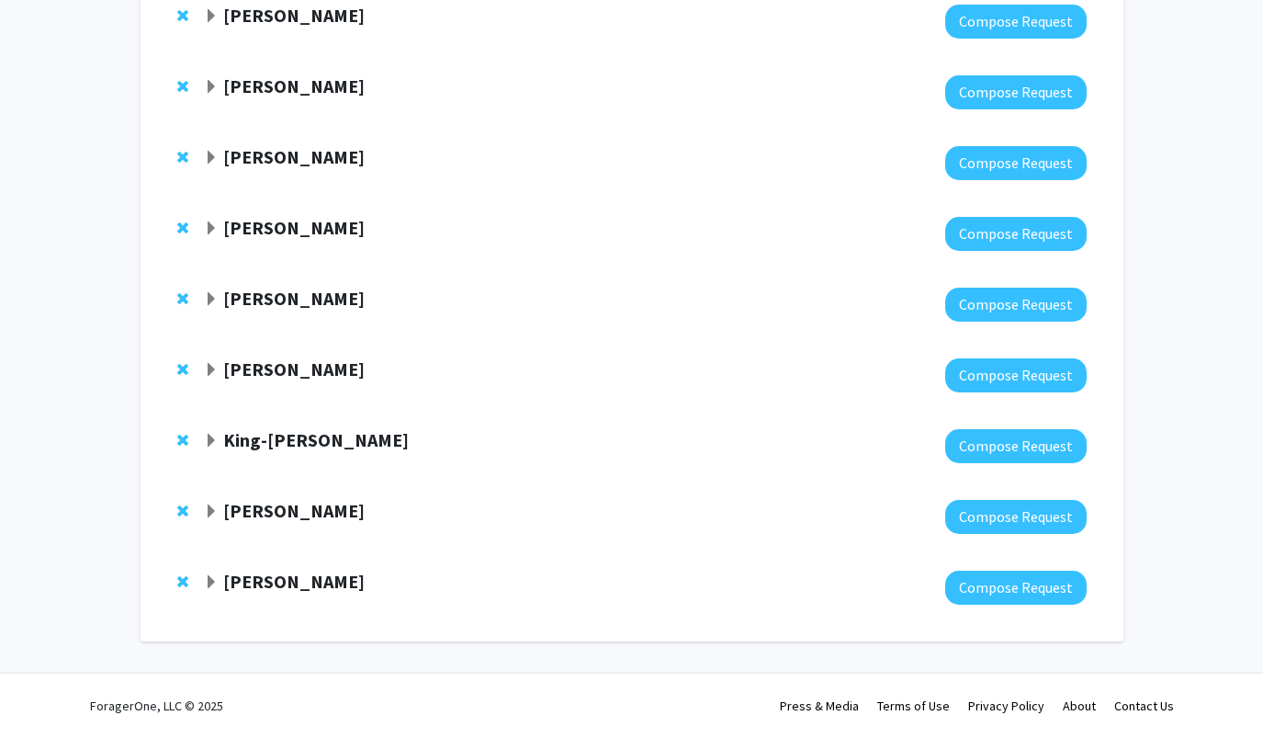
scroll to position [502, 0]
click at [225, 581] on strong "Amir Kashani" at bounding box center [293, 581] width 141 height 23
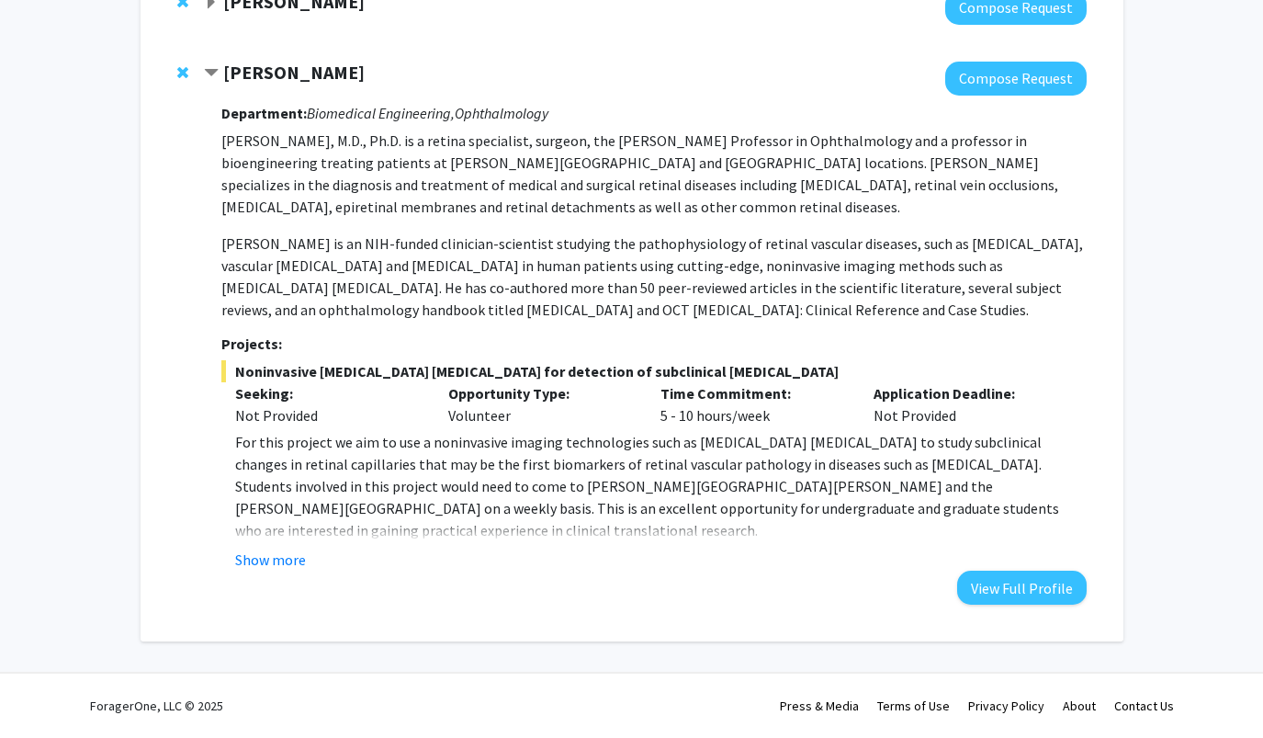
scroll to position [1011, 0]
click at [255, 554] on button "Show more" at bounding box center [270, 560] width 71 height 22
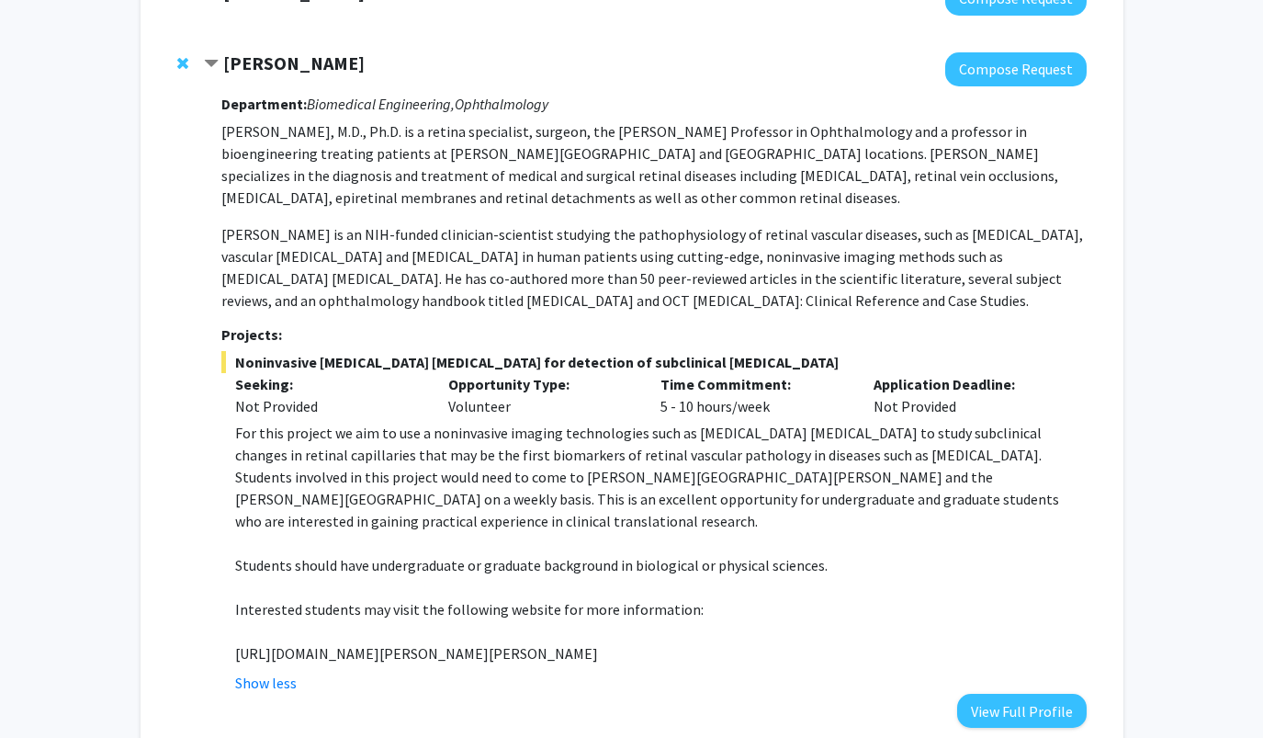
scroll to position [996, 0]
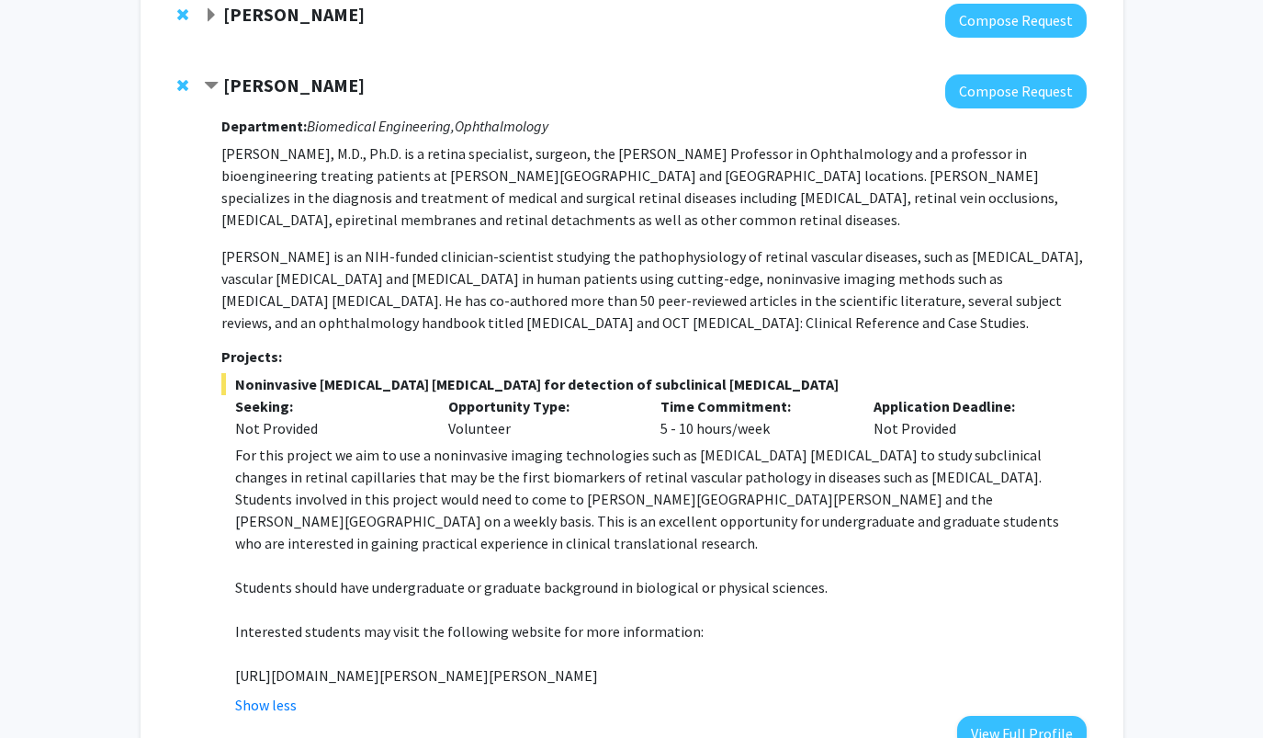
click at [242, 86] on strong "Amir Kashani" at bounding box center [293, 85] width 141 height 23
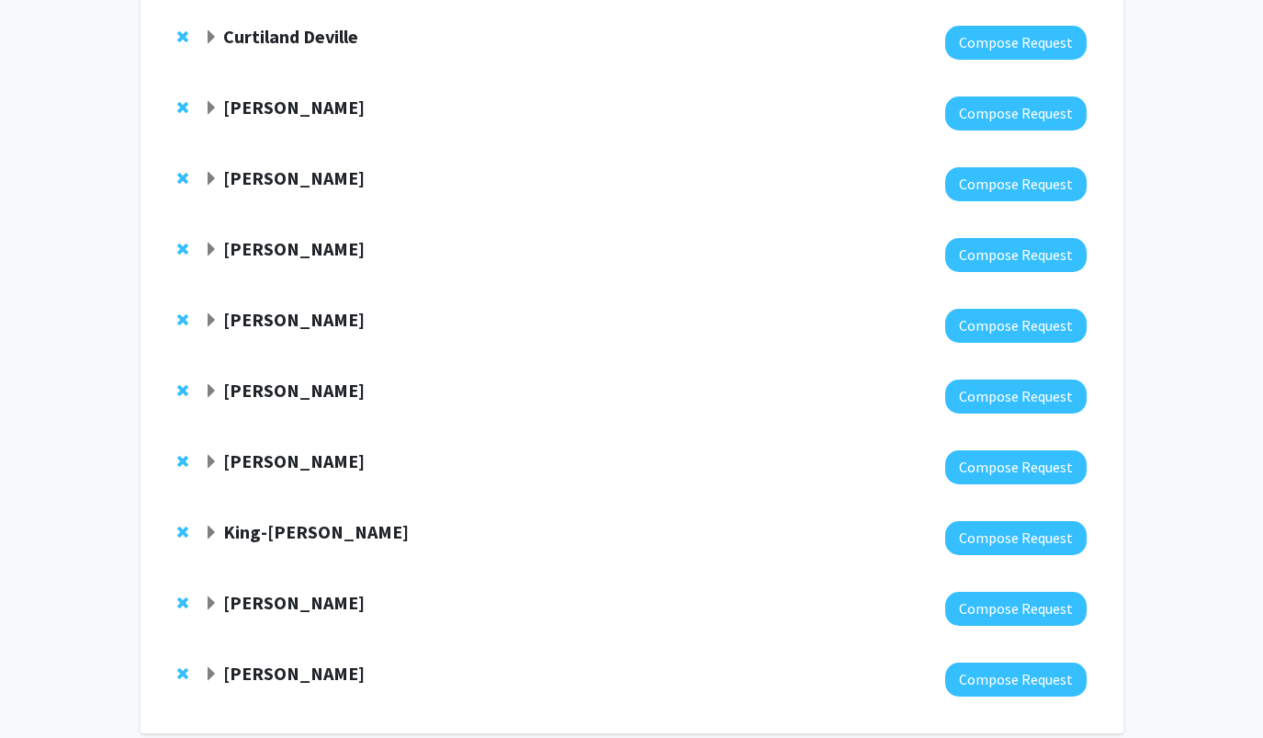
scroll to position [373, 0]
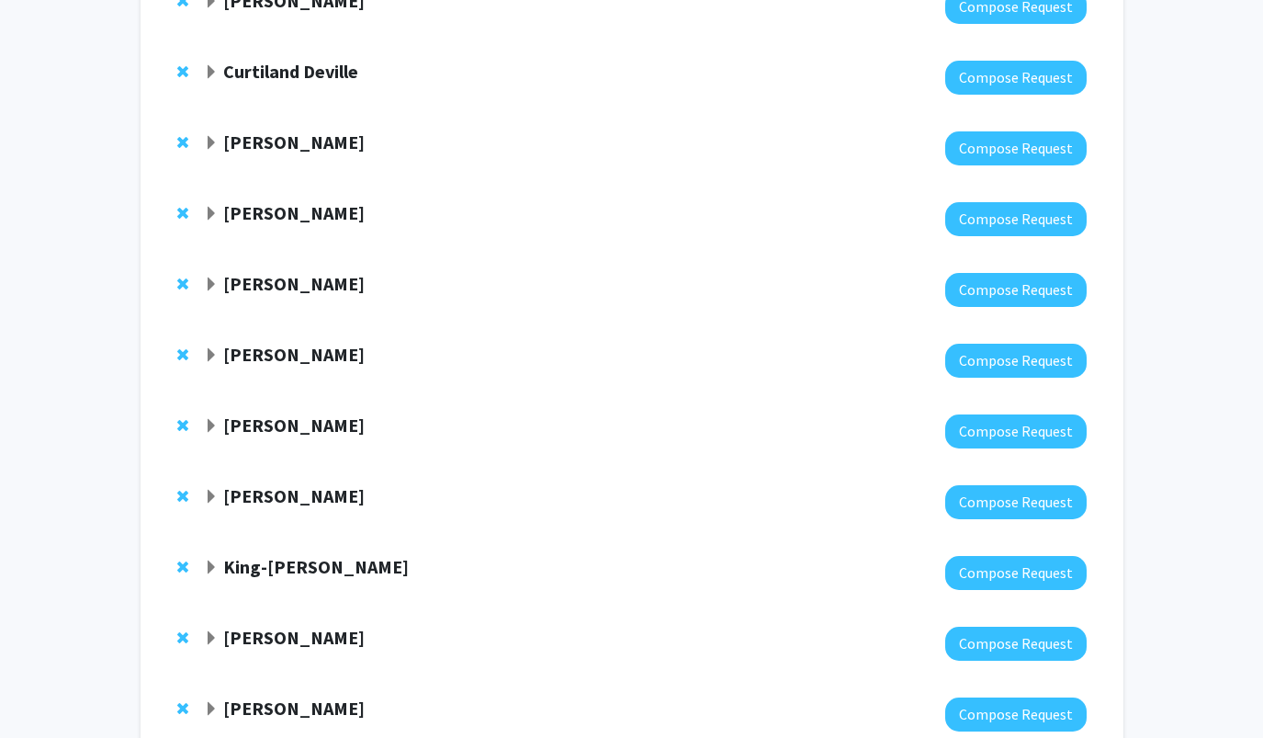
click at [264, 573] on strong "King-Wai Yau" at bounding box center [316, 566] width 186 height 23
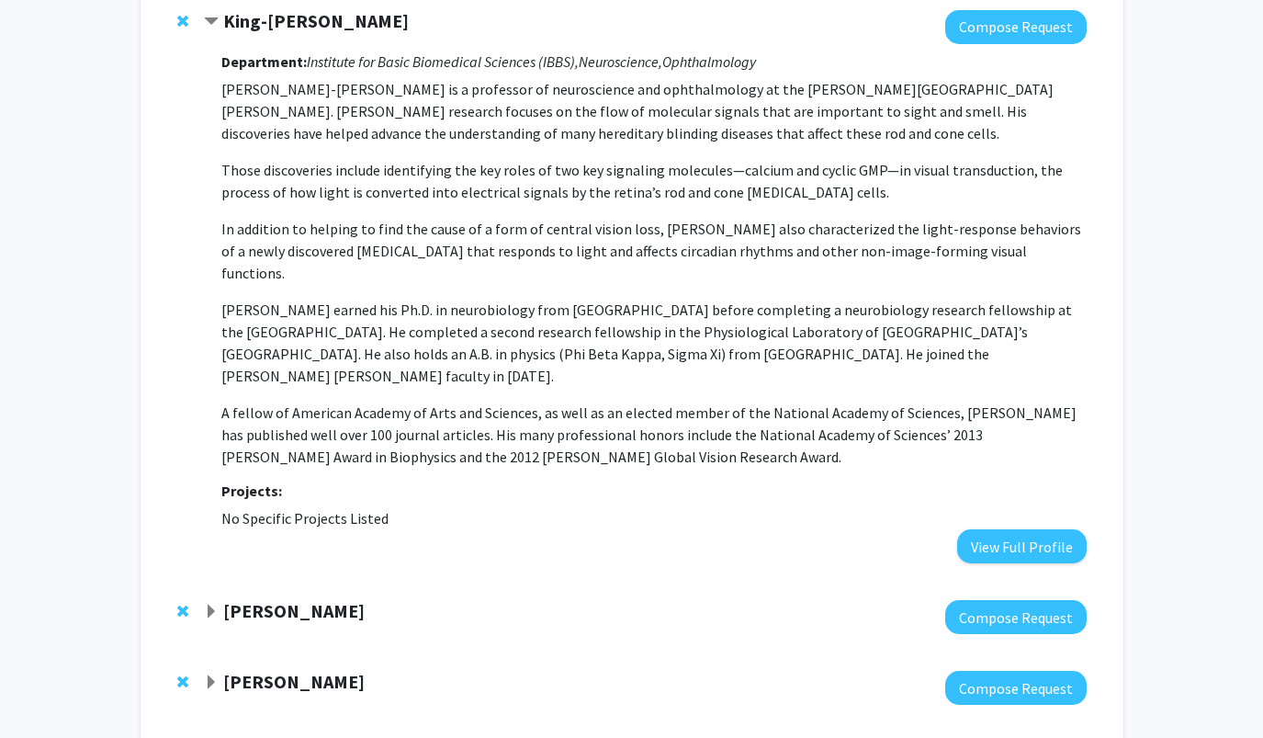
scroll to position [753, 0]
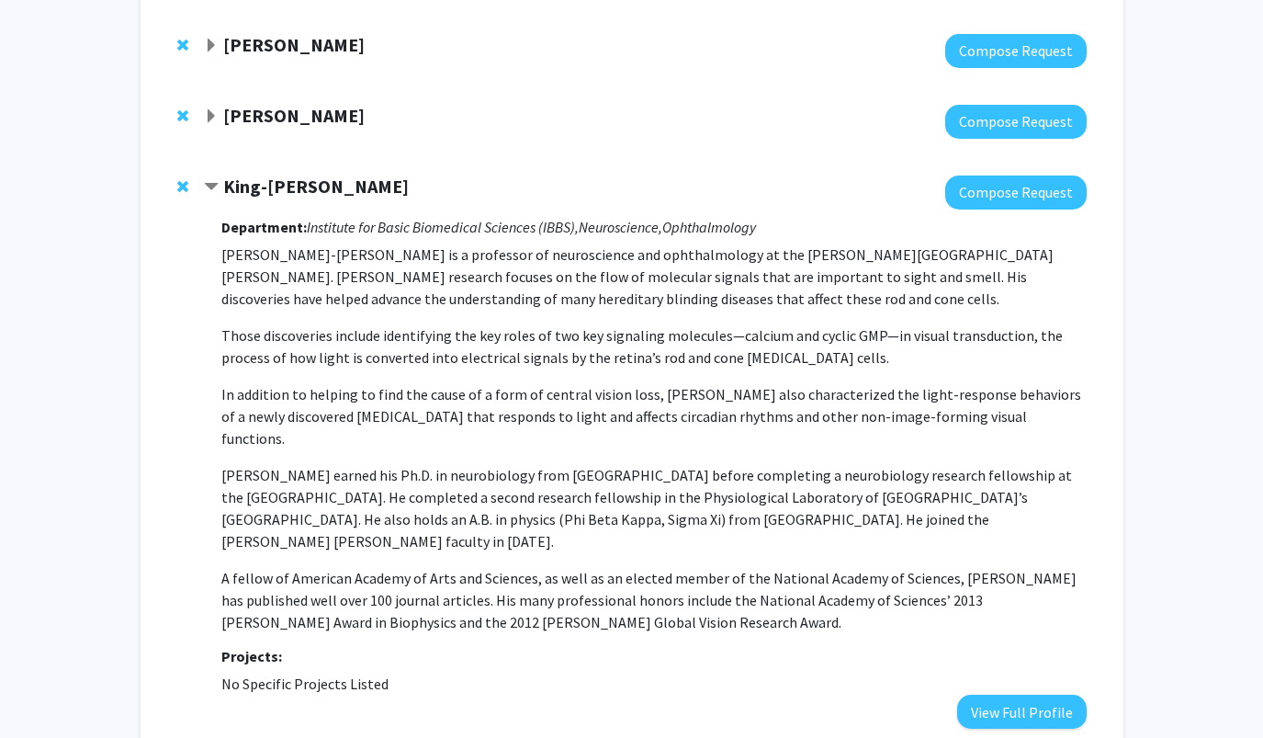
click at [183, 192] on span "Remove King-Wai Yau from bookmarks" at bounding box center [182, 186] width 11 height 15
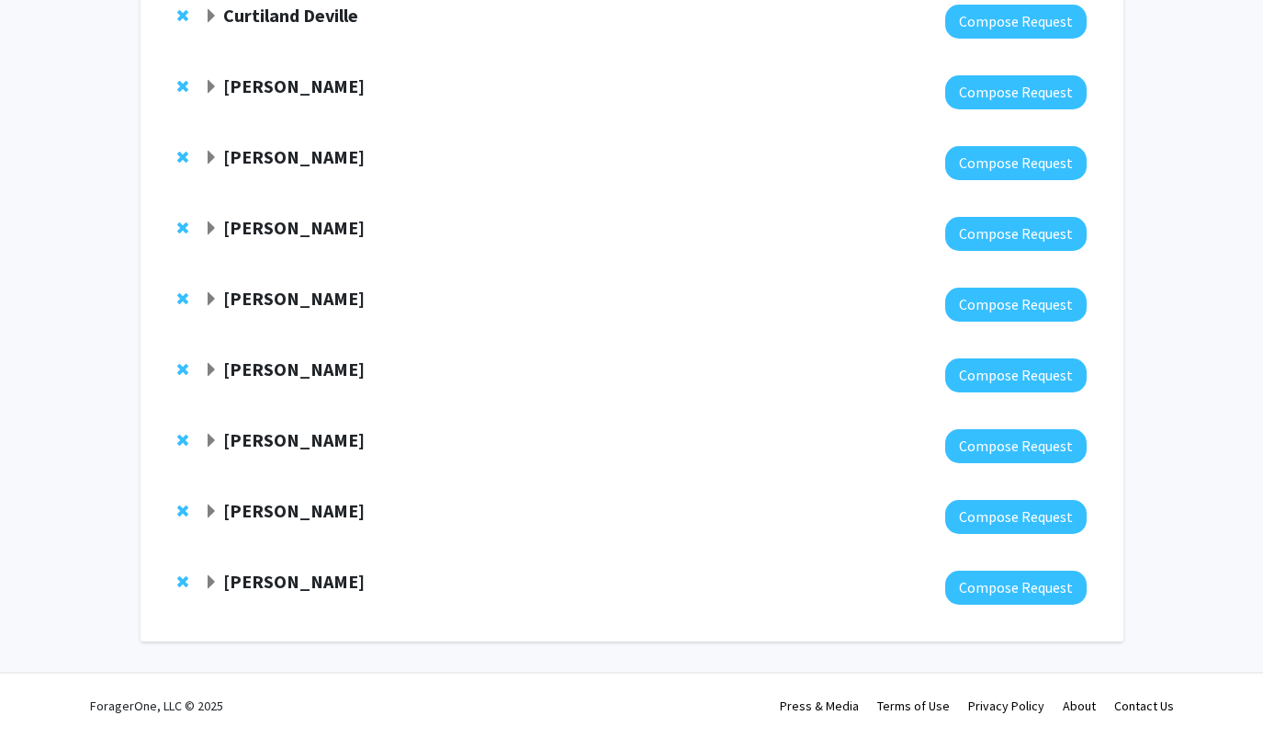
click at [262, 240] on div at bounding box center [645, 234] width 882 height 34
click at [262, 237] on strong "Jean Kim" at bounding box center [293, 227] width 141 height 23
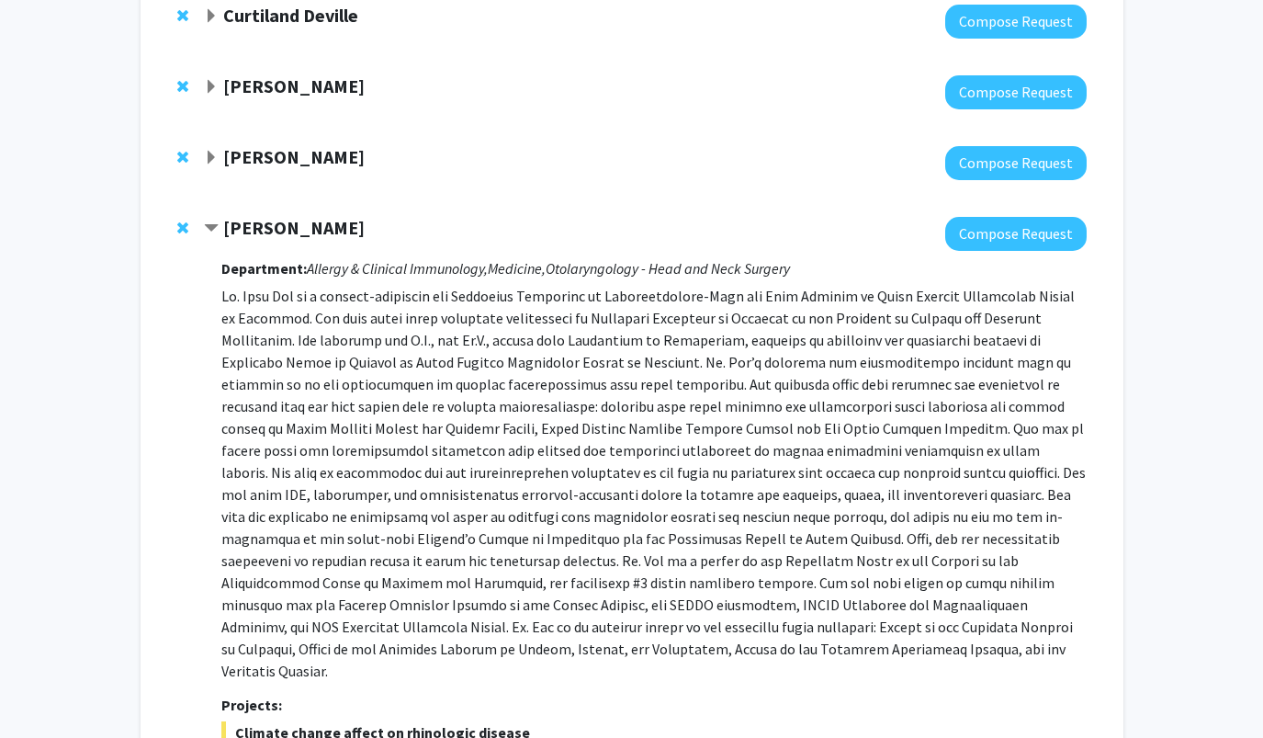
scroll to position [428, 0]
click at [241, 218] on div "Jean Kim Compose Request Department: Allergy & Clinical Immunology, Medicine, O…" at bounding box center [632, 590] width 946 height 783
click at [243, 231] on strong "Jean Kim" at bounding box center [293, 228] width 141 height 23
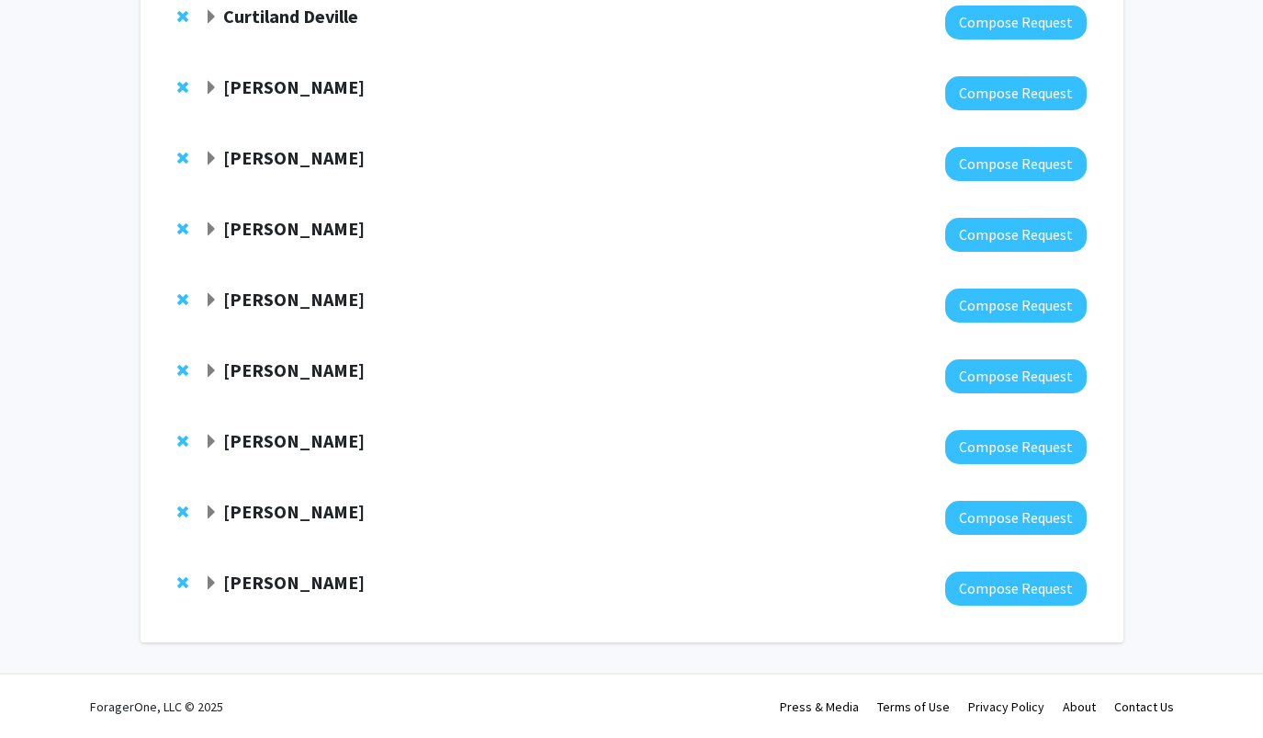
click at [244, 300] on strong "Fenan Rassu" at bounding box center [293, 299] width 141 height 23
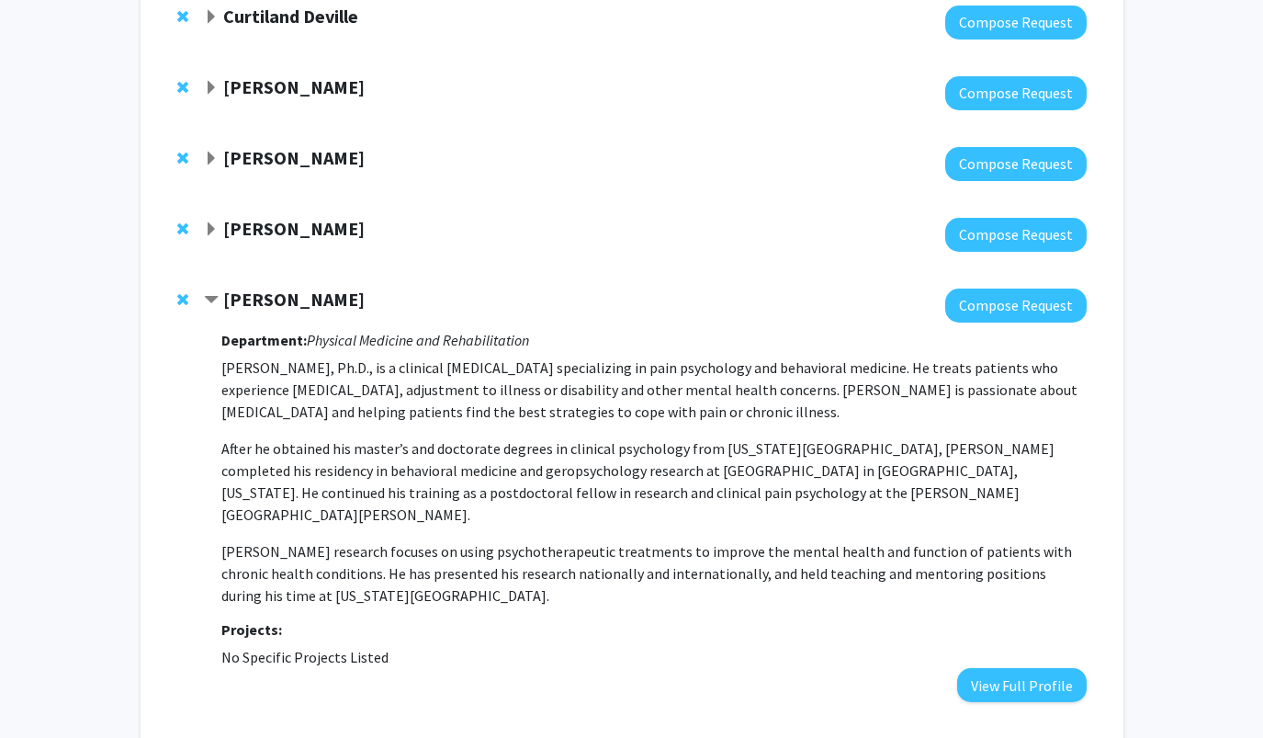
click at [182, 304] on span "Remove Fenan Rassu from bookmarks" at bounding box center [182, 299] width 11 height 15
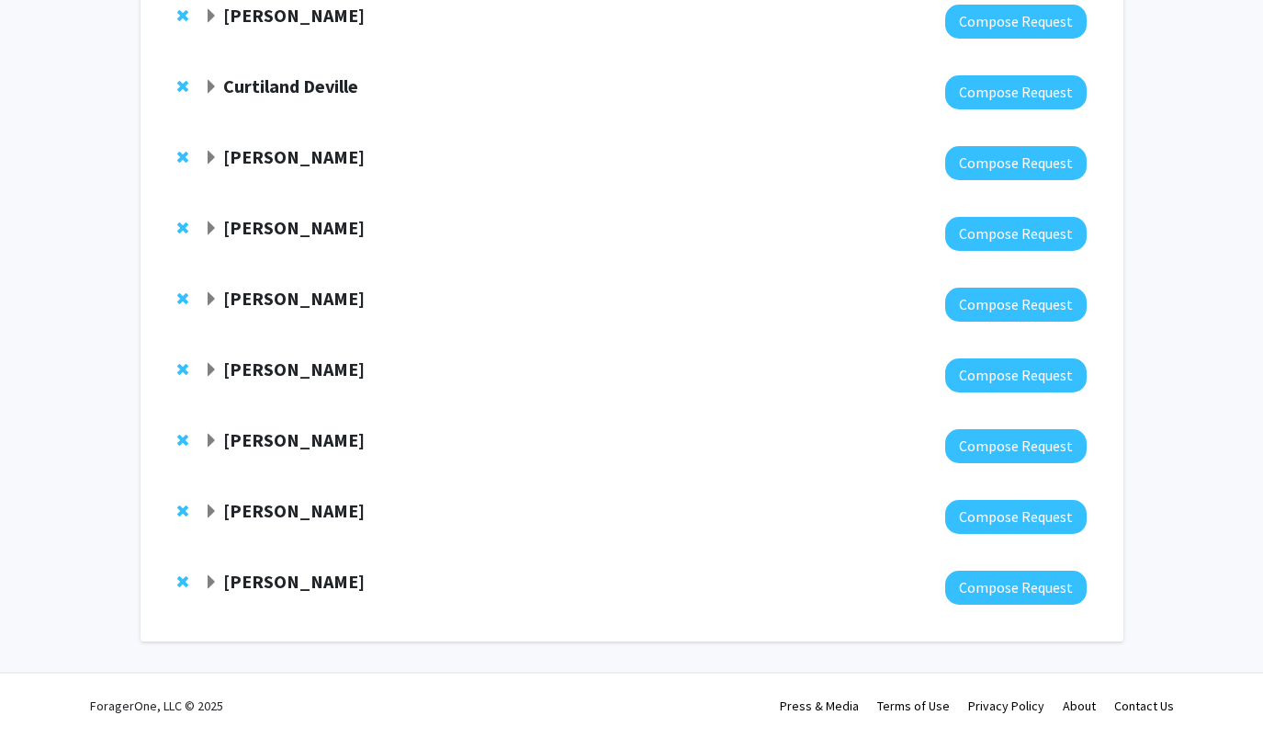
scroll to position [360, 0]
click at [266, 378] on strong "Emily Johnson" at bounding box center [293, 368] width 141 height 23
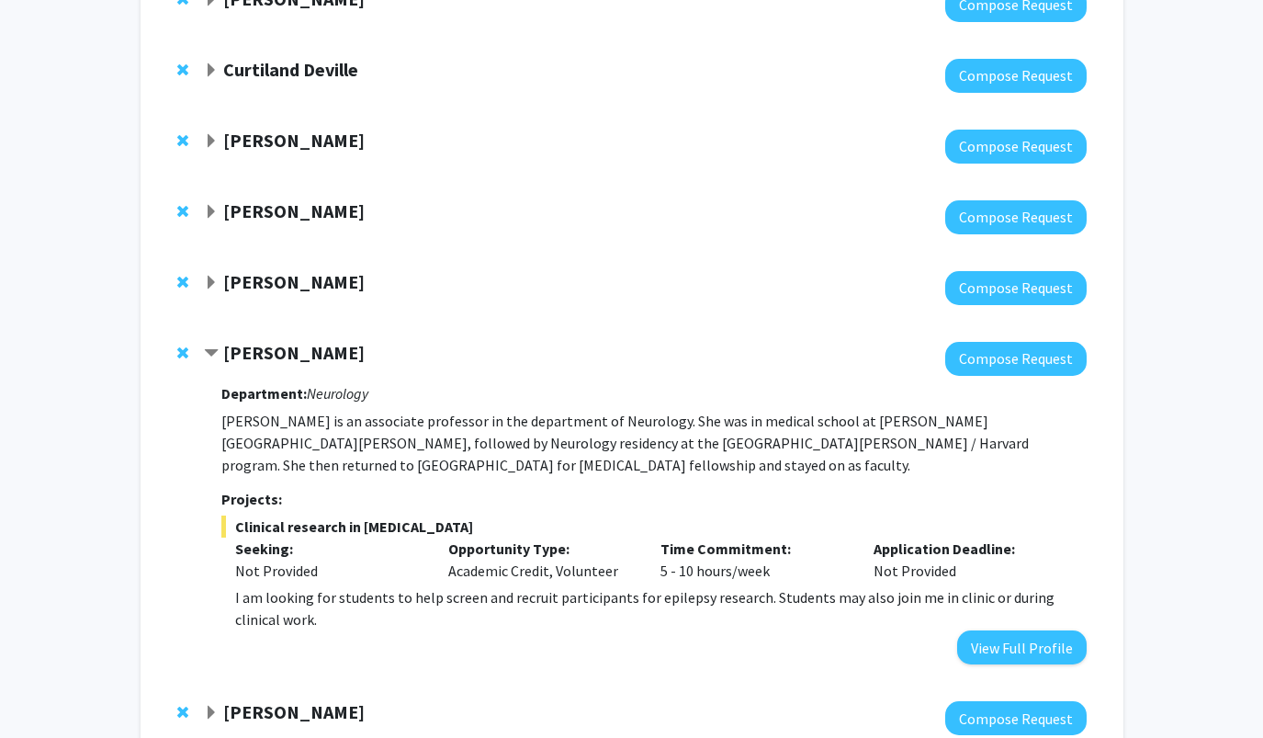
scroll to position [376, 0]
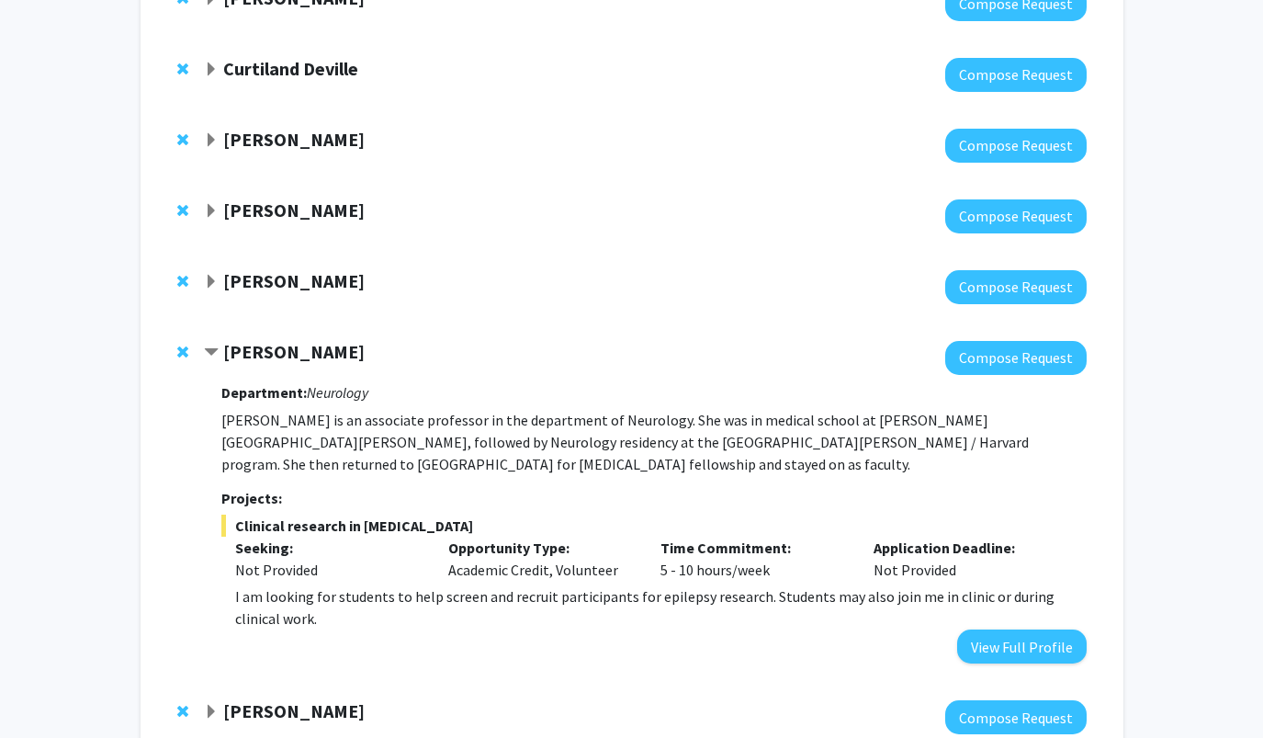
click at [277, 355] on strong "Emily Johnson" at bounding box center [293, 351] width 141 height 23
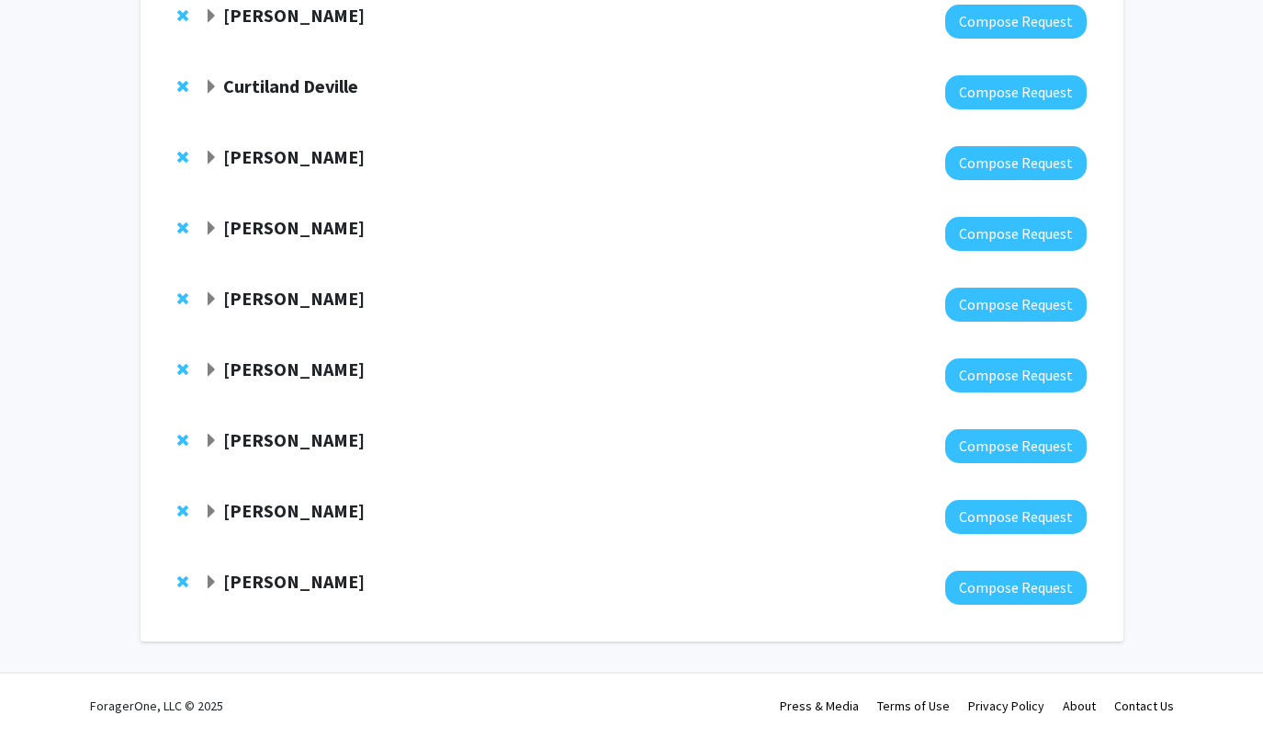
scroll to position [360, 0]
click at [233, 439] on strong "Angela Guarda" at bounding box center [293, 439] width 141 height 23
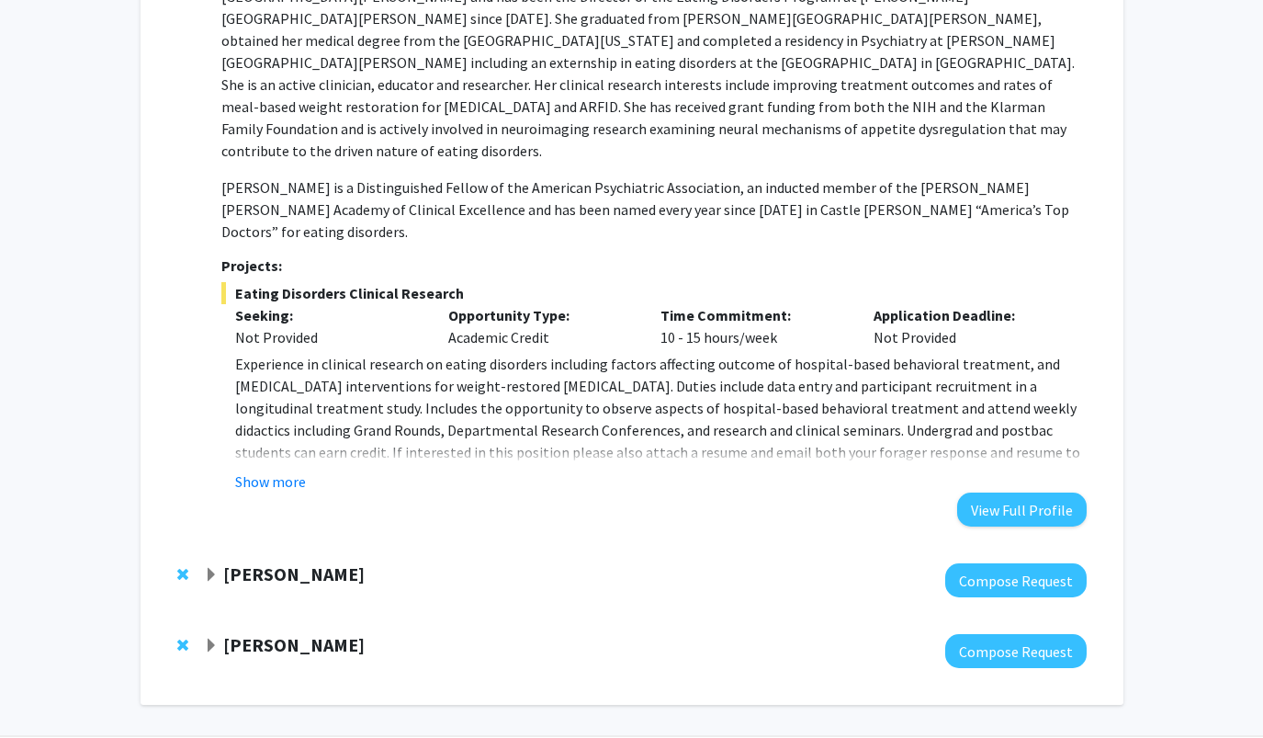
scroll to position [891, 0]
click at [287, 471] on button "Show more" at bounding box center [270, 482] width 71 height 22
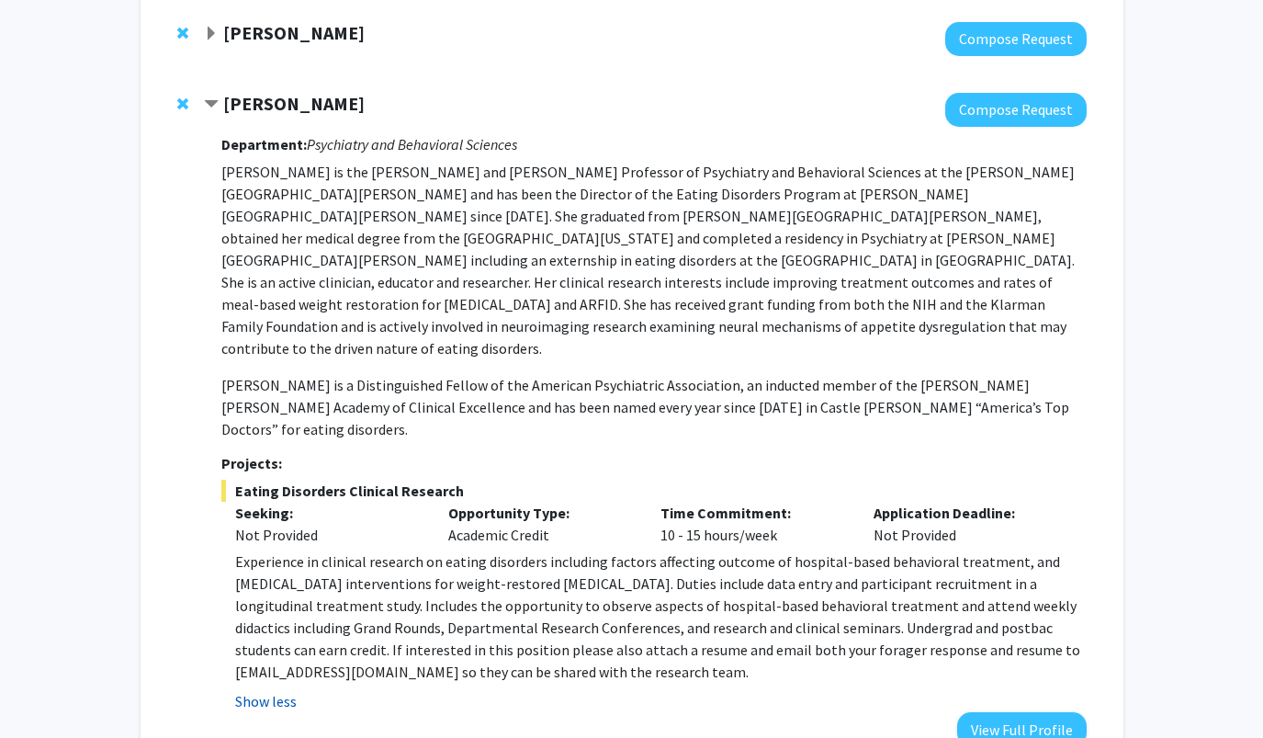
scroll to position [670, 0]
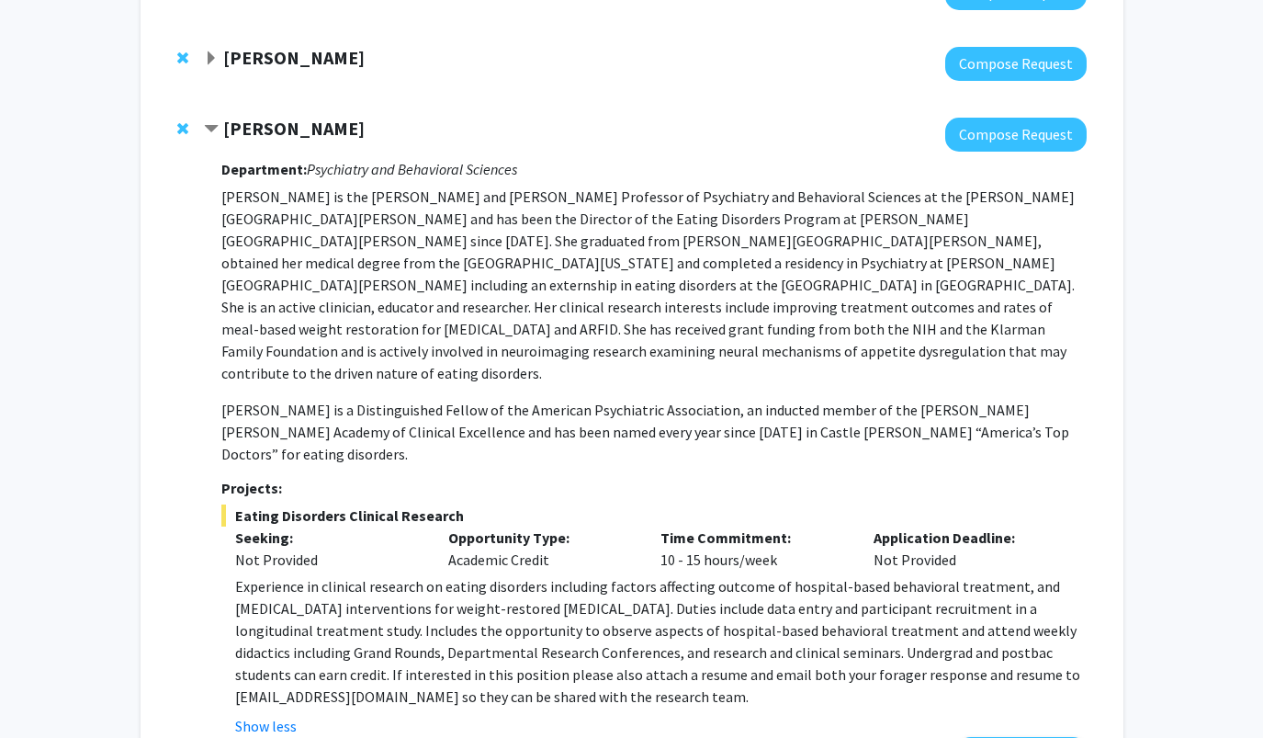
click at [191, 128] on div at bounding box center [186, 129] width 18 height 22
click at [180, 128] on span "Remove Angela Guarda from bookmarks" at bounding box center [182, 128] width 11 height 15
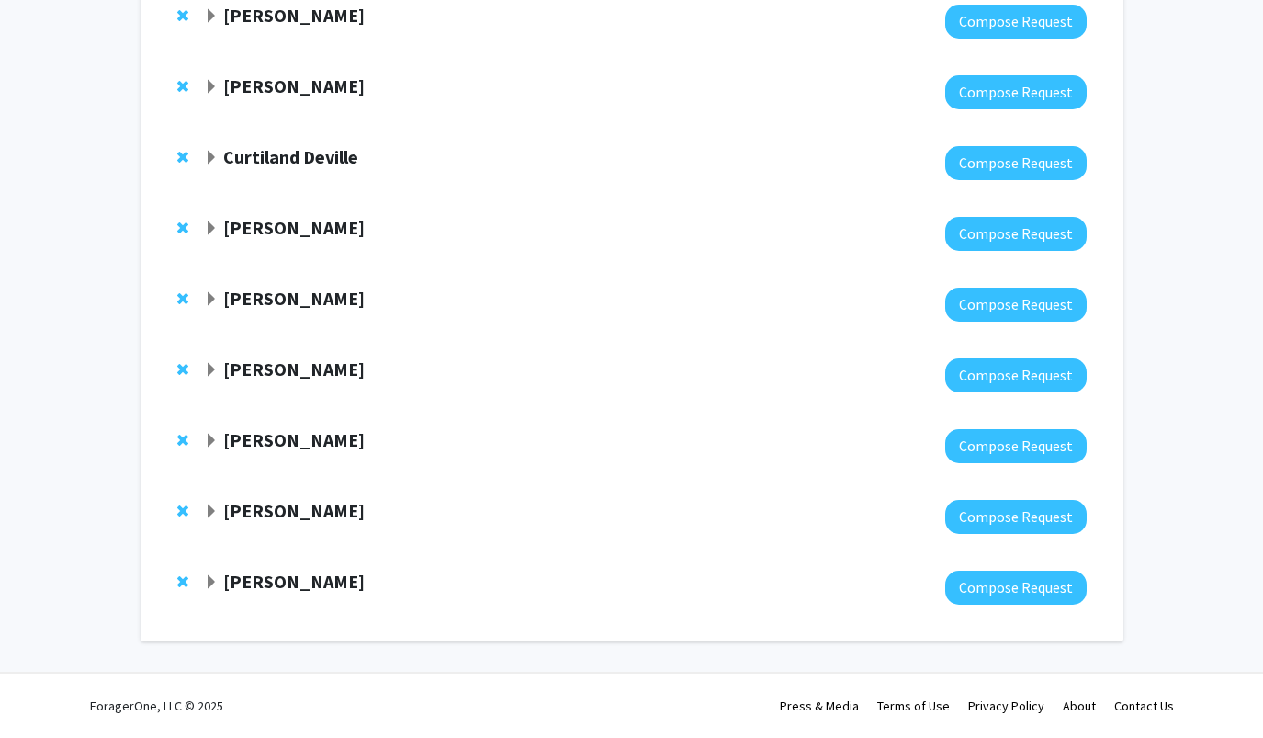
click at [257, 301] on strong "[PERSON_NAME]" at bounding box center [293, 298] width 141 height 23
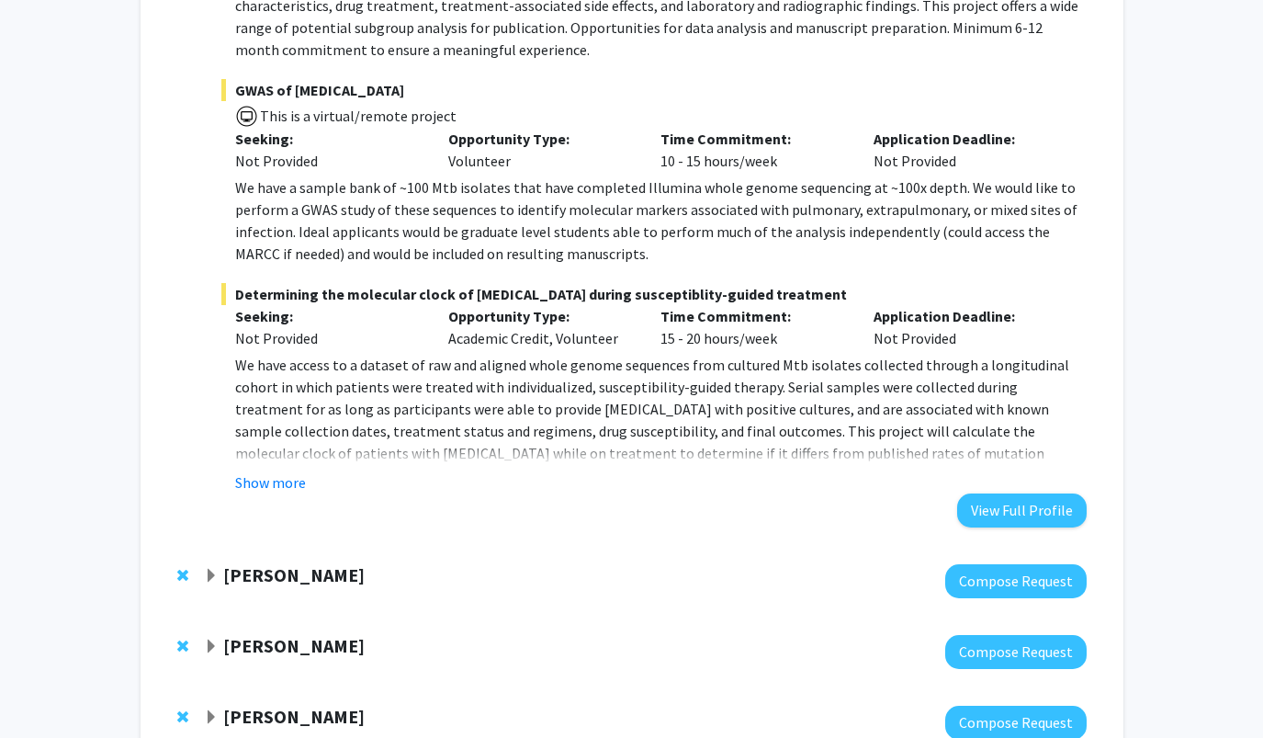
scroll to position [1047, 0]
click at [276, 489] on button "Show more" at bounding box center [270, 481] width 71 height 22
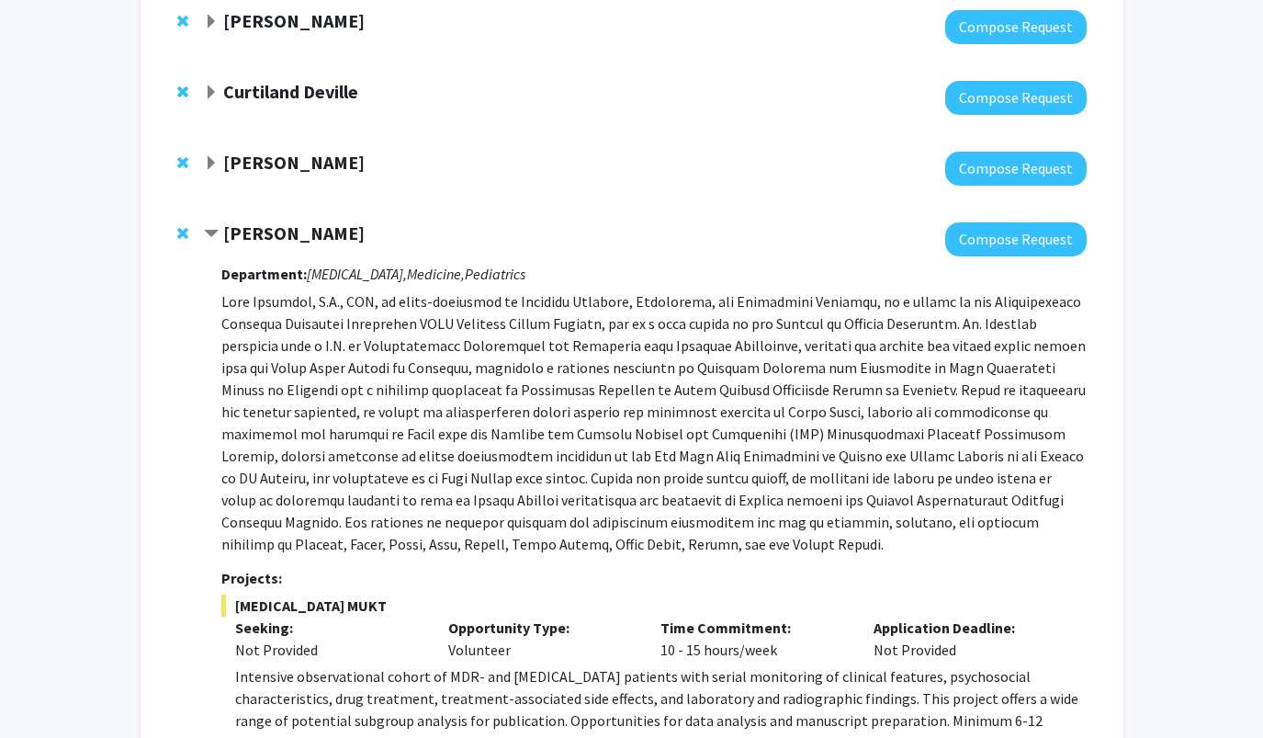
scroll to position [308, 0]
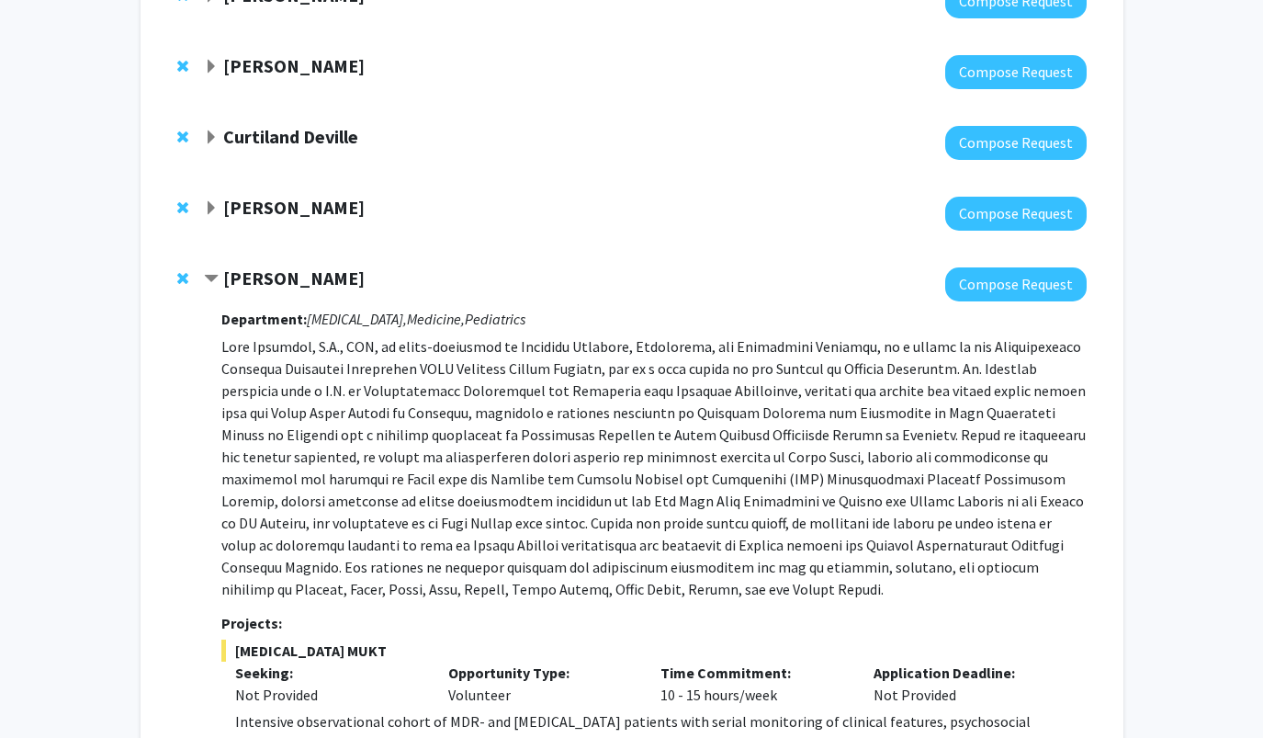
click at [255, 282] on strong "[PERSON_NAME]" at bounding box center [293, 277] width 141 height 23
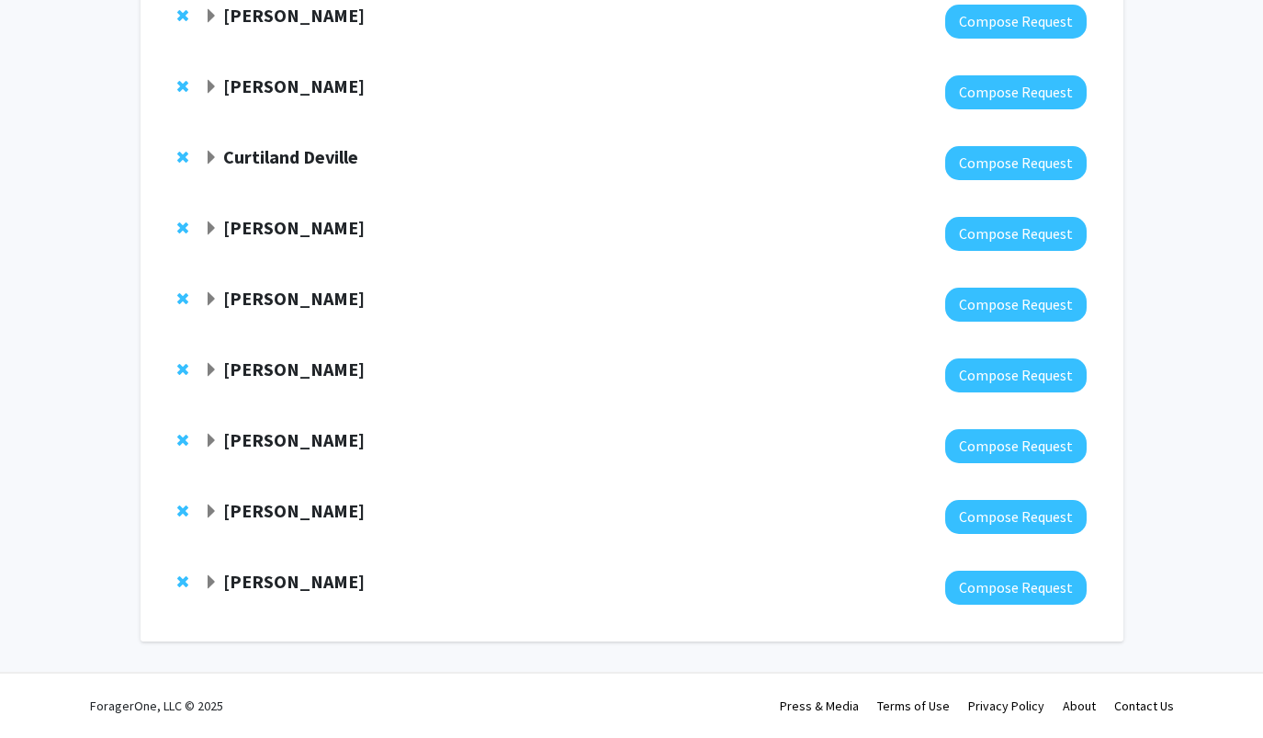
click at [179, 300] on span "Remove Jeffrey Tornheim from bookmarks" at bounding box center [182, 298] width 11 height 15
click at [247, 297] on strong "[PERSON_NAME]" at bounding box center [293, 298] width 141 height 23
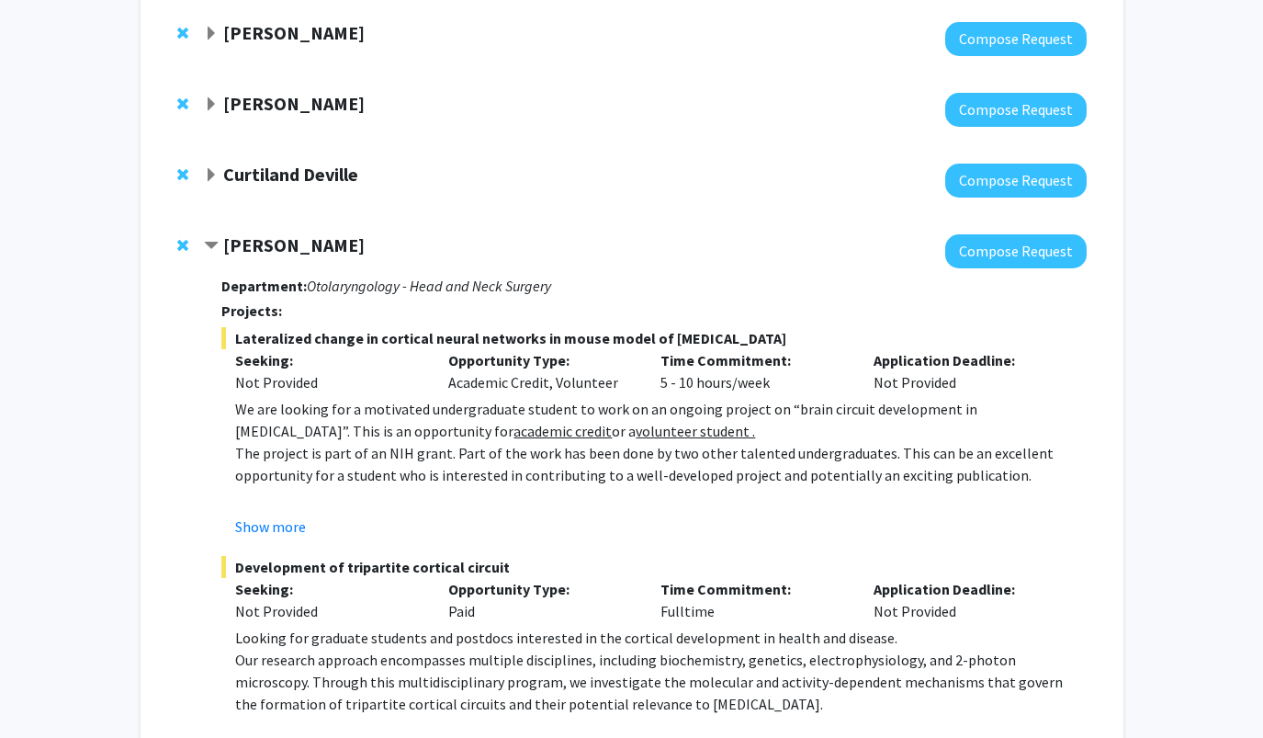
scroll to position [256, 0]
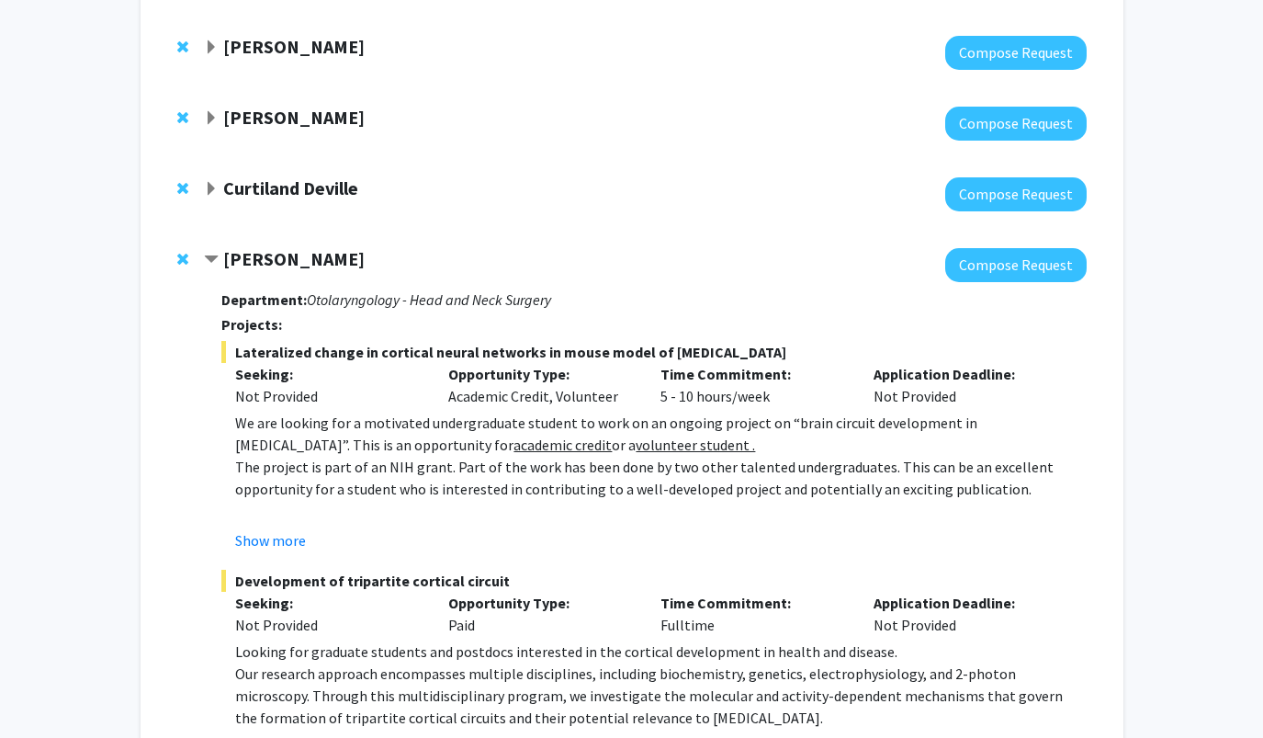
click at [298, 263] on strong "[PERSON_NAME]" at bounding box center [293, 258] width 141 height 23
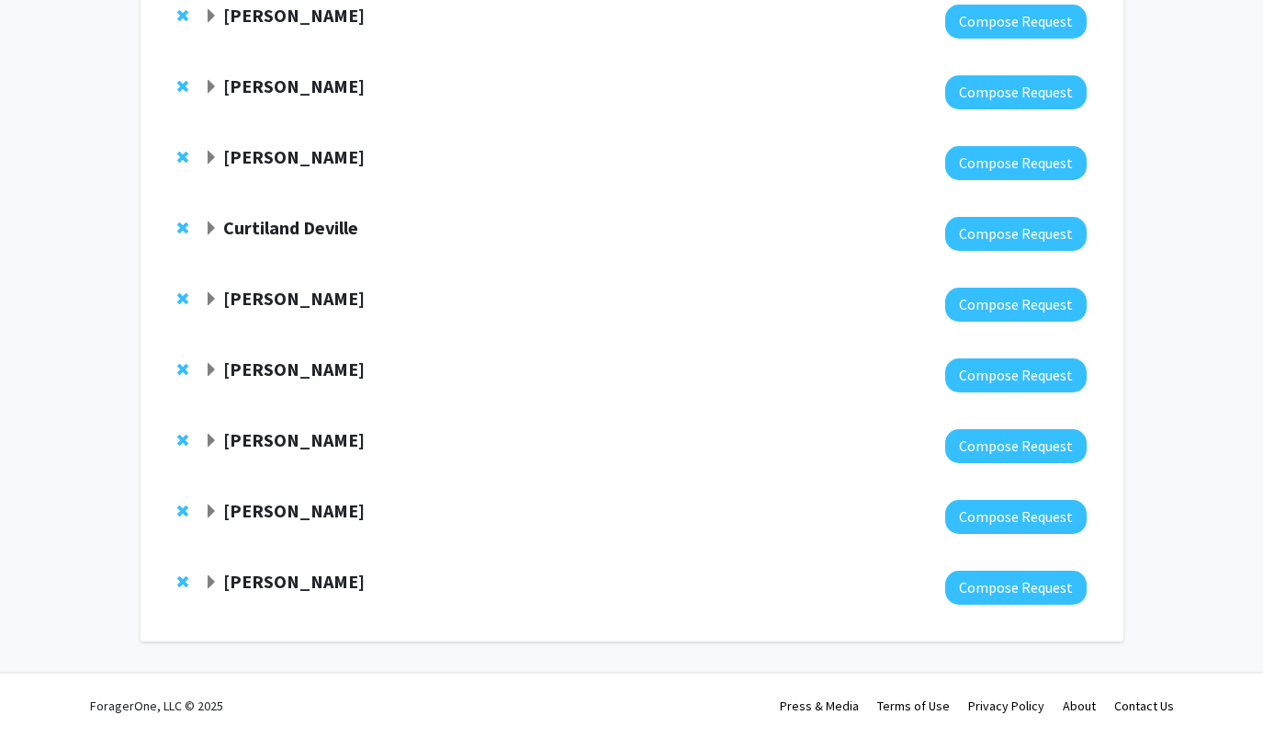
click at [279, 233] on strong "Curtiland Deville" at bounding box center [290, 227] width 135 height 23
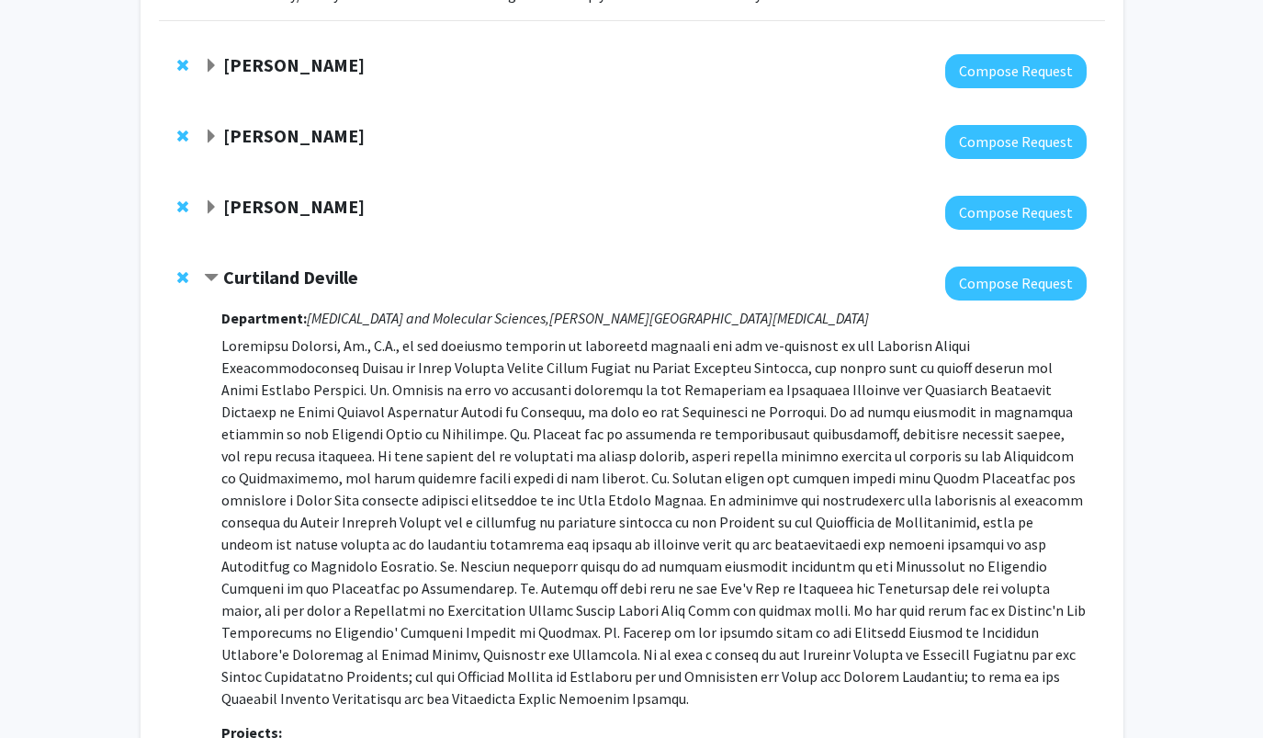
scroll to position [156, 0]
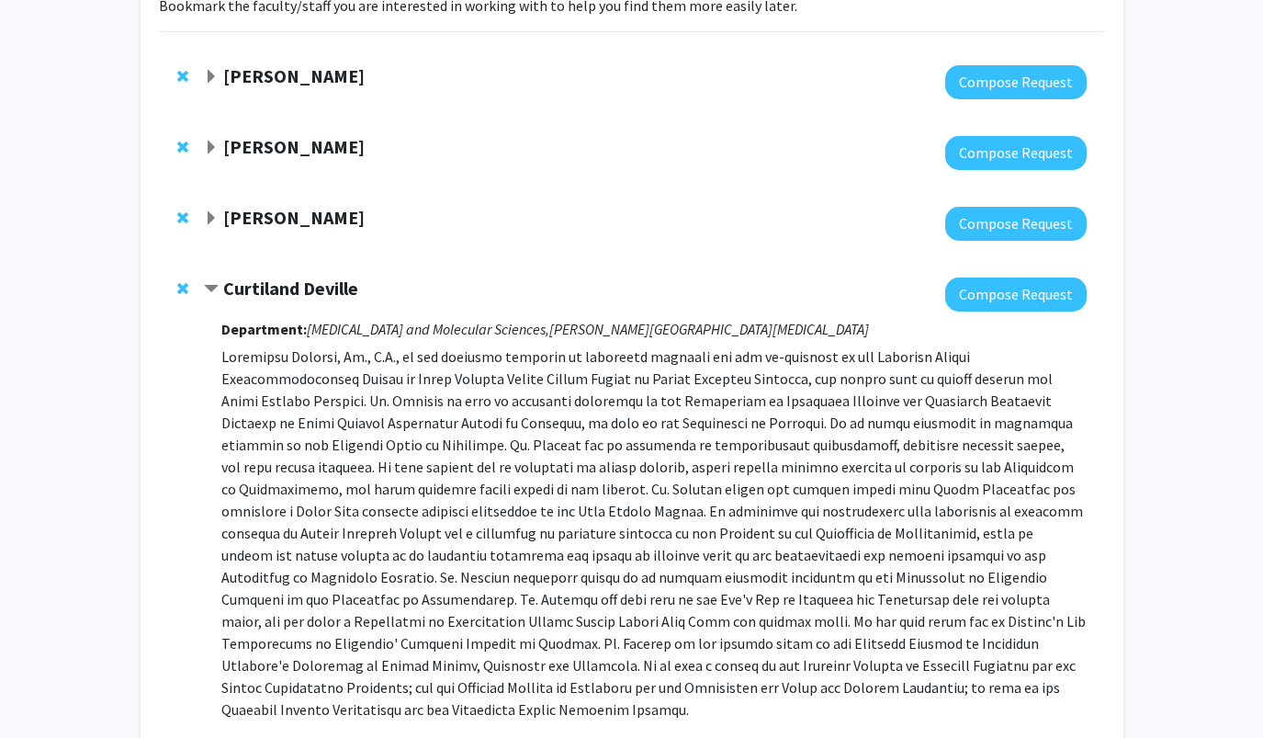
click at [289, 292] on strong "Curtiland Deville" at bounding box center [290, 288] width 135 height 23
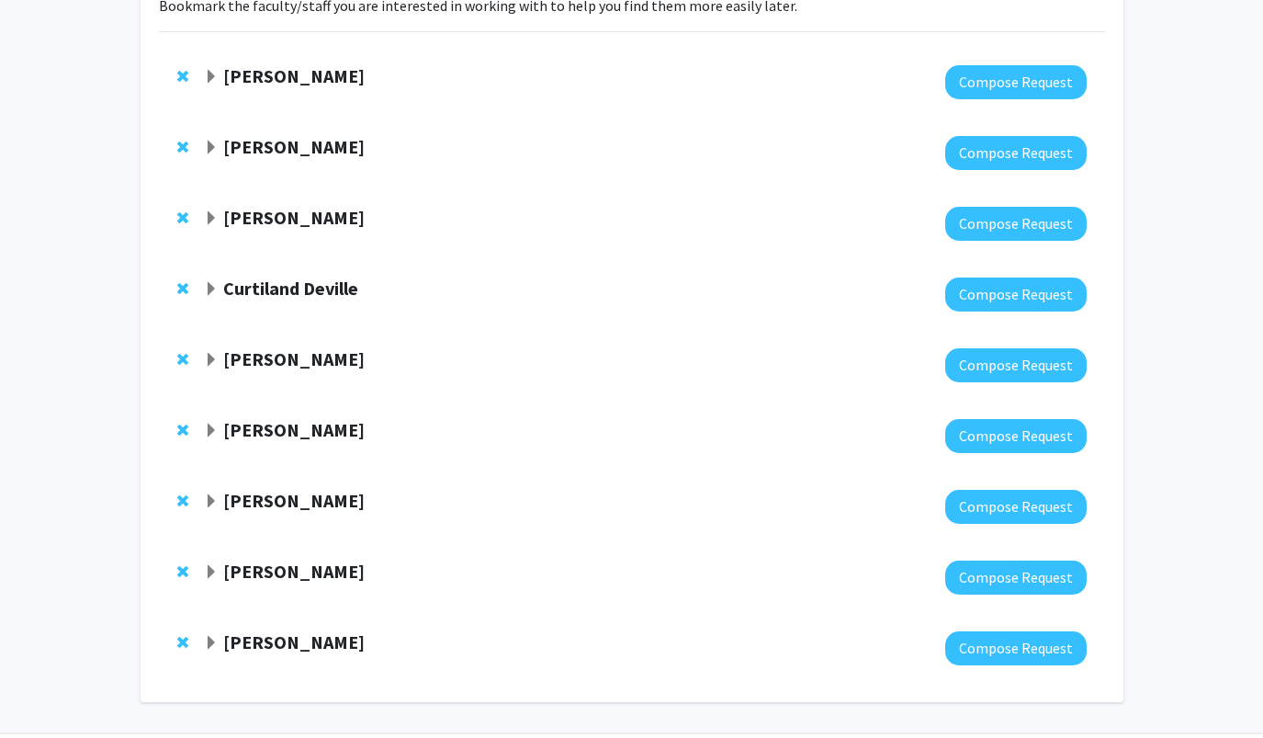
click at [294, 225] on strong "Michele Manahan" at bounding box center [293, 217] width 141 height 23
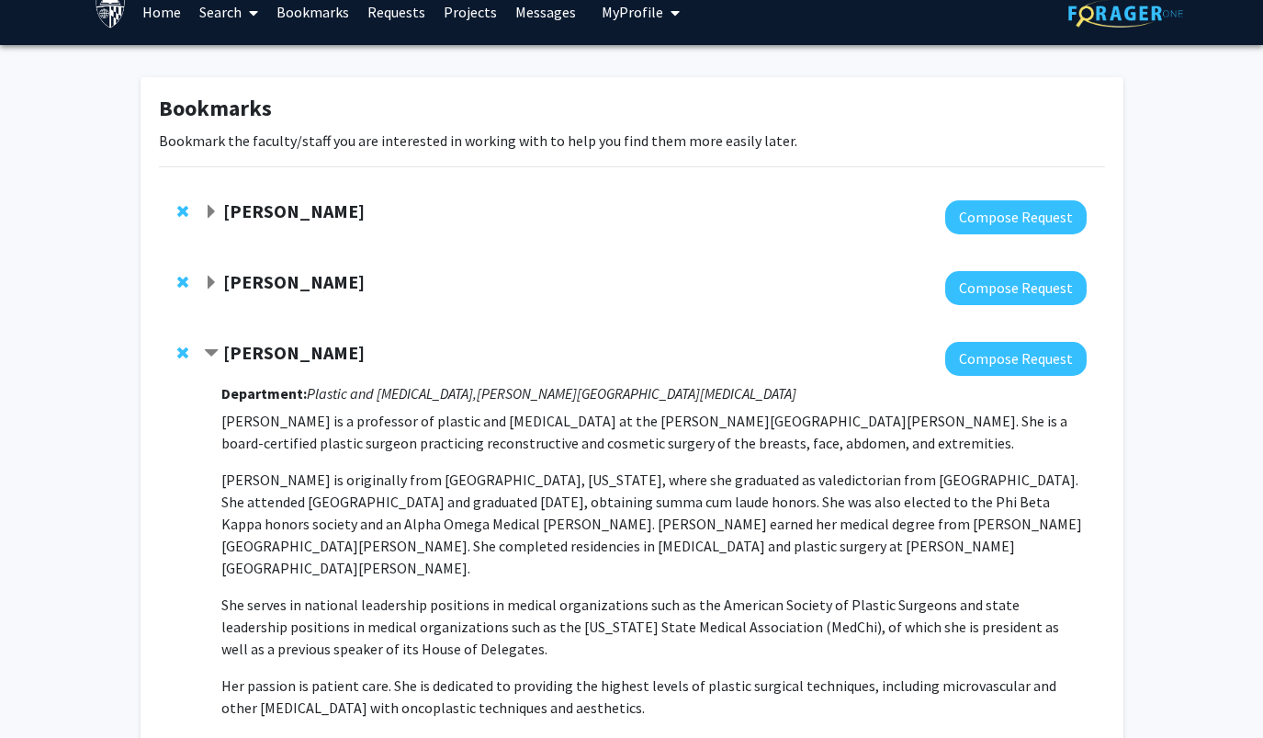
scroll to position [21, 0]
click at [222, 357] on div "Michele Manahan" at bounding box center [402, 353] width 397 height 23
click at [212, 356] on span "Contract Michele Manahan Bookmark" at bounding box center [211, 353] width 15 height 15
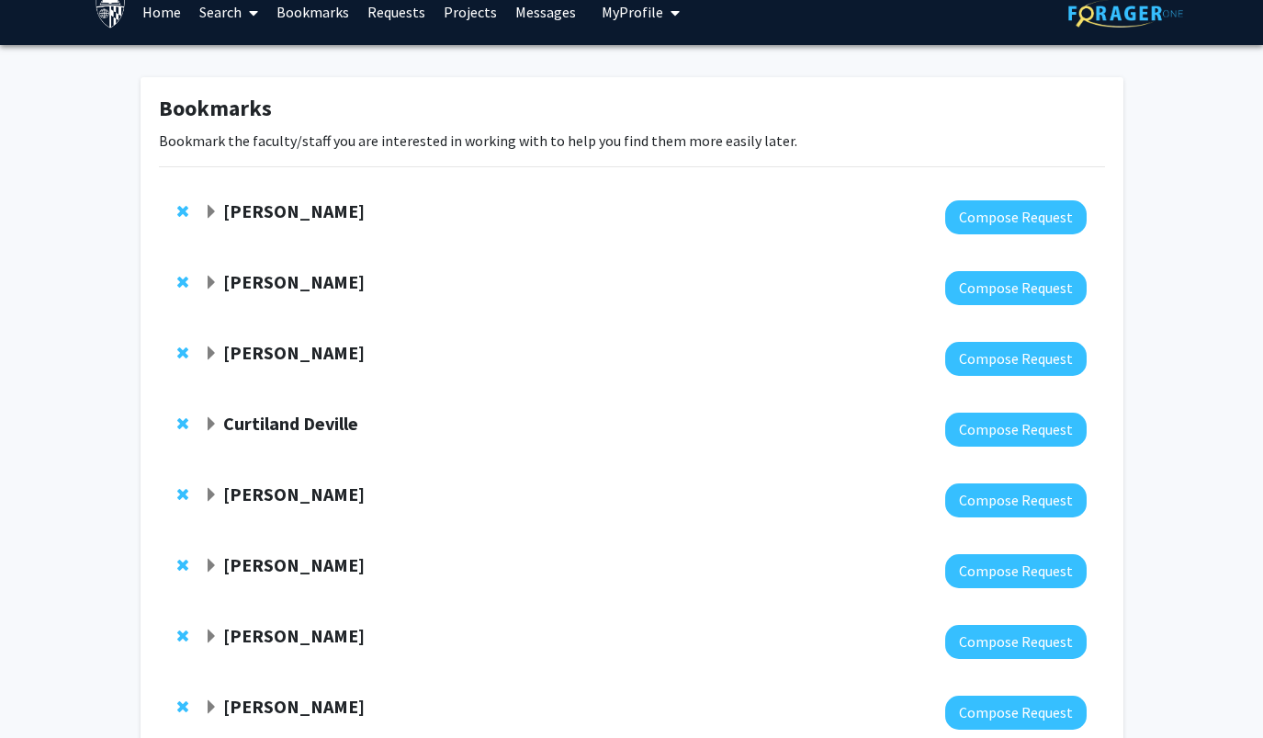
click at [221, 291] on div "Karen Fleming" at bounding box center [402, 282] width 397 height 23
click at [214, 289] on span "Expand Karen Fleming Bookmark" at bounding box center [211, 283] width 15 height 15
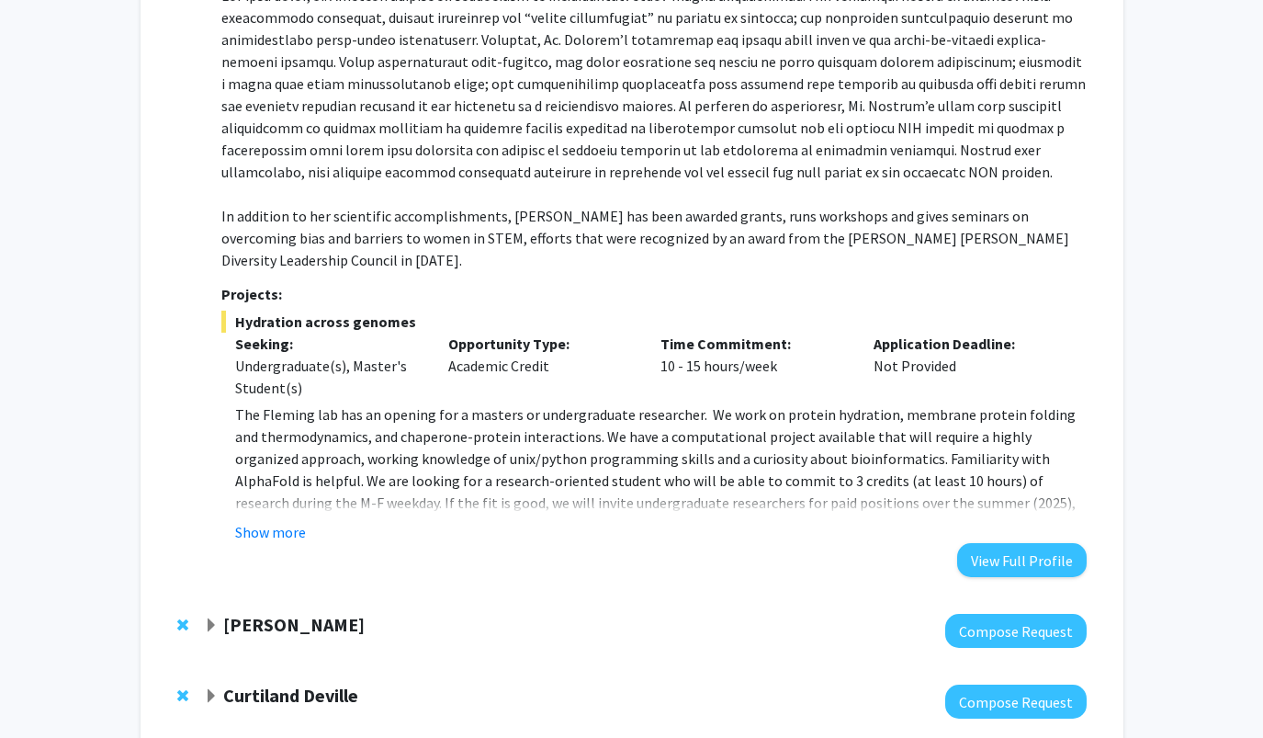
scroll to position [443, 0]
click at [289, 520] on button "Show more" at bounding box center [270, 531] width 71 height 22
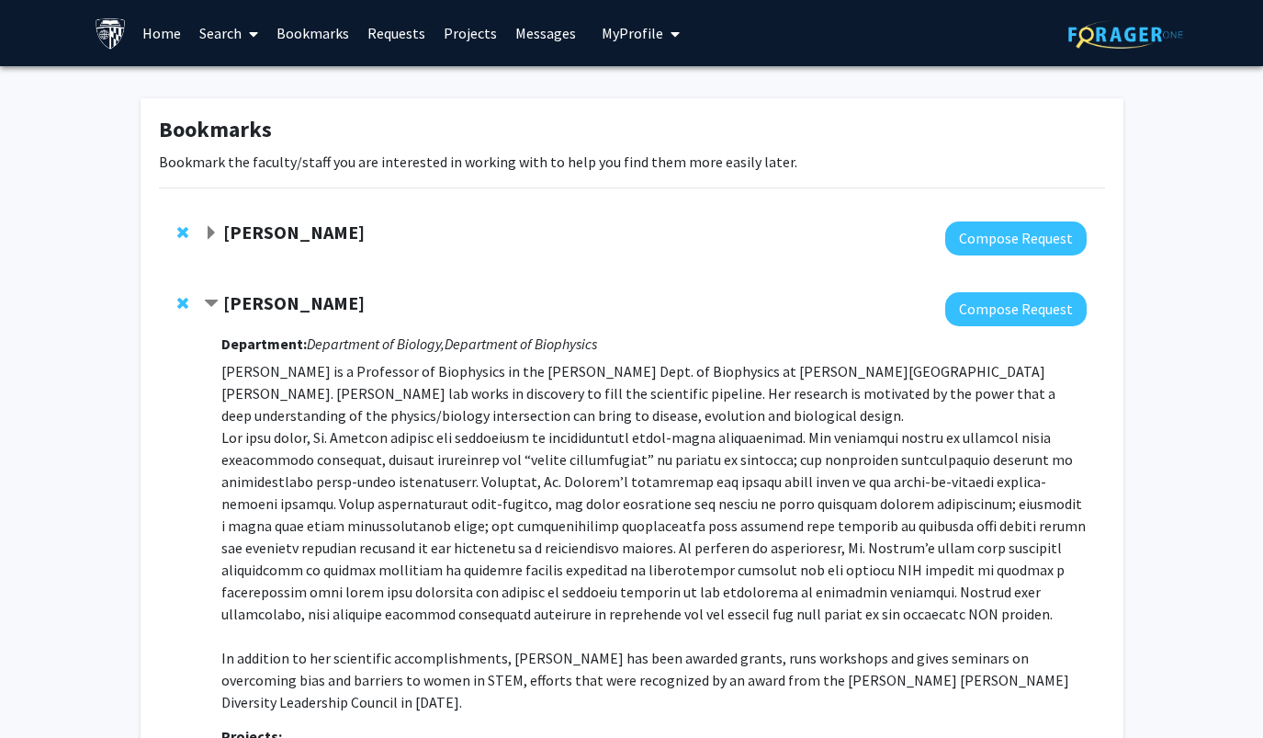
scroll to position [0, 0]
click at [184, 301] on span "Remove Karen Fleming from bookmarks" at bounding box center [182, 303] width 11 height 15
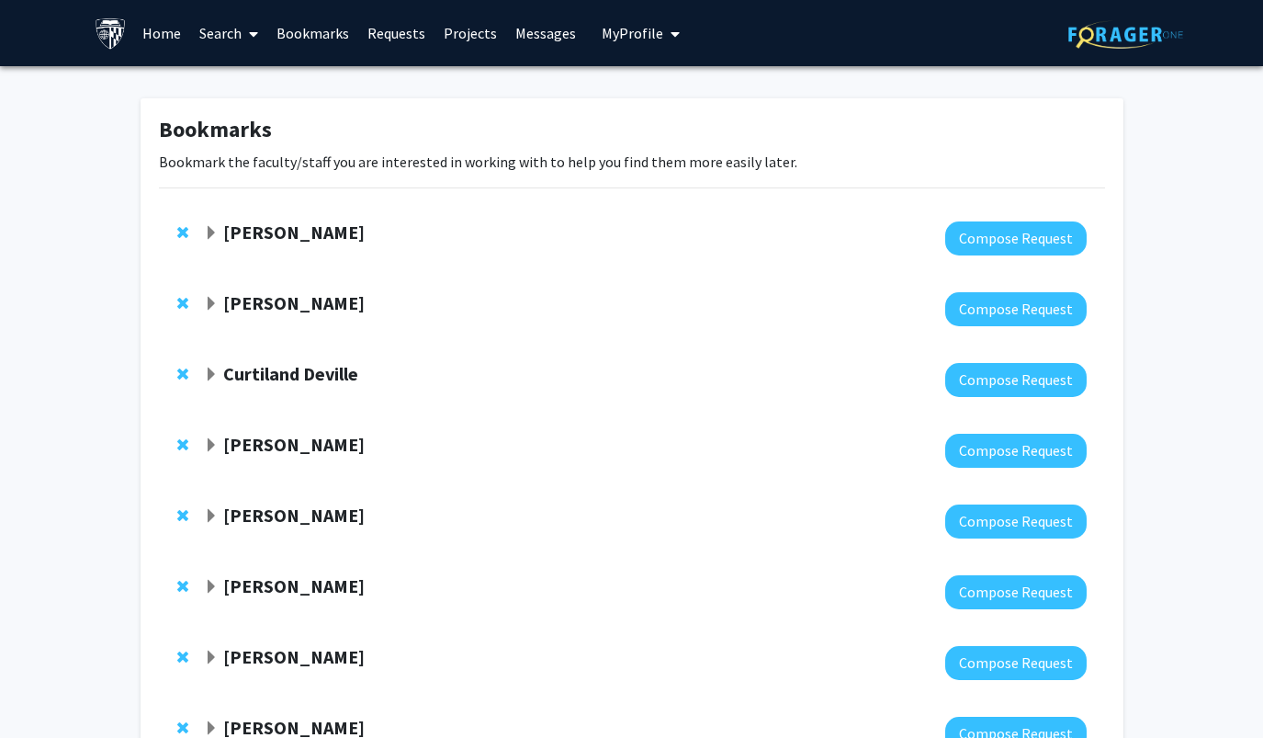
click at [212, 232] on span "Expand Bunmi Ogungbe Bookmark" at bounding box center [211, 233] width 15 height 15
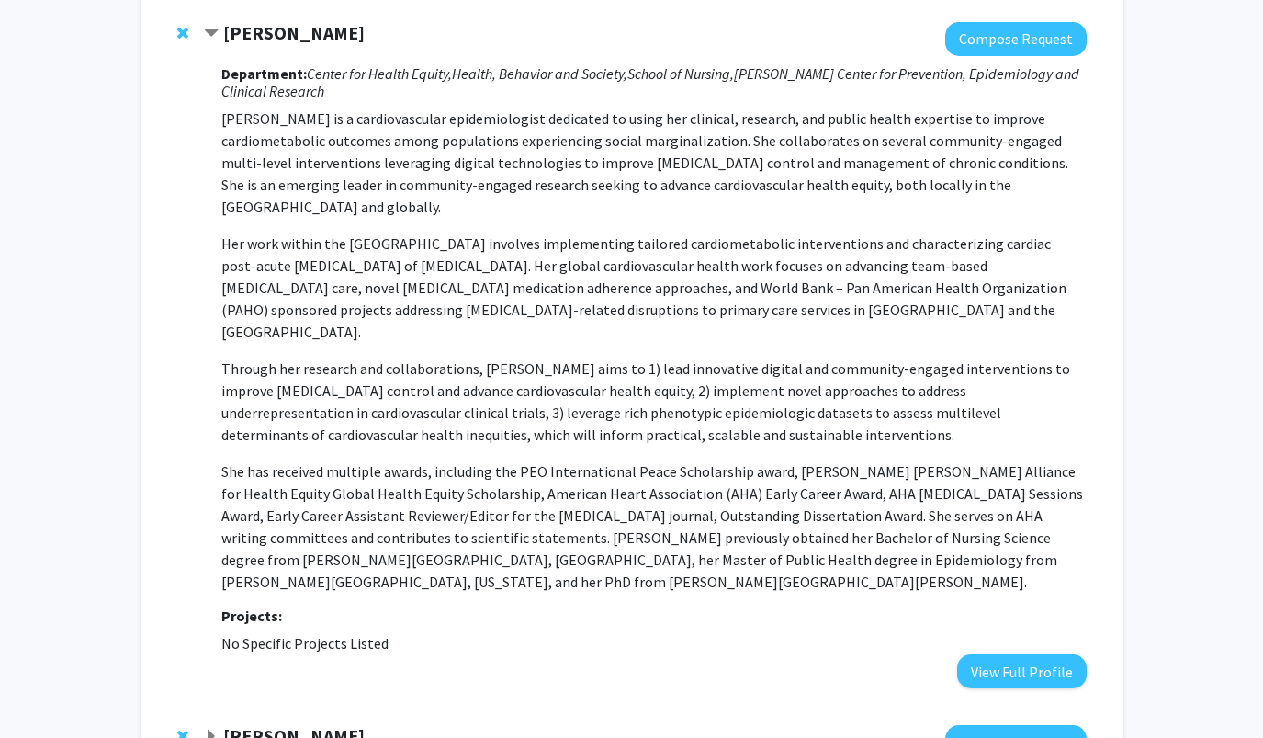
scroll to position [177, 0]
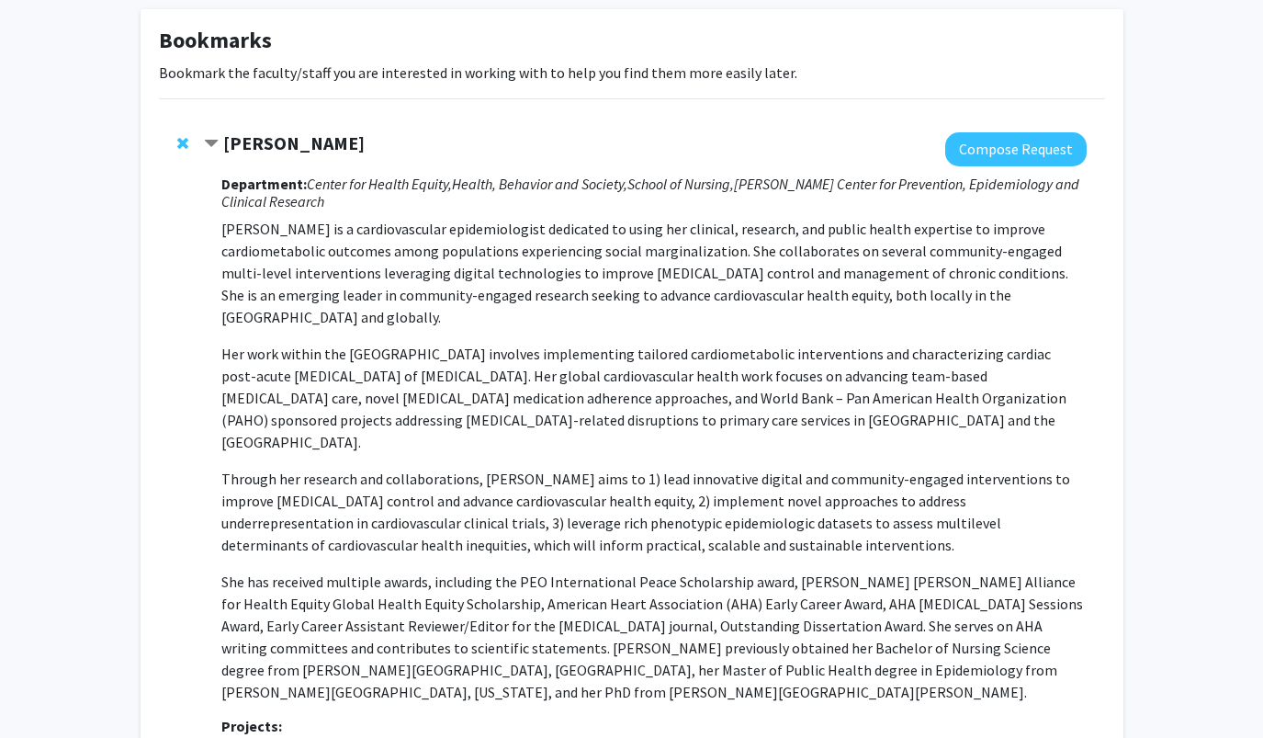
click at [178, 148] on span "Remove Bunmi Ogungbe from bookmarks" at bounding box center [182, 143] width 11 height 15
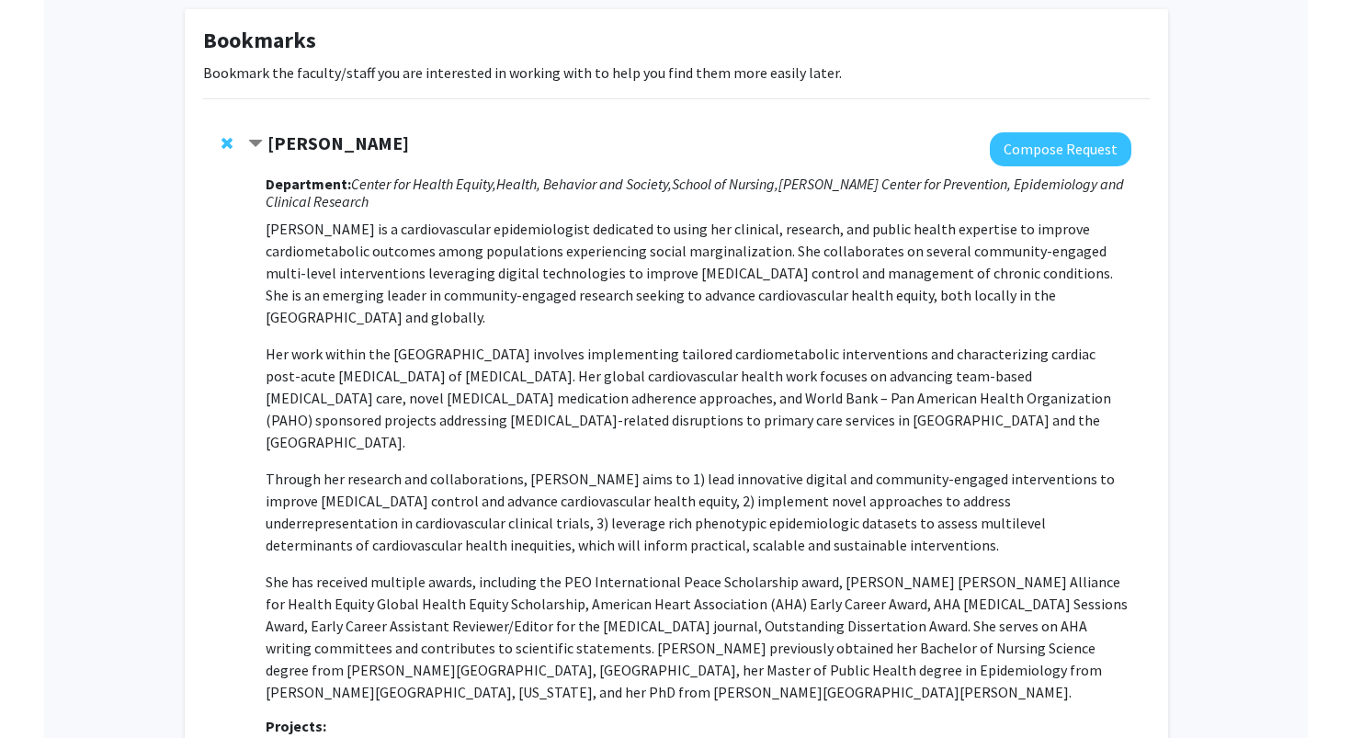
scroll to position [77, 0]
